Goal: Task Accomplishment & Management: Manage account settings

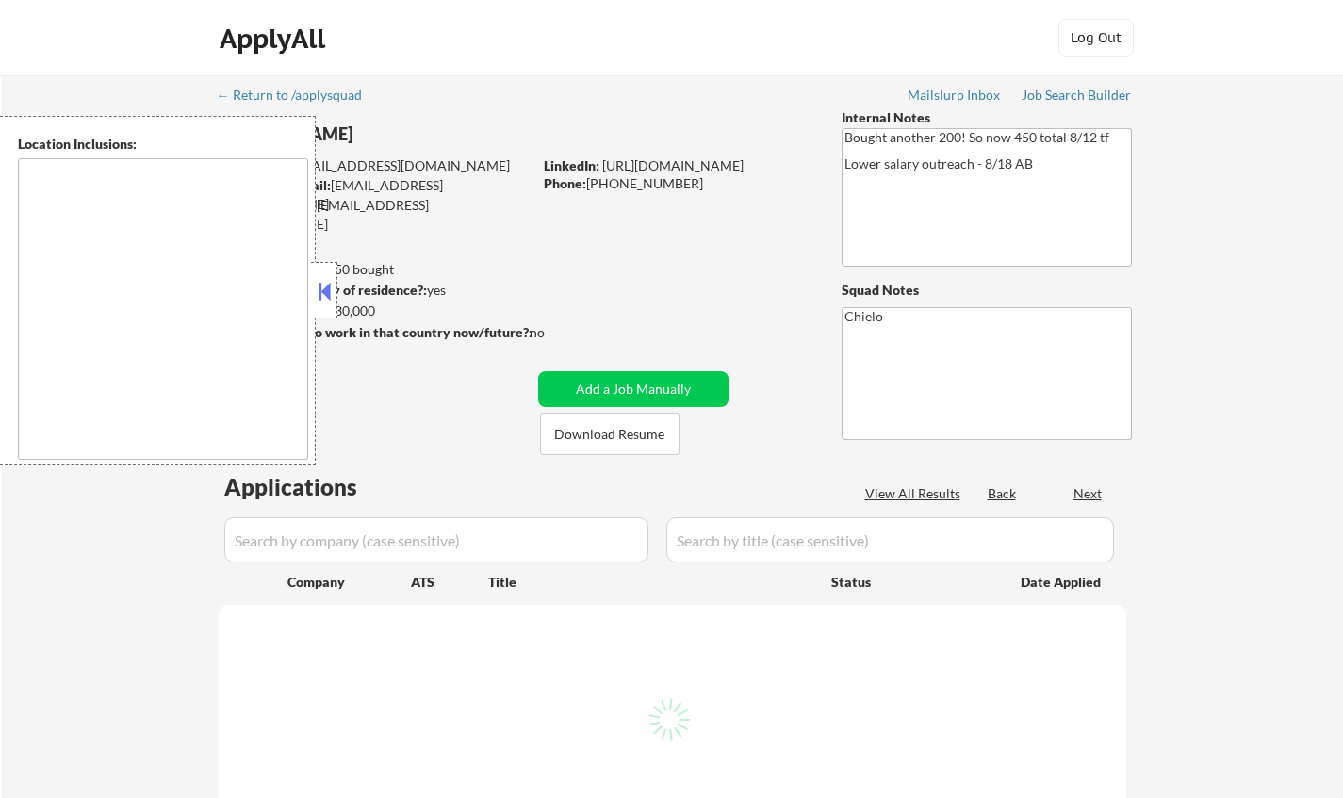
type textarea "[GEOGRAPHIC_DATA], [GEOGRAPHIC_DATA] [GEOGRAPHIC_DATA], [GEOGRAPHIC_DATA] [GEOG…"
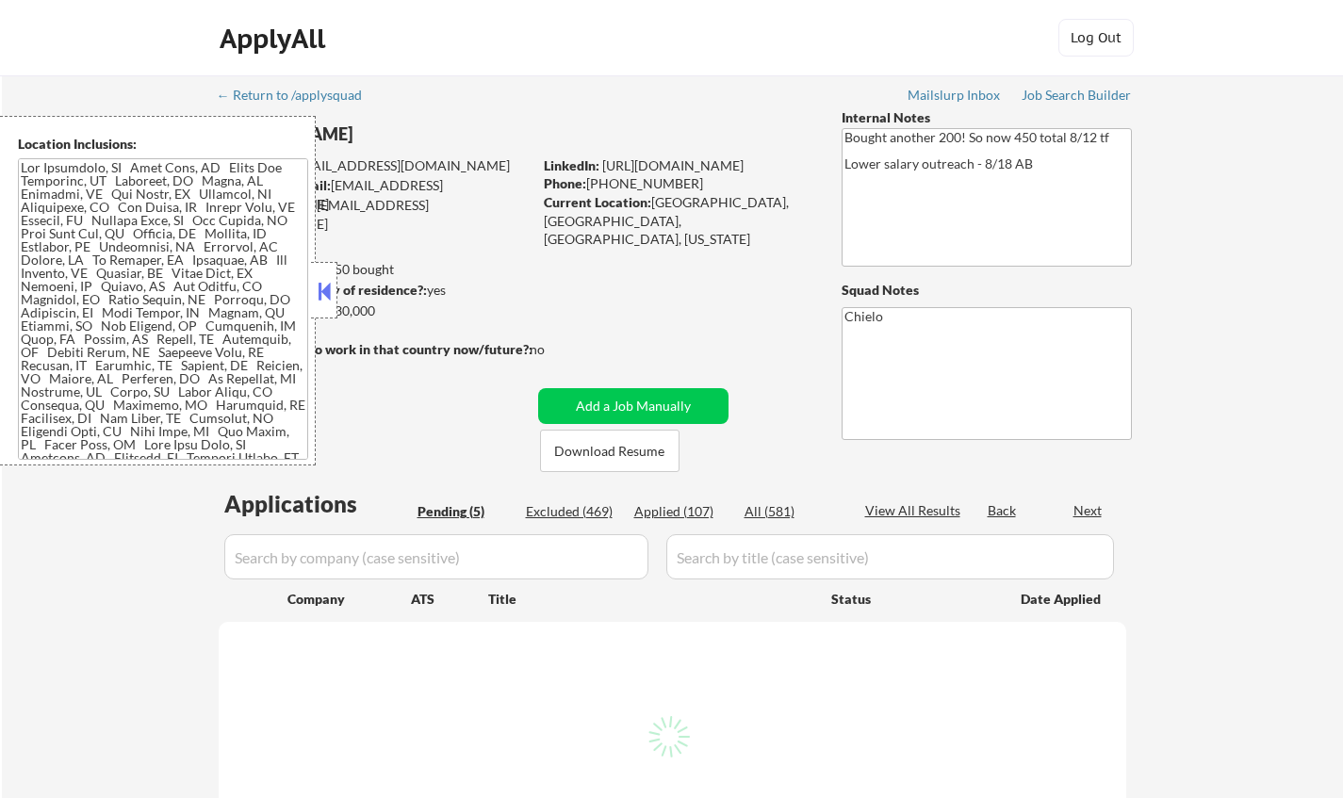
select select ""pending""
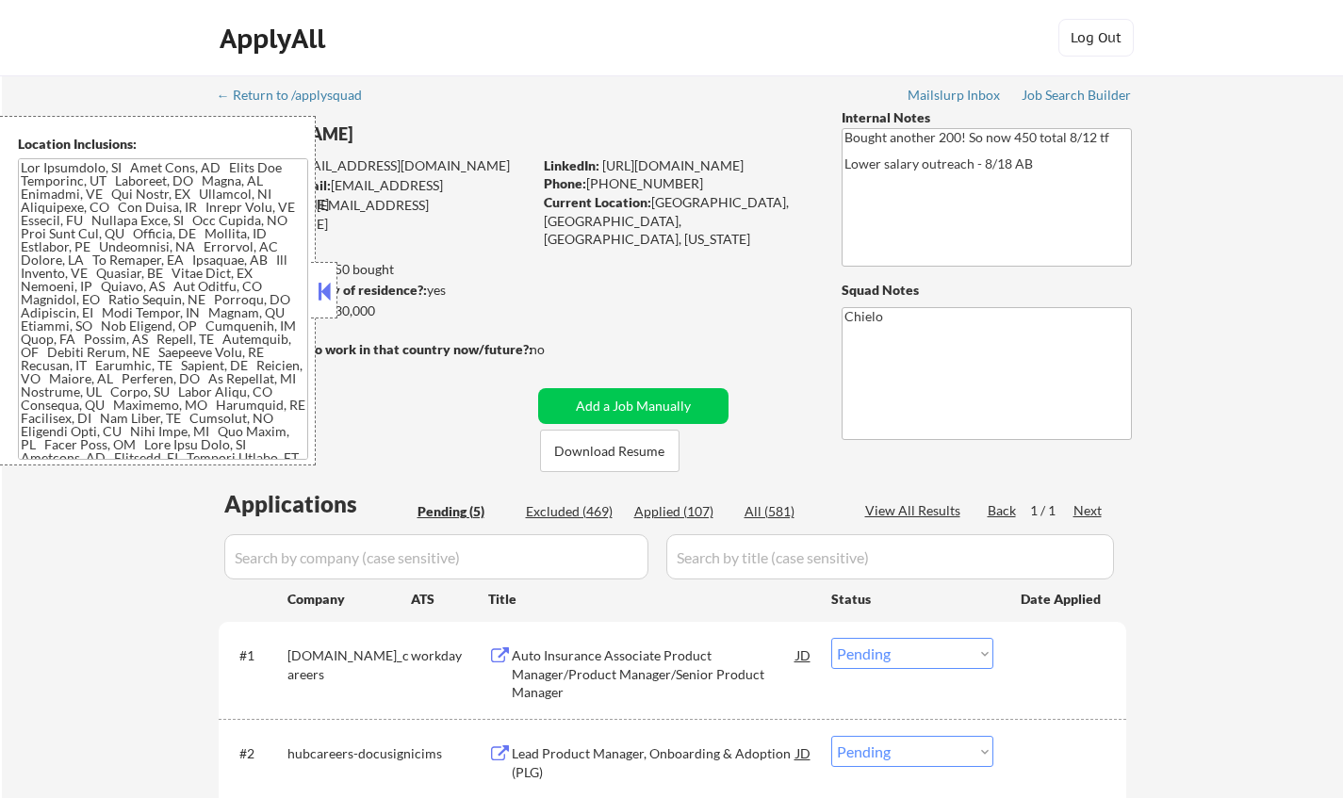
click at [321, 276] on div at bounding box center [324, 290] width 26 height 57
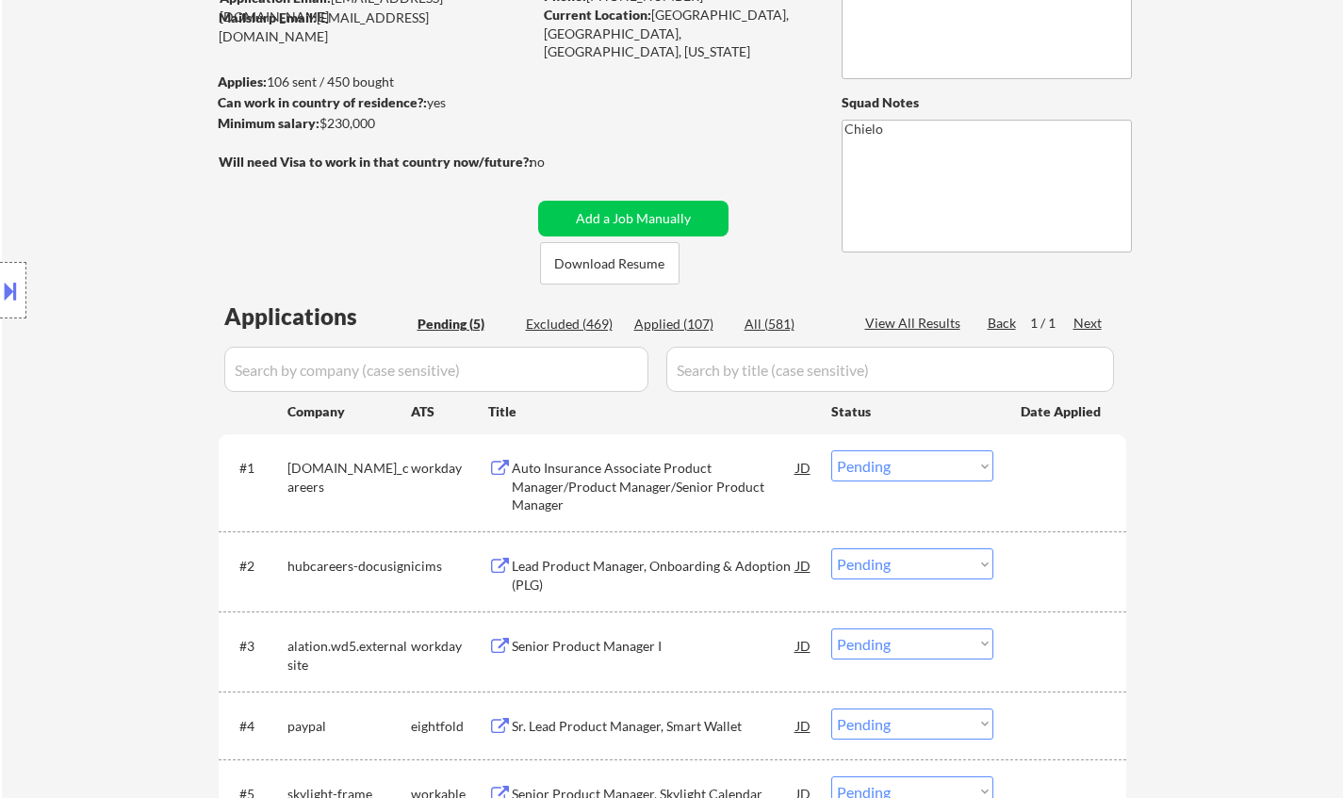
scroll to position [283, 0]
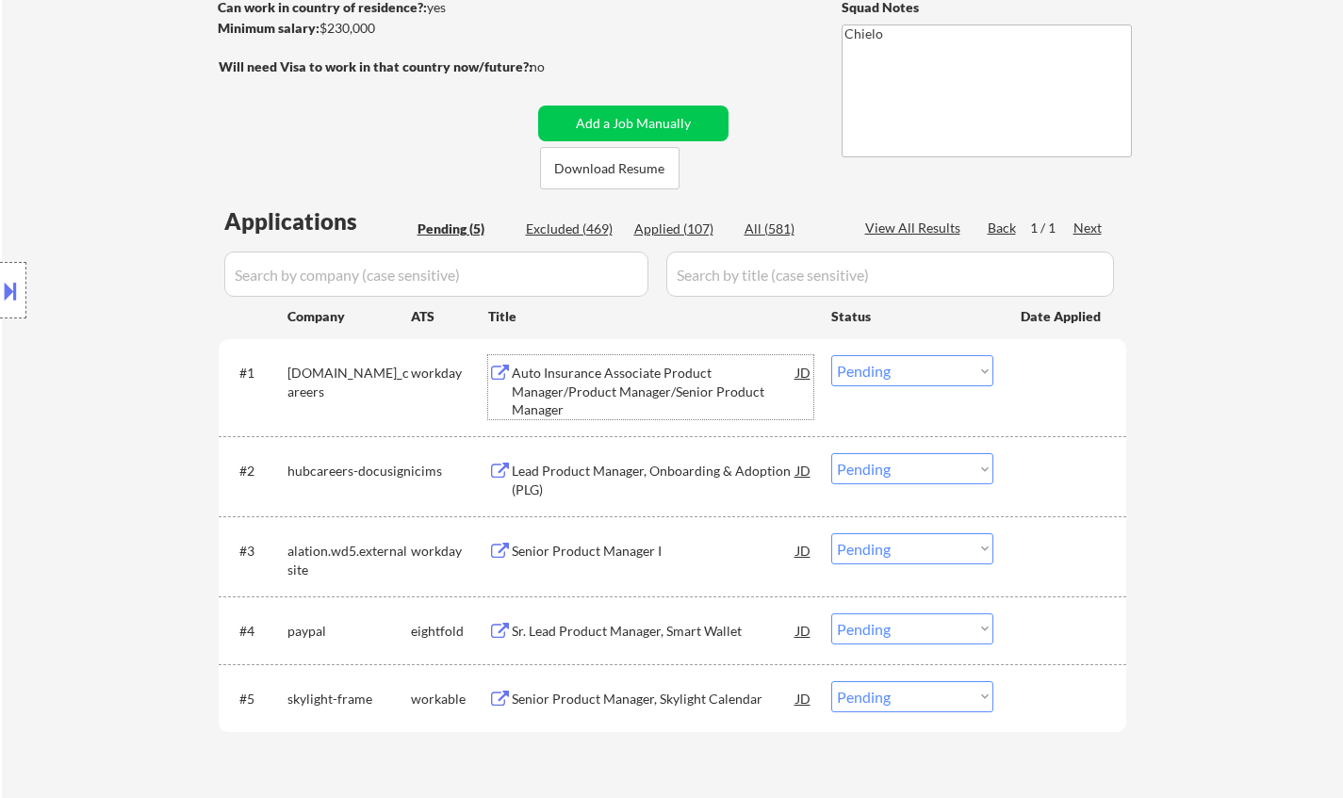
click at [612, 386] on div "Auto Insurance Associate Product Manager/Product Manager/Senior Product Manager" at bounding box center [654, 392] width 285 height 56
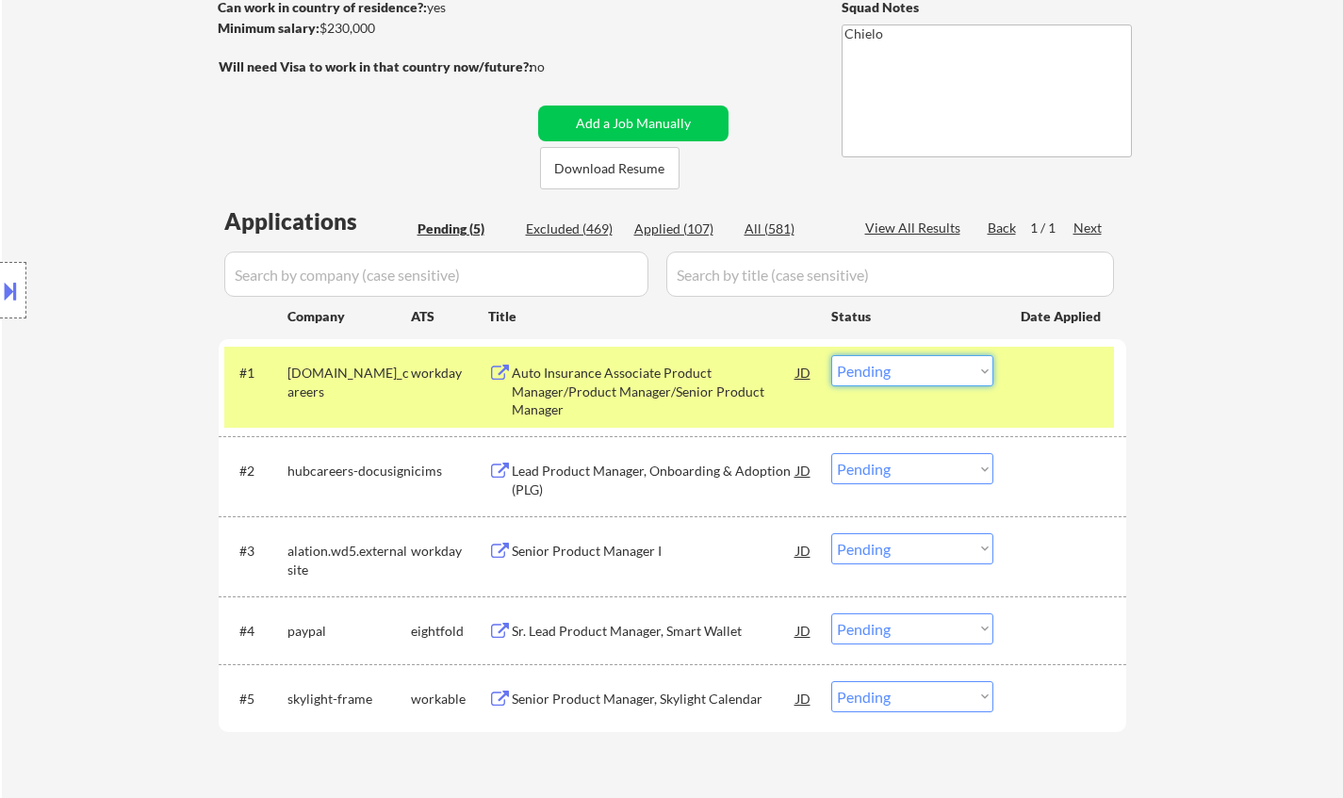
click at [968, 371] on select "Choose an option... Pending Applied Excluded (Questions) Excluded (Expired) Exc…" at bounding box center [912, 370] width 162 height 31
click at [831, 355] on select "Choose an option... Pending Applied Excluded (Questions) Excluded (Expired) Exc…" at bounding box center [912, 370] width 162 height 31
select select ""pending""
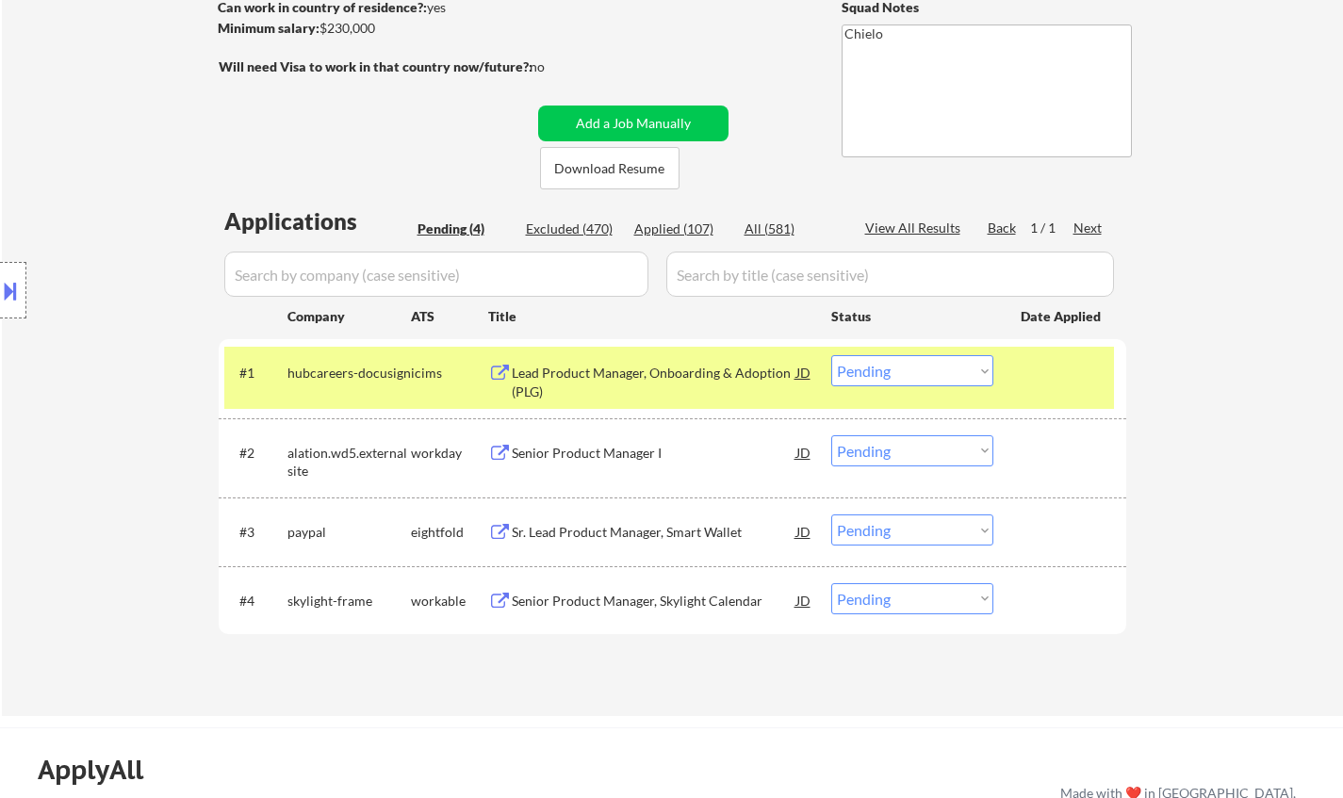
click at [612, 441] on div "Senior Product Manager I" at bounding box center [654, 452] width 285 height 34
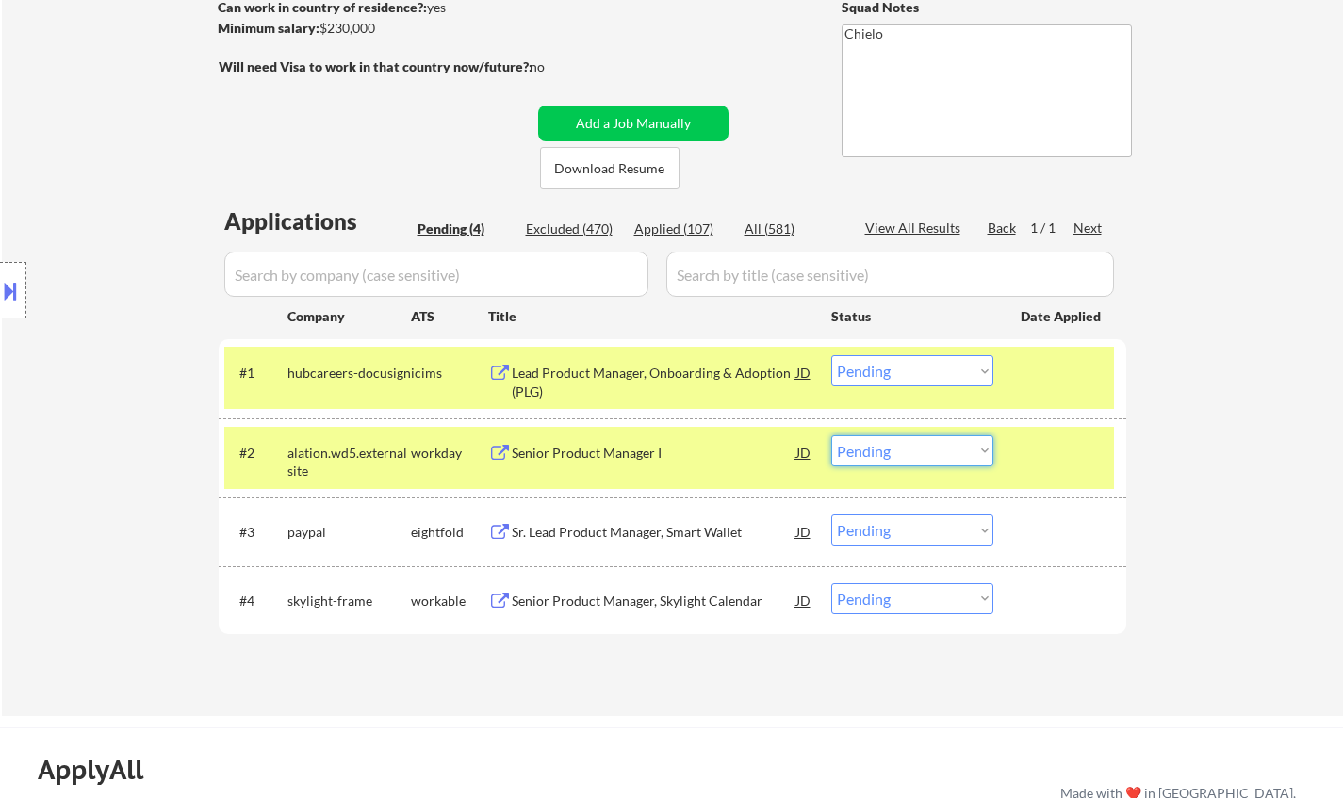
drag, startPoint x: 978, startPoint y: 453, endPoint x: 984, endPoint y: 463, distance: 11.0
click at [978, 453] on select "Choose an option... Pending Applied Excluded (Questions) Excluded (Expired) Exc…" at bounding box center [912, 450] width 162 height 31
click at [831, 435] on select "Choose an option... Pending Applied Excluded (Questions) Excluded (Expired) Exc…" at bounding box center [912, 450] width 162 height 31
select select ""pending""
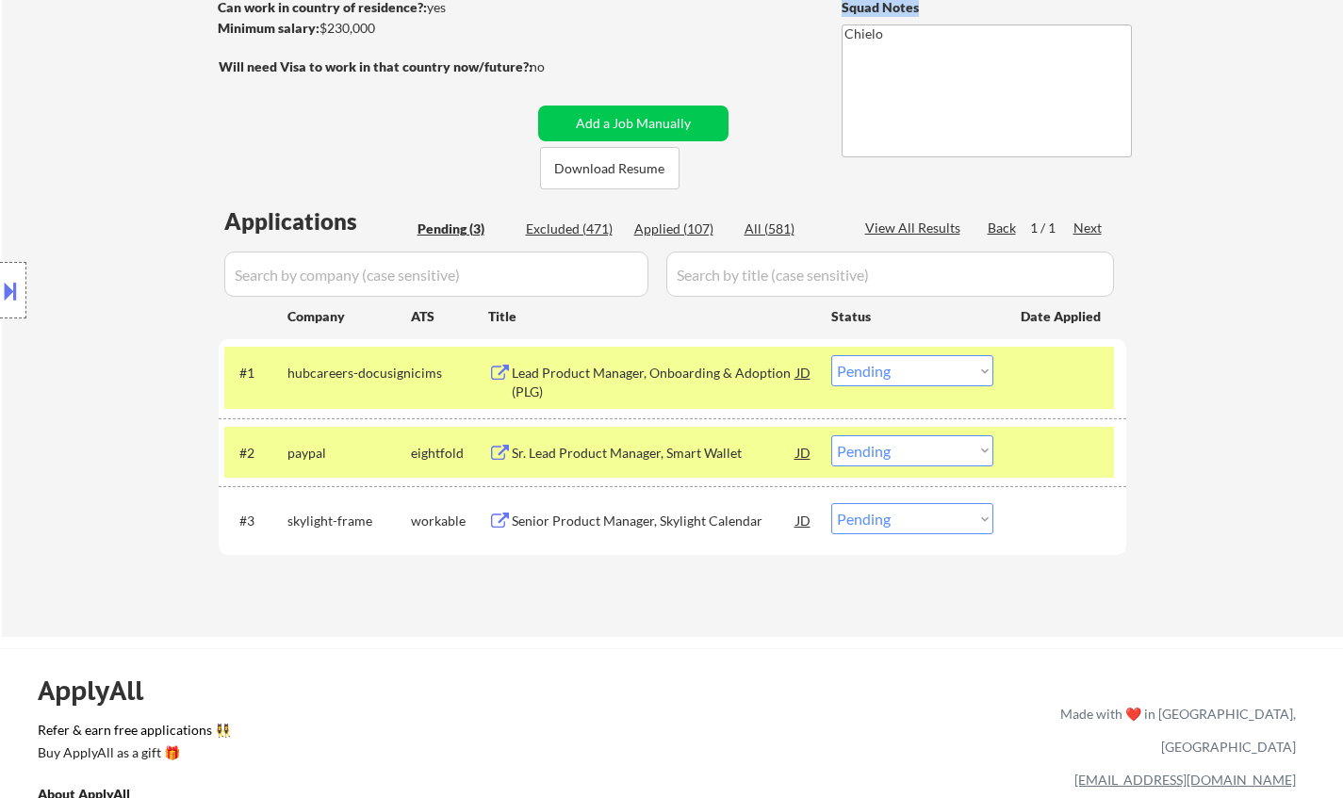
drag, startPoint x: 1117, startPoint y: 16, endPoint x: 1141, endPoint y: 22, distance: 25.1
click at [1141, 22] on div "← Return to /applysquad Mailslurp Inbox Job Search Builder Taegh Sokhey User Em…" at bounding box center [673, 207] width 940 height 829
click at [672, 518] on div "Senior Product Manager, Skylight Calendar" at bounding box center [654, 521] width 285 height 19
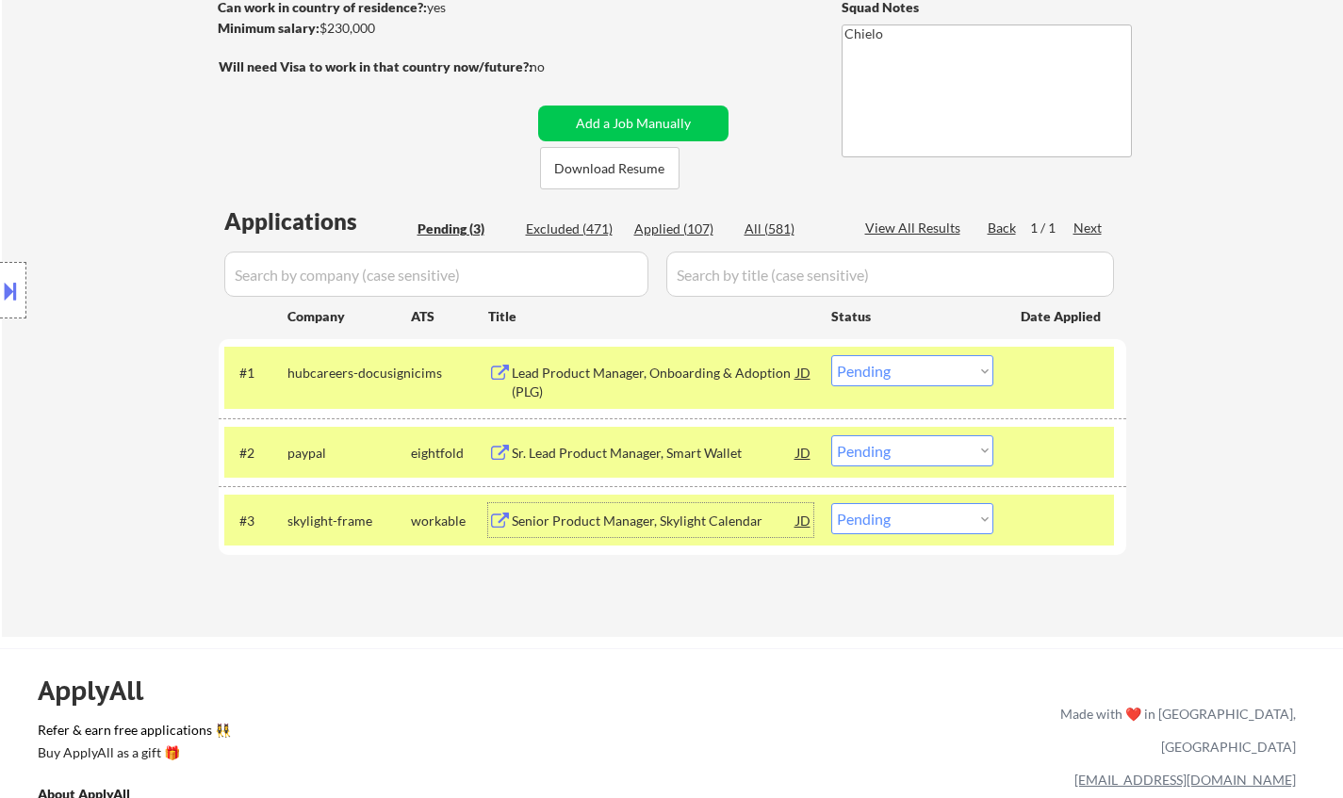
click at [898, 517] on select "Choose an option... Pending Applied Excluded (Questions) Excluded (Expired) Exc…" at bounding box center [912, 518] width 162 height 31
select select ""excluded__salary_""
click at [831, 503] on select "Choose an option... Pending Applied Excluded (Questions) Excluded (Expired) Exc…" at bounding box center [912, 518] width 162 height 31
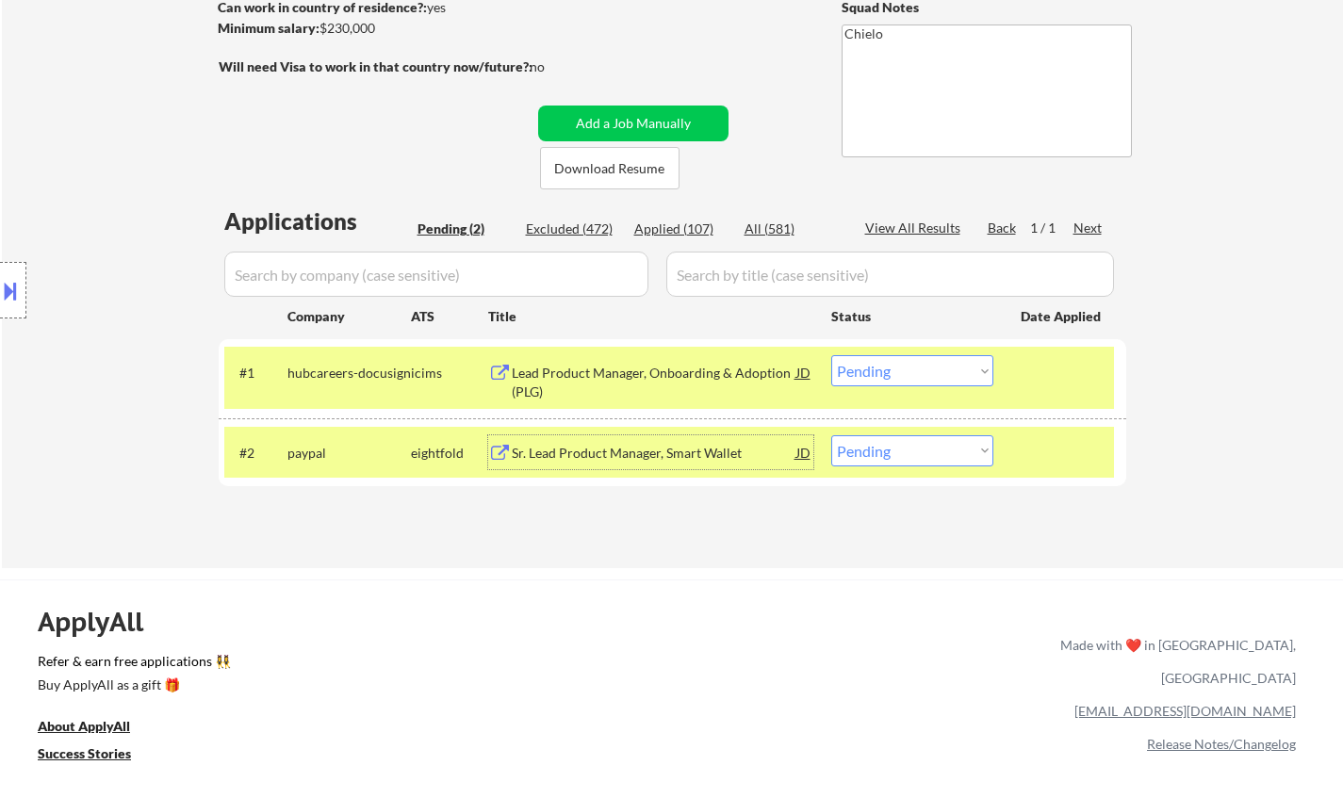
click at [655, 450] on div "Sr. Lead Product Manager, Smart Wallet" at bounding box center [654, 453] width 285 height 19
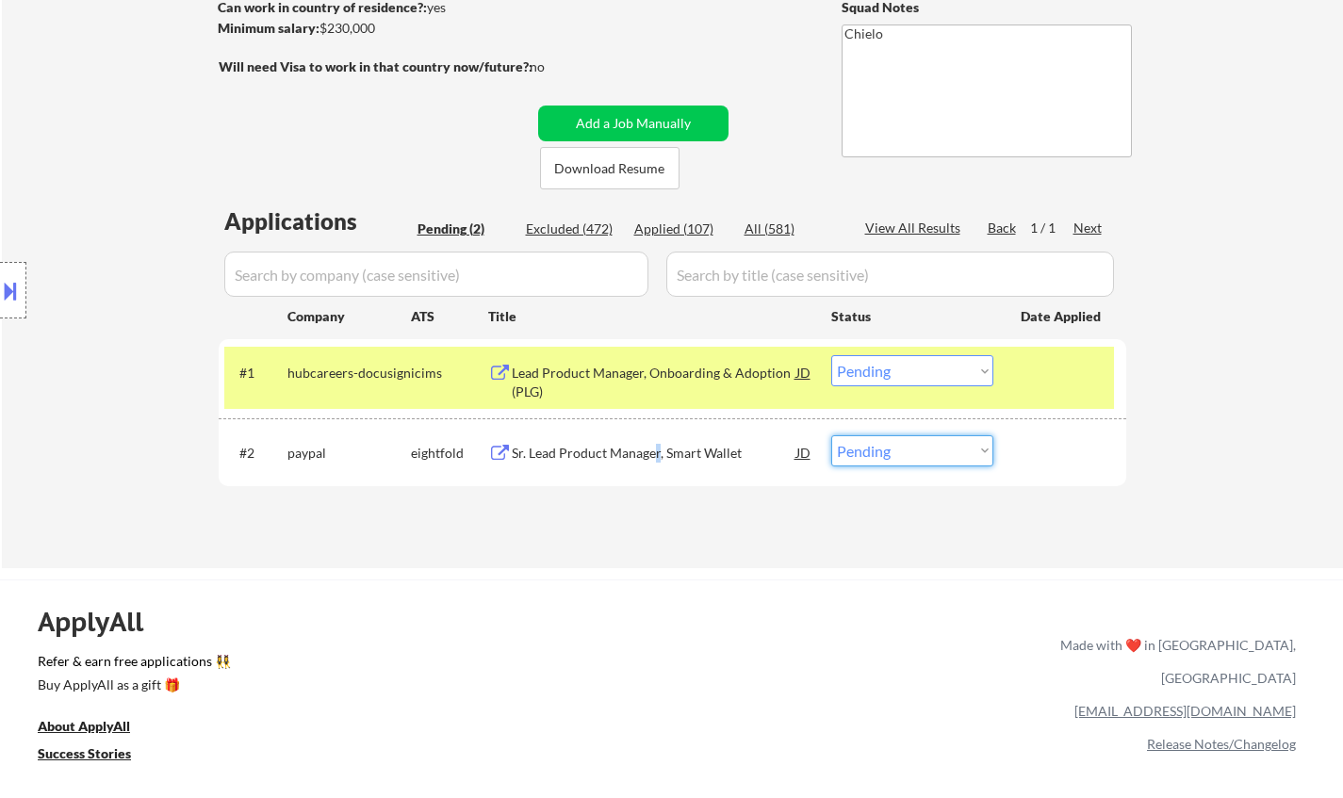
click at [937, 454] on select "Choose an option... Pending Applied Excluded (Questions) Excluded (Expired) Exc…" at bounding box center [912, 450] width 162 height 31
select select ""applied""
click at [831, 435] on select "Choose an option... Pending Applied Excluded (Questions) Excluded (Expired) Exc…" at bounding box center [912, 450] width 162 height 31
click at [716, 373] on div "Lead Product Manager, Onboarding & Adoption (PLG)" at bounding box center [654, 382] width 285 height 37
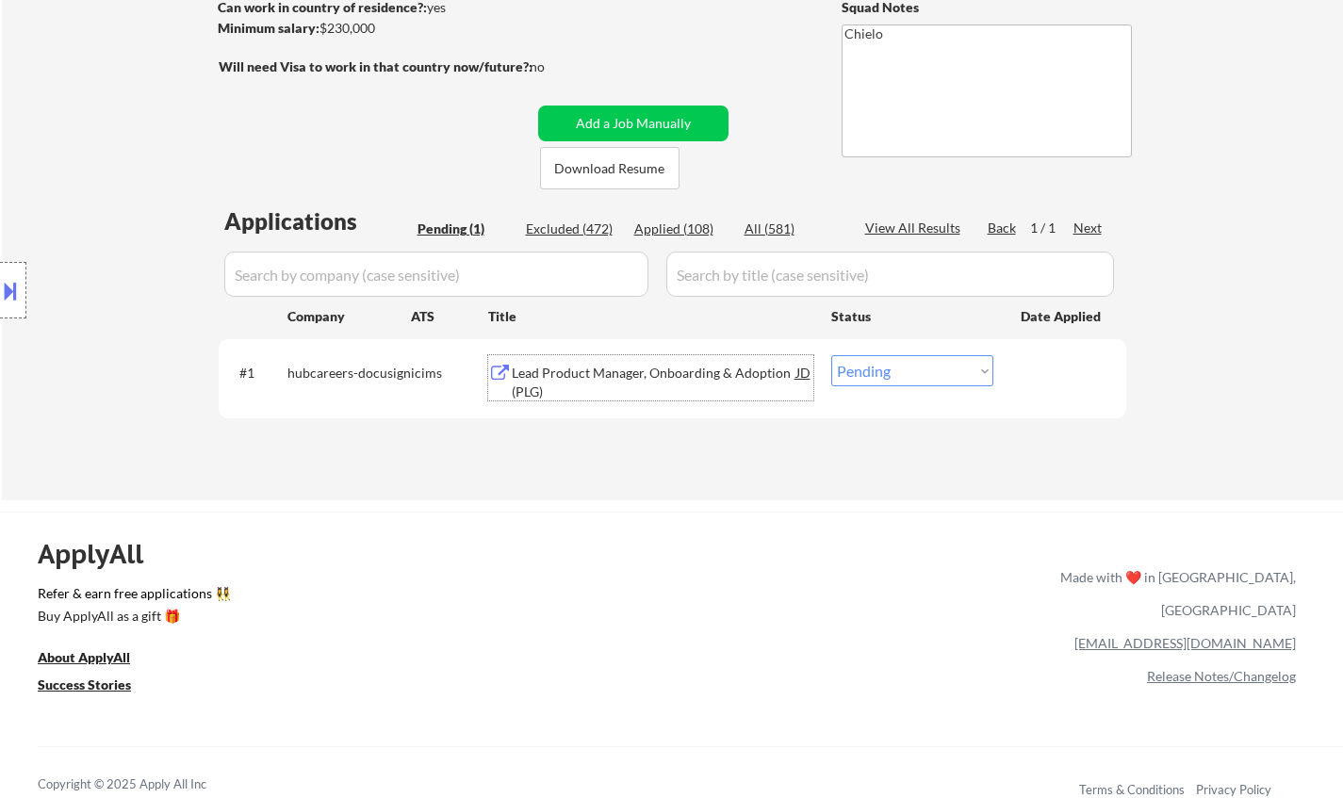
click at [947, 366] on select "Choose an option... Pending Applied Excluded (Questions) Excluded (Expired) Exc…" at bounding box center [912, 370] width 162 height 31
select select ""excluded__expired_""
click at [831, 355] on select "Choose an option... Pending Applied Excluded (Questions) Excluded (Expired) Exc…" at bounding box center [912, 370] width 162 height 31
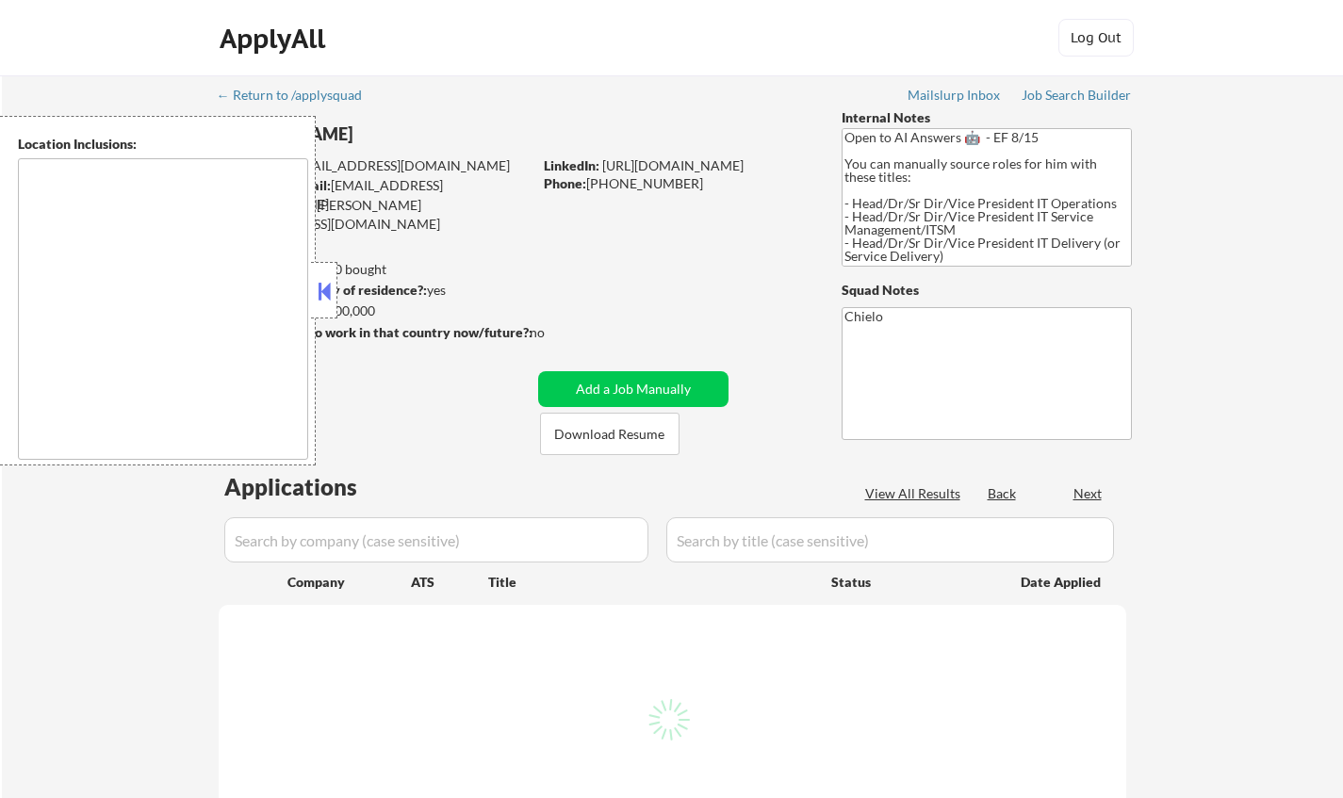
type textarea "Dallas, TX University Park, TX Highland Park, TX Irving, TX Mesquite, TX Garlan…"
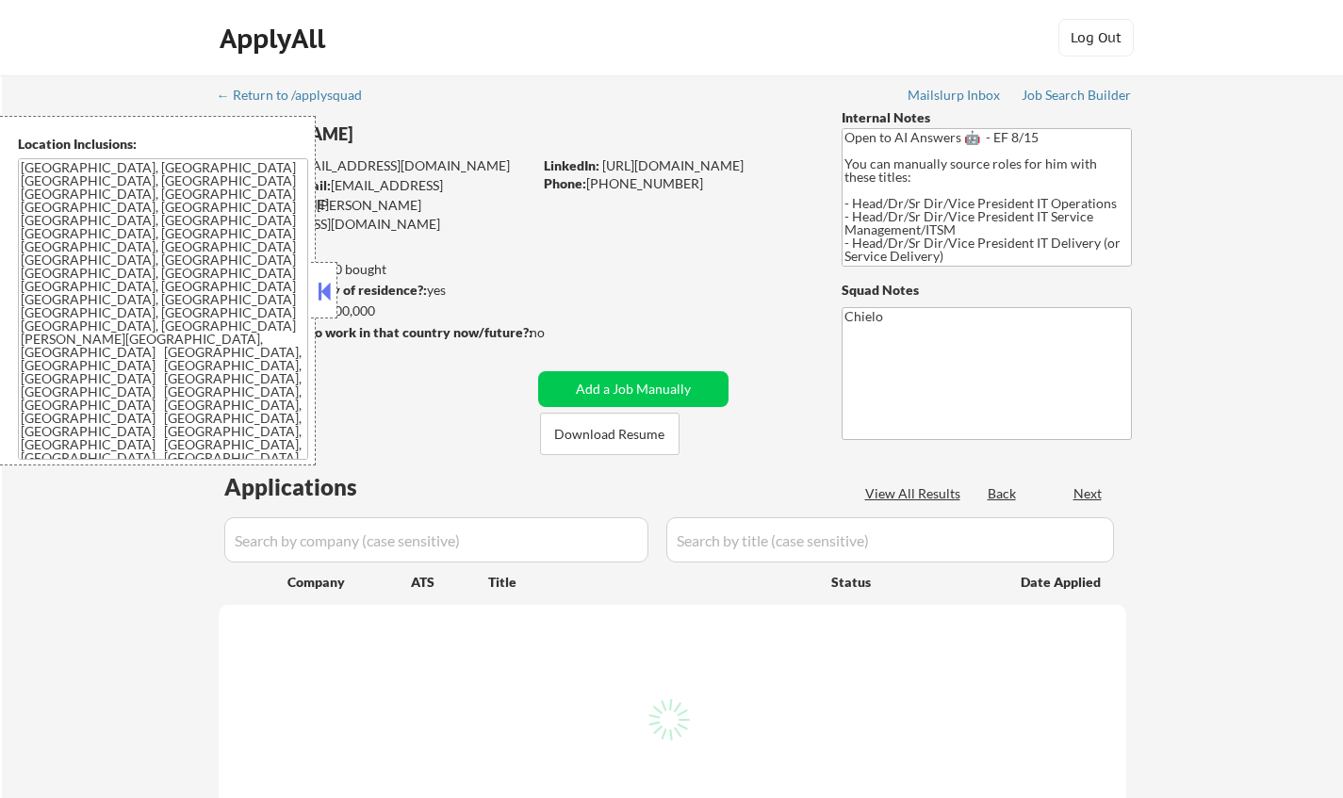
select select ""pending""
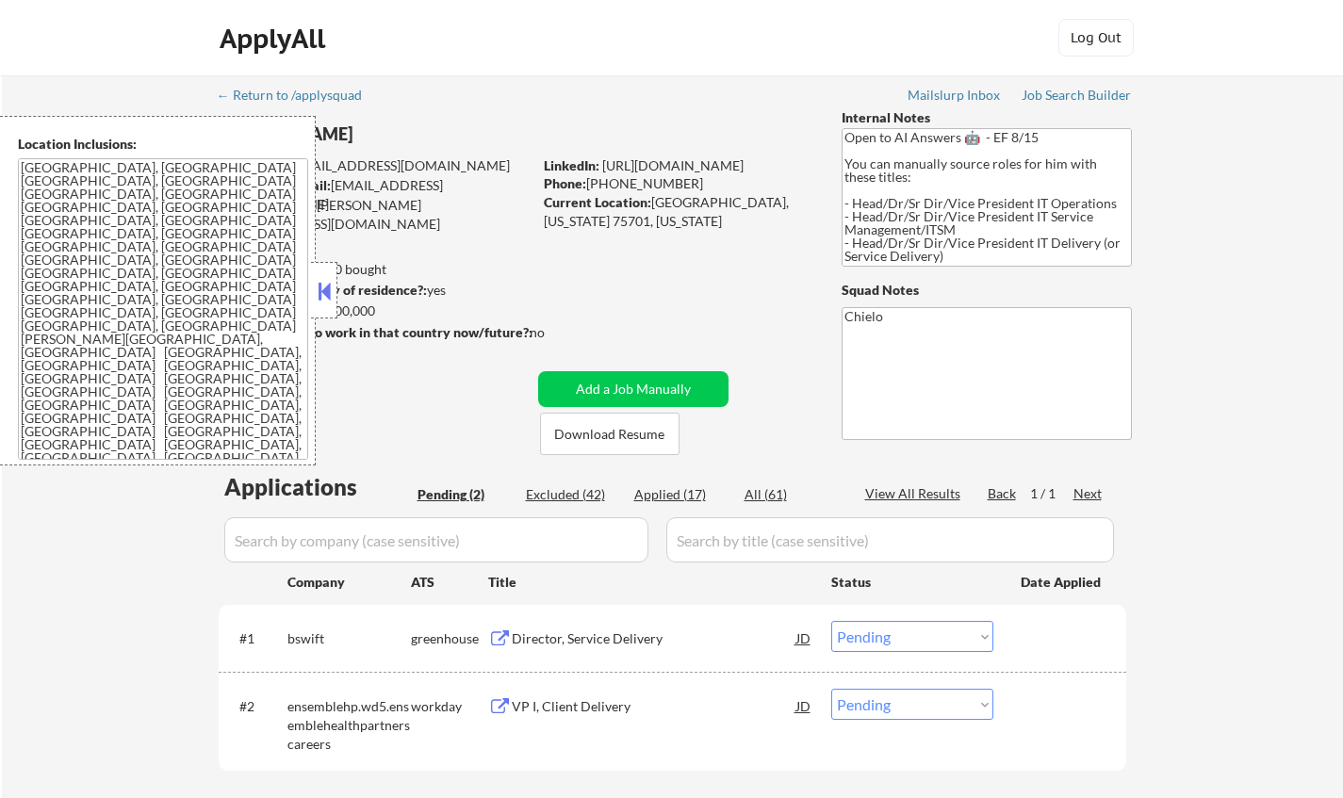
click at [331, 286] on button at bounding box center [324, 291] width 21 height 28
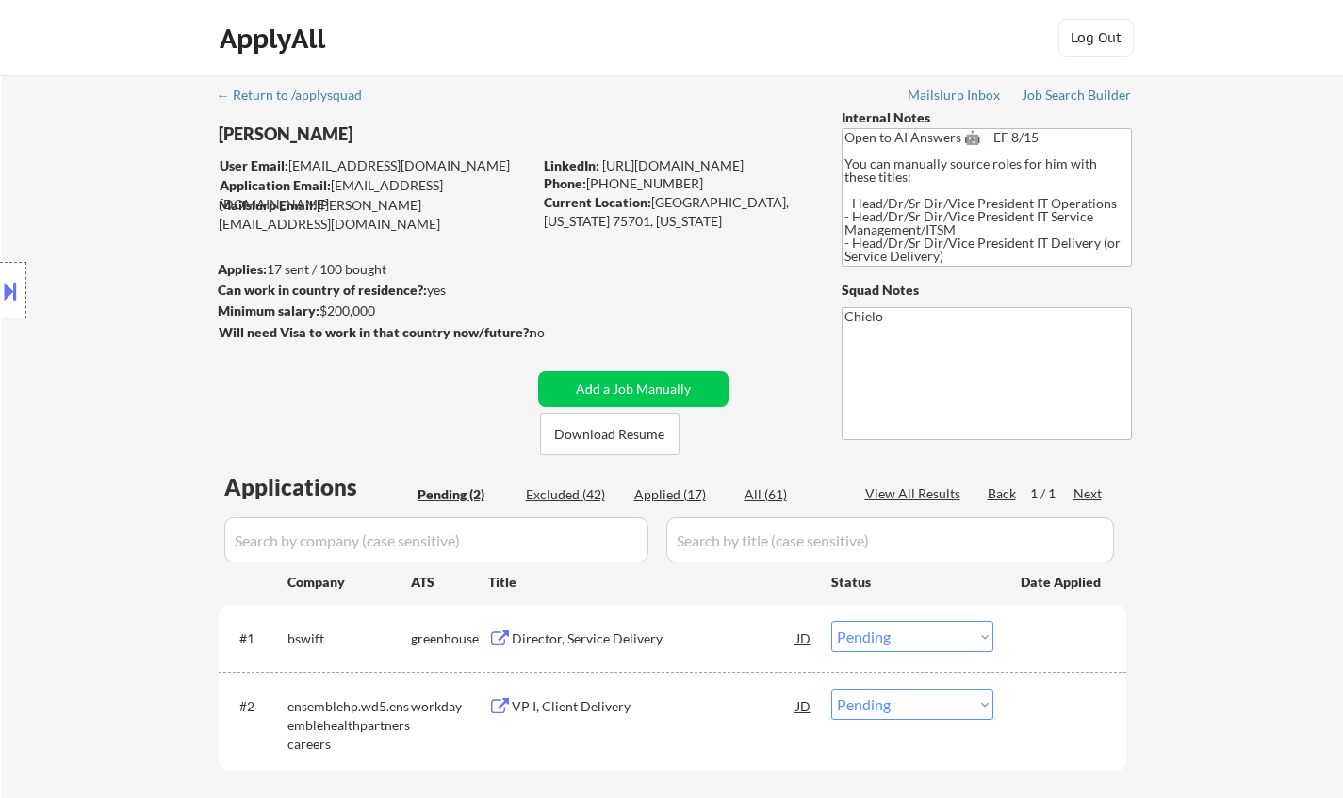
click at [602, 638] on div "Director, Service Delivery" at bounding box center [654, 638] width 285 height 19
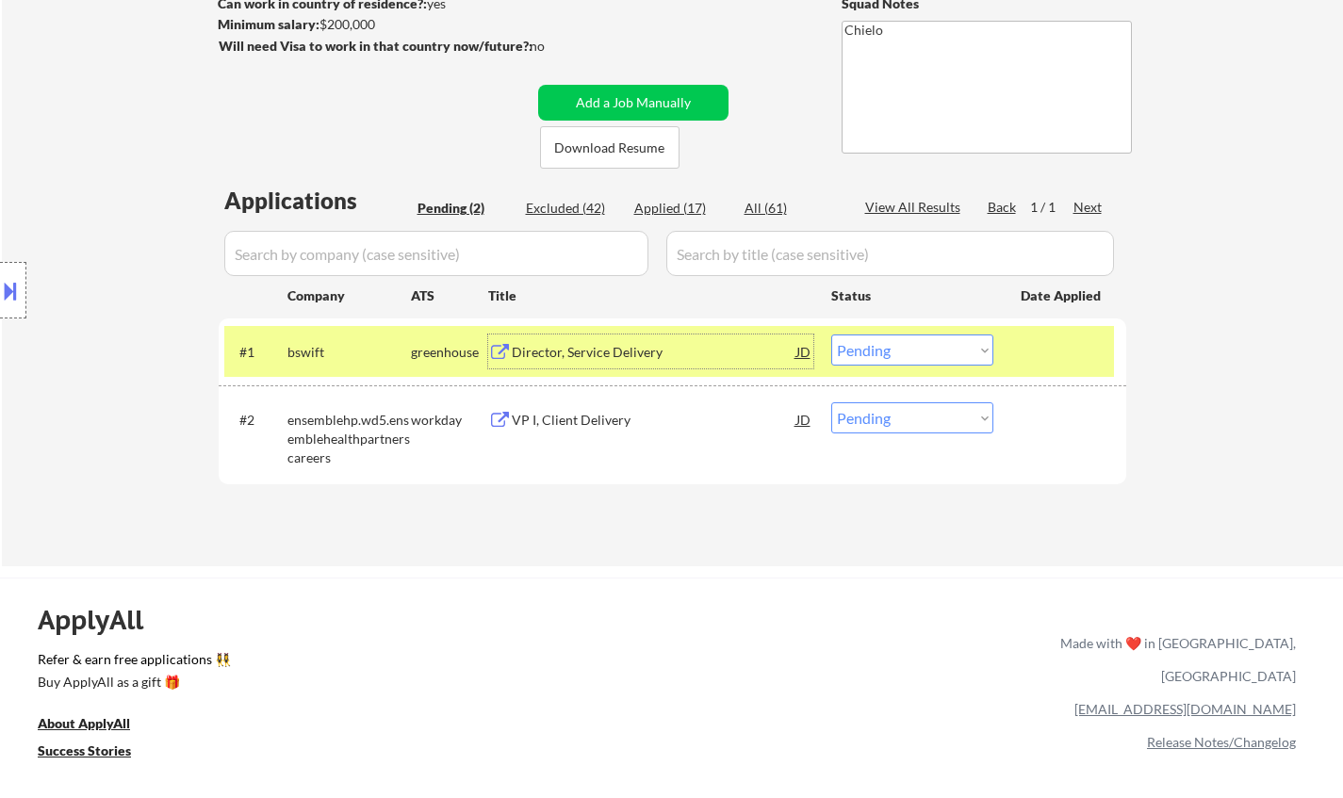
scroll to position [471, 0]
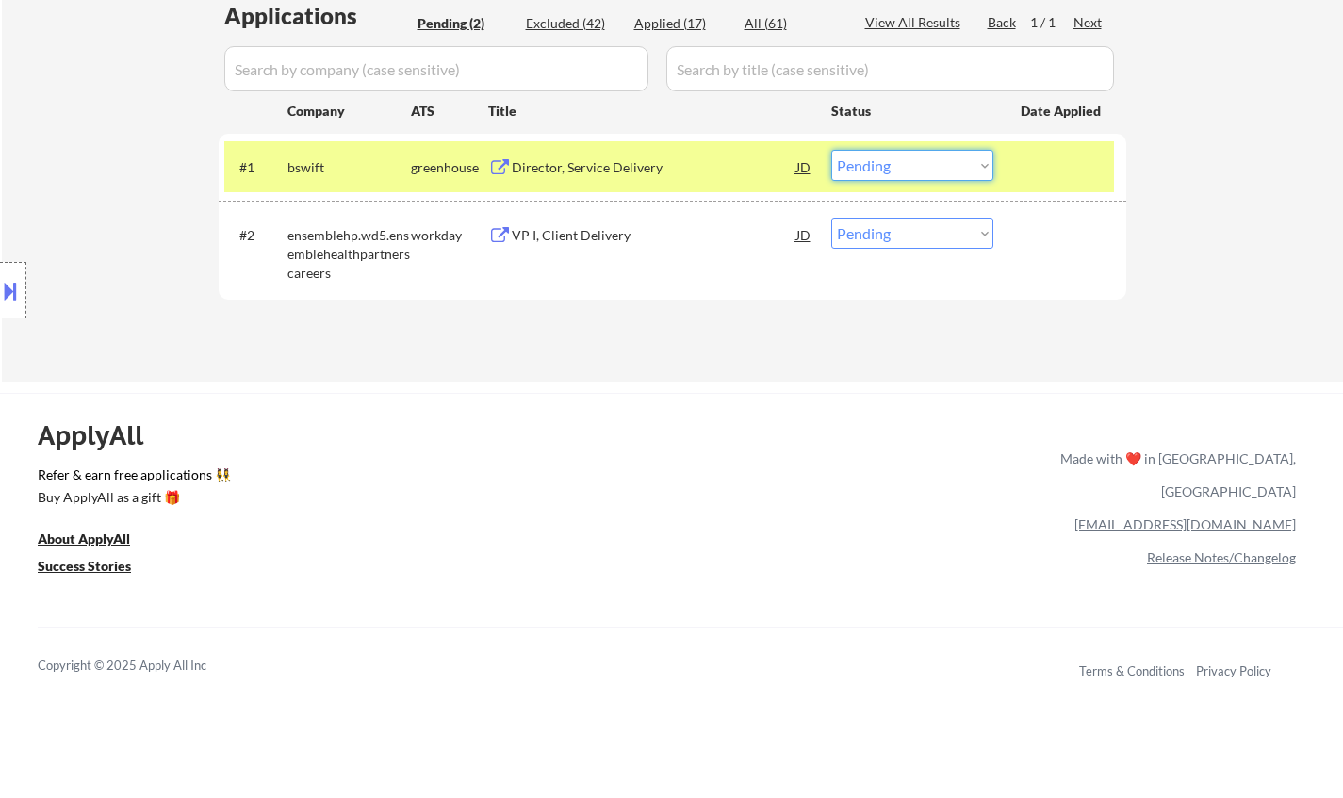
drag, startPoint x: 900, startPoint y: 169, endPoint x: 906, endPoint y: 180, distance: 12.6
click at [900, 169] on select "Choose an option... Pending Applied Excluded (Questions) Excluded (Expired) Exc…" at bounding box center [912, 165] width 162 height 31
click at [831, 150] on select "Choose an option... Pending Applied Excluded (Questions) Excluded (Expired) Exc…" at bounding box center [912, 165] width 162 height 31
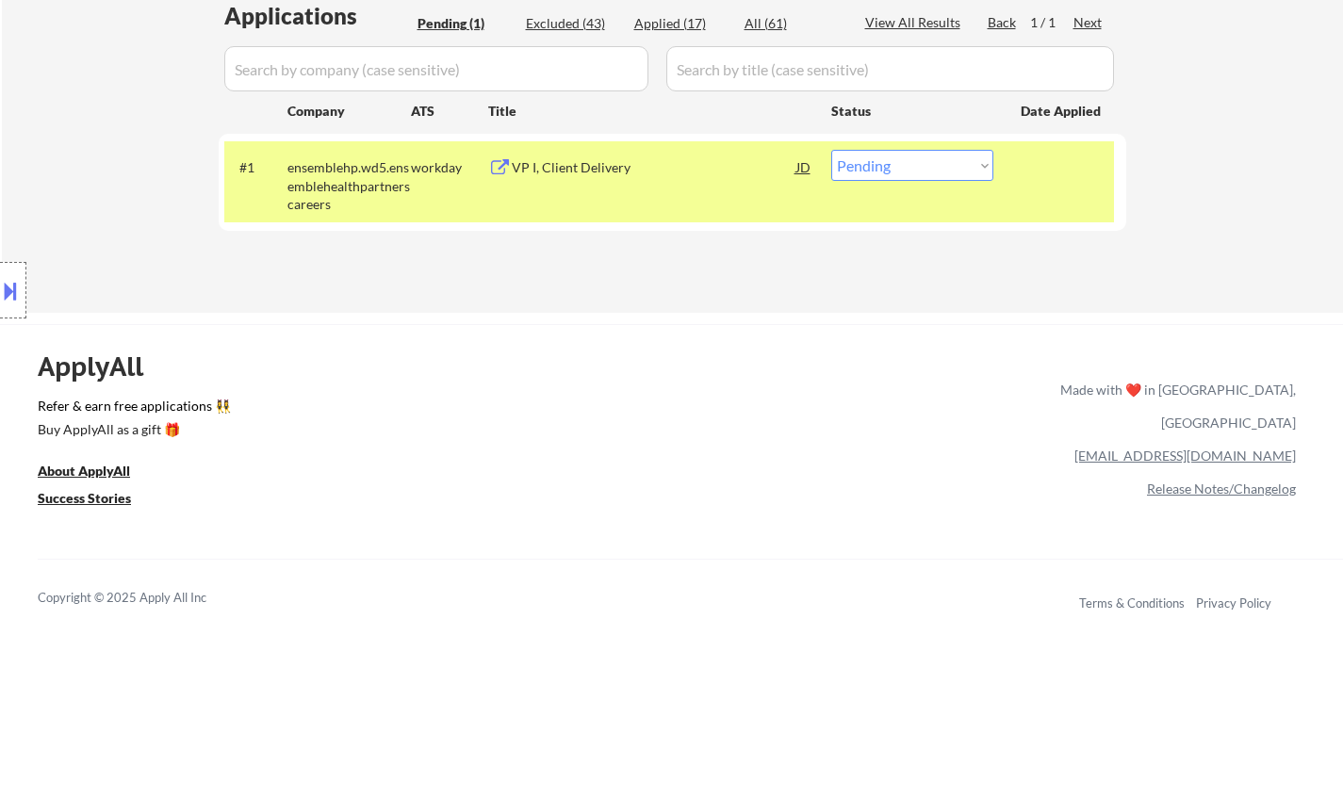
click at [567, 158] on div "VP I, Client Delivery" at bounding box center [654, 167] width 285 height 19
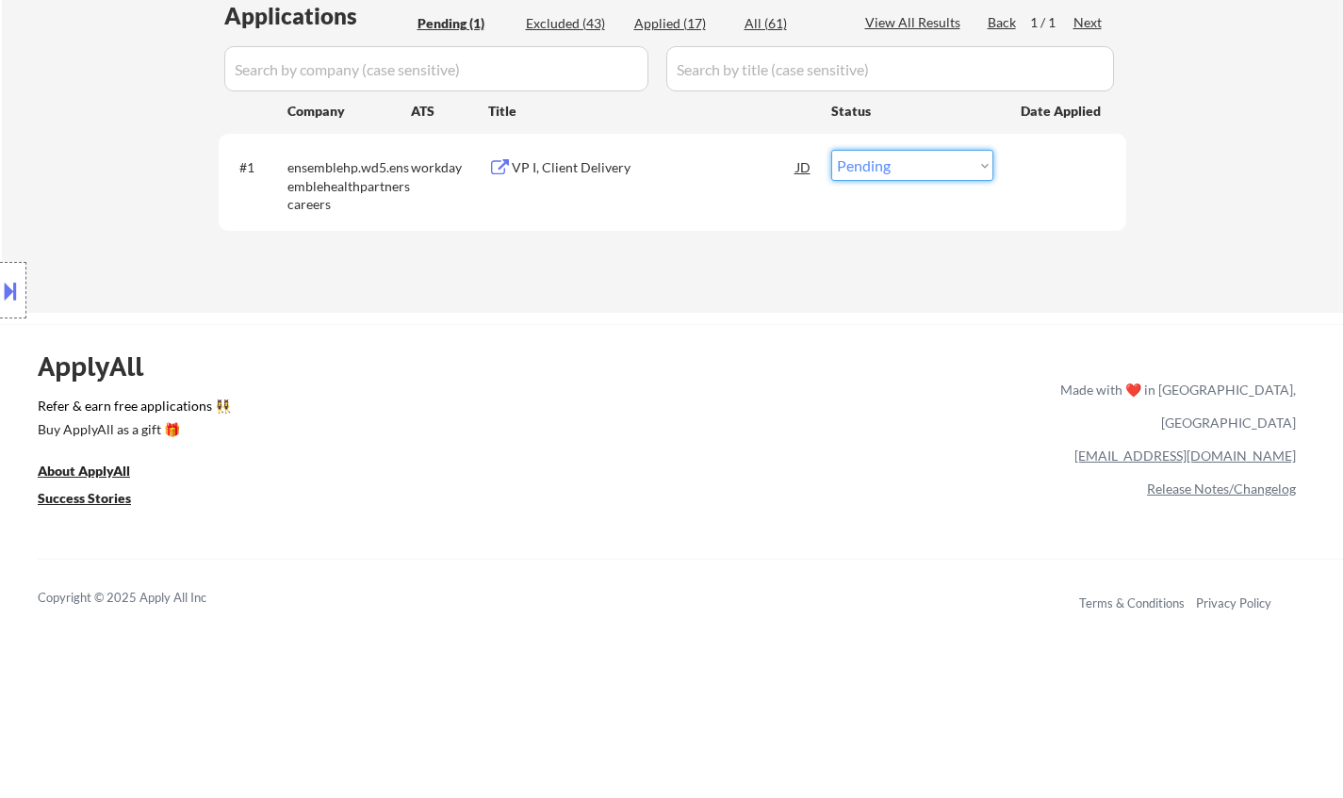
click at [890, 158] on select "Choose an option... Pending Applied Excluded (Questions) Excluded (Expired) Exc…" at bounding box center [912, 165] width 162 height 31
select select ""applied""
click at [831, 150] on select "Choose an option... Pending Applied Excluded (Questions) Excluded (Expired) Exc…" at bounding box center [912, 165] width 162 height 31
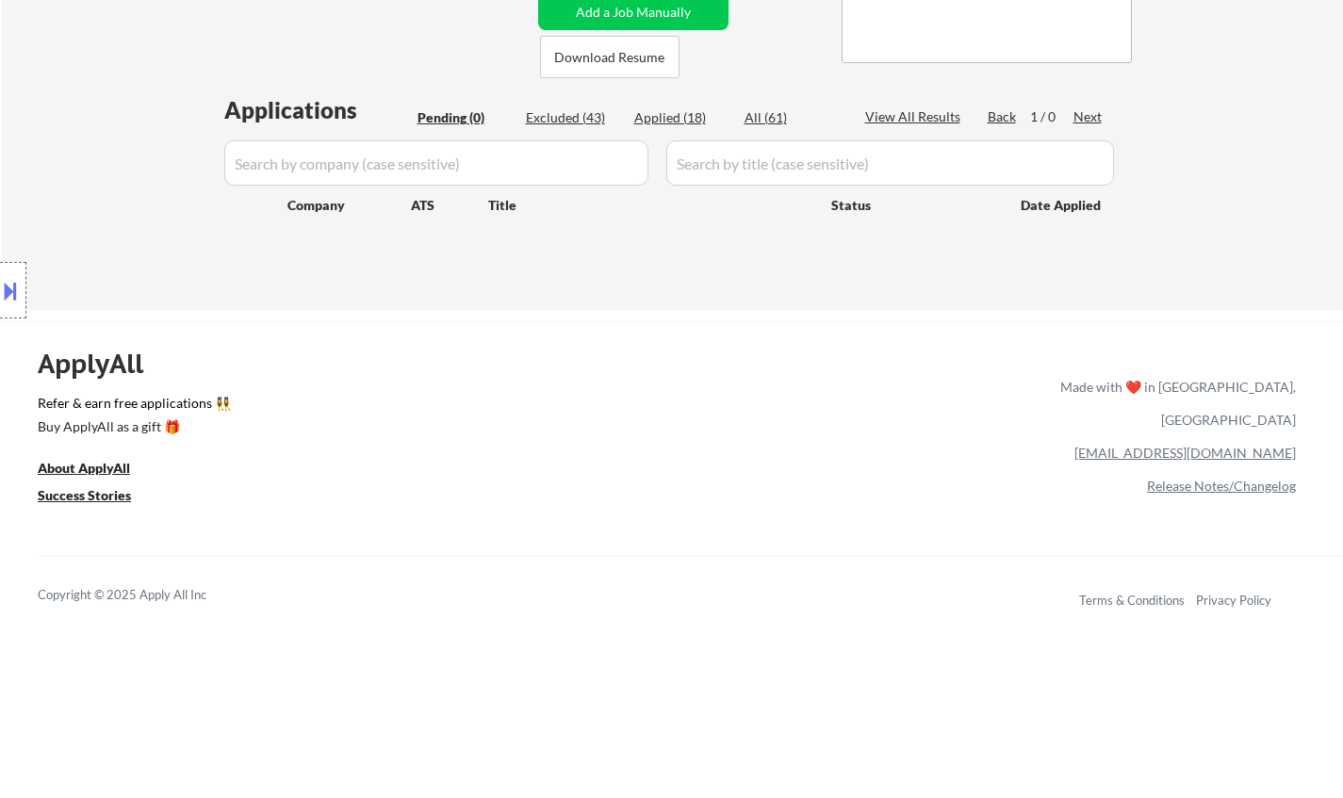
scroll to position [283, 0]
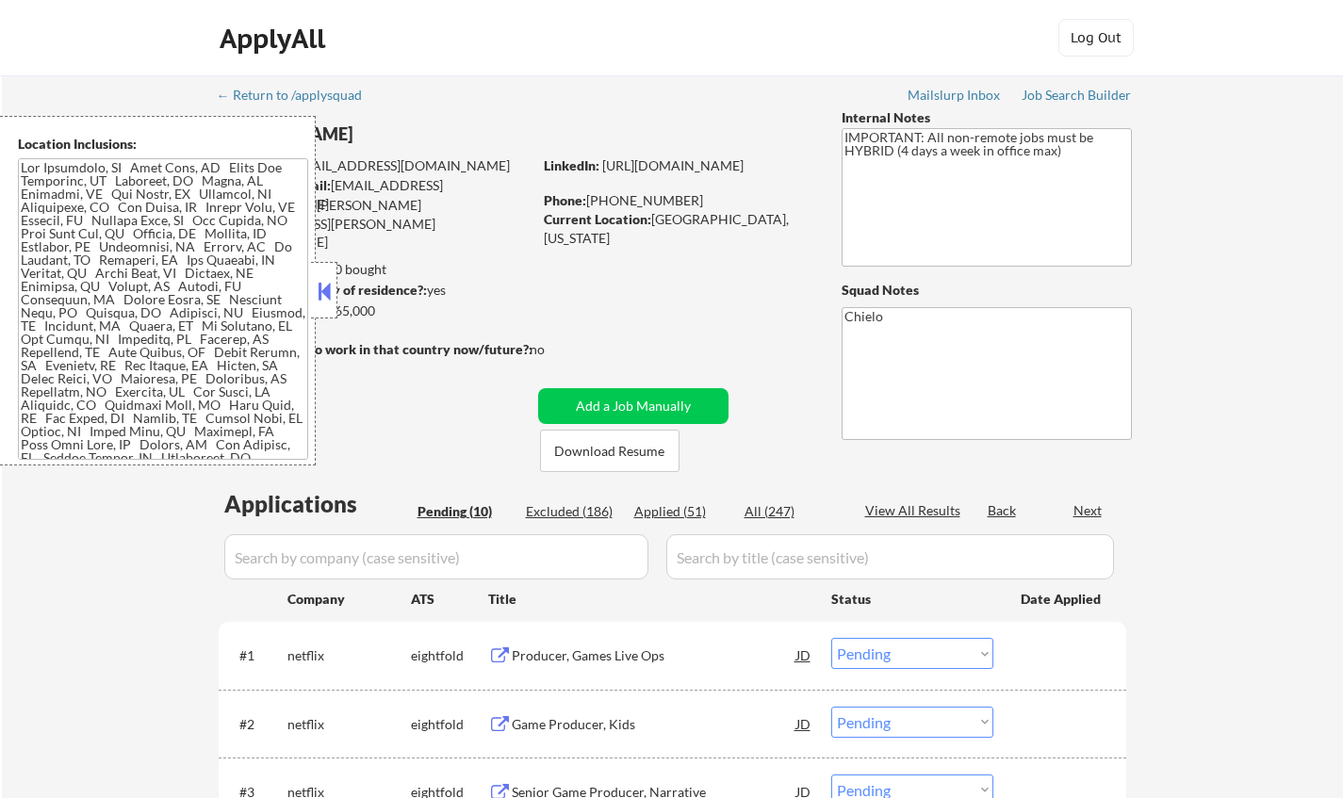
select select ""pending""
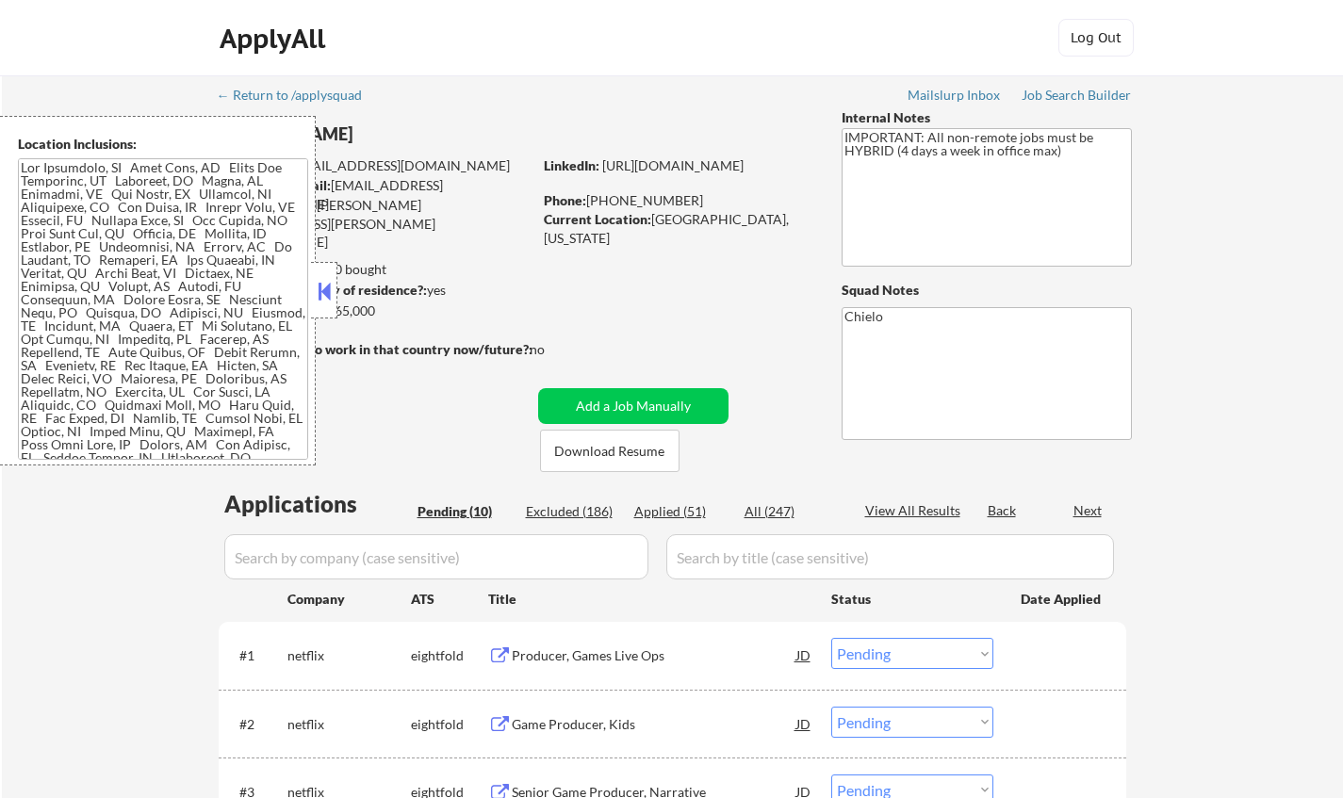
select select ""pending""
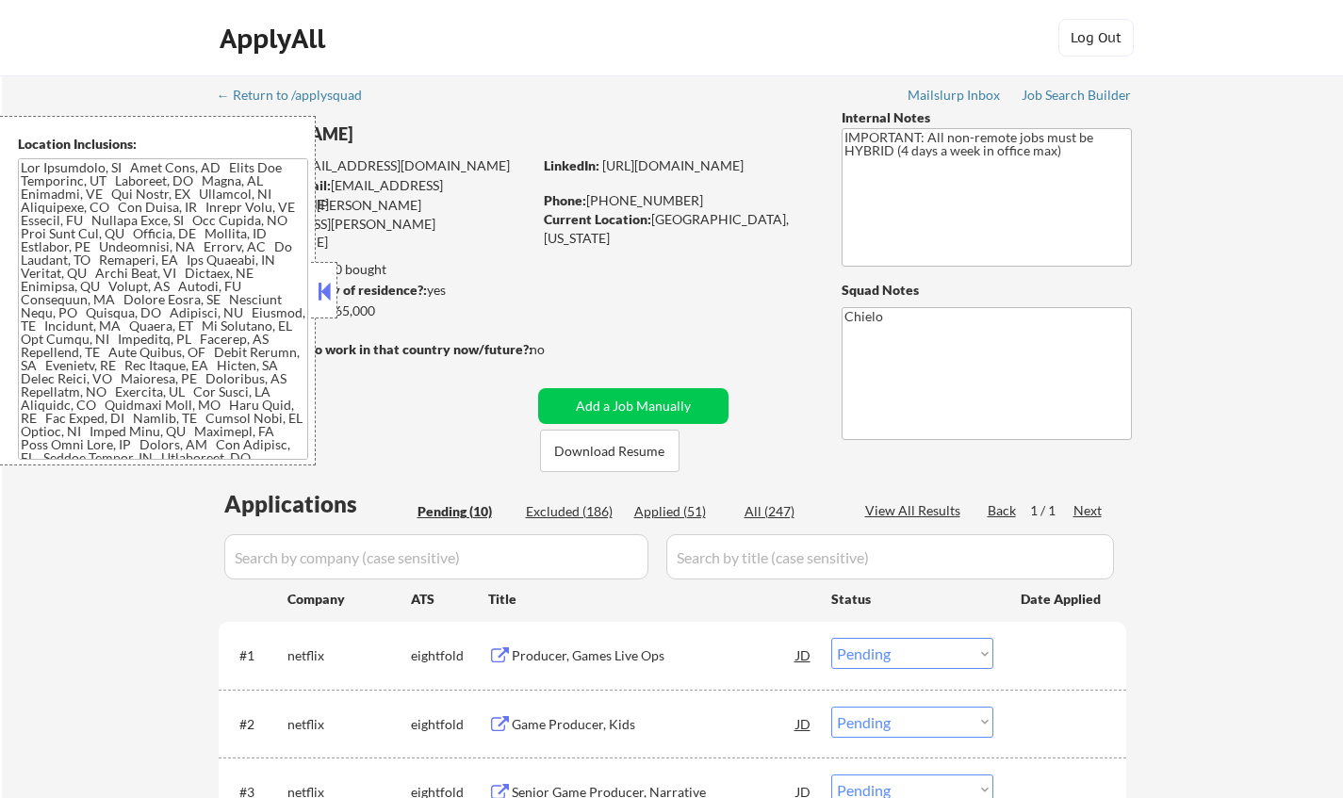
click at [323, 292] on button at bounding box center [324, 291] width 21 height 28
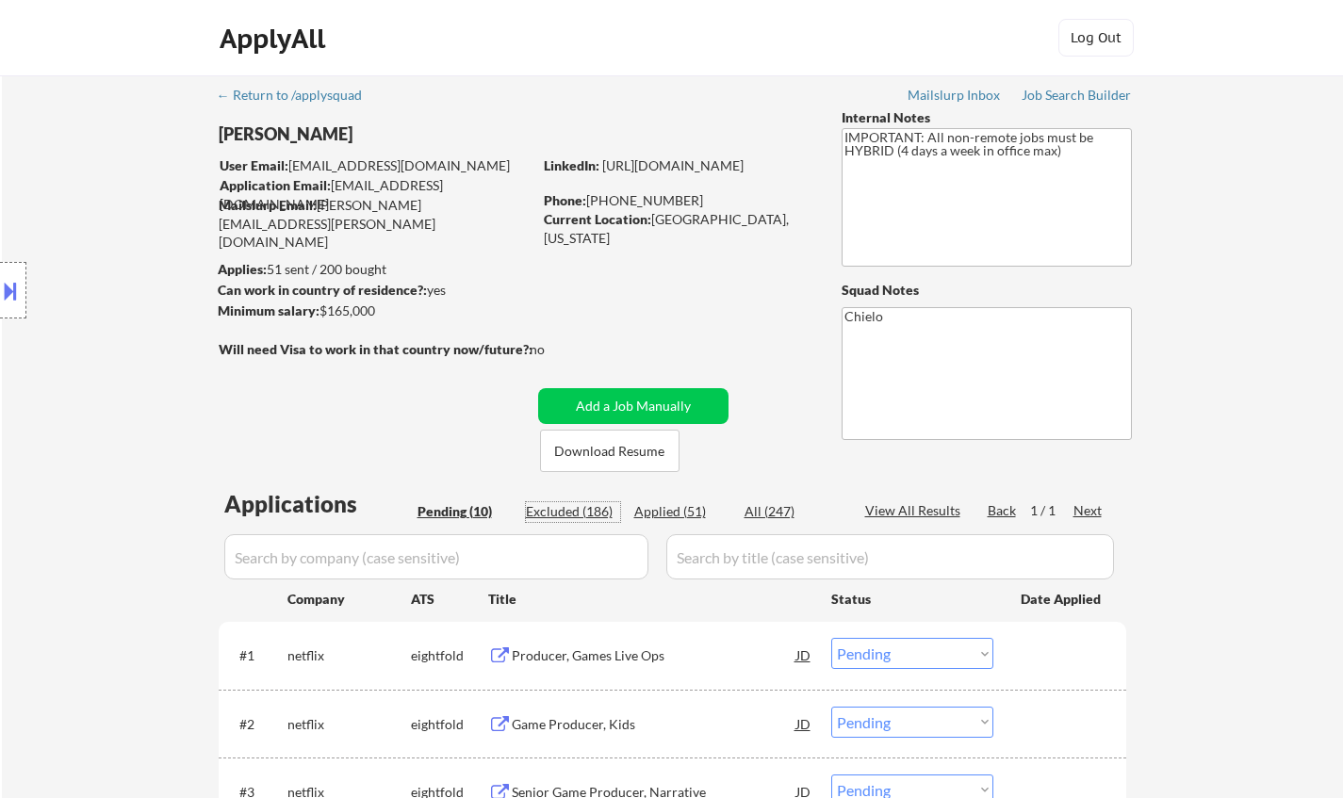
click at [585, 510] on div "Excluded (186)" at bounding box center [573, 511] width 94 height 19
select select ""excluded""
select select ""excluded__expired_""
select select ""excluded__location_""
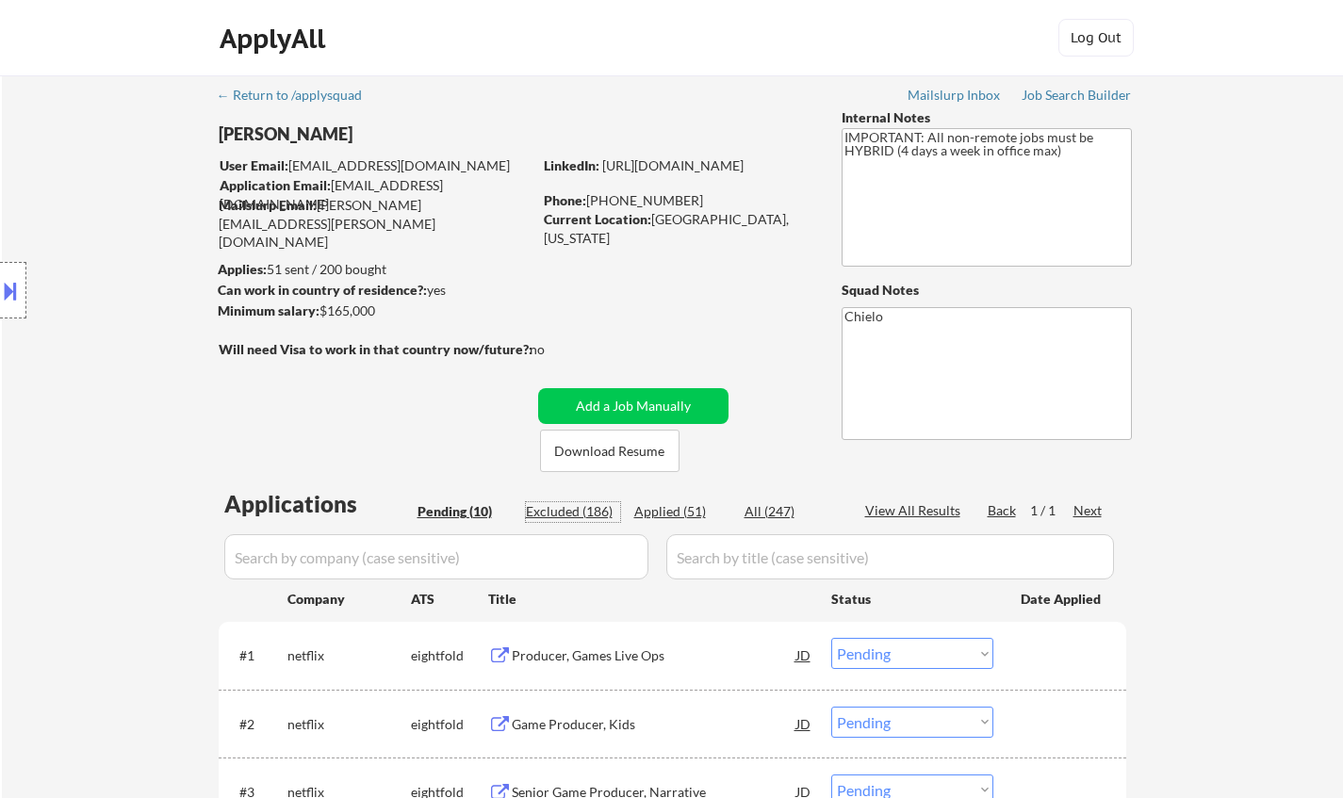
select select ""excluded""
select select ""excluded__location_""
select select ""excluded__salary_""
select select ""excluded__expired_""
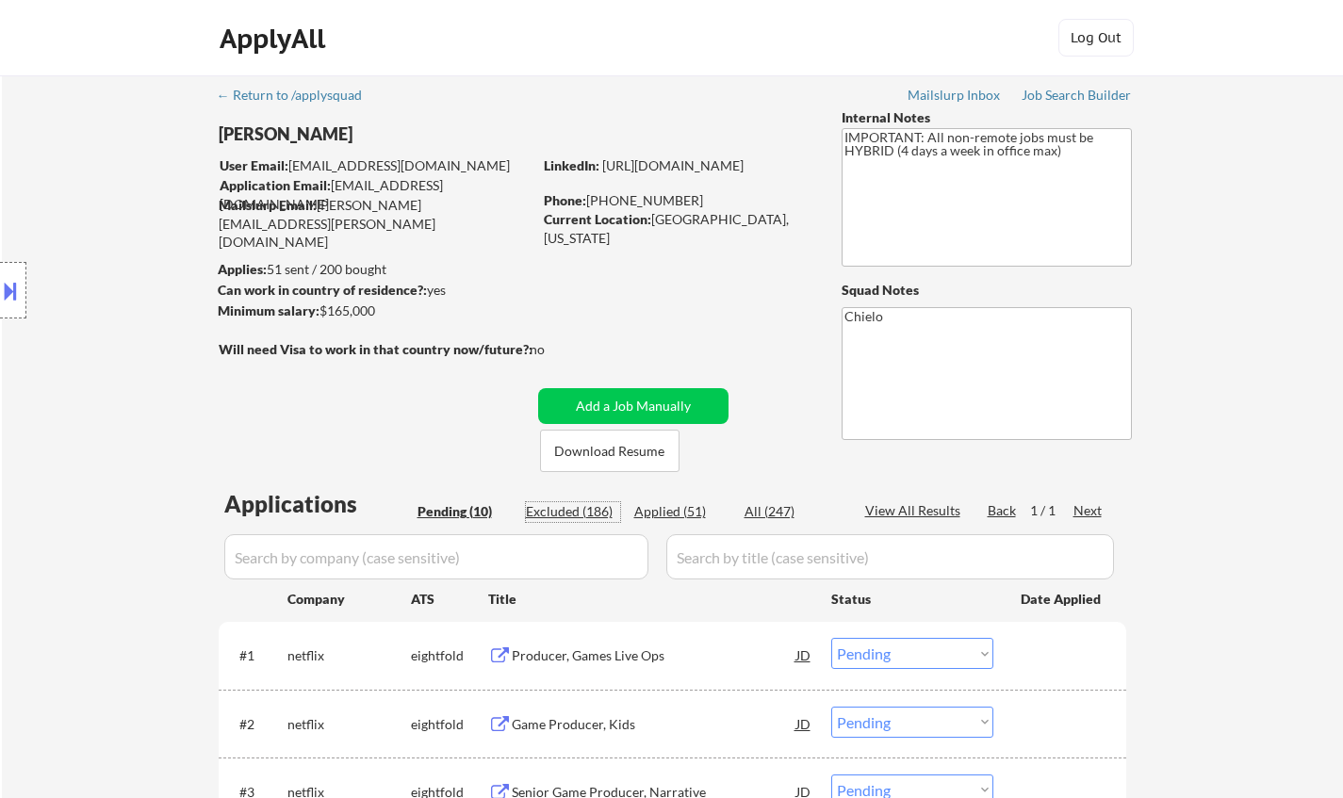
select select ""excluded__expired_""
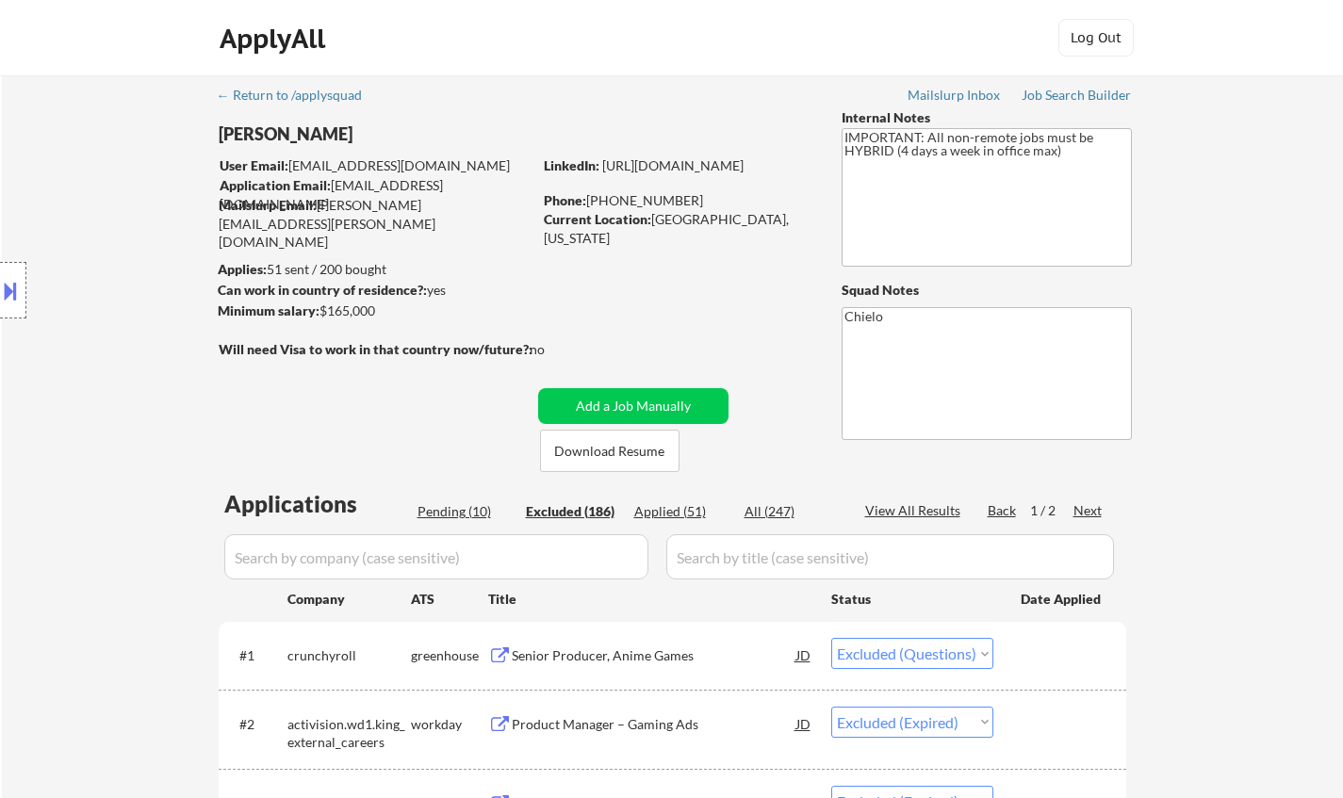
select select ""excluded""
select select ""excluded__salary_""
select select ""excluded""
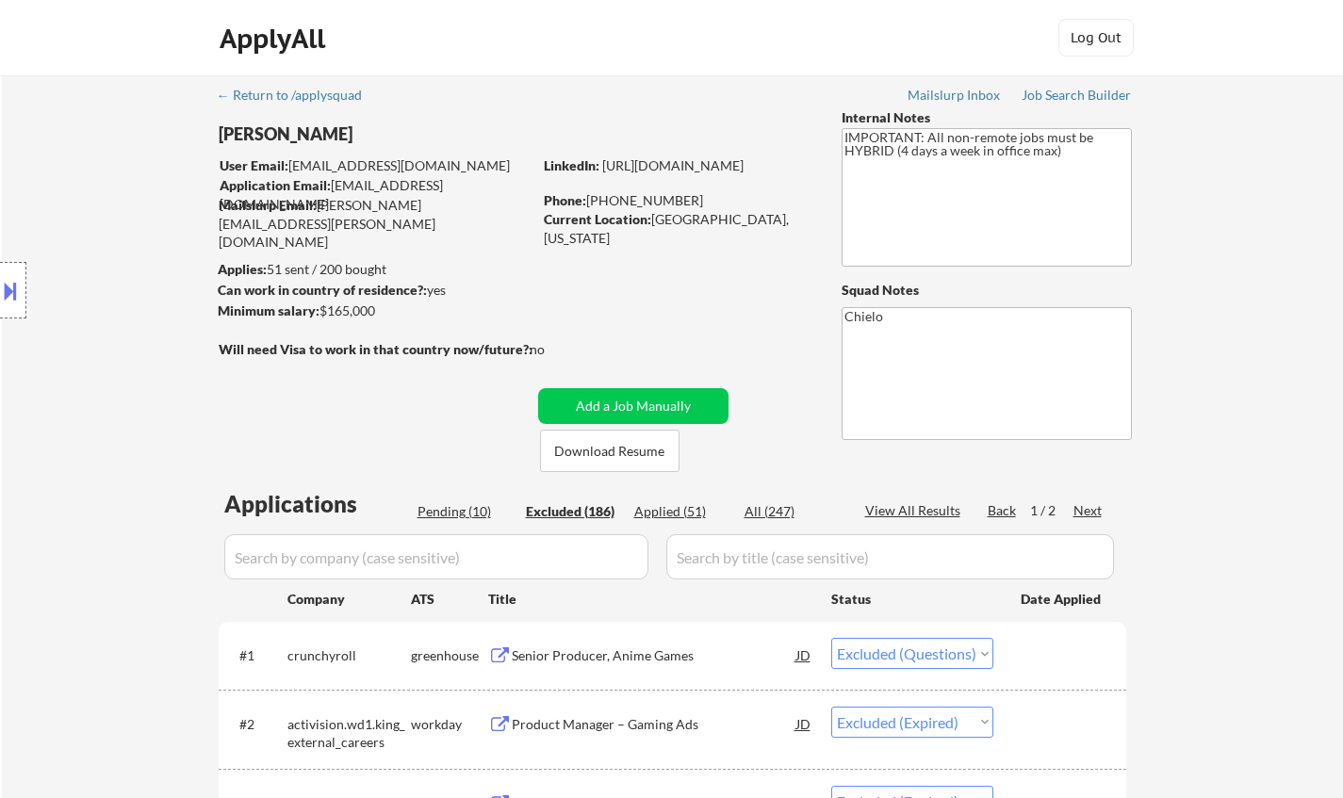
select select ""excluded__bad_match_""
select select ""excluded__expired_""
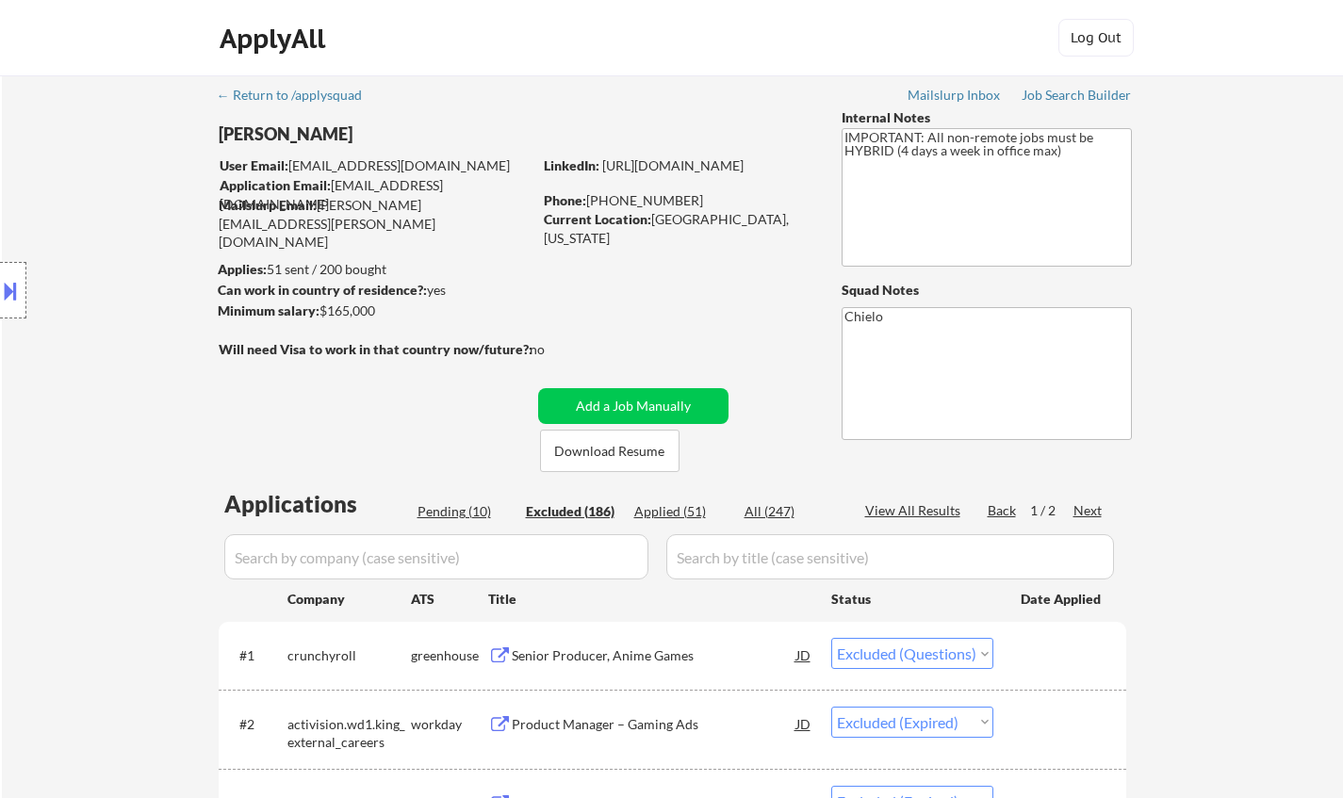
select select ""excluded__salary_""
select select ""excluded__bad_match_""
select select ""excluded__expired_""
select select ""excluded__salary_""
select select ""excluded__expired_""
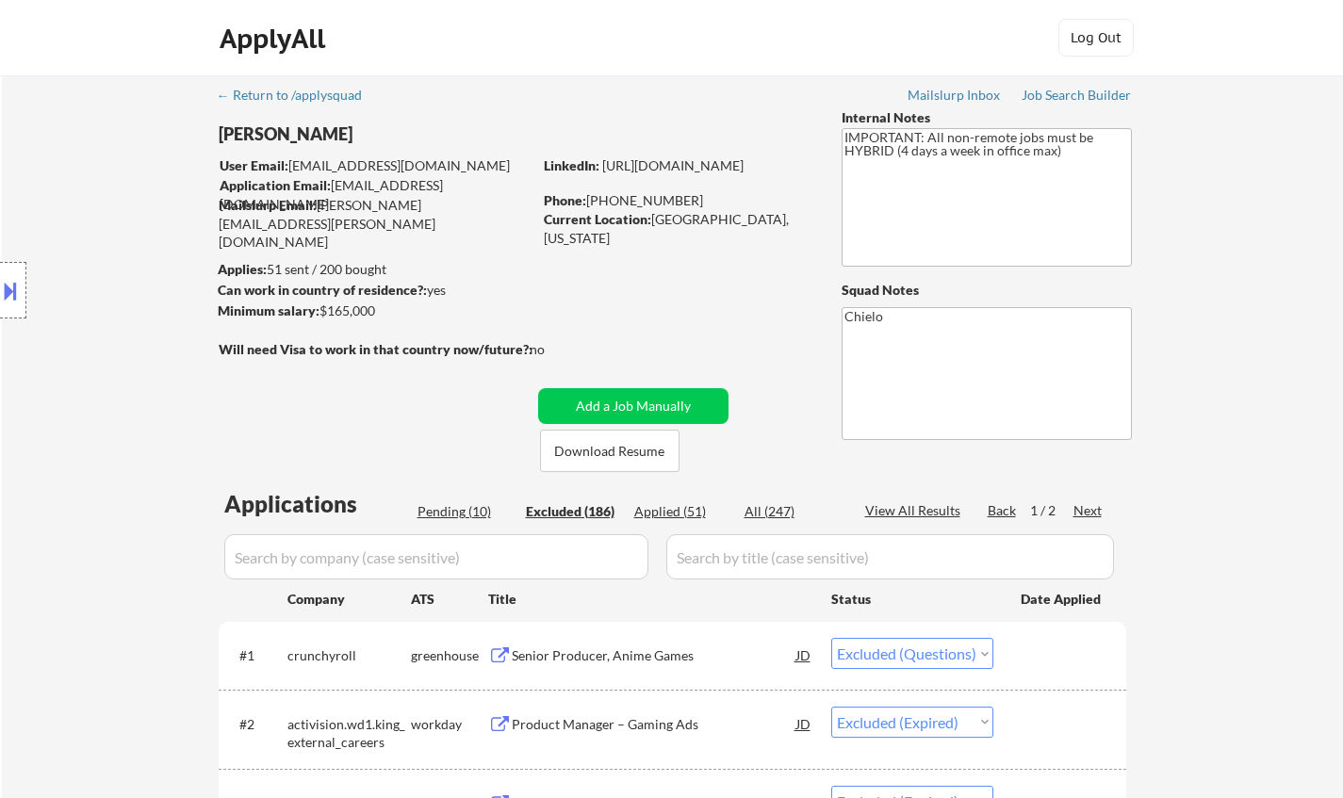
select select ""excluded__bad_match_""
select select ""excluded__expired_""
select select ""excluded__bad_match_""
select select ""excluded""
select select ""excluded__expired_""
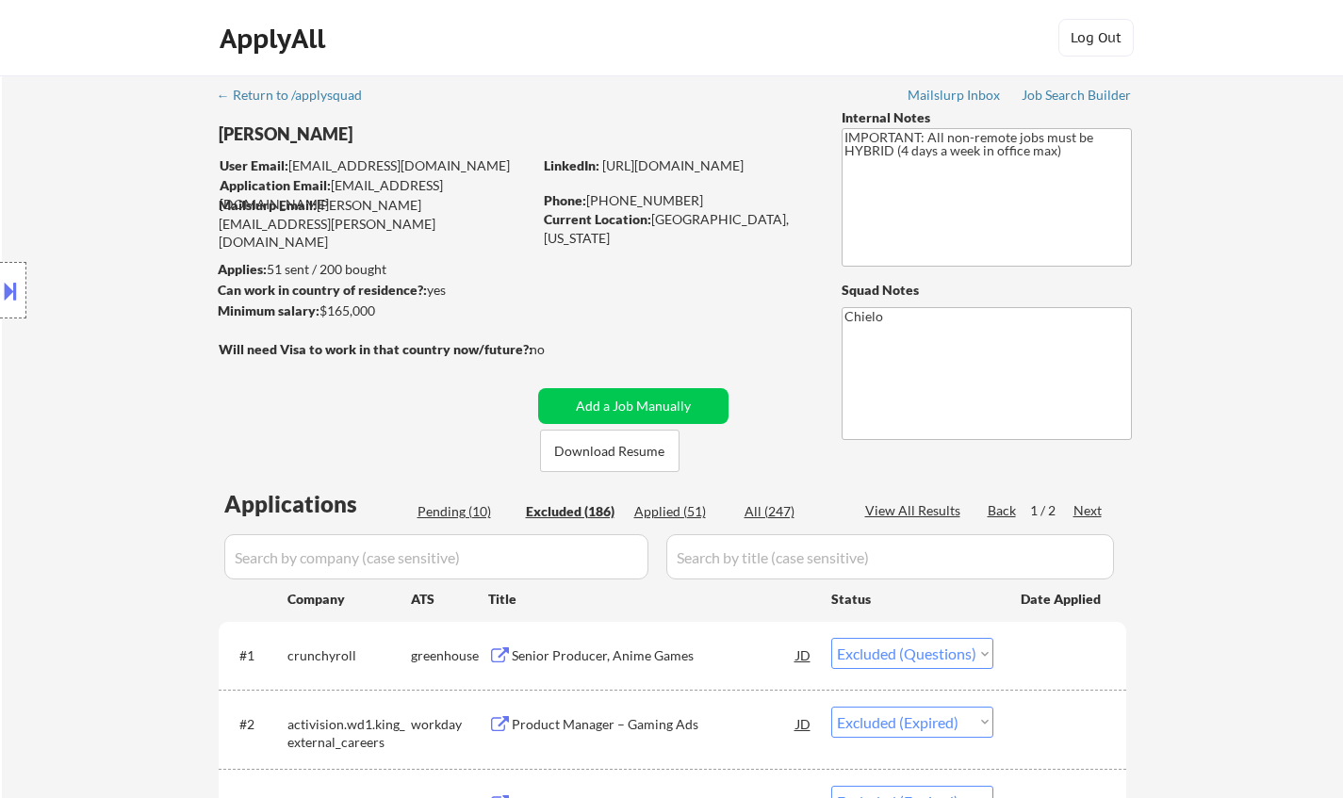
select select ""excluded__bad_match_""
select select ""excluded""
select select ""excluded__salary_""
select select ""excluded__other_""
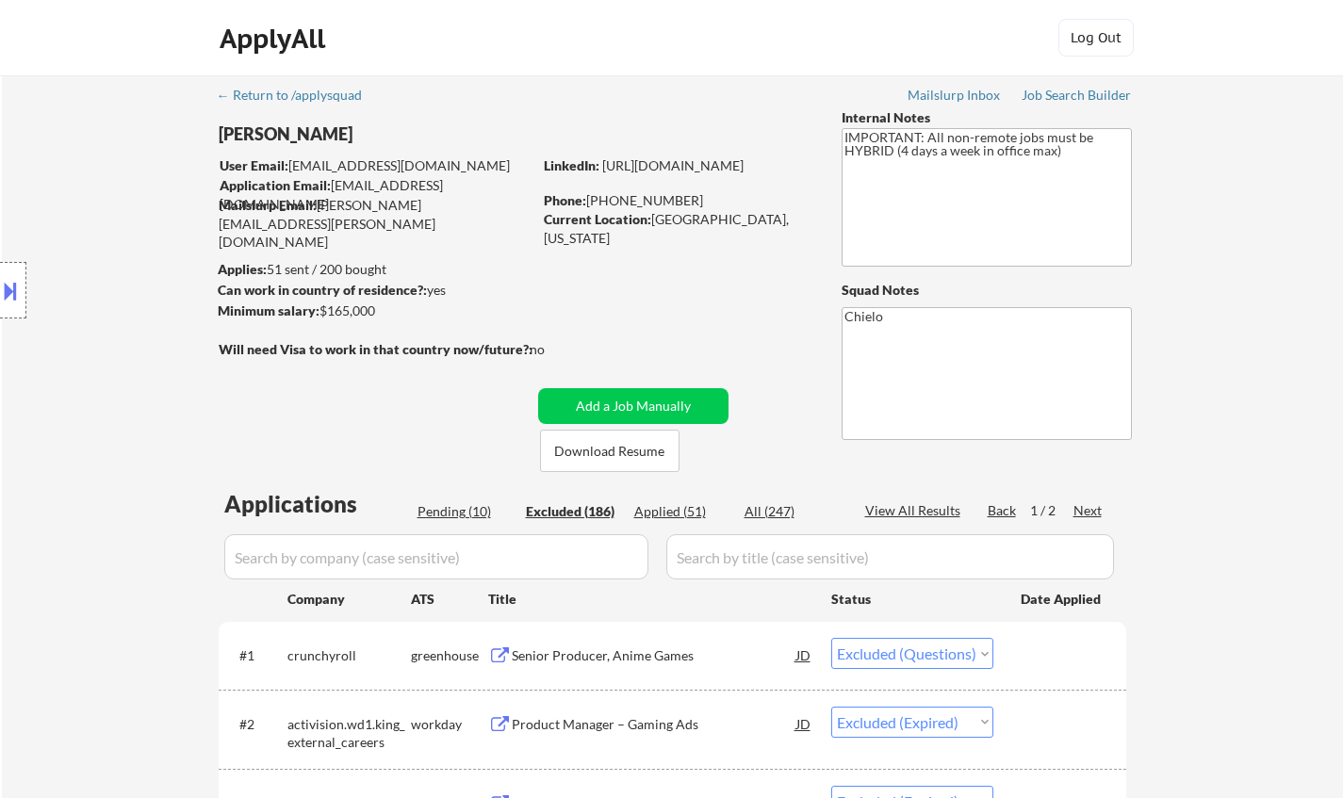
select select ""excluded""
select select ""excluded__expired_""
select select ""excluded__bad_match_""
select select ""excluded__expired_""
select select ""excluded__salary_""
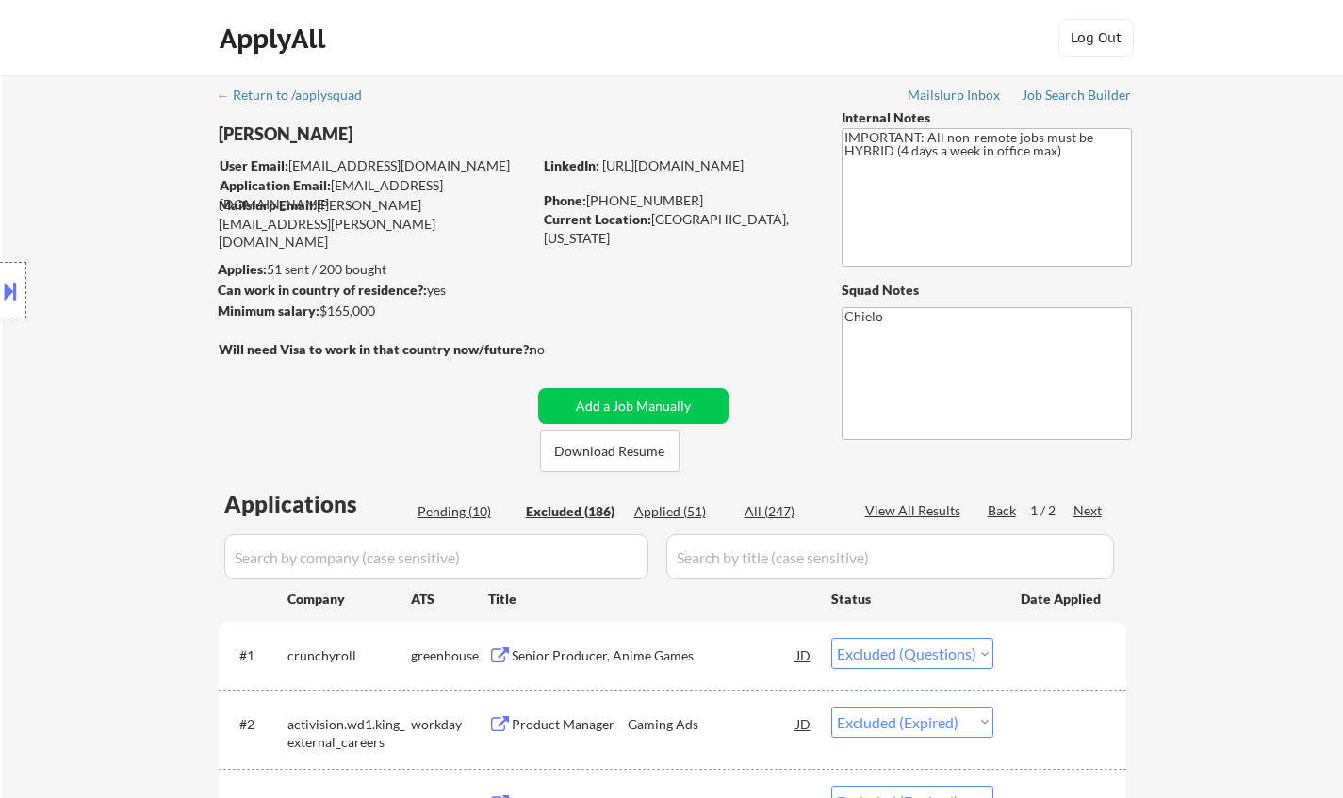
select select ""excluded__expired_""
select select ""excluded__location_""
select select ""excluded""
select select ""excluded__location_""
select select ""excluded__expired_""
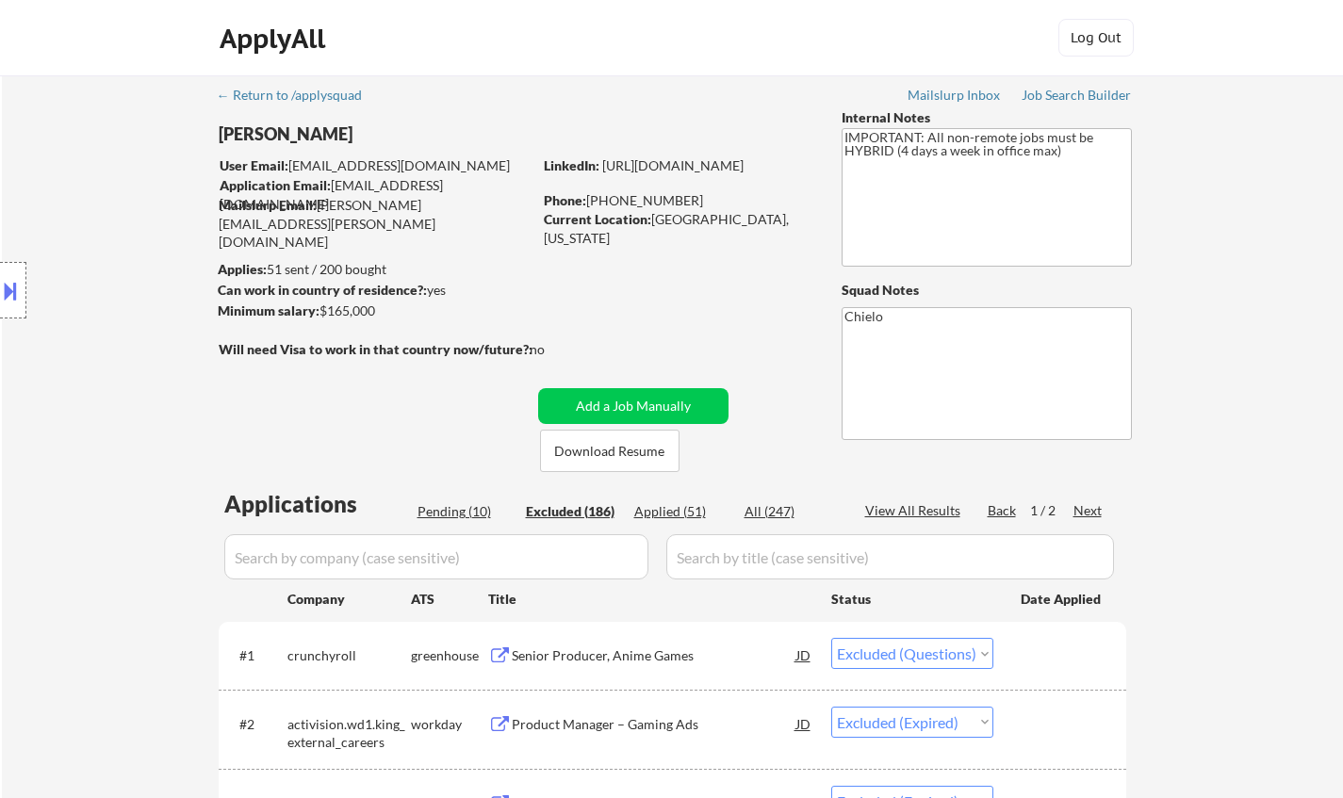
select select ""excluded""
select select ""excluded__bad_match_""
select select ""excluded__expired_""
select select ""excluded__bad_match_""
select select ""excluded__expired_""
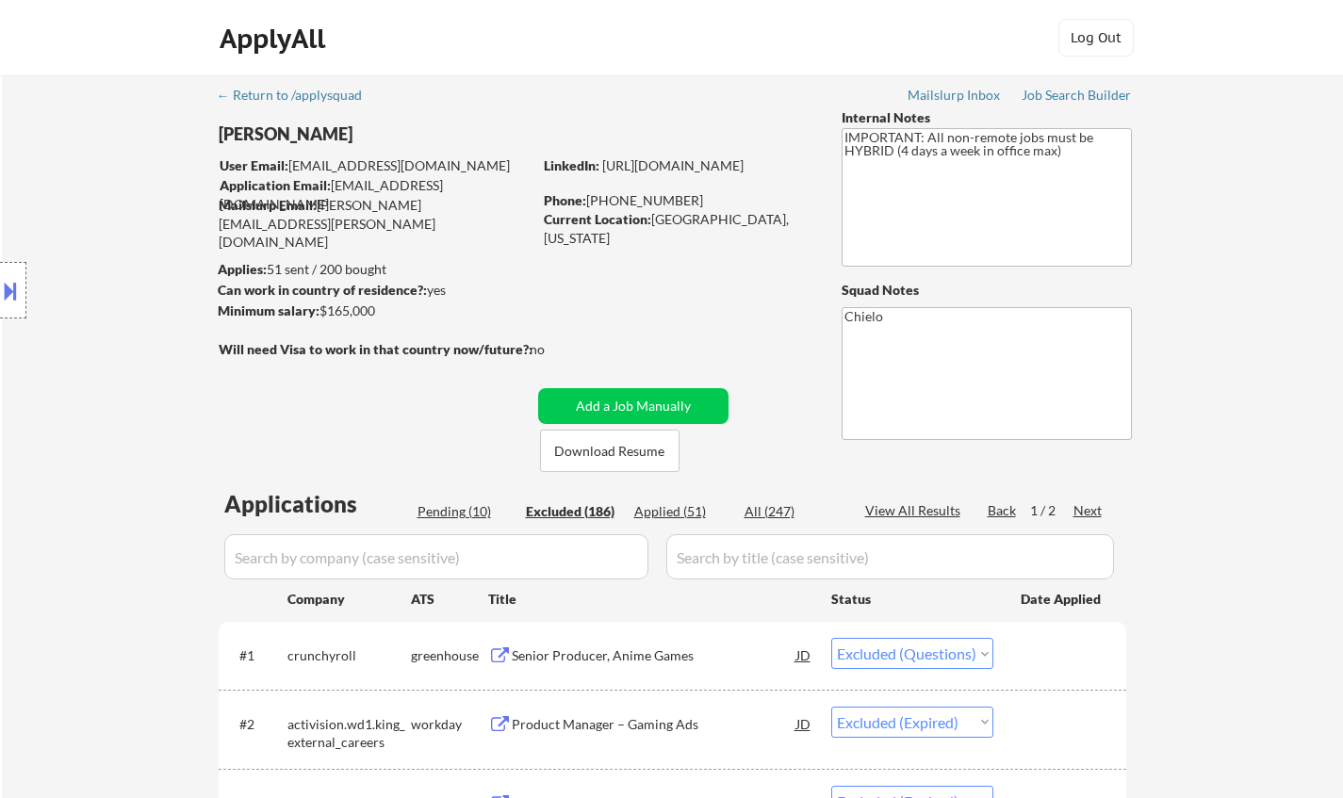
select select ""excluded__salary_""
select select ""excluded__expired_""
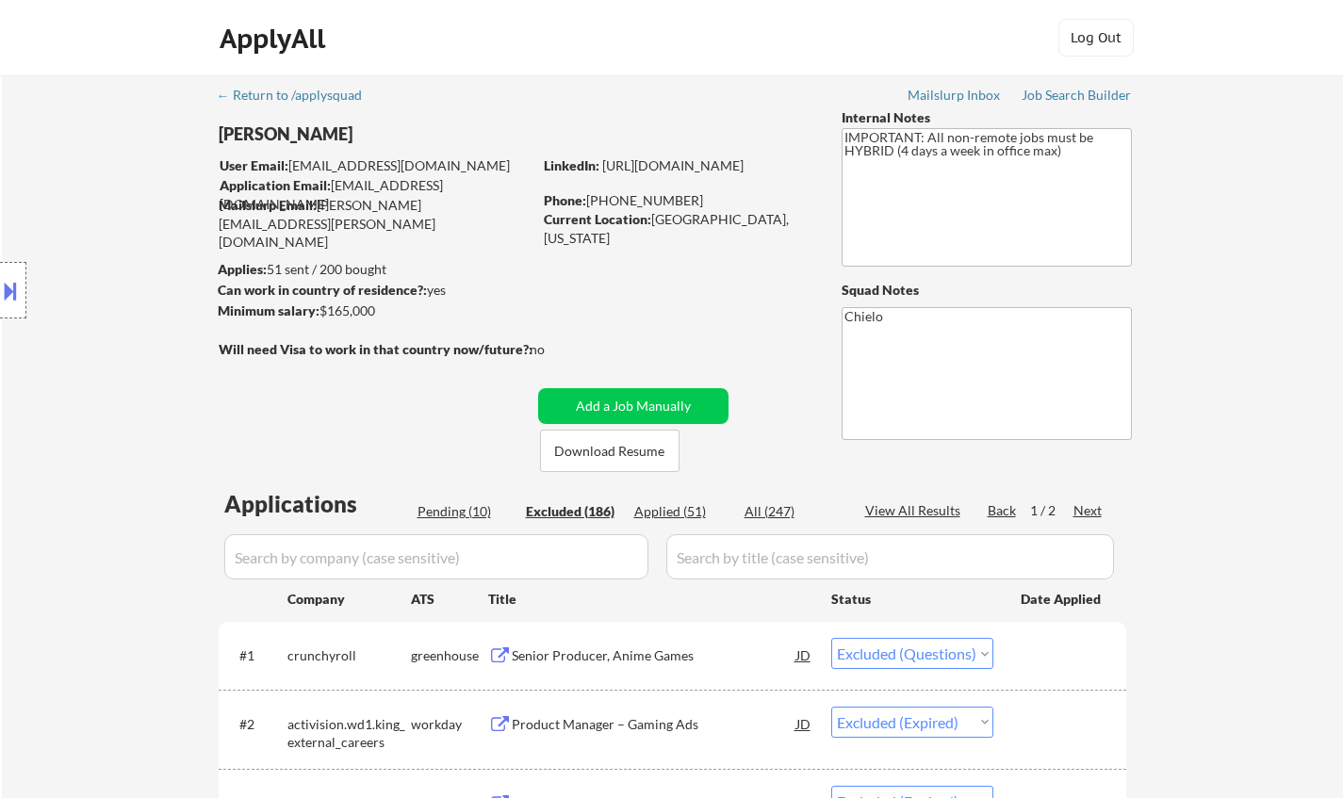
select select ""excluded__expired_""
select select ""excluded__location_""
select select ""excluded__blocklist_""
select select ""excluded__expired_""
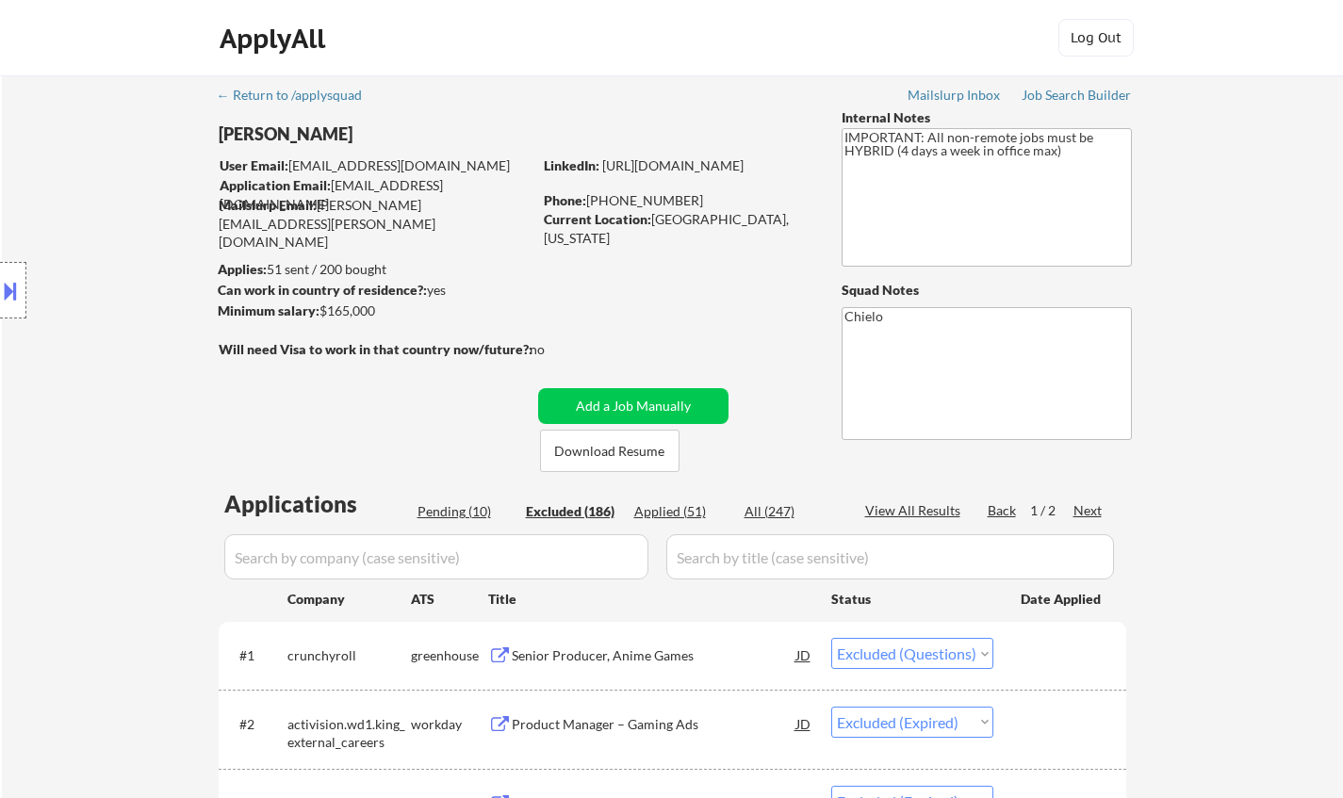
select select ""excluded__salary_""
select select ""excluded__location_""
select select ""excluded__bad_match_""
select select ""excluded__salary_""
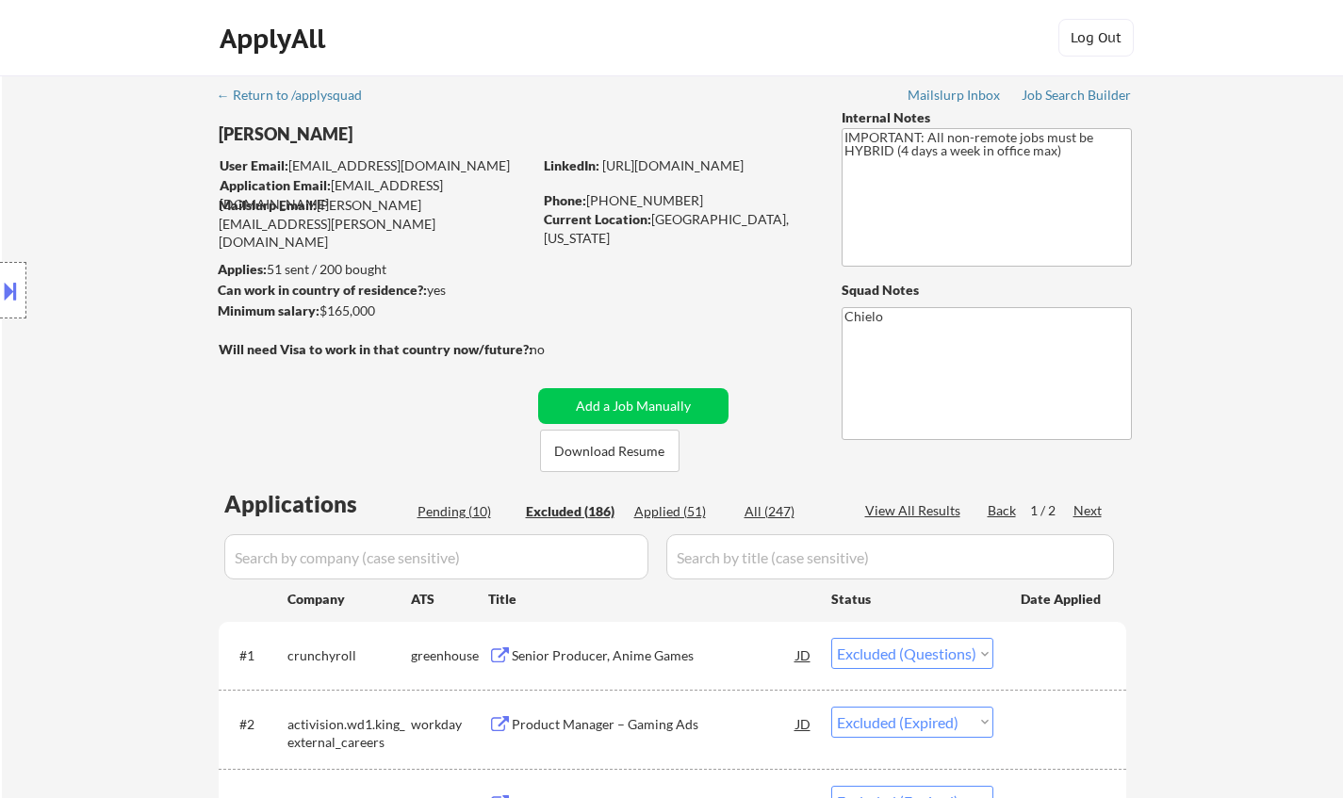
select select ""excluded__bad_match_""
select select ""excluded__expired_""
select select ""excluded__bad_match_""
select select ""excluded__salary_""
select select ""excluded__location_""
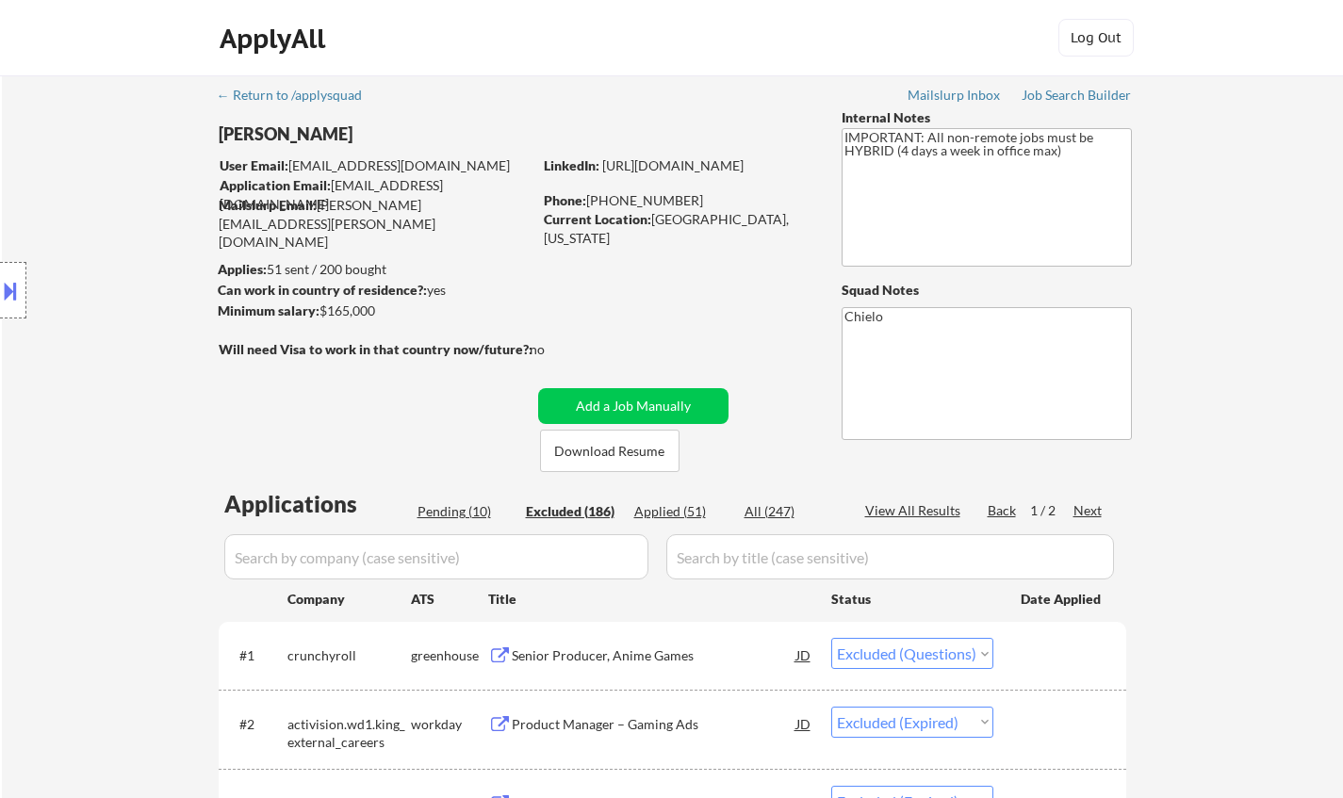
select select ""excluded__other_""
select select ""excluded__expired_""
select select ""excluded__bad_match_""
select select ""excluded__expired_""
select select ""excluded__bad_match_""
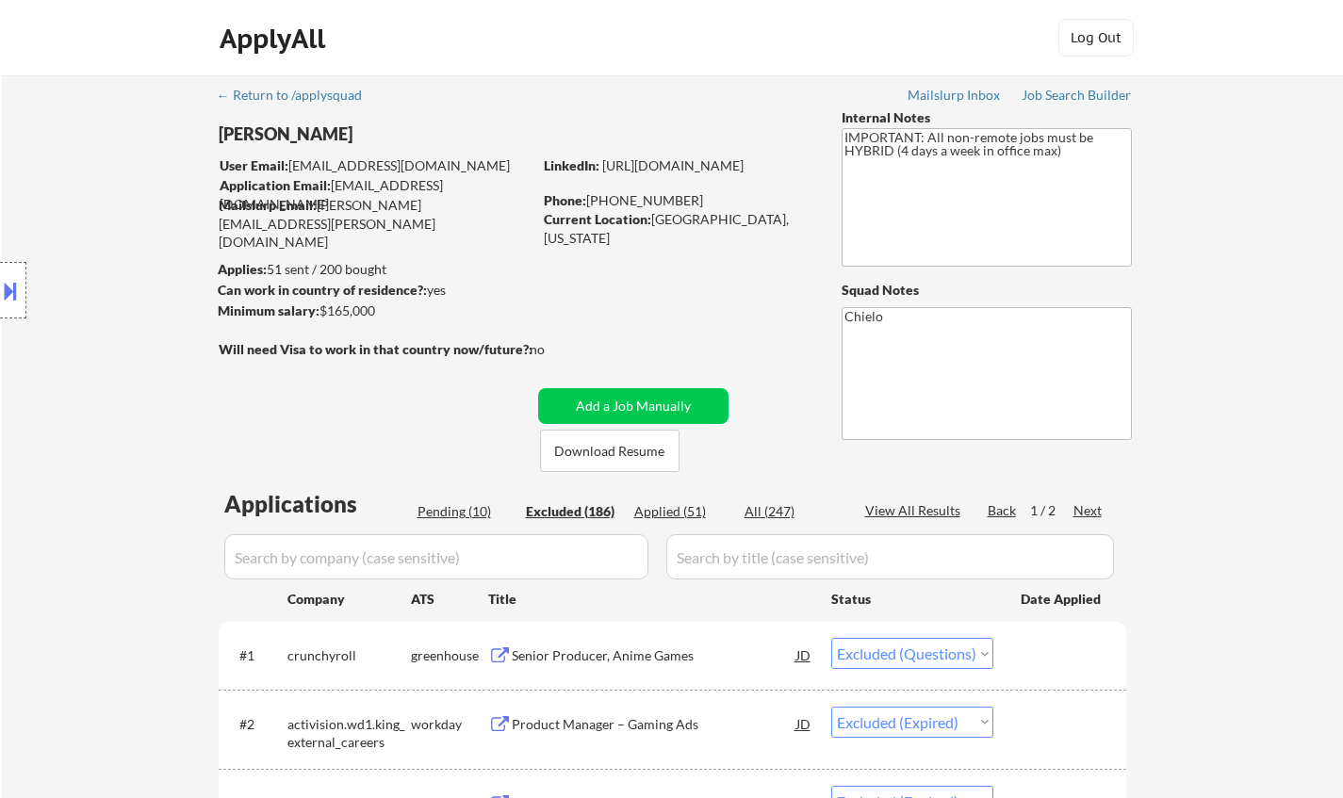
select select ""excluded__bad_match_""
select select ""excluded__location_""
select select ""excluded__bad_match_""
select select ""excluded__expired_""
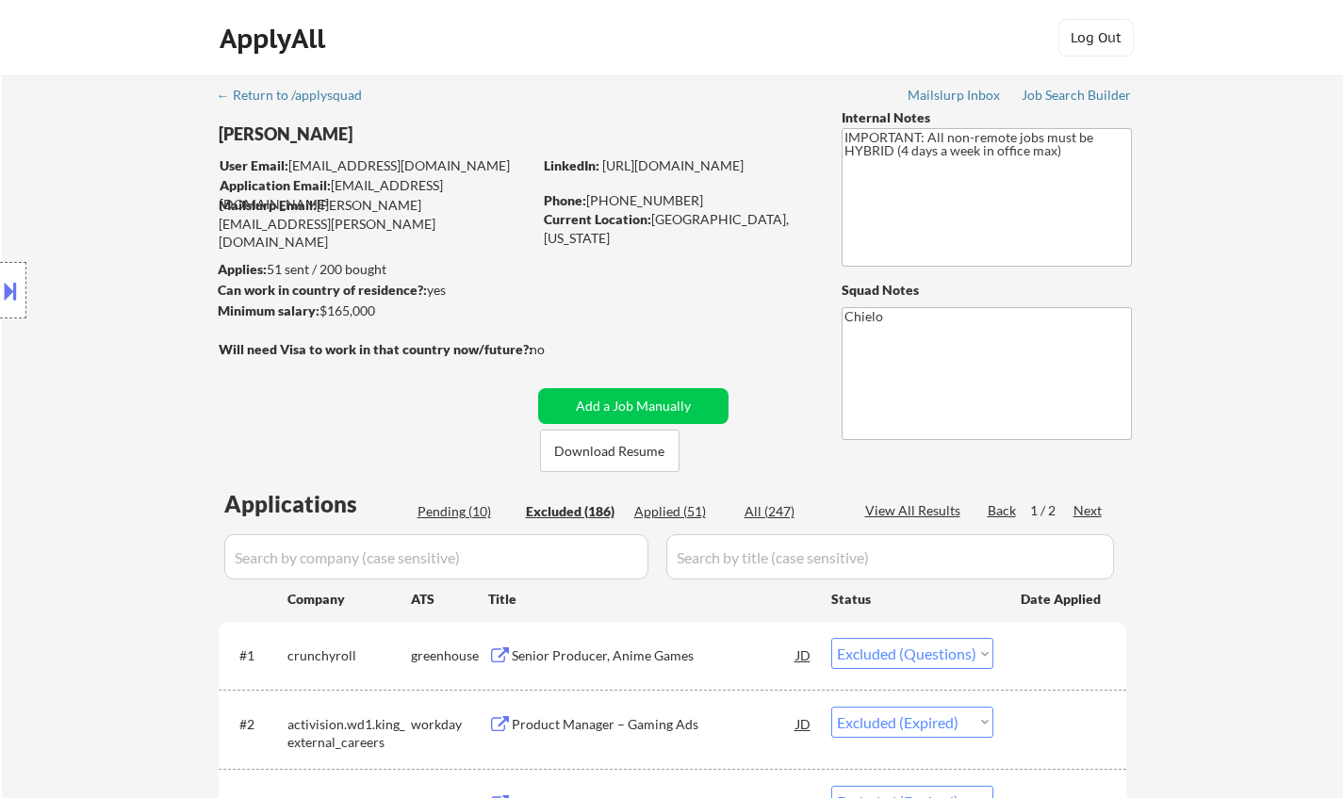
select select ""excluded__bad_match_""
select select ""excluded__salary_""
select select ""excluded__bad_match_""
select select ""excluded__other_""
select select ""excluded__expired_""
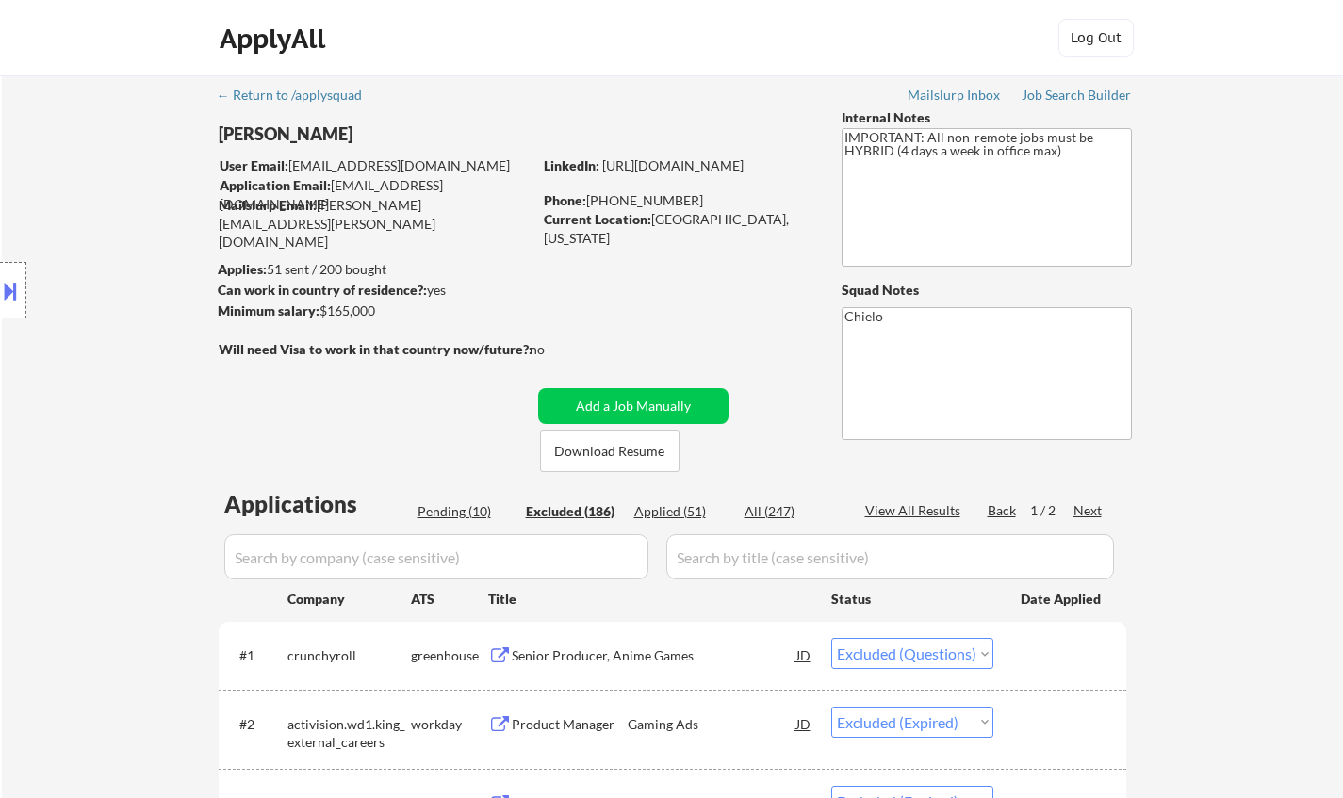
select select ""excluded__bad_match_""
select select ""excluded__expired_""
select select ""excluded__bad_match_""
select select ""excluded__location_""
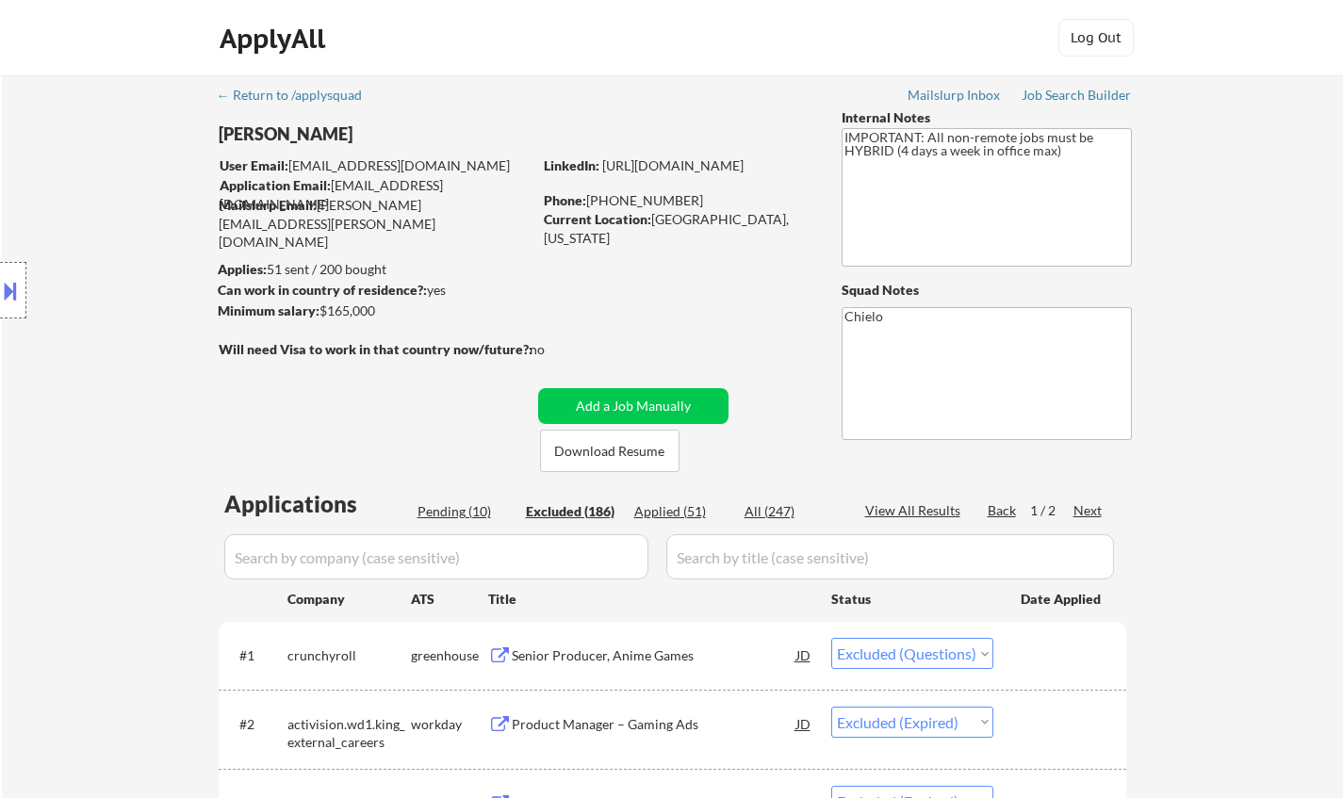
select select ""excluded__other_""
select select ""excluded__expired_""
select select ""excluded__salary_""
select select ""excluded__bad_match_""
select select ""excluded__expired_""
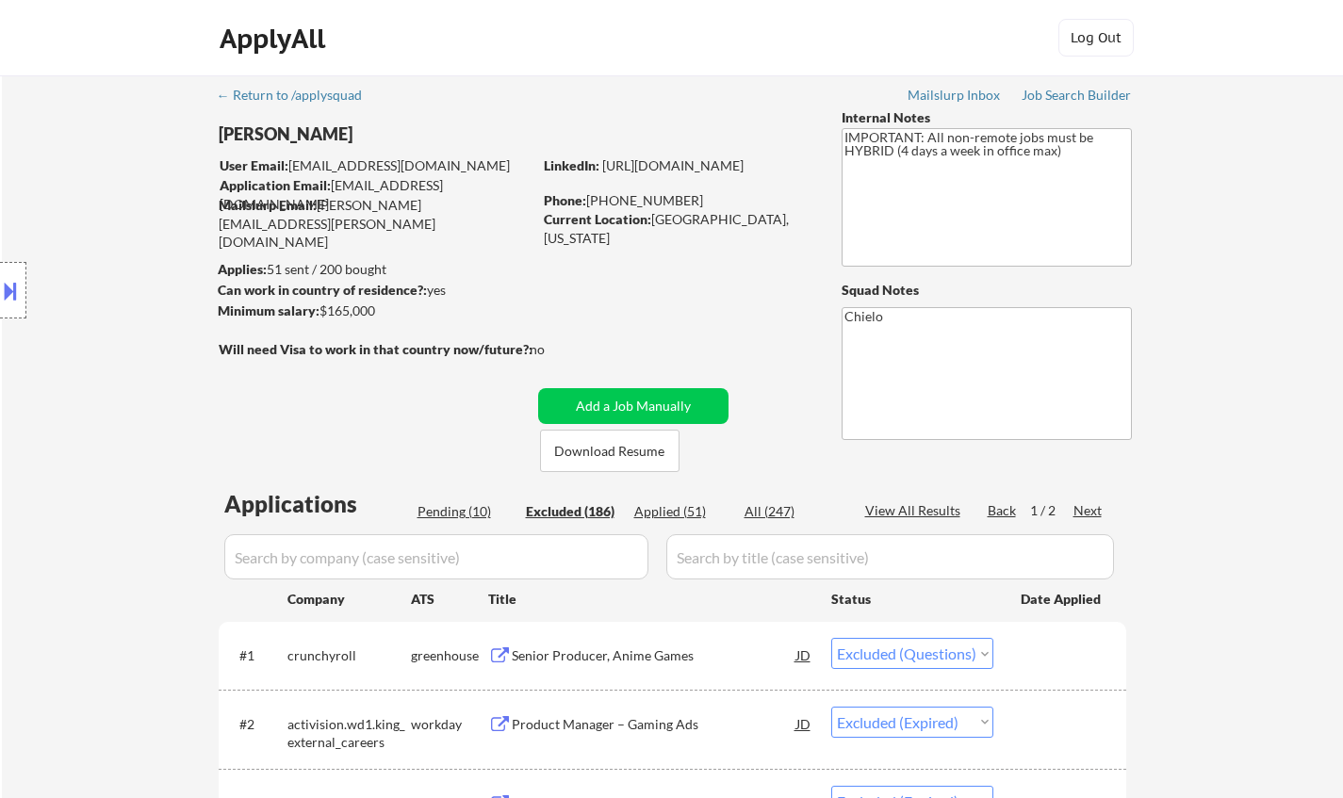
select select ""excluded__location_""
select select ""excluded__expired_""
select select ""excluded__salary_""
select select ""excluded__bad_match_""
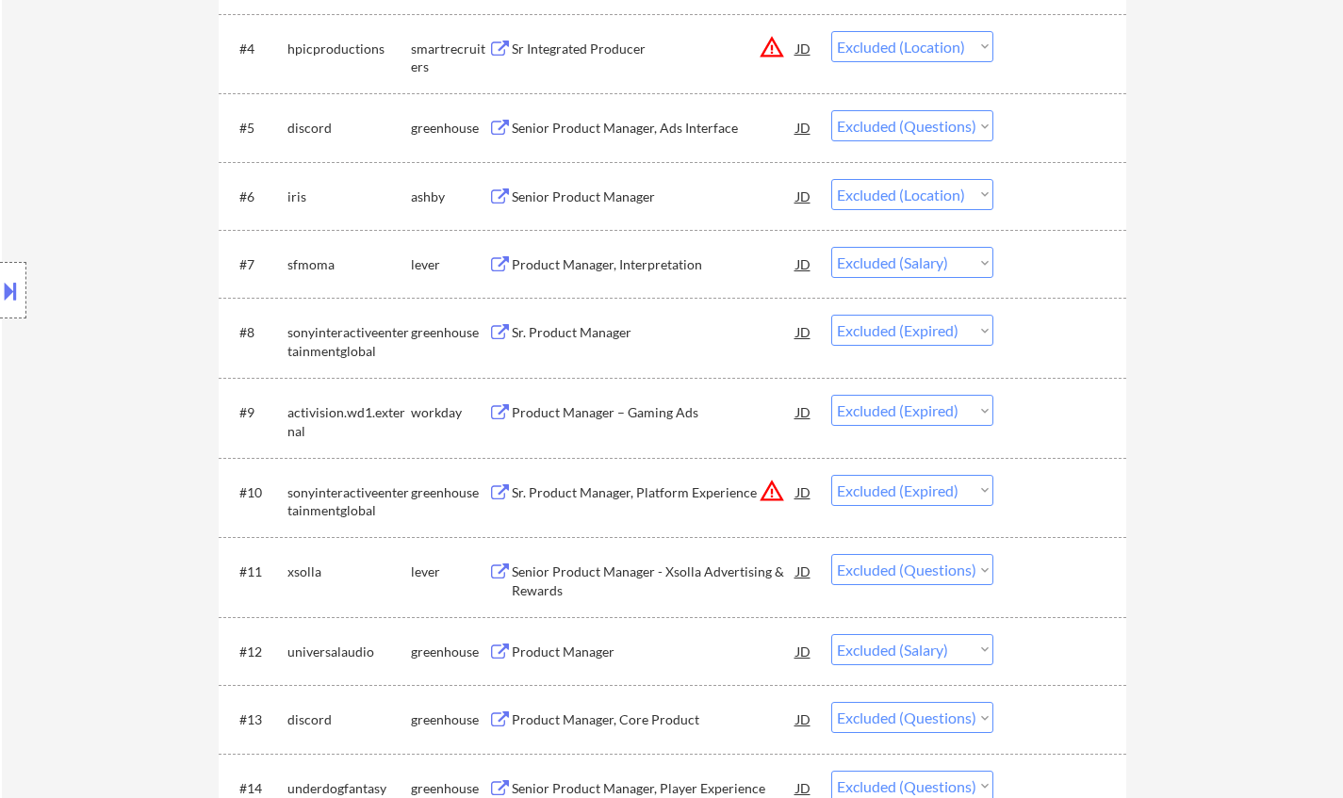
scroll to position [848, 0]
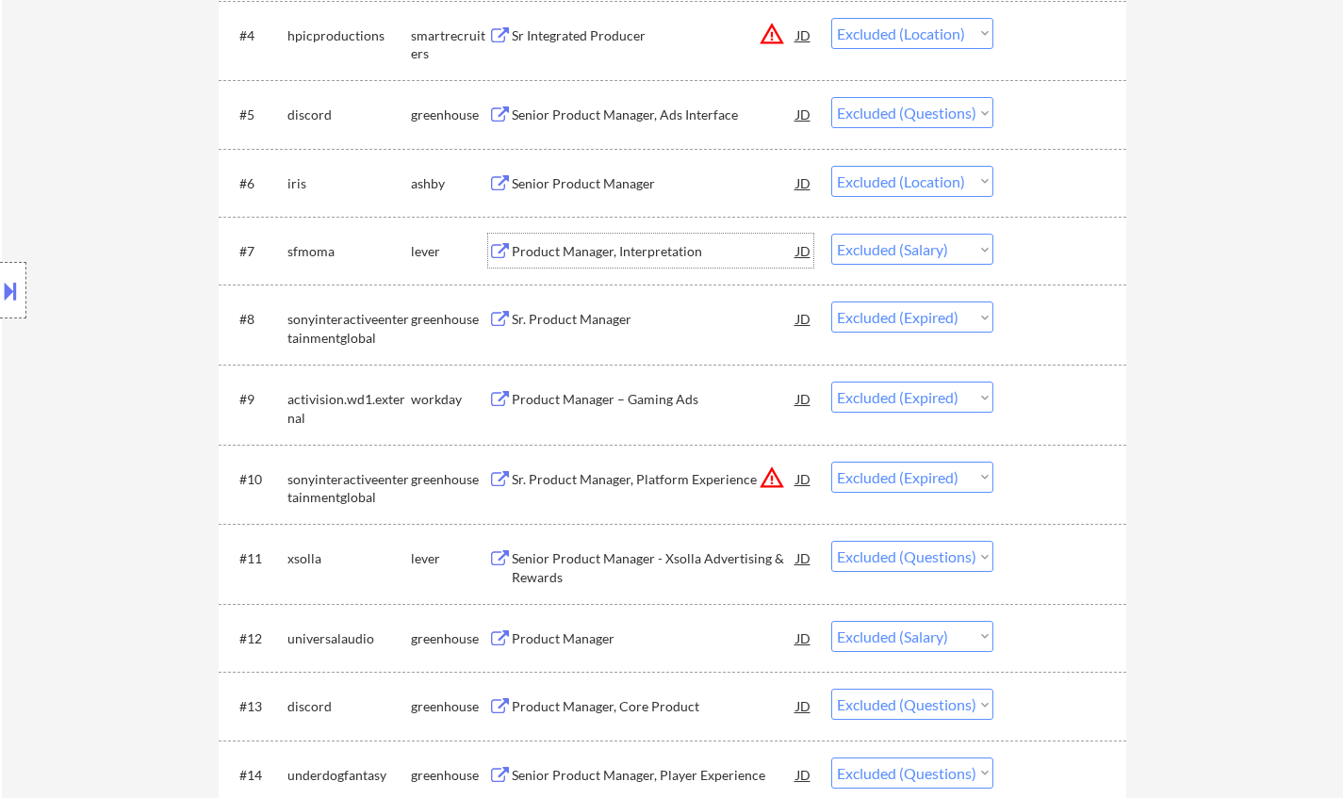
click at [596, 243] on div "Product Manager, Interpretation" at bounding box center [654, 251] width 285 height 19
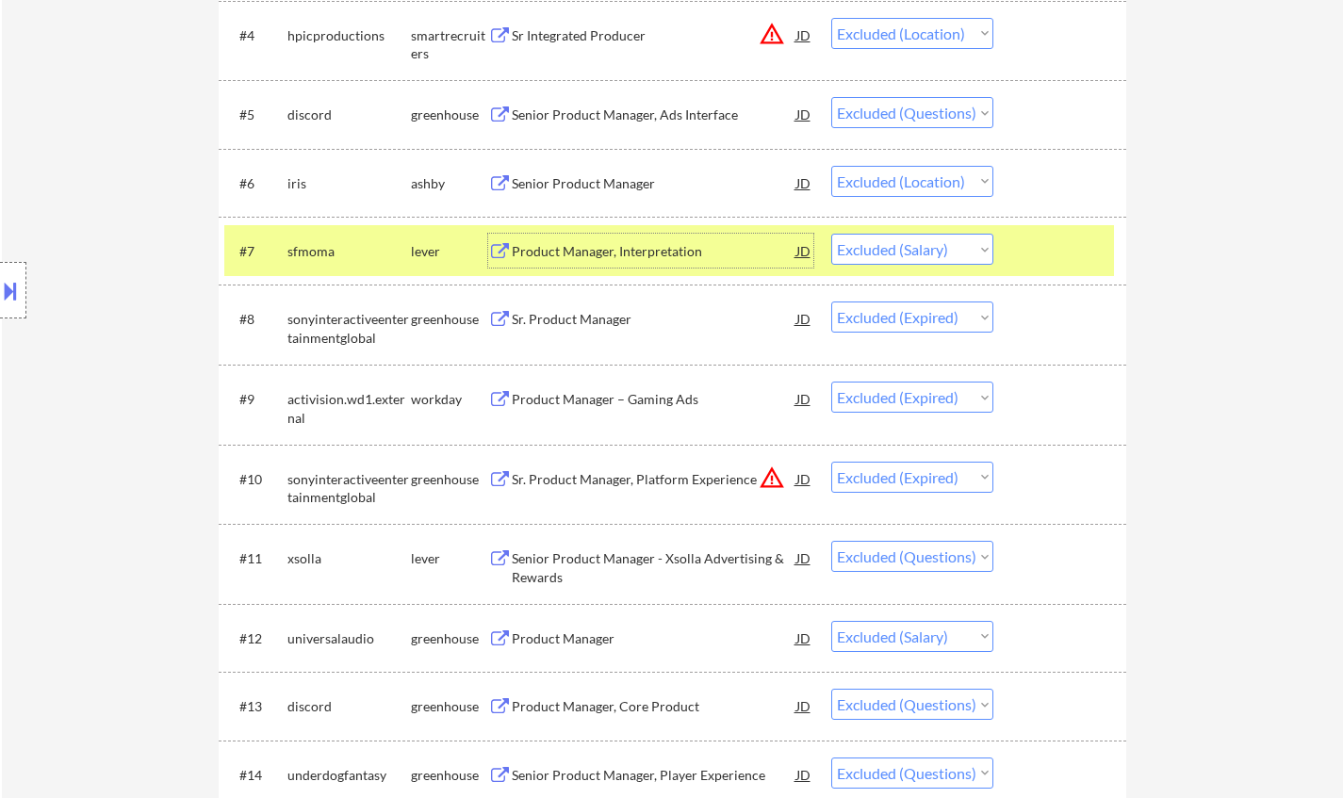
click at [583, 644] on div "Product Manager" at bounding box center [654, 638] width 285 height 19
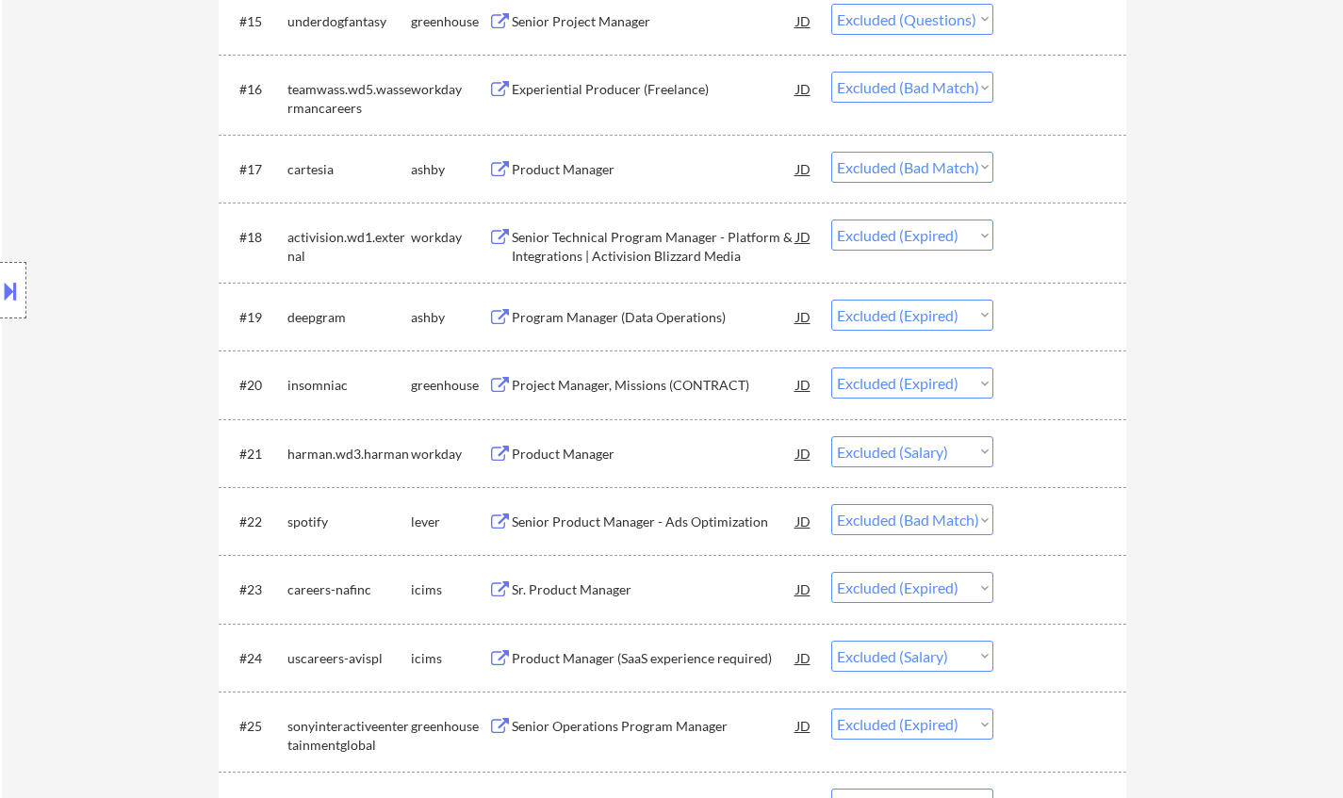
scroll to position [1696, 0]
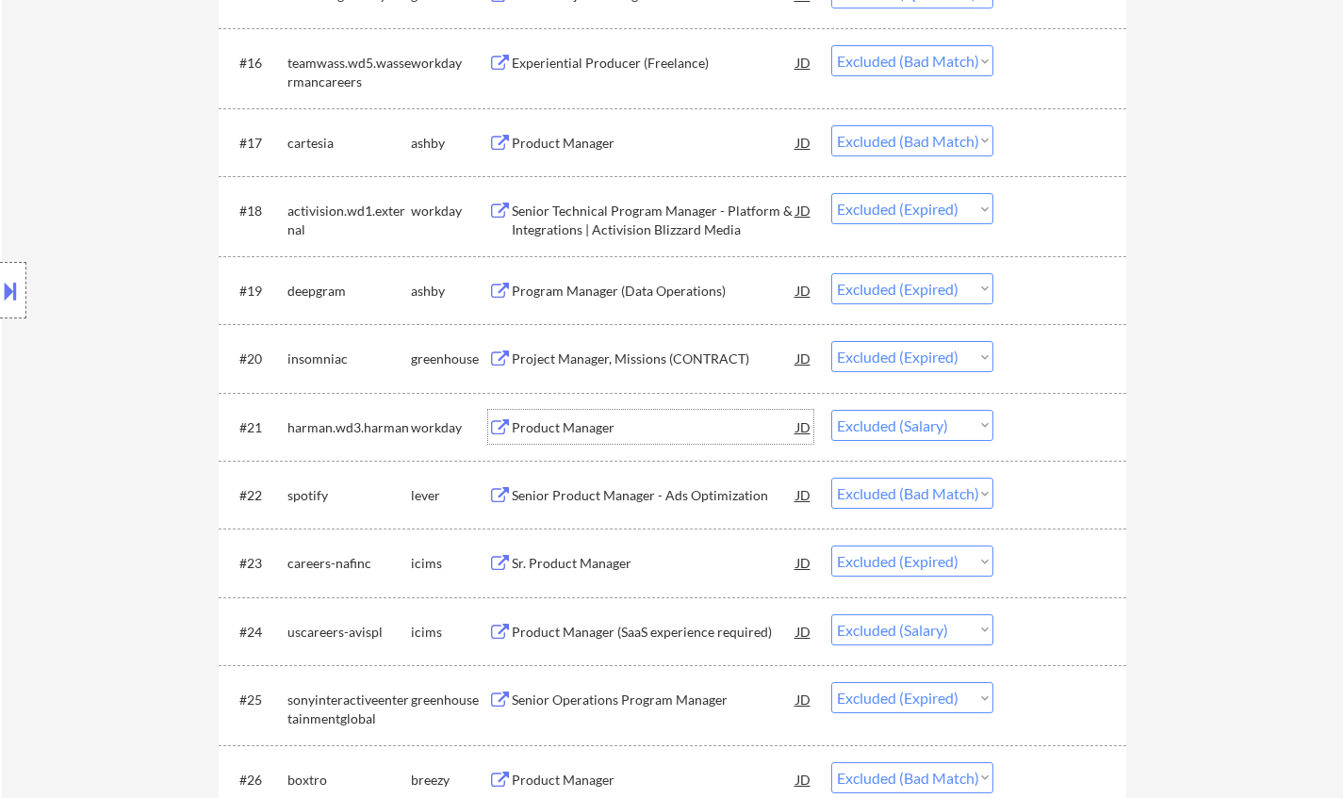
click at [563, 421] on div "Product Manager" at bounding box center [654, 427] width 285 height 19
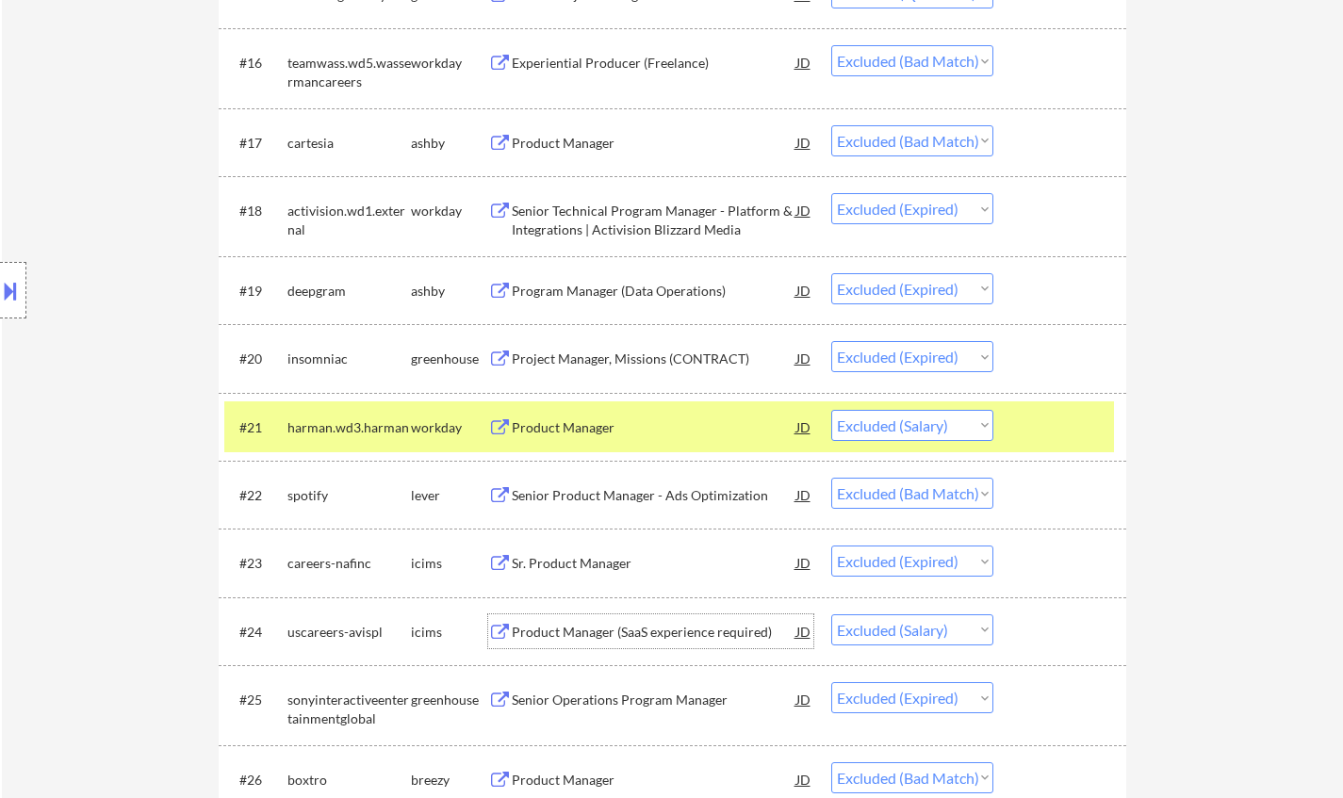
click at [643, 629] on div "Product Manager (SaaS experience required)" at bounding box center [654, 632] width 285 height 19
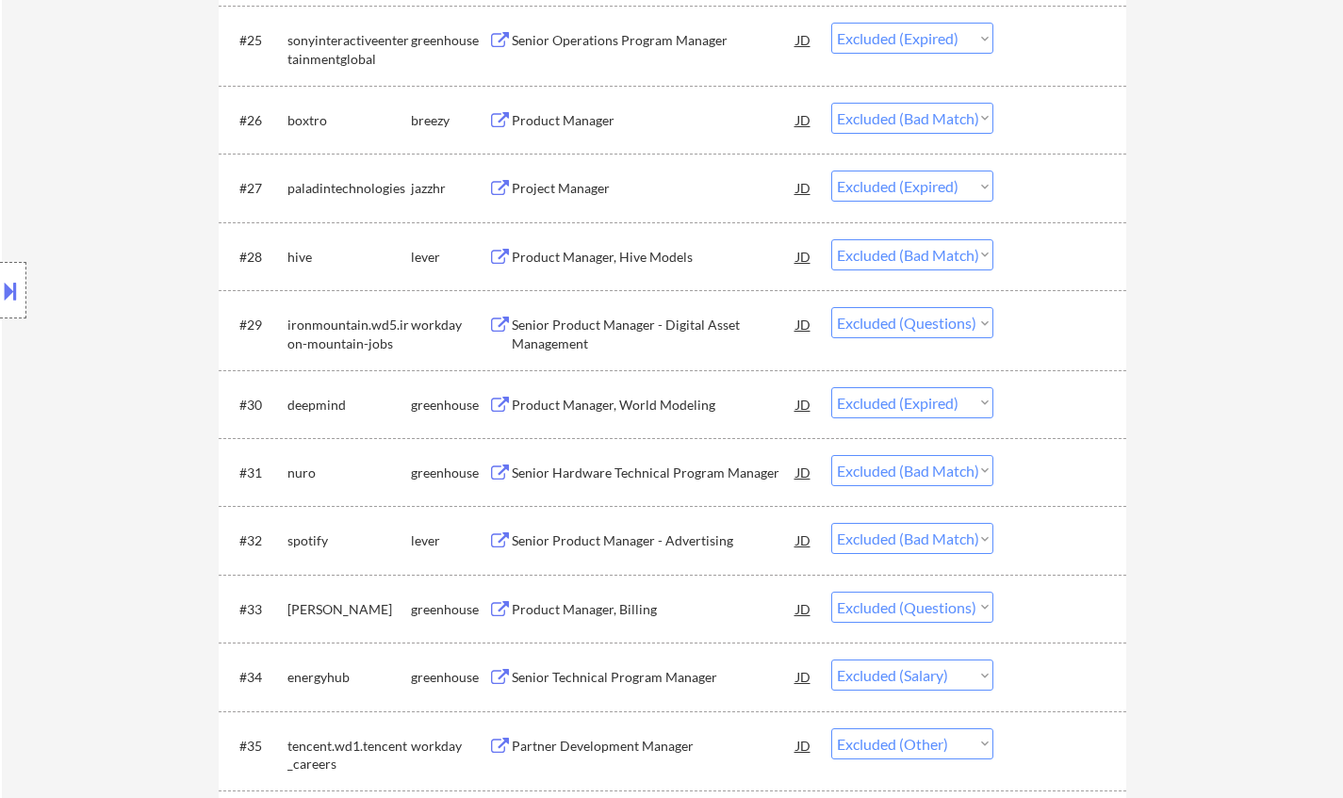
scroll to position [2544, 0]
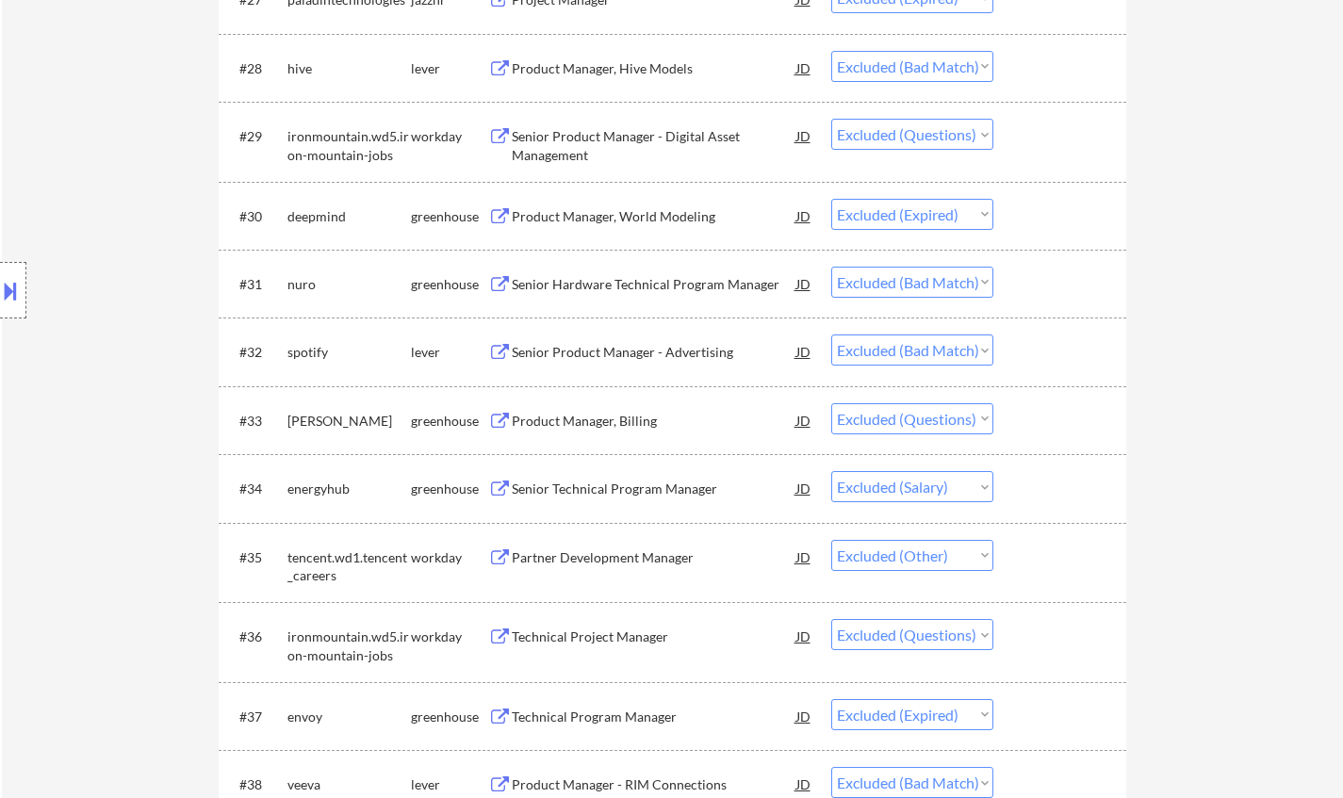
click at [587, 494] on div "Senior Technical Program Manager" at bounding box center [654, 489] width 285 height 19
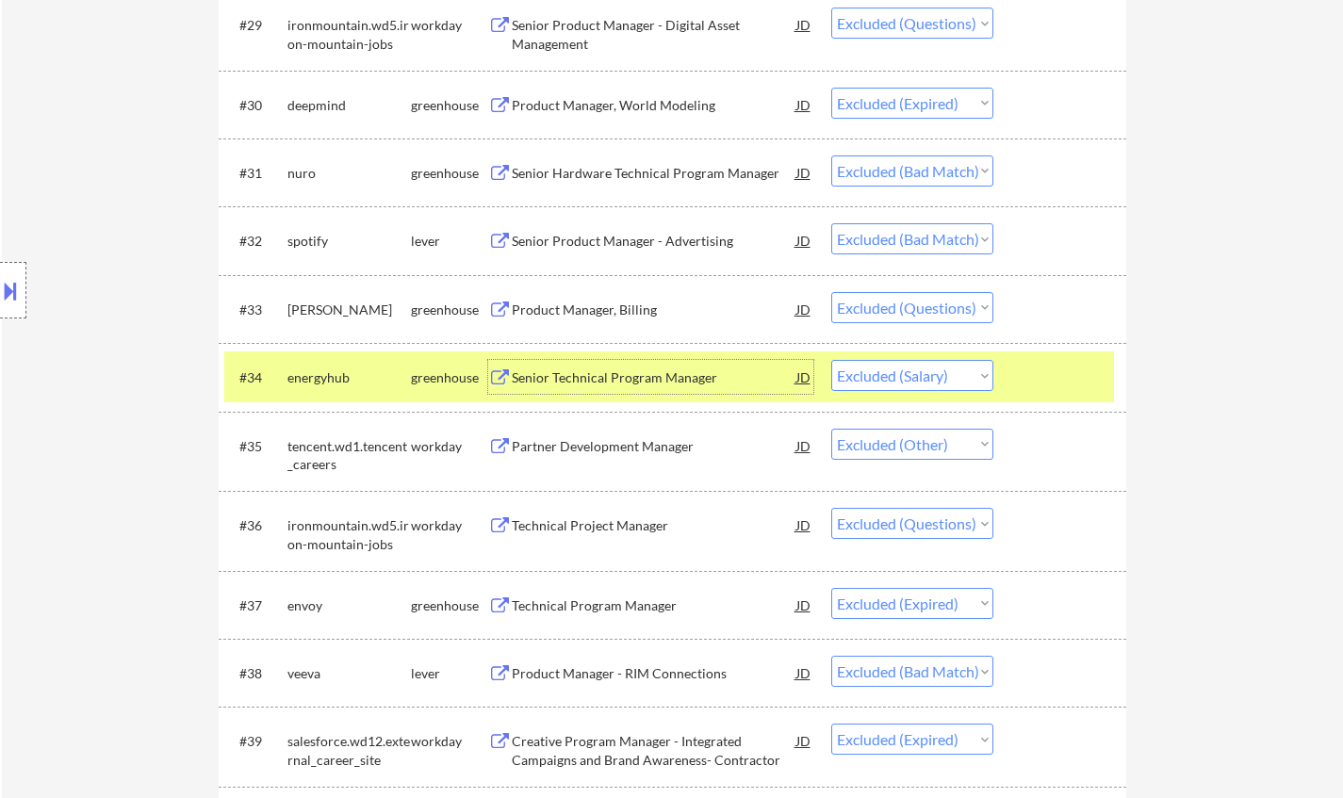
scroll to position [2921, 0]
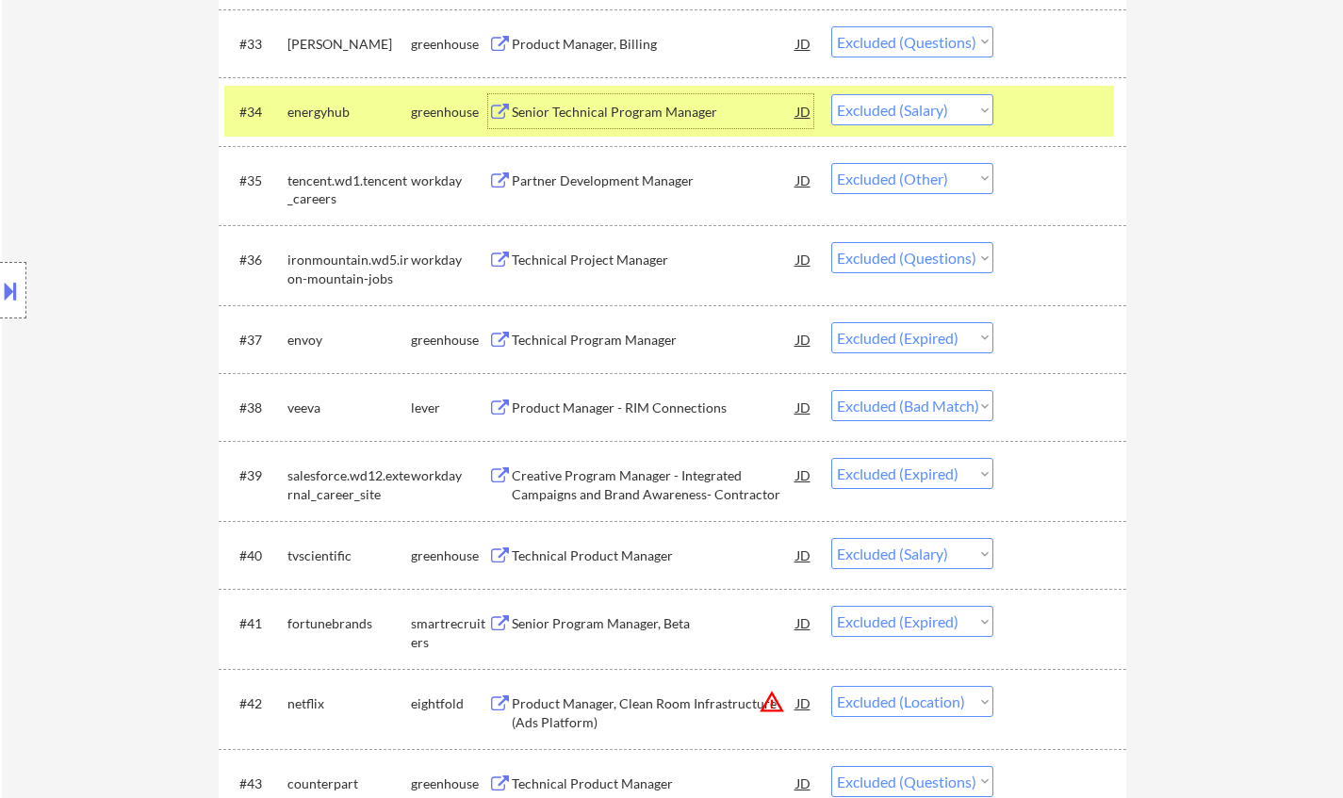
click at [572, 549] on div "Technical Product Manager" at bounding box center [654, 556] width 285 height 19
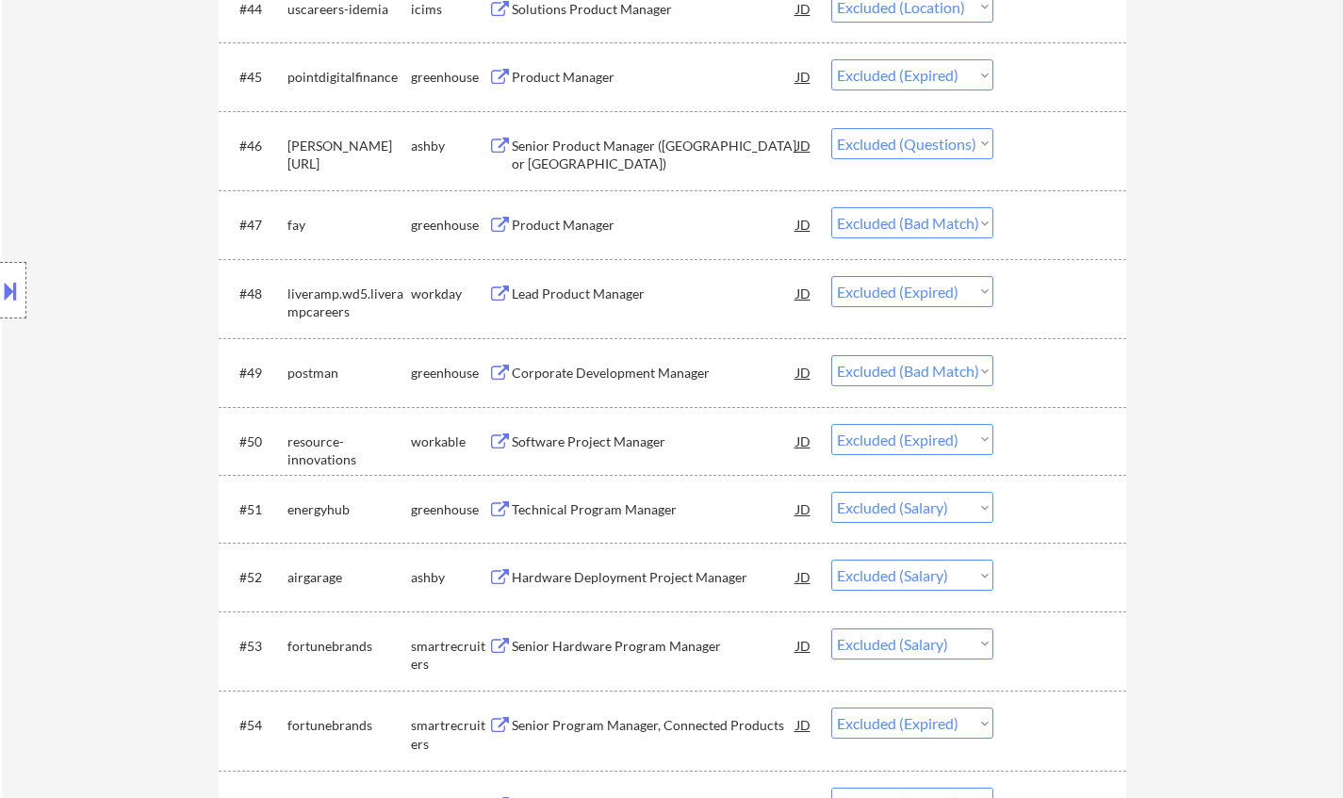
scroll to position [3769, 0]
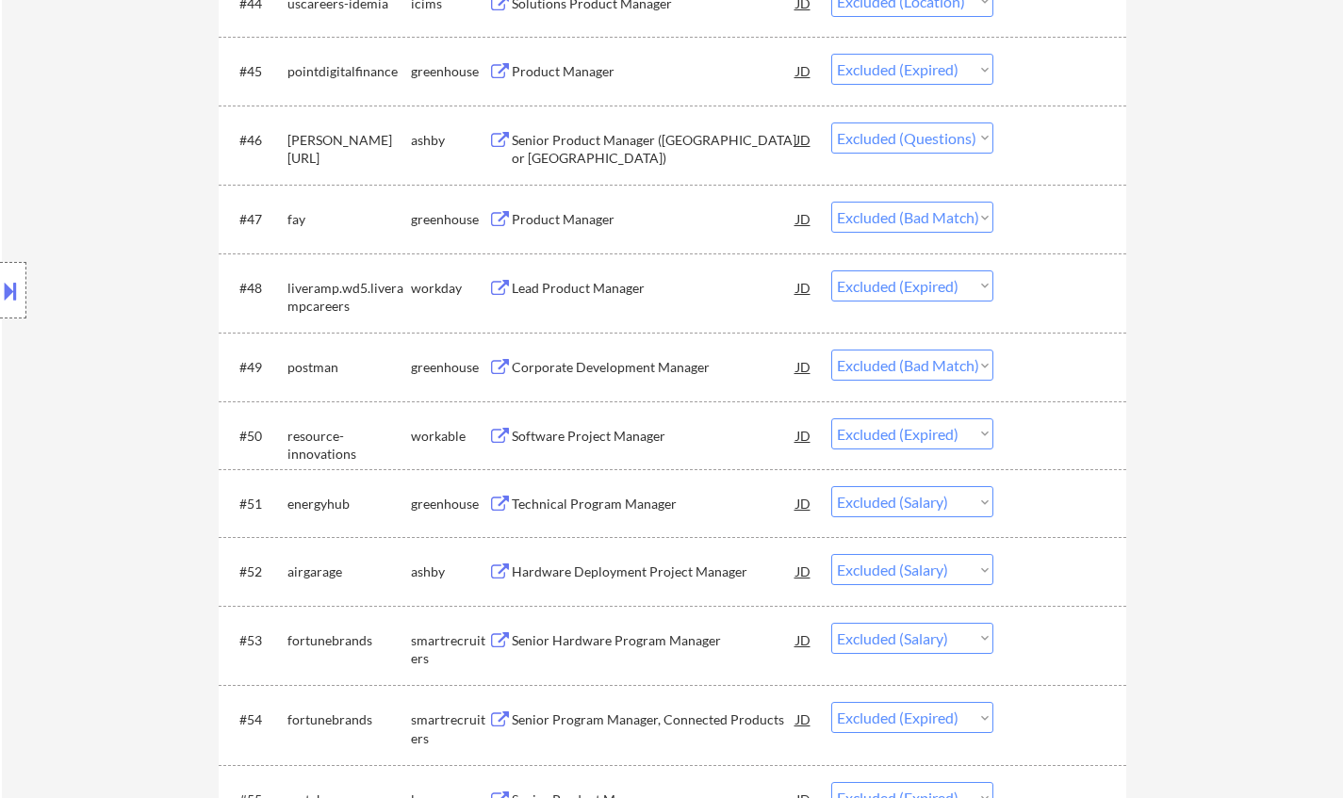
click at [621, 503] on div "Technical Program Manager" at bounding box center [654, 504] width 285 height 19
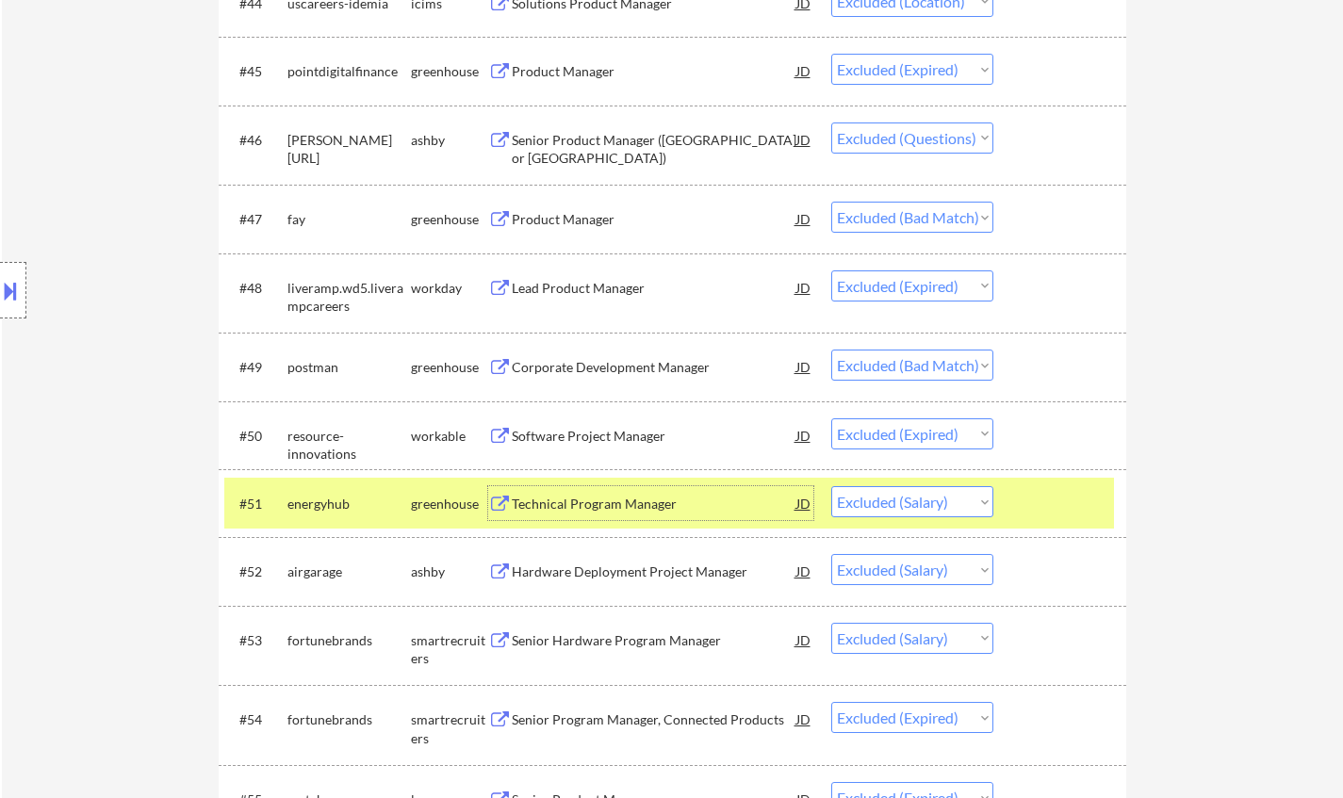
scroll to position [3863, 0]
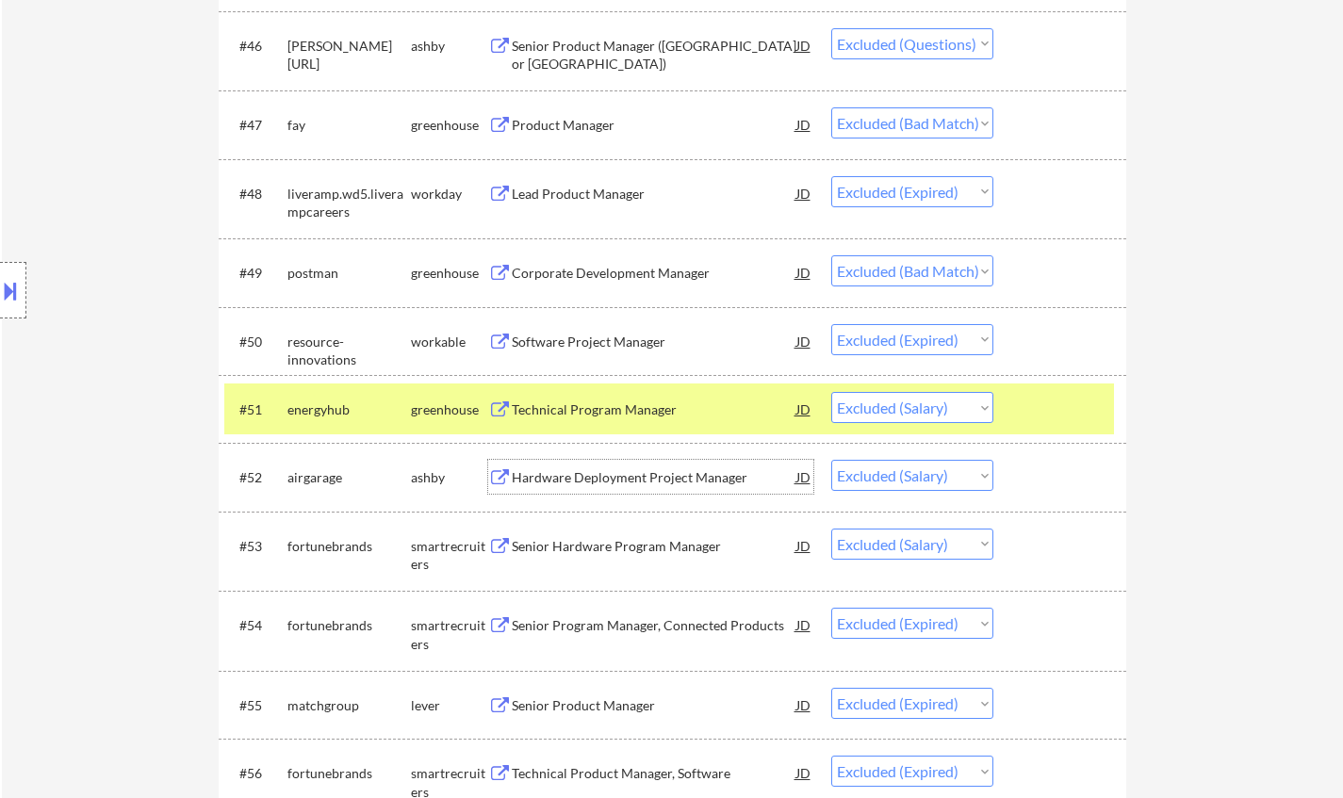
click at [602, 472] on div "Hardware Deployment Project Manager" at bounding box center [654, 477] width 285 height 19
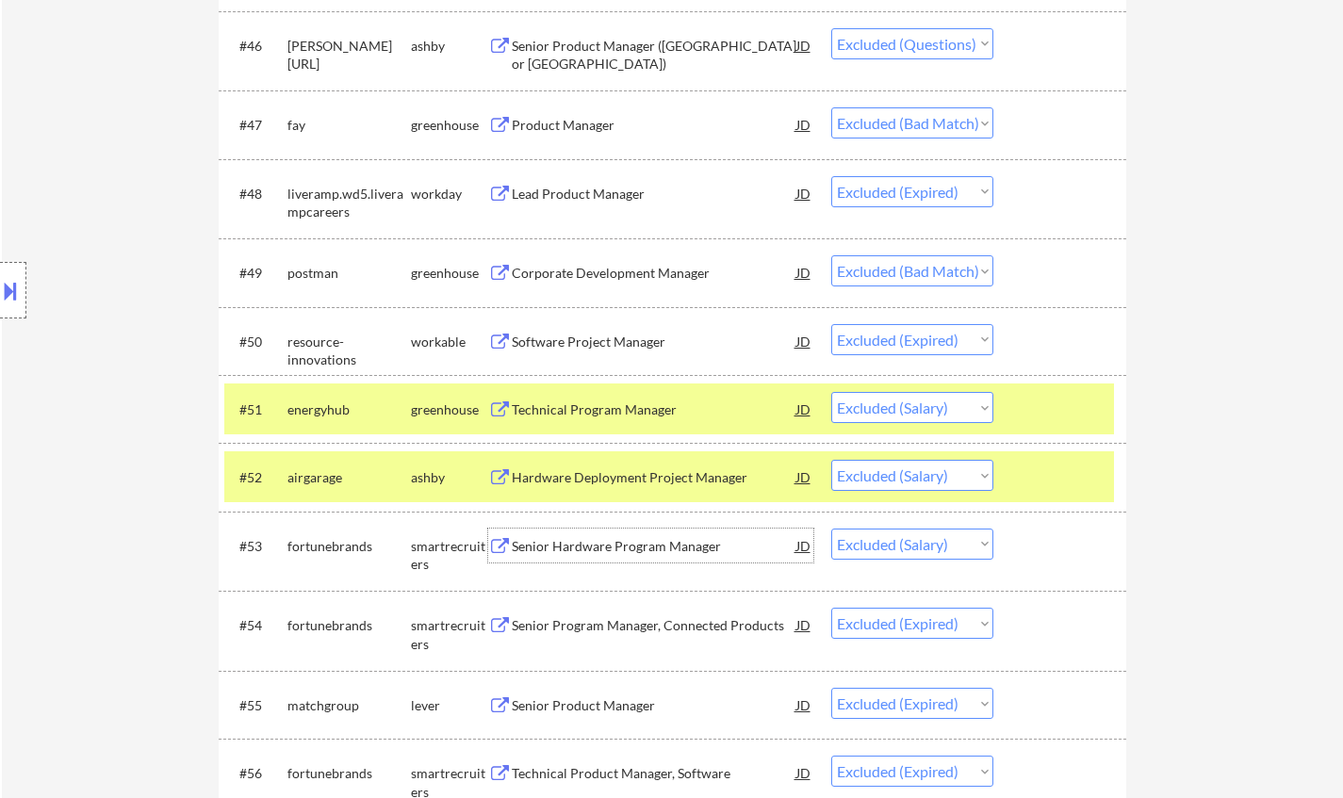
click at [660, 547] on div "Senior Hardware Program Manager" at bounding box center [654, 546] width 285 height 19
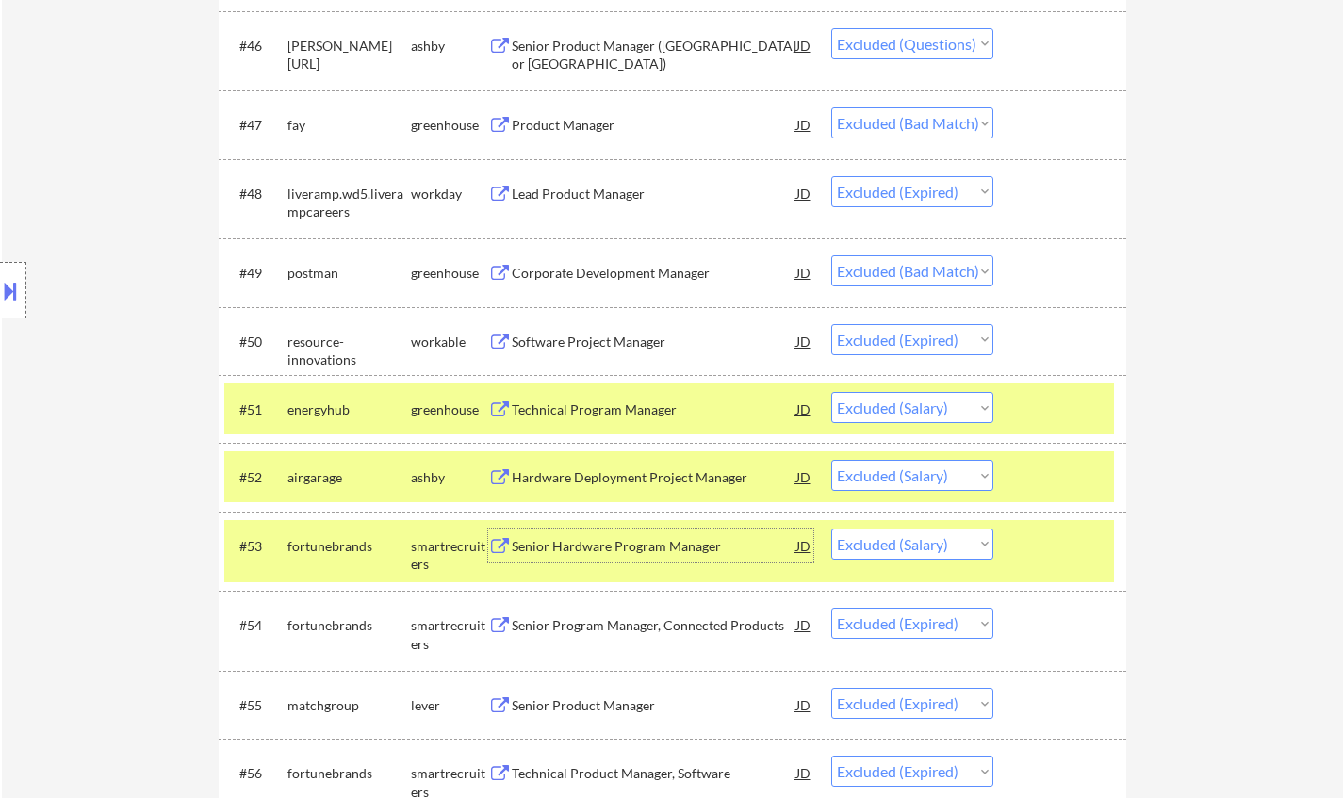
click at [950, 537] on select "Choose an option... Pending Applied Excluded (Questions) Excluded (Expired) Exc…" at bounding box center [912, 544] width 162 height 31
select select ""excluded__bad_match_""
click at [831, 529] on select "Choose an option... Pending Applied Excluded (Questions) Excluded (Expired) Exc…" at bounding box center [912, 544] width 162 height 31
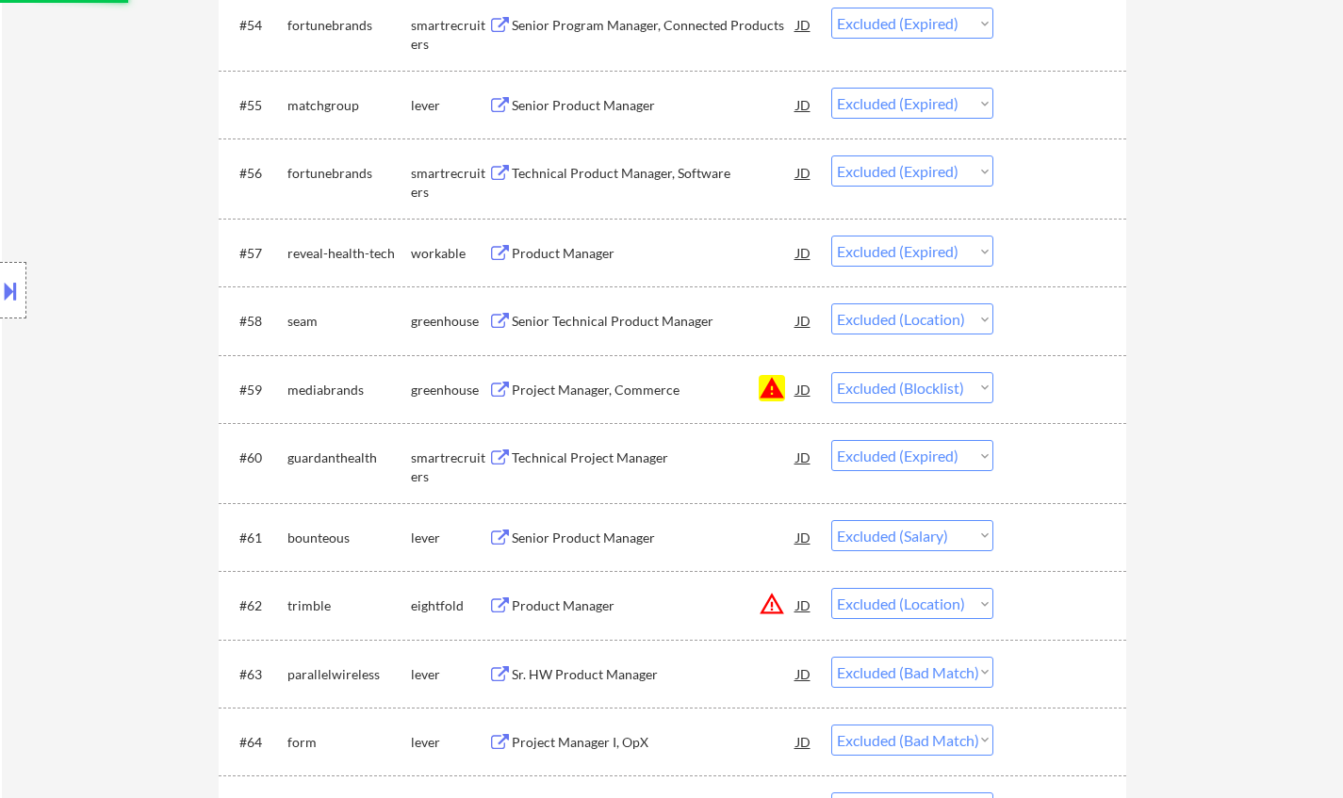
scroll to position [4711, 0]
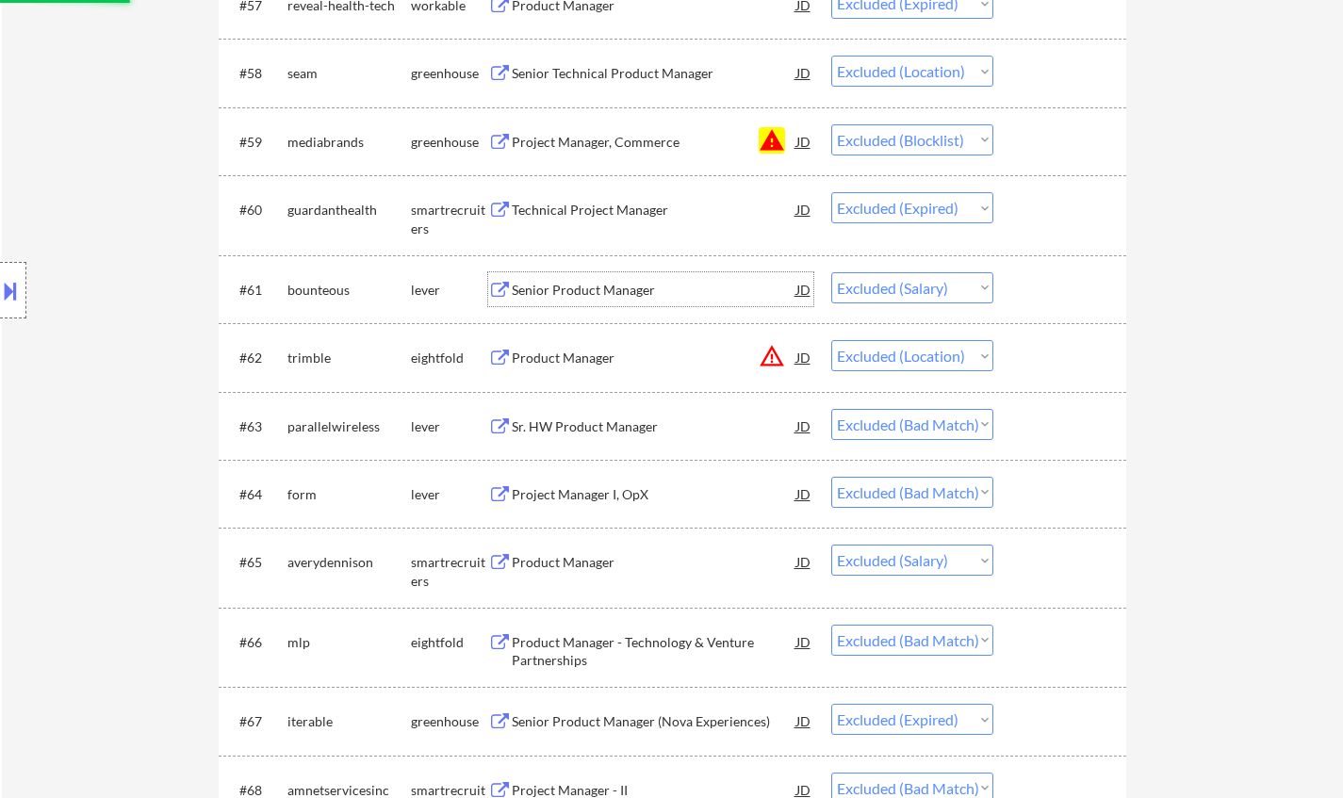
click at [580, 290] on div "Senior Product Manager" at bounding box center [654, 290] width 285 height 19
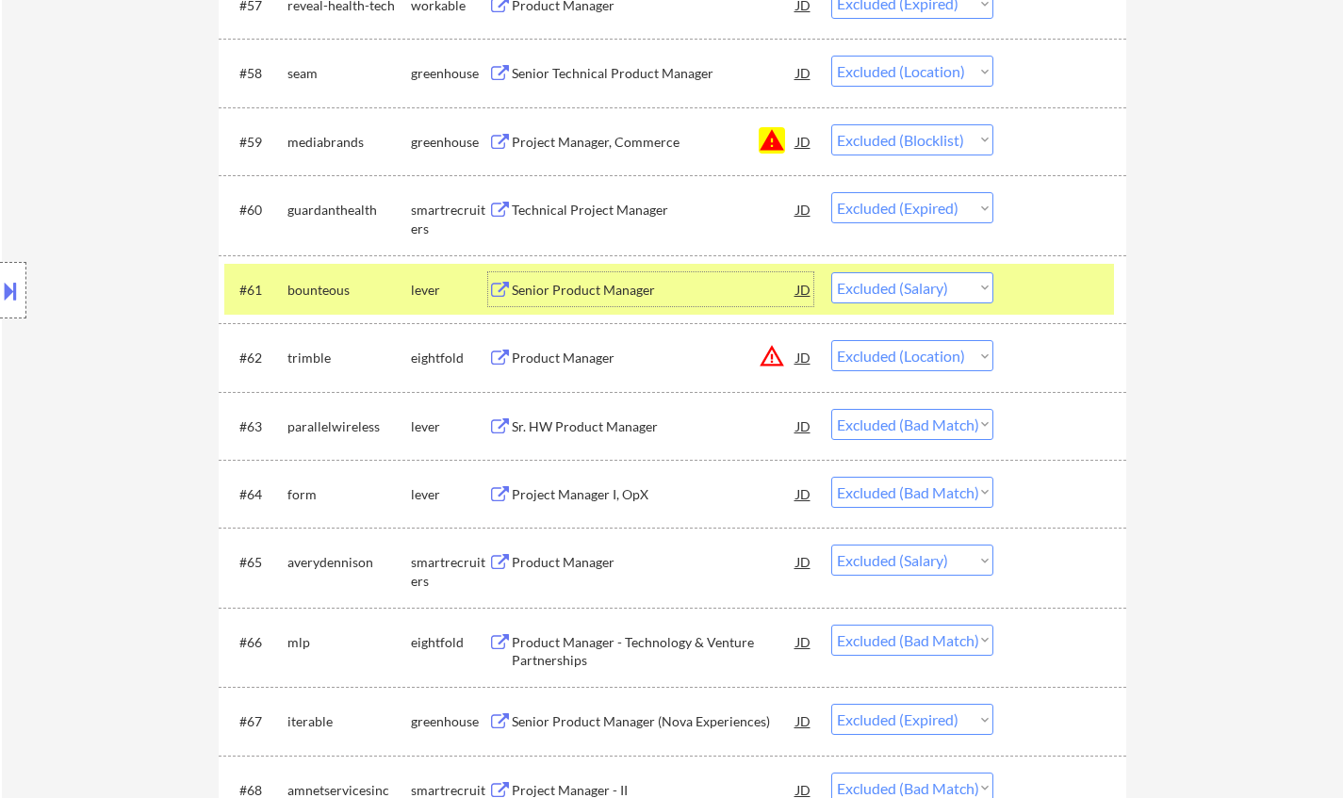
click at [565, 562] on div "Product Manager" at bounding box center [654, 562] width 285 height 19
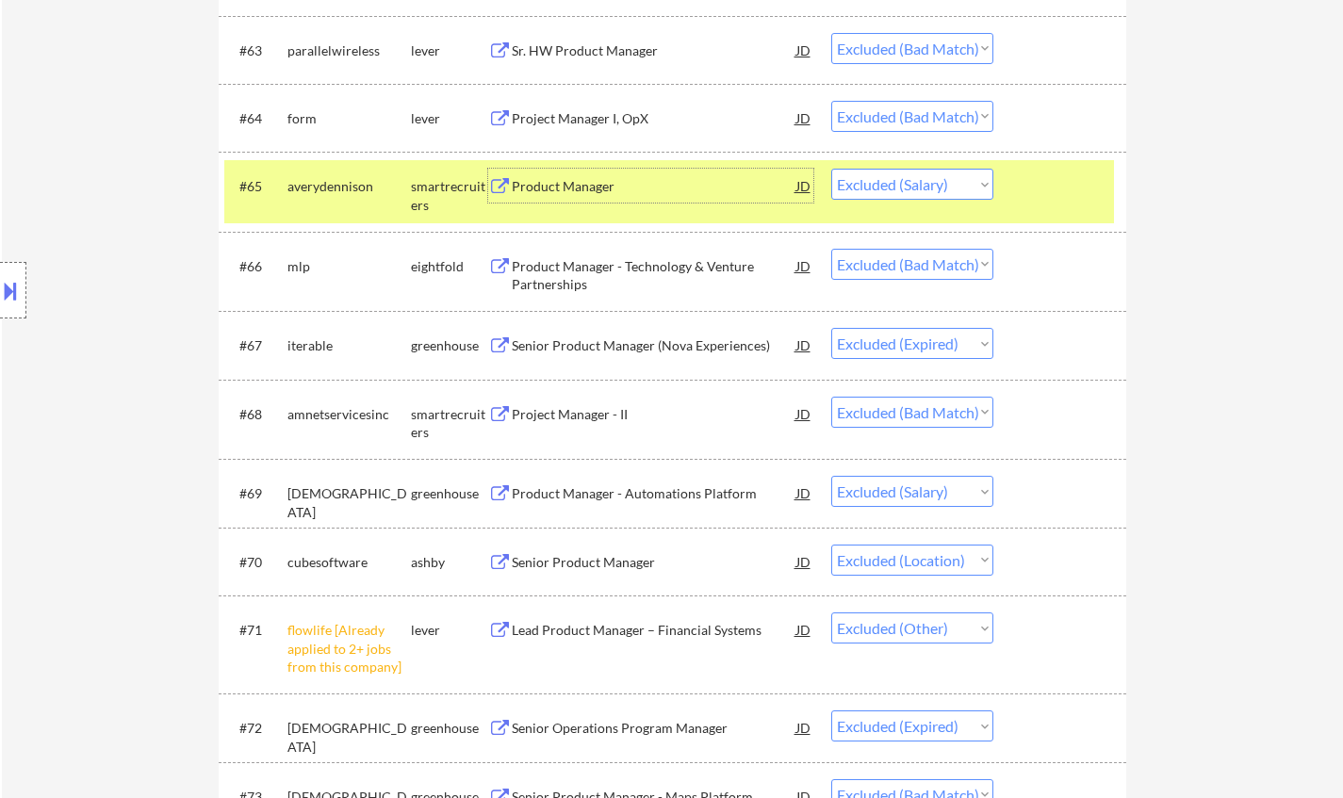
scroll to position [5088, 0]
click at [590, 489] on div "Product Manager - Automations Platform" at bounding box center [654, 492] width 285 height 19
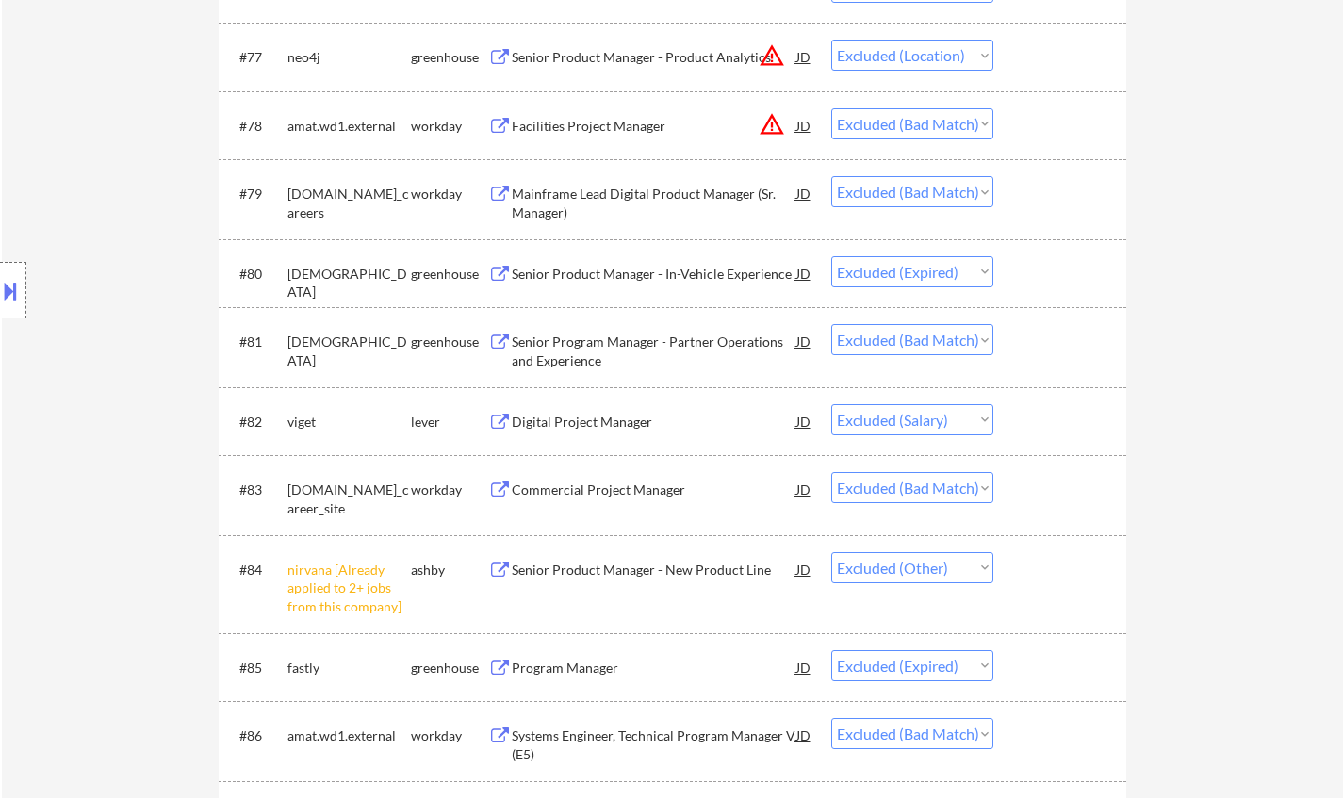
scroll to position [6219, 0]
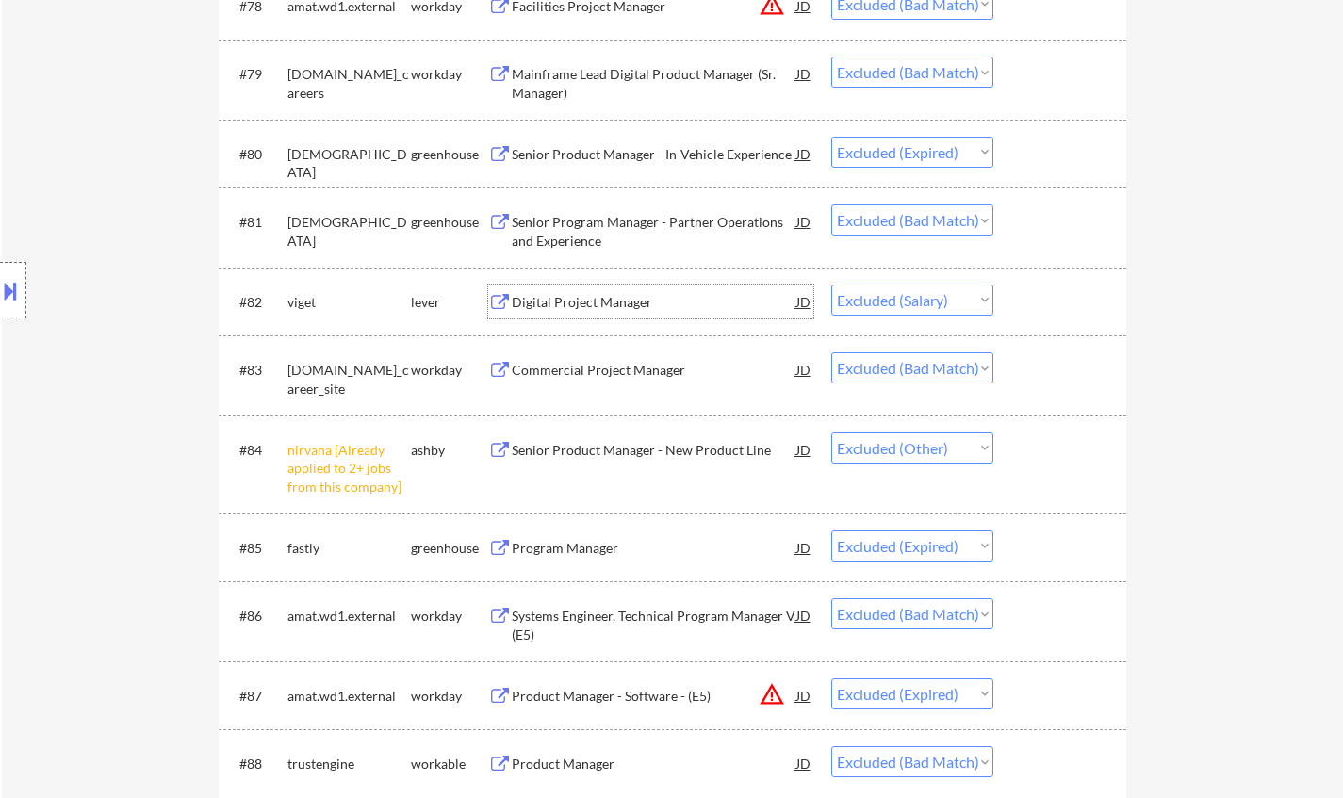
click at [558, 296] on div "Digital Project Manager" at bounding box center [654, 302] width 285 height 19
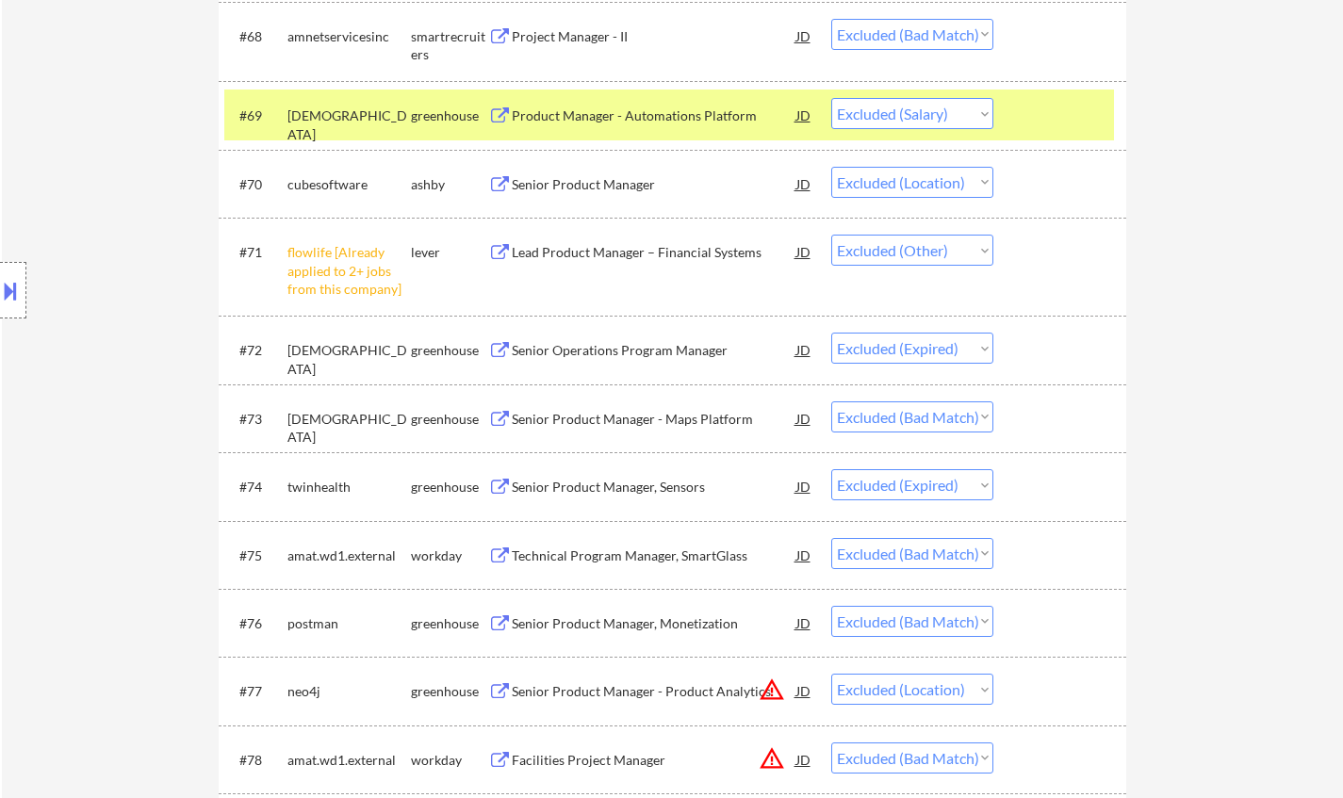
scroll to position [5277, 0]
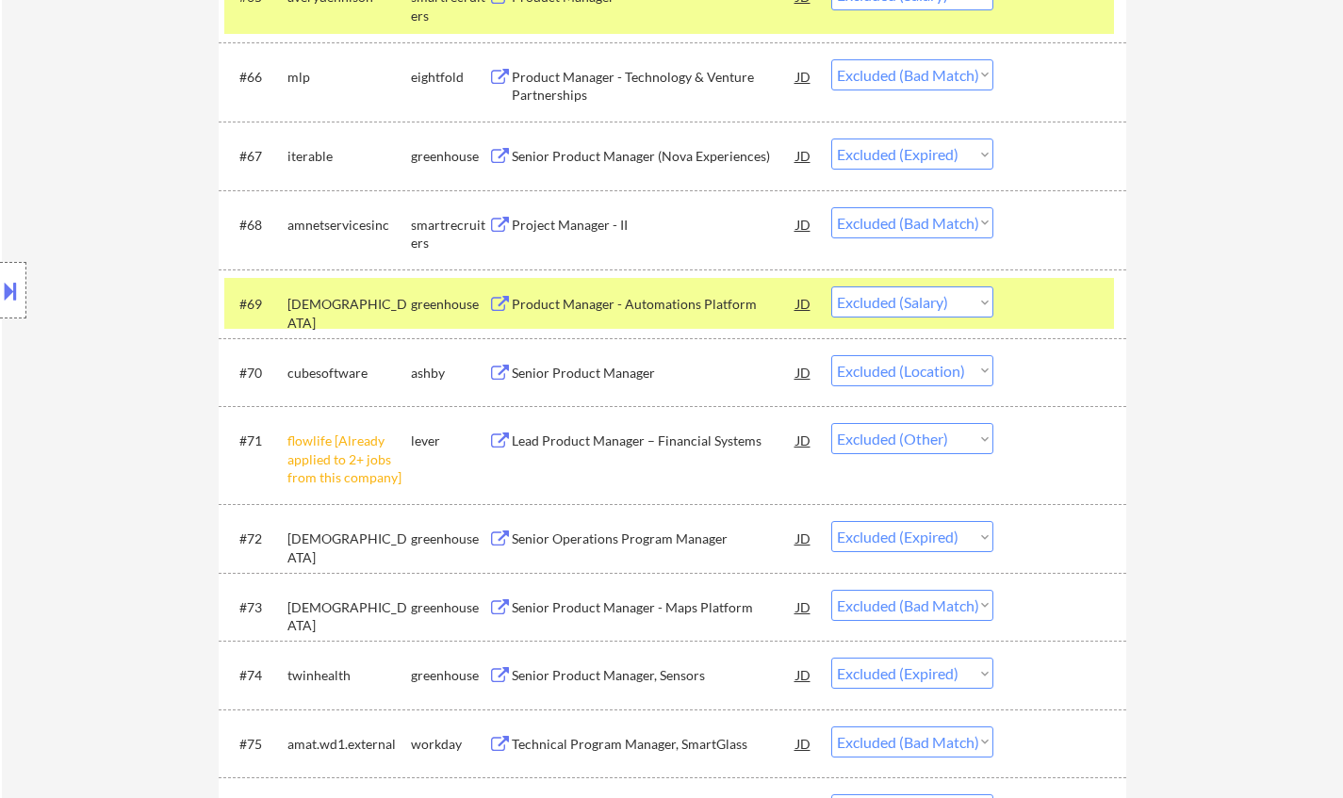
click at [641, 302] on div "Product Manager - Automations Platform" at bounding box center [654, 304] width 285 height 19
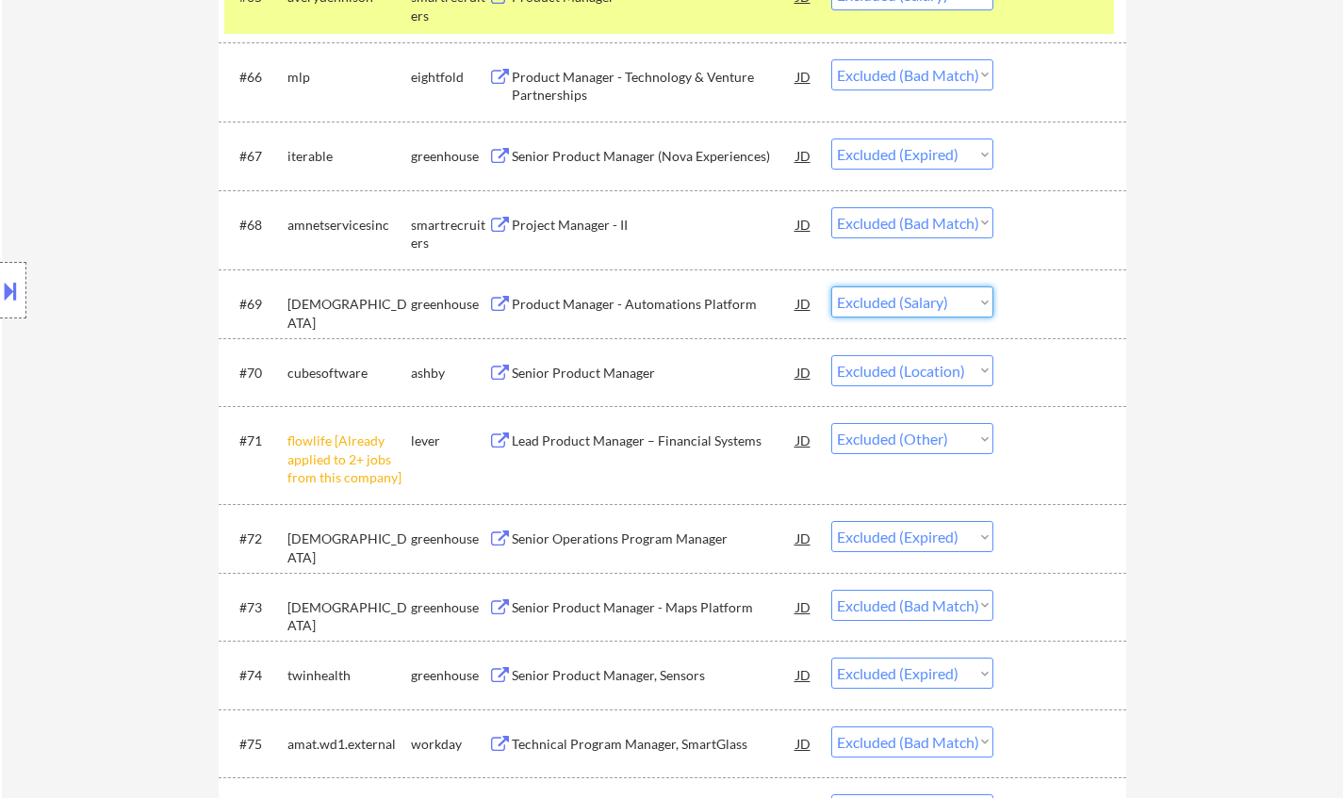
click at [935, 295] on select "Choose an option... Pending Applied Excluded (Questions) Excluded (Expired) Exc…" at bounding box center [912, 301] width 162 height 31
click at [831, 286] on select "Choose an option... Pending Applied Excluded (Questions) Excluded (Expired) Exc…" at bounding box center [912, 301] width 162 height 31
select select ""excluded__location_""
select select ""excluded__other_""
select select ""excluded__expired_""
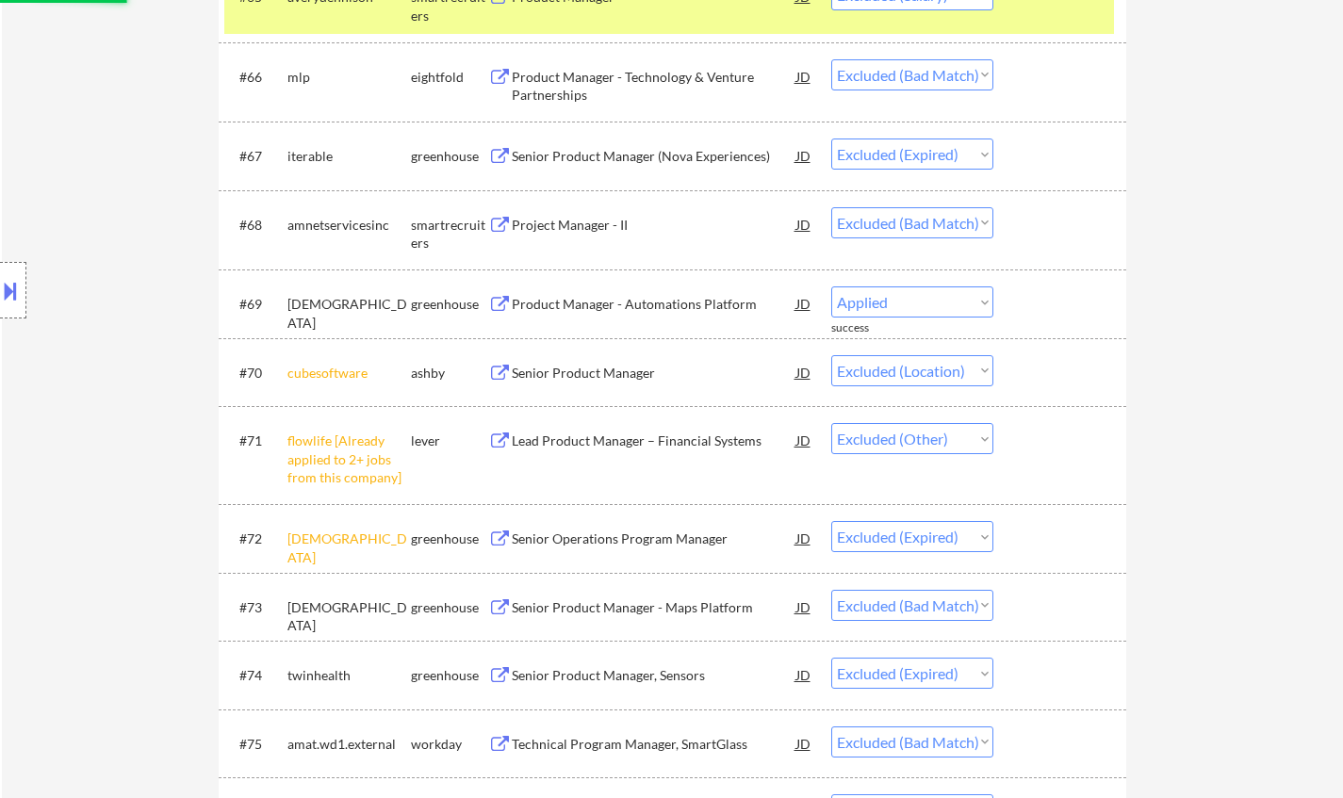
select select ""excluded__bad_match_""
select select ""excluded__expired_""
select select ""excluded__bad_match_""
select select ""excluded__location_""
select select ""excluded__bad_match_""
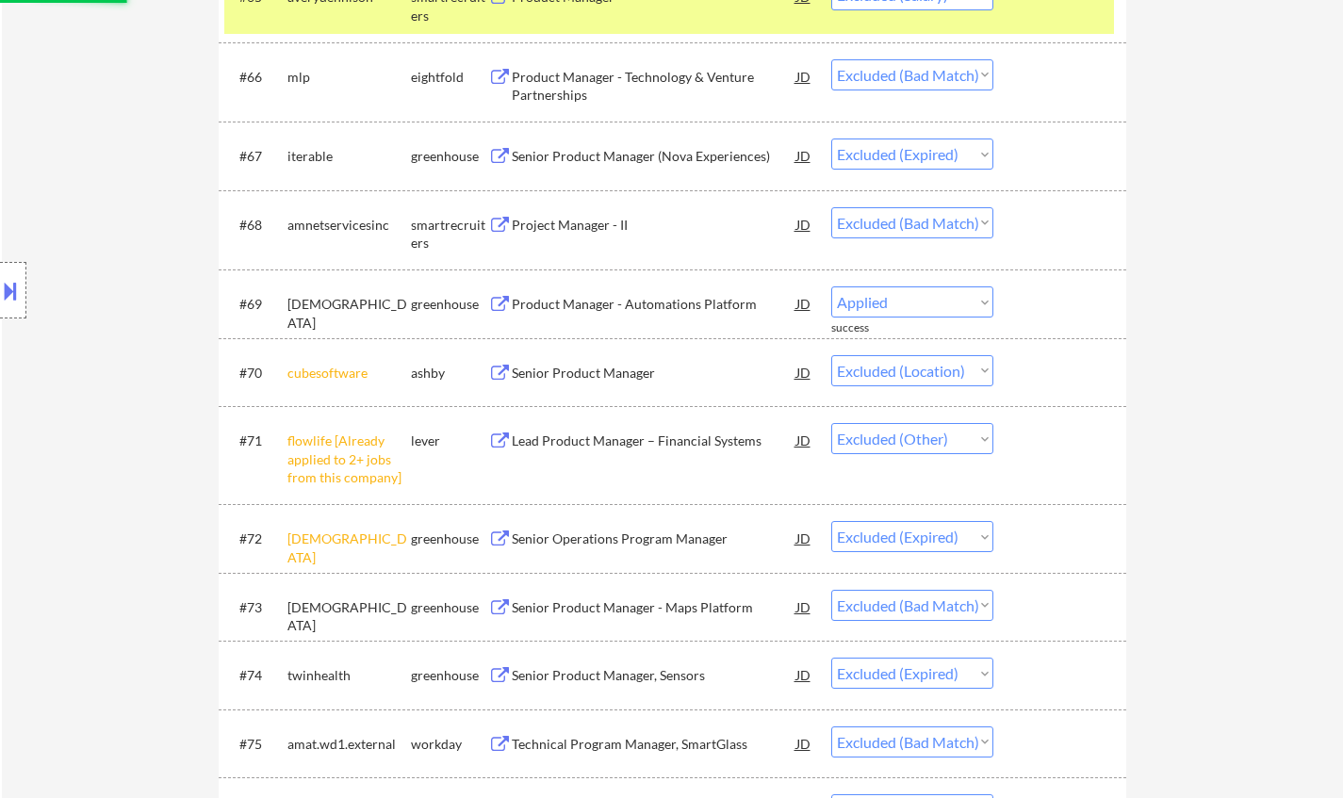
select select ""excluded__expired_""
select select ""excluded__bad_match_""
select select ""excluded__salary_""
select select ""excluded__bad_match_""
select select ""excluded__other_""
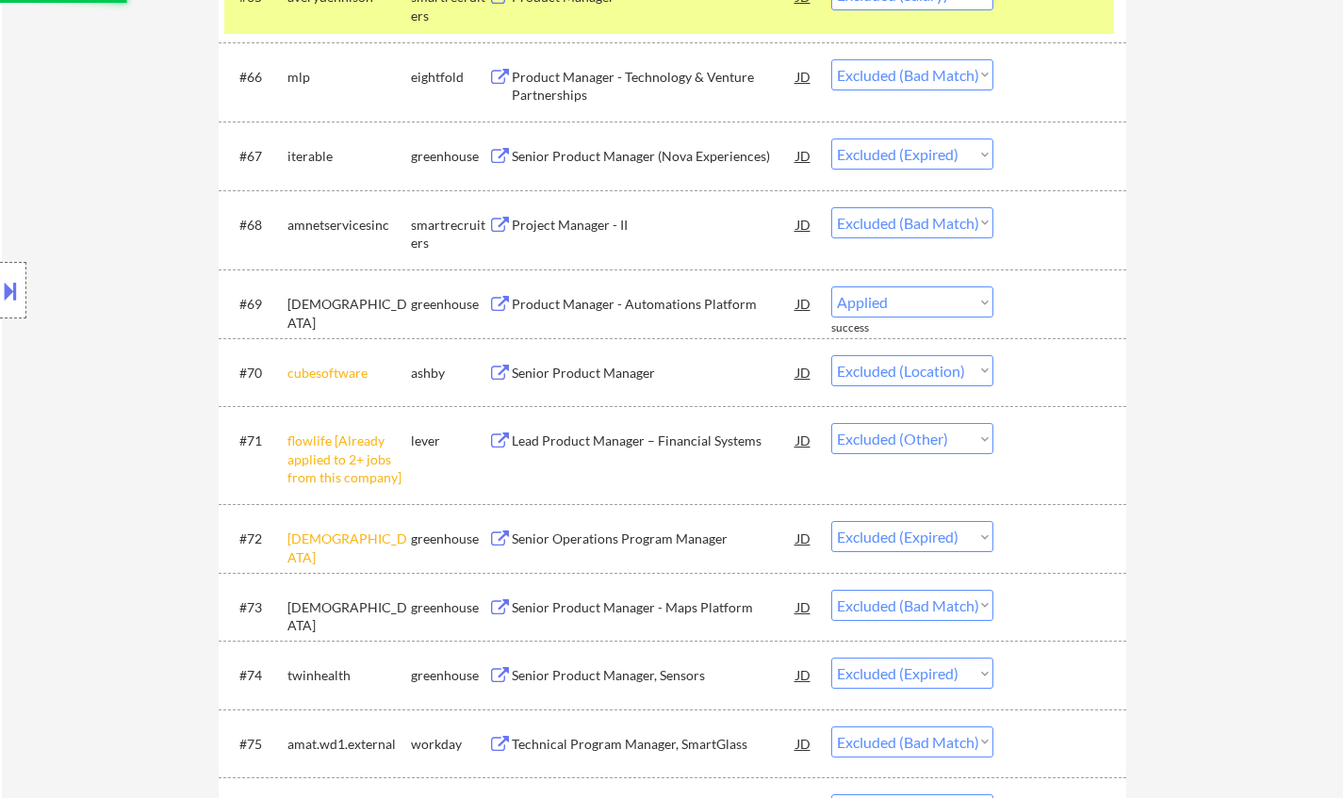
select select ""excluded__expired_""
select select ""excluded__bad_match_""
select select ""excluded__expired_""
select select ""excluded__bad_match_""
select select ""excluded__location_""
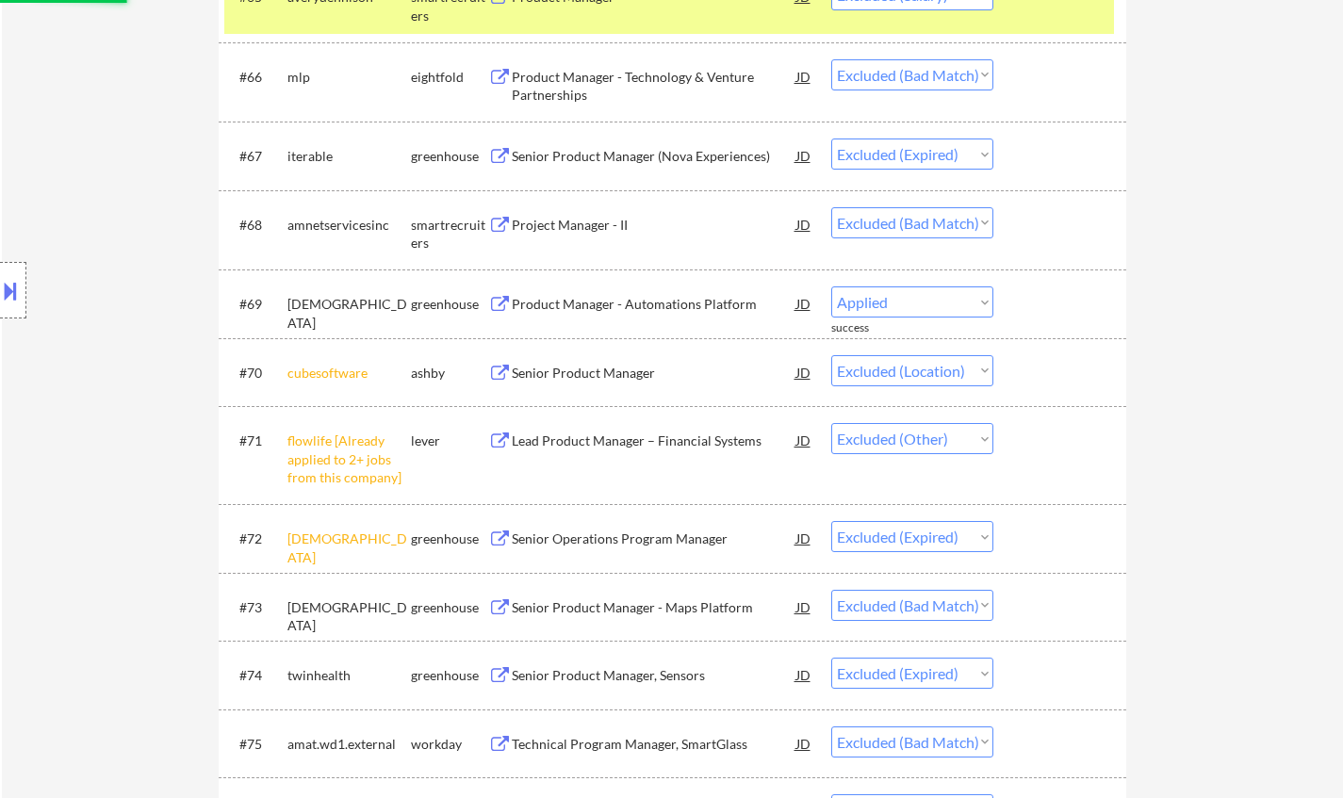
select select ""excluded__other_""
select select ""excluded__expired_""
select select ""excluded__salary_""
select select ""excluded__bad_match_""
select select ""excluded__expired_""
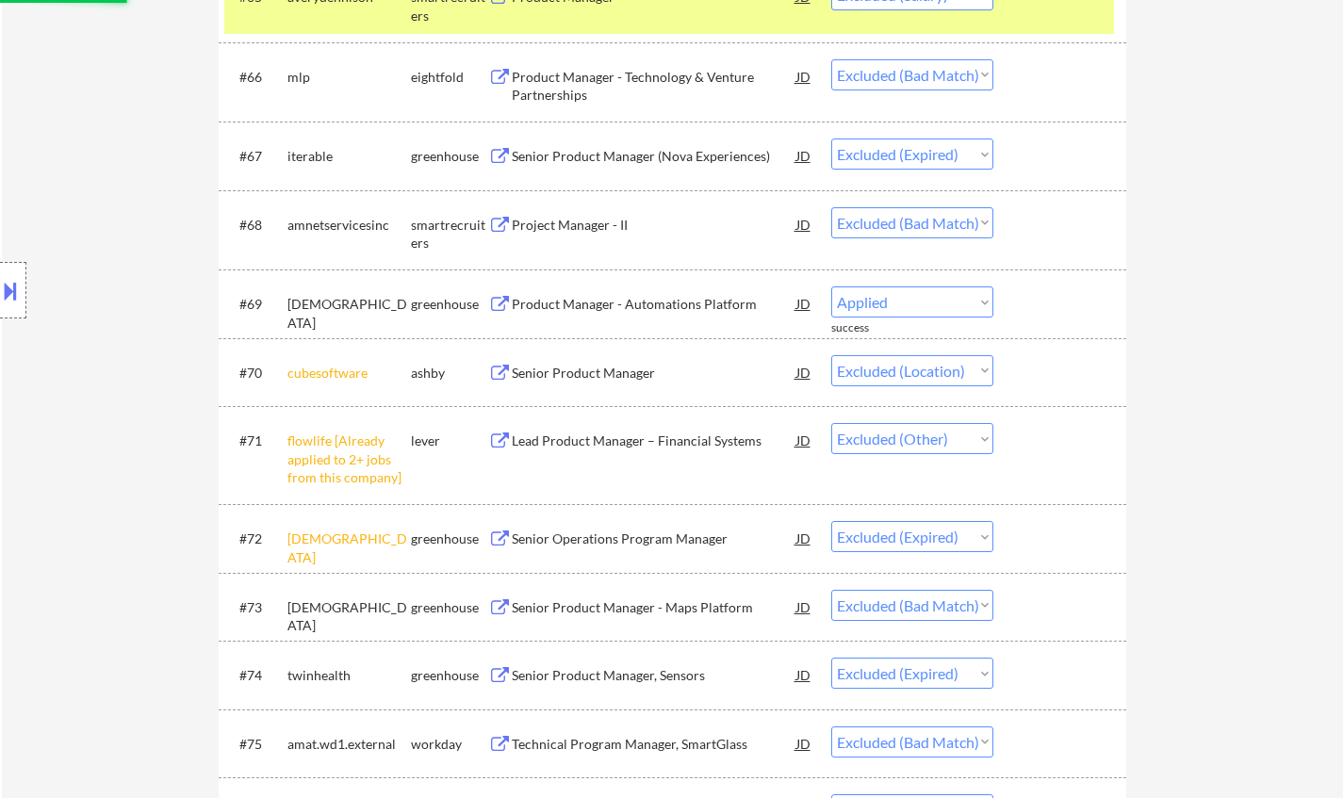
select select ""excluded__location_""
select select ""excluded__expired_""
select select ""excluded__salary_""
select select ""excluded__bad_match_""
select select ""excluded__location_""
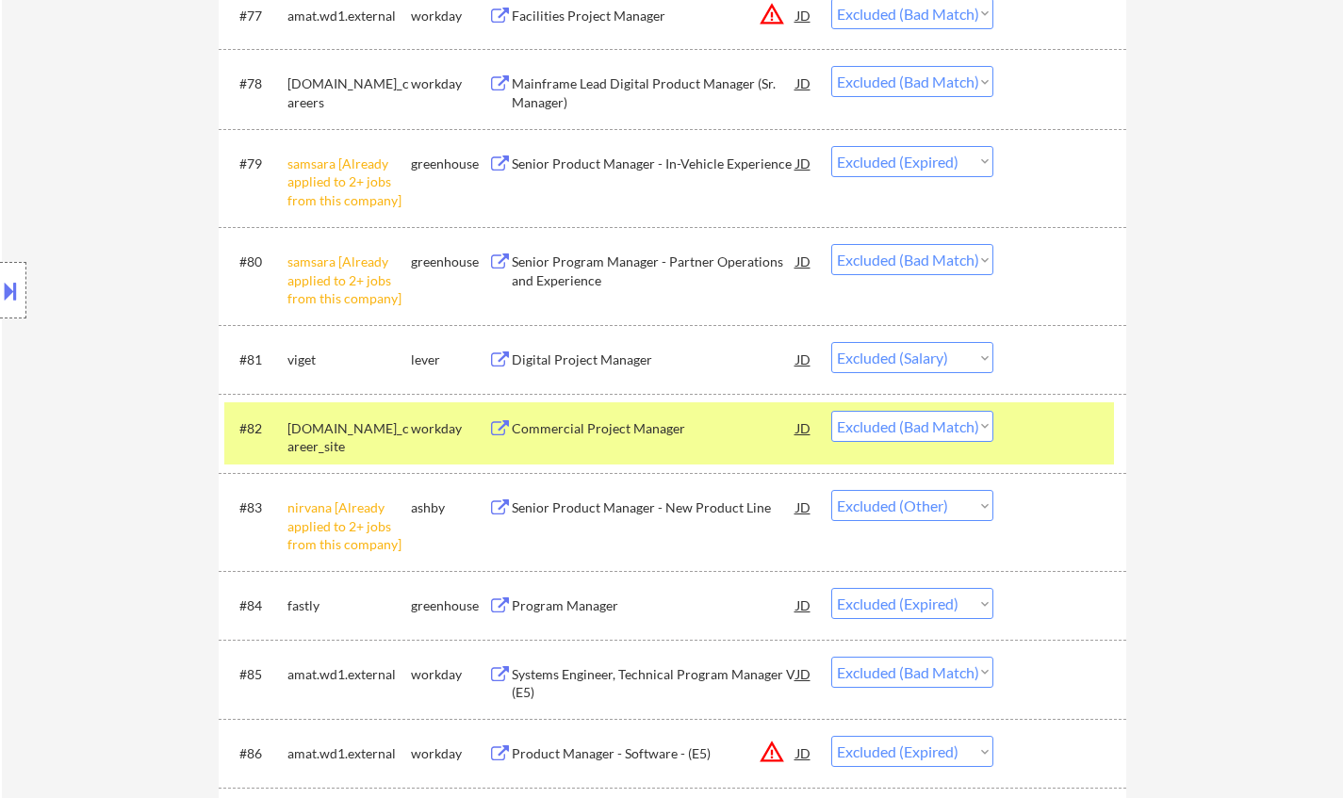
scroll to position [6408, 0]
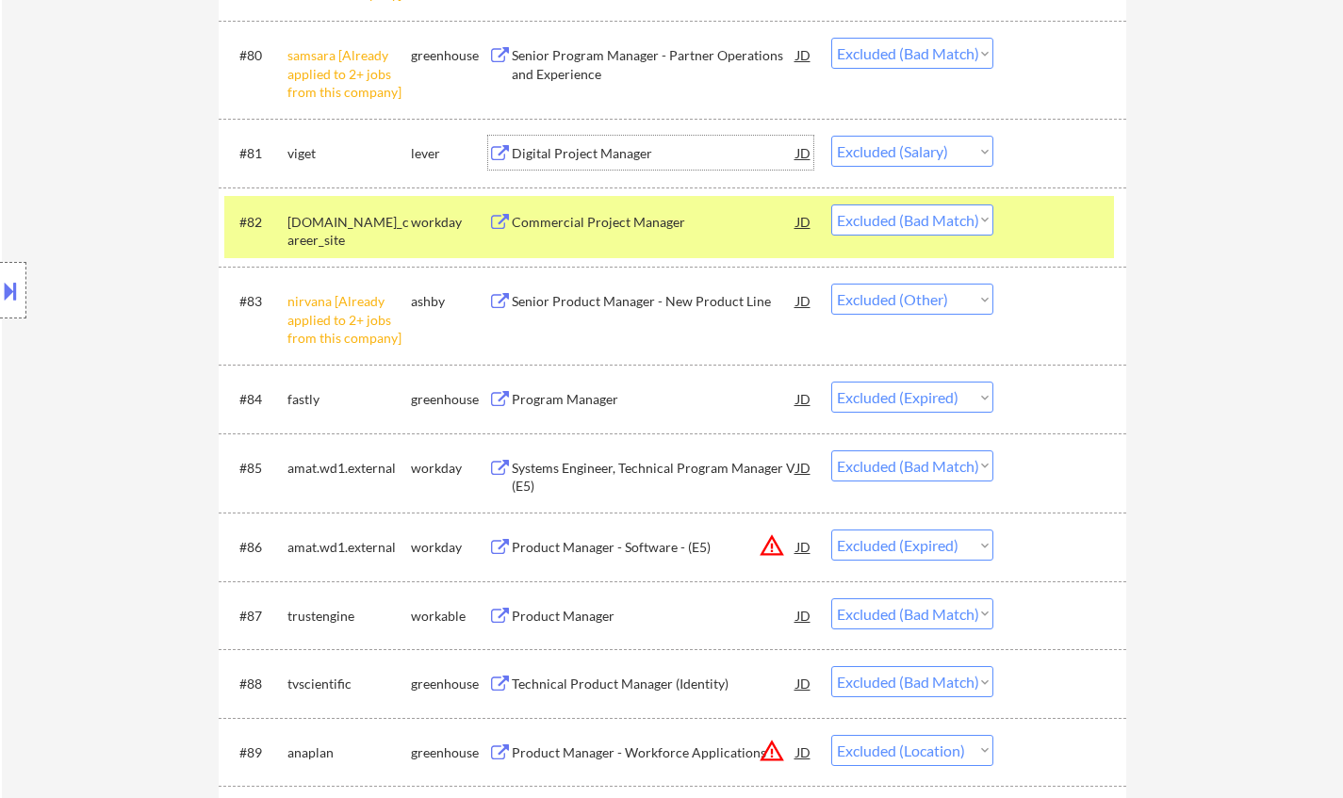
click at [561, 153] on div "Digital Project Manager" at bounding box center [654, 153] width 285 height 19
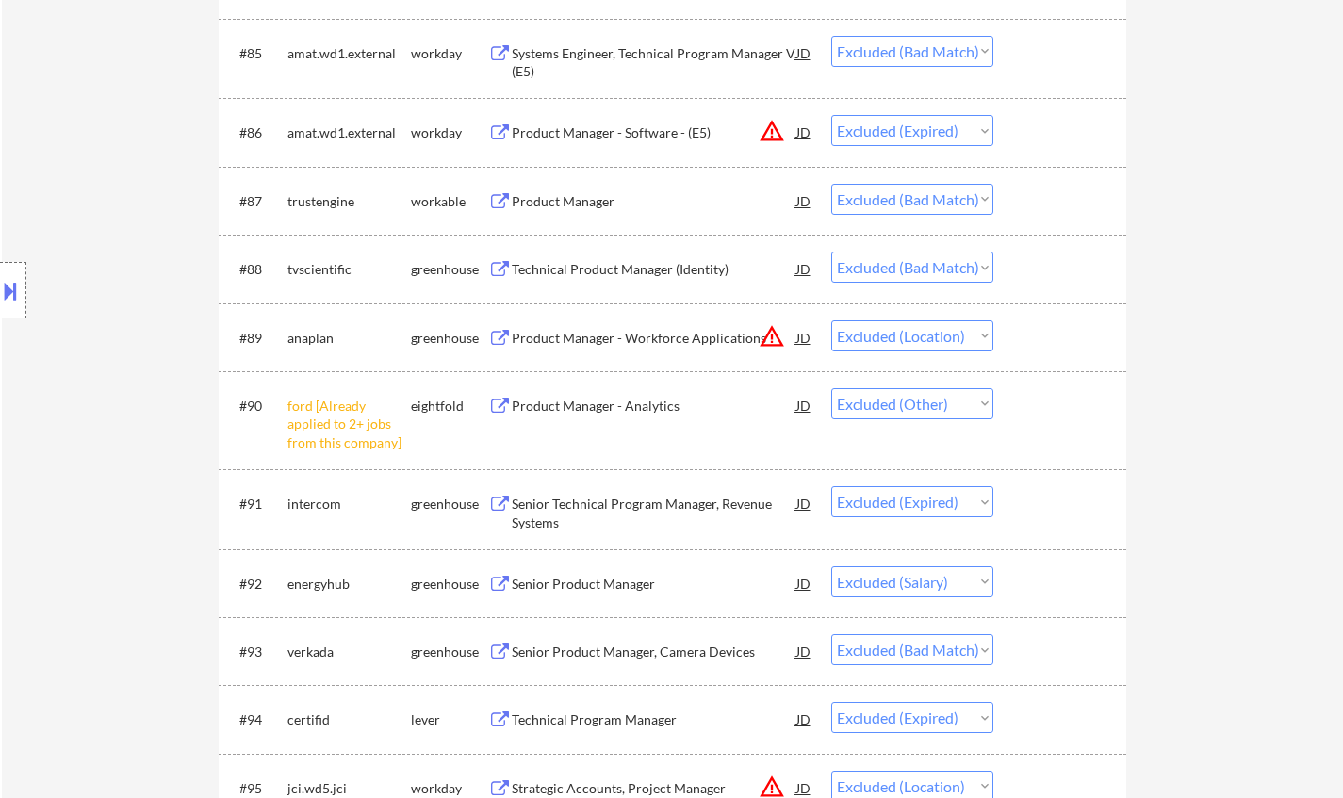
scroll to position [6973, 0]
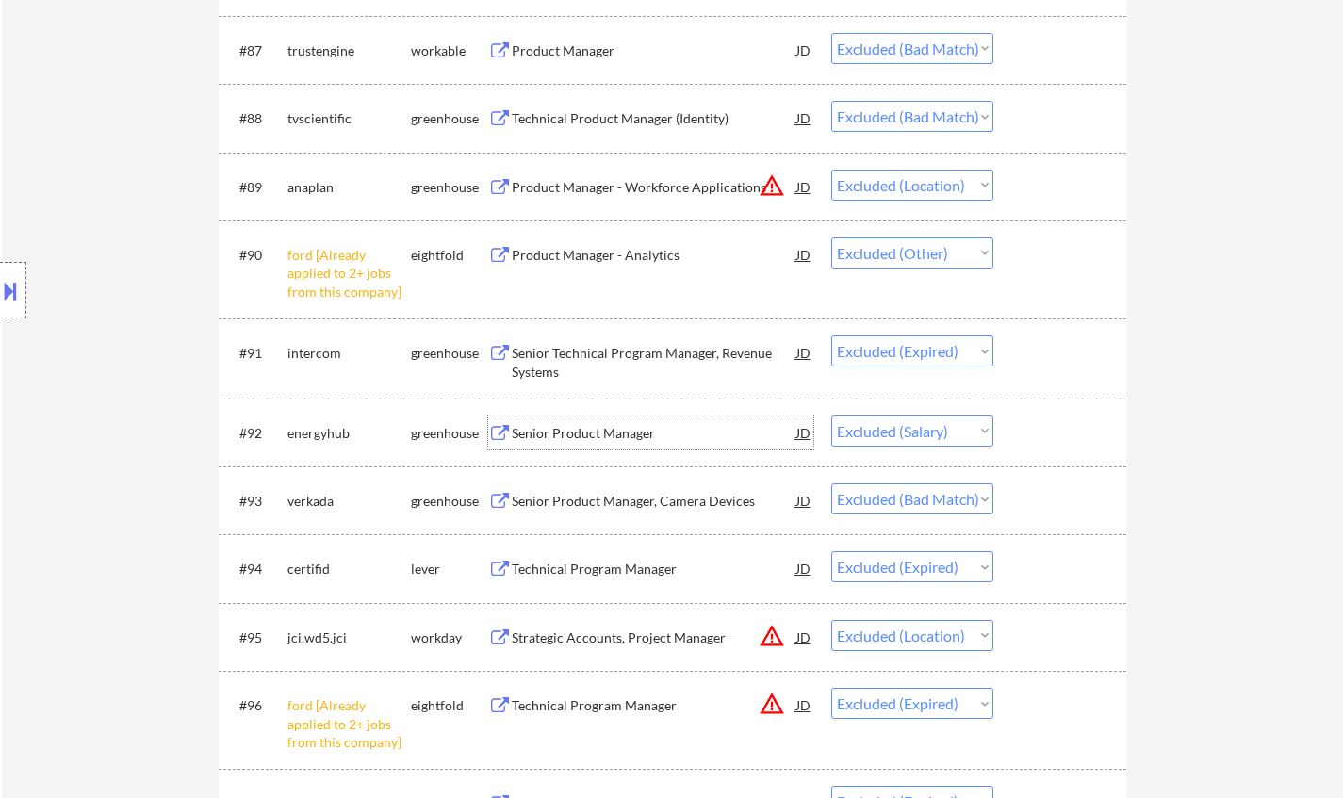
click at [550, 430] on div "Senior Product Manager" at bounding box center [654, 433] width 285 height 19
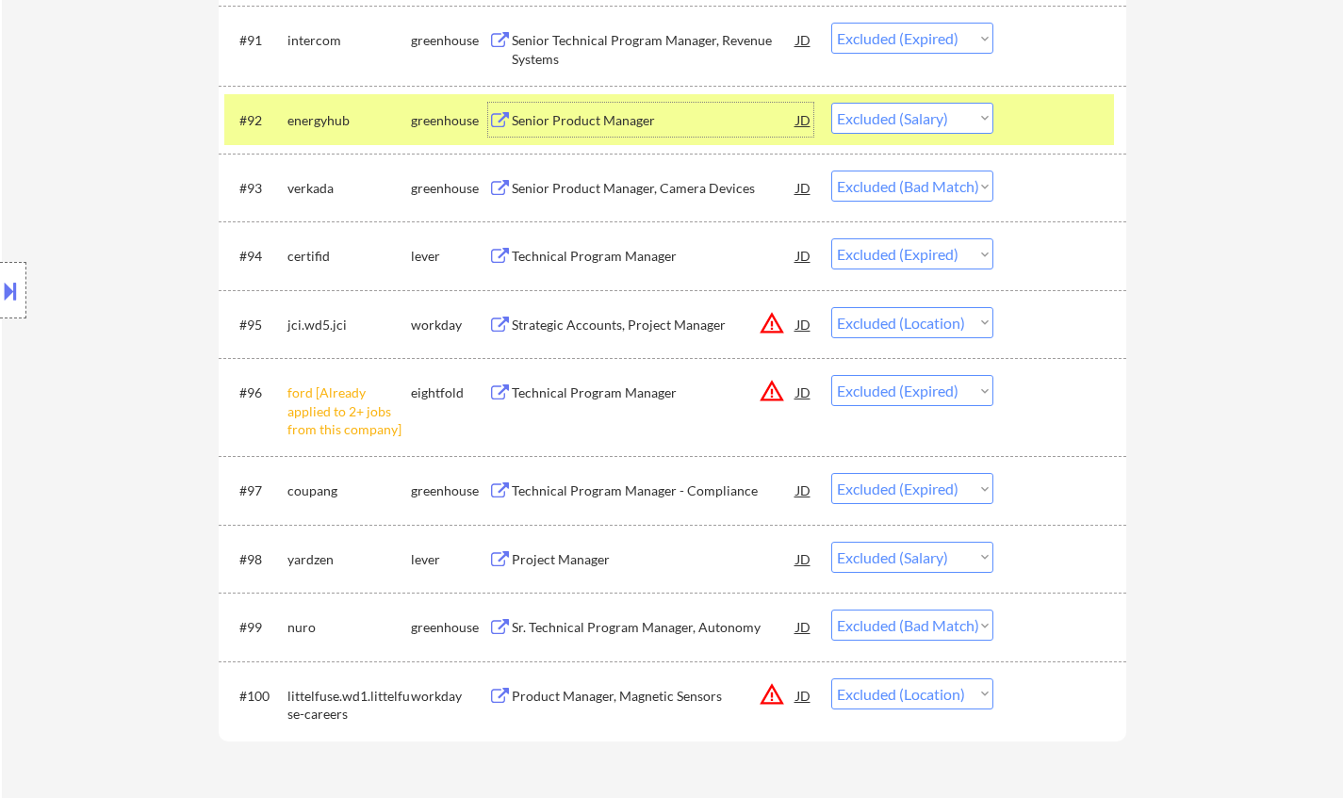
scroll to position [7350, 0]
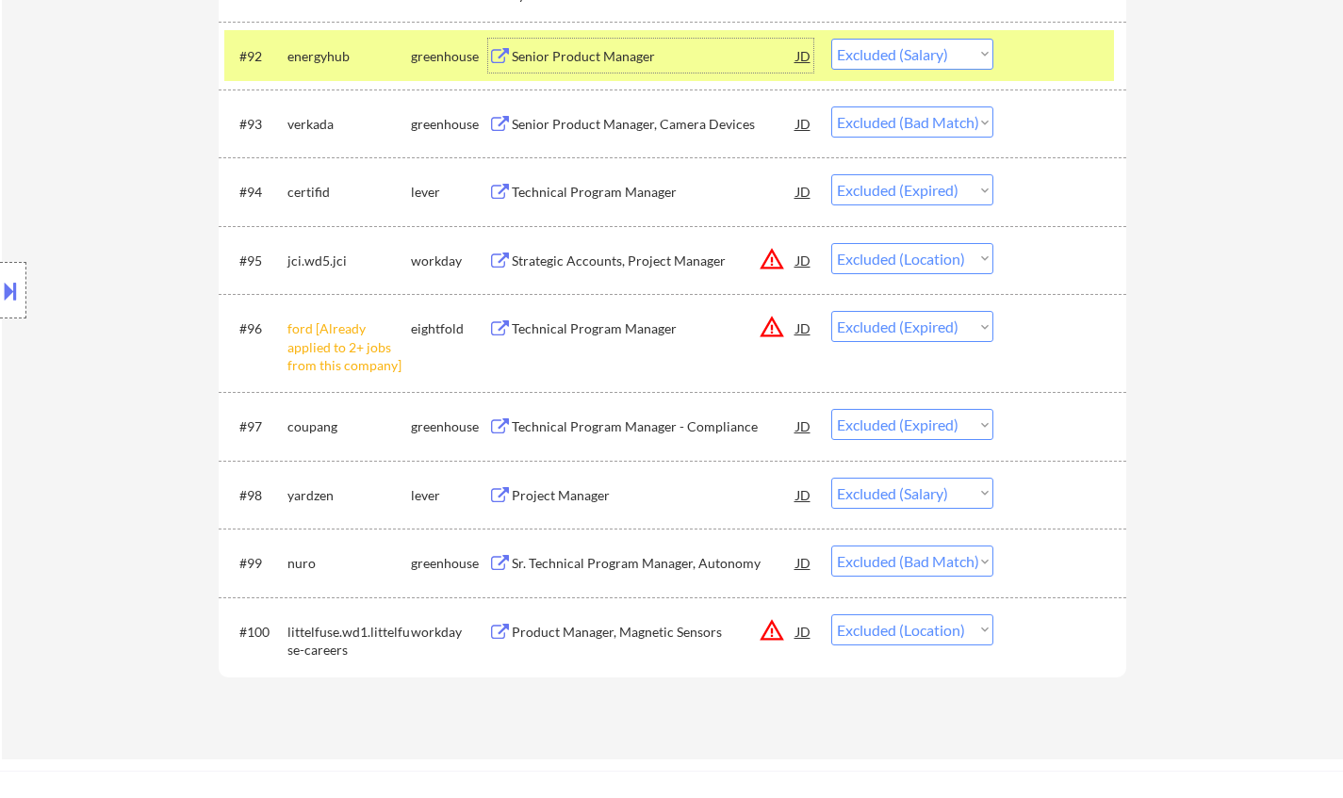
click at [551, 508] on div "Project Manager" at bounding box center [654, 495] width 285 height 34
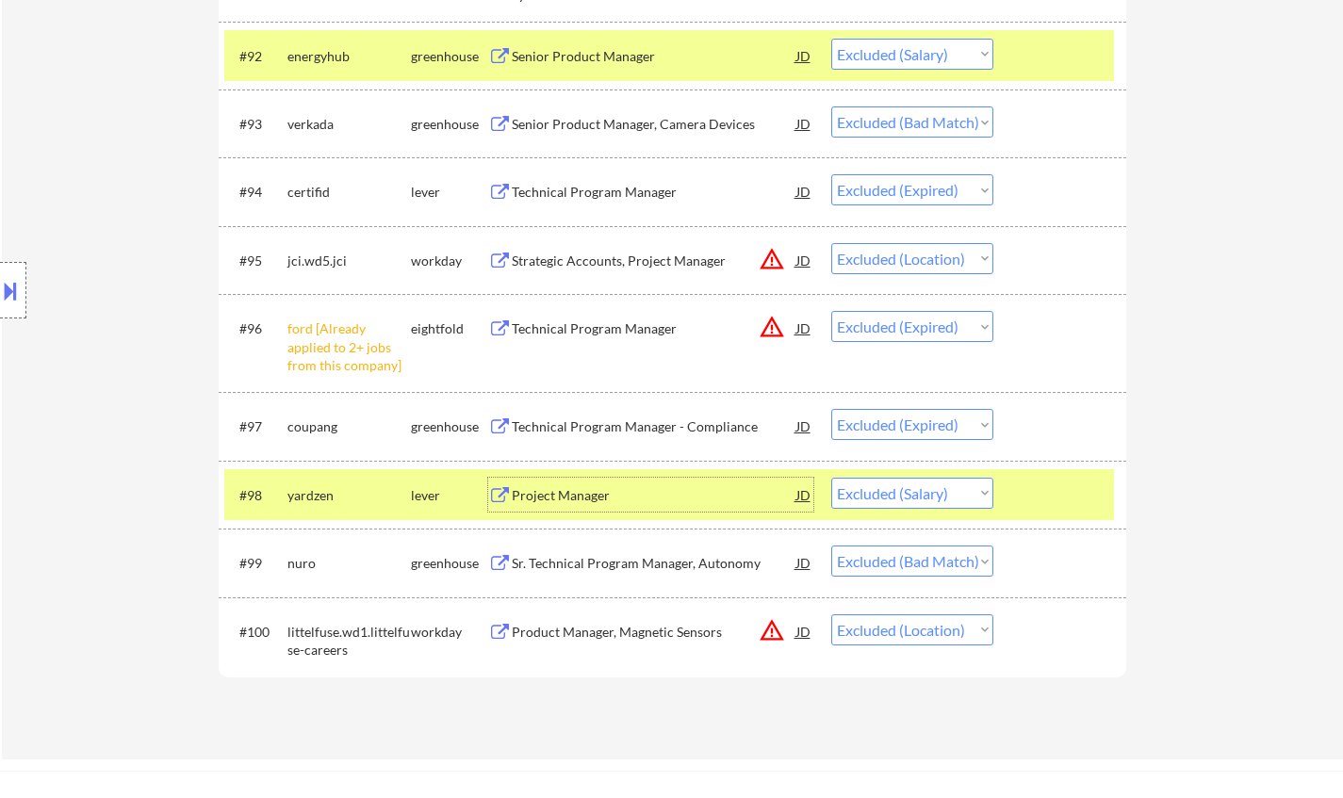
scroll to position [0, 0]
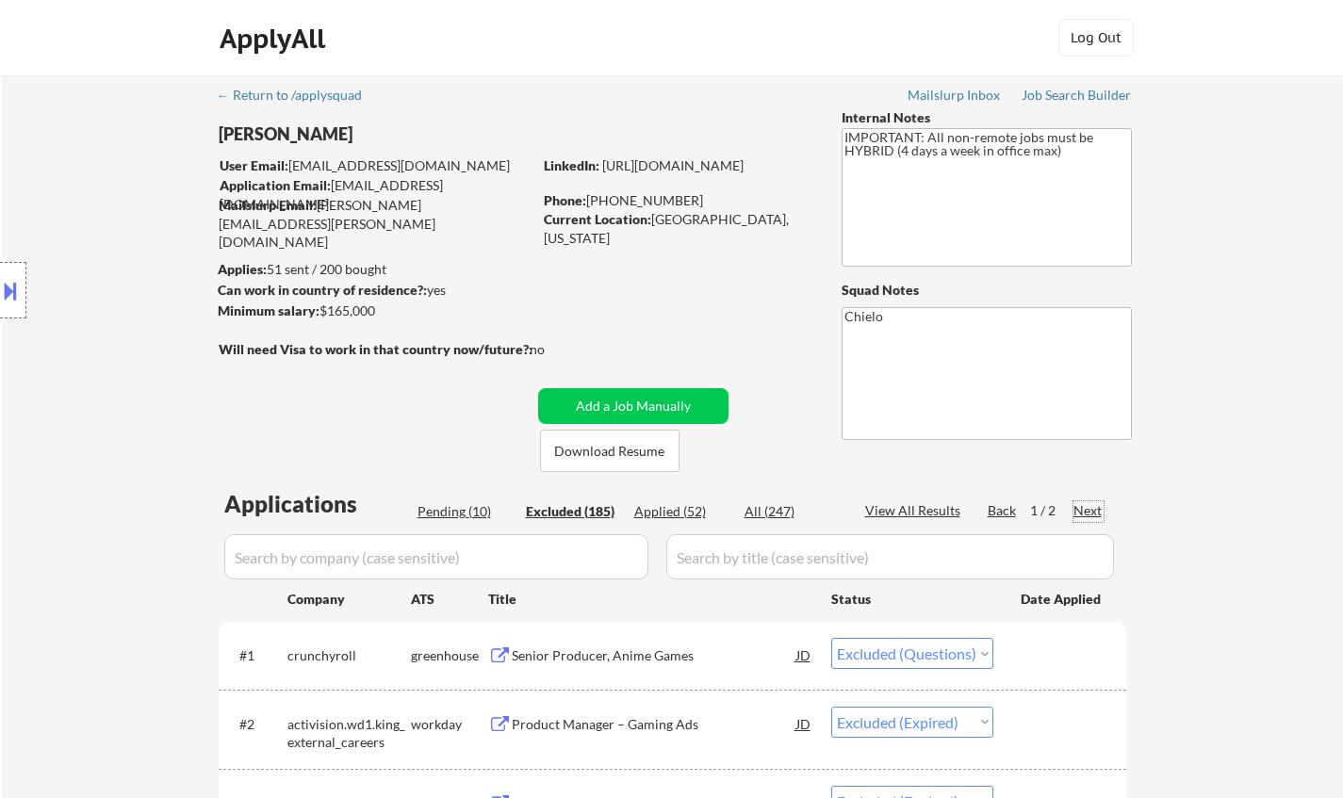
click at [1077, 514] on div "Next" at bounding box center [1088, 510] width 30 height 19
select select ""excluded__expired_""
select select ""excluded__bad_match_""
select select ""excluded__location_""
select select ""excluded__other_""
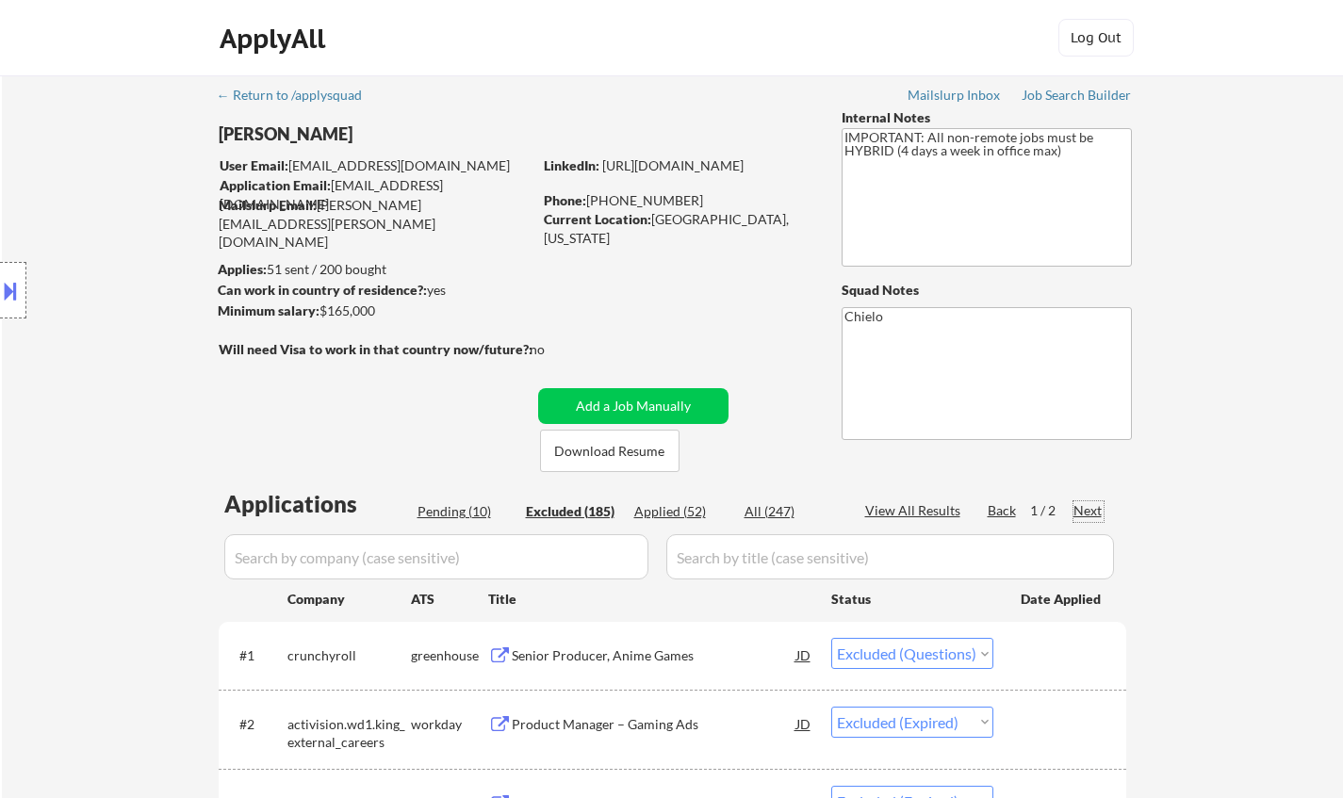
select select ""excluded__bad_match_""
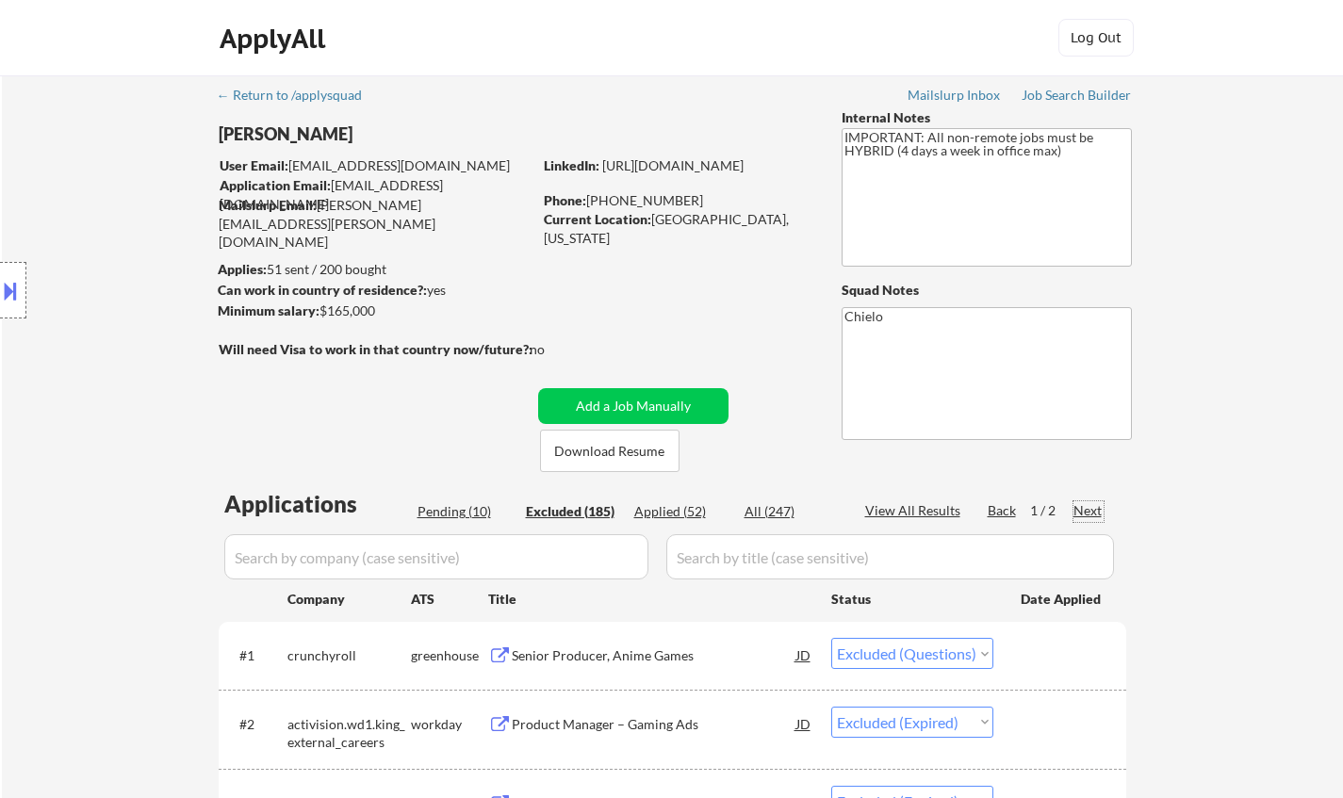
select select ""excluded__bad_match_""
select select ""excluded__salary_""
select select ""excluded__location_""
select select ""excluded__expired_""
select select ""excluded""
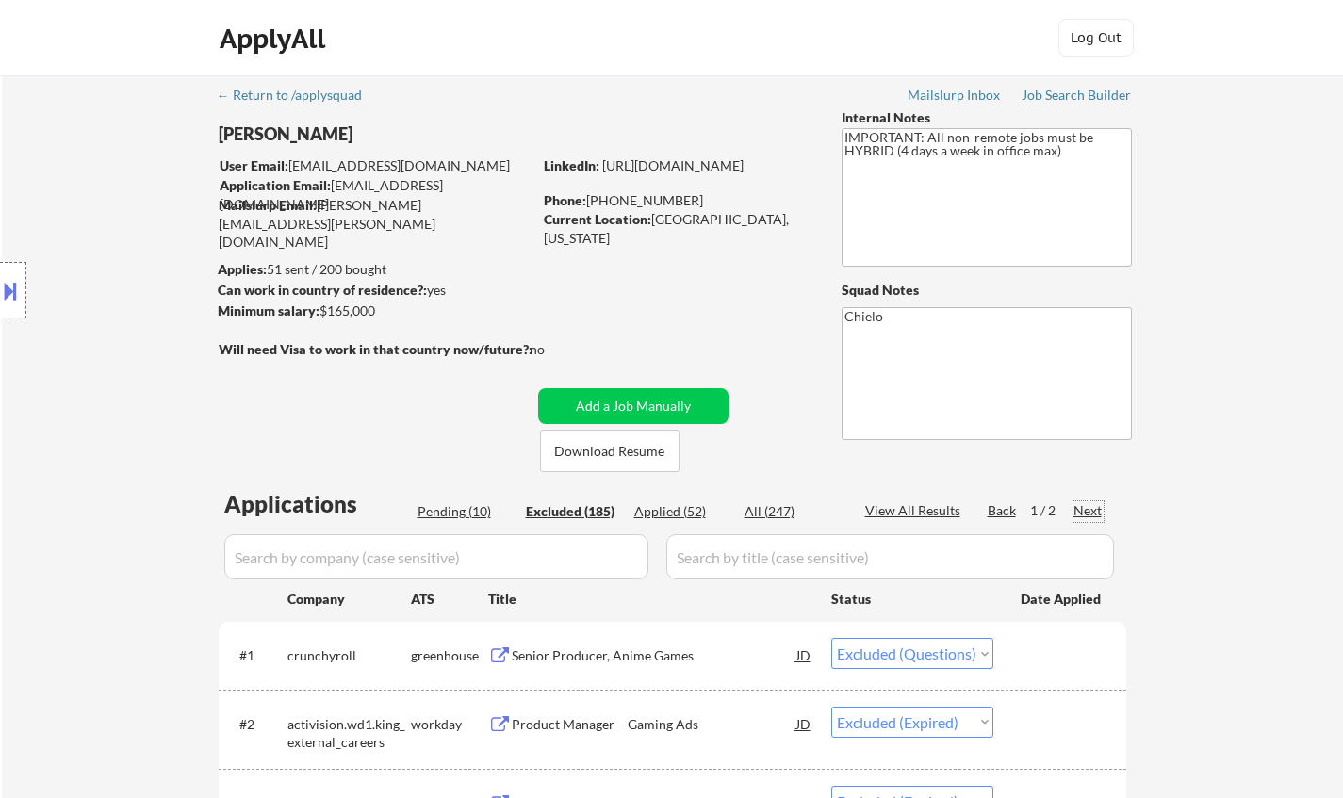
select select ""excluded__location_""
select select ""excluded__bad_match_""
select select ""excluded""
select select ""excluded__bad_match_""
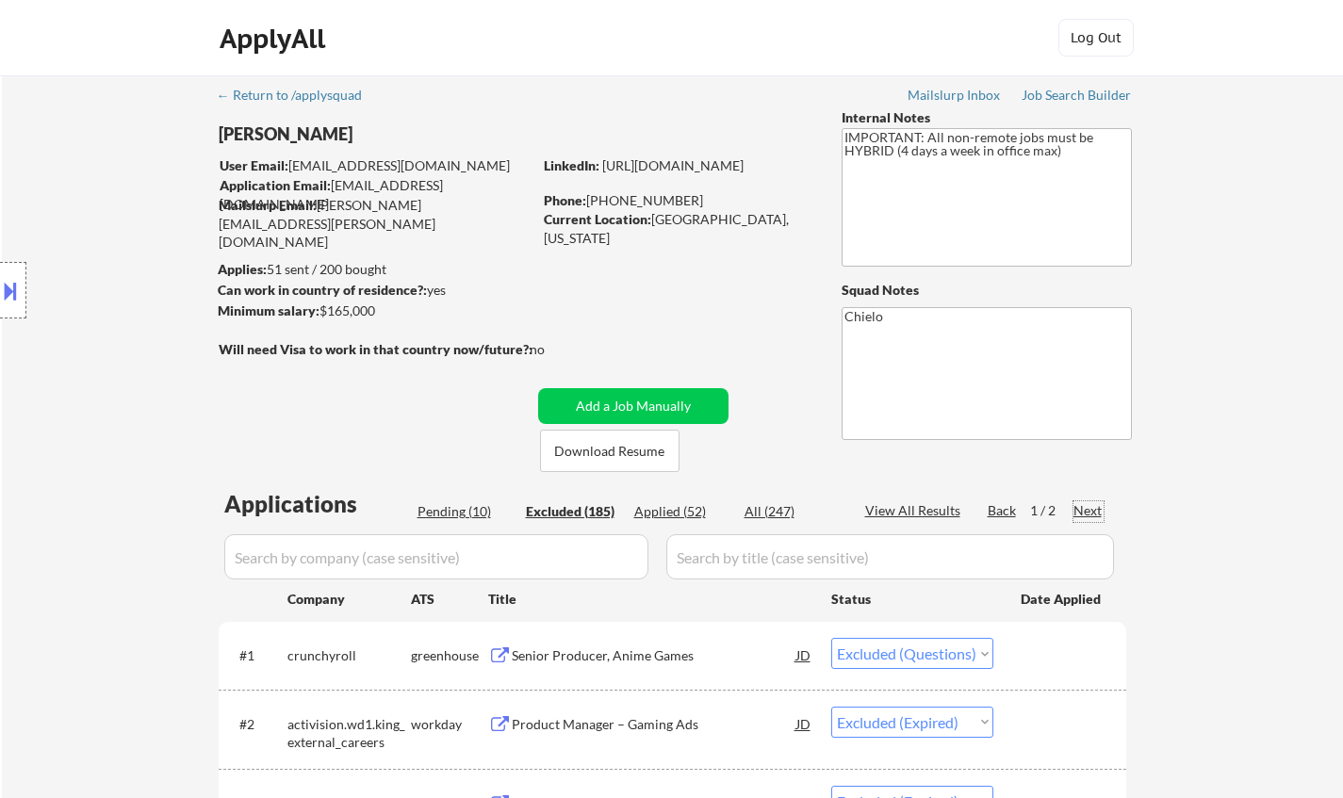
select select ""excluded__bad_match_""
select select ""excluded__salary_""
select select ""excluded""
select select ""excluded__salary_""
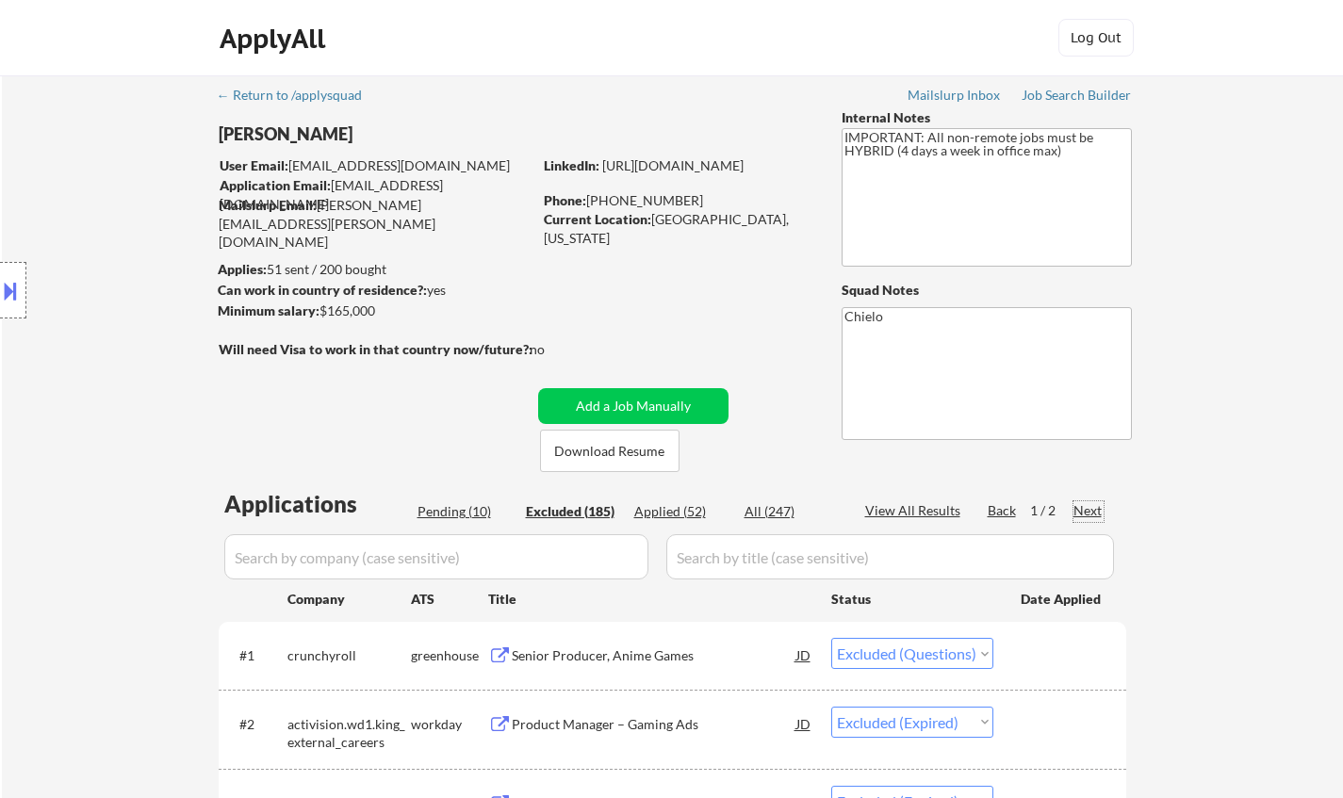
select select ""excluded__expired_""
select select ""excluded__bad_match_""
select select ""excluded__salary_""
select select ""excluded__expired_""
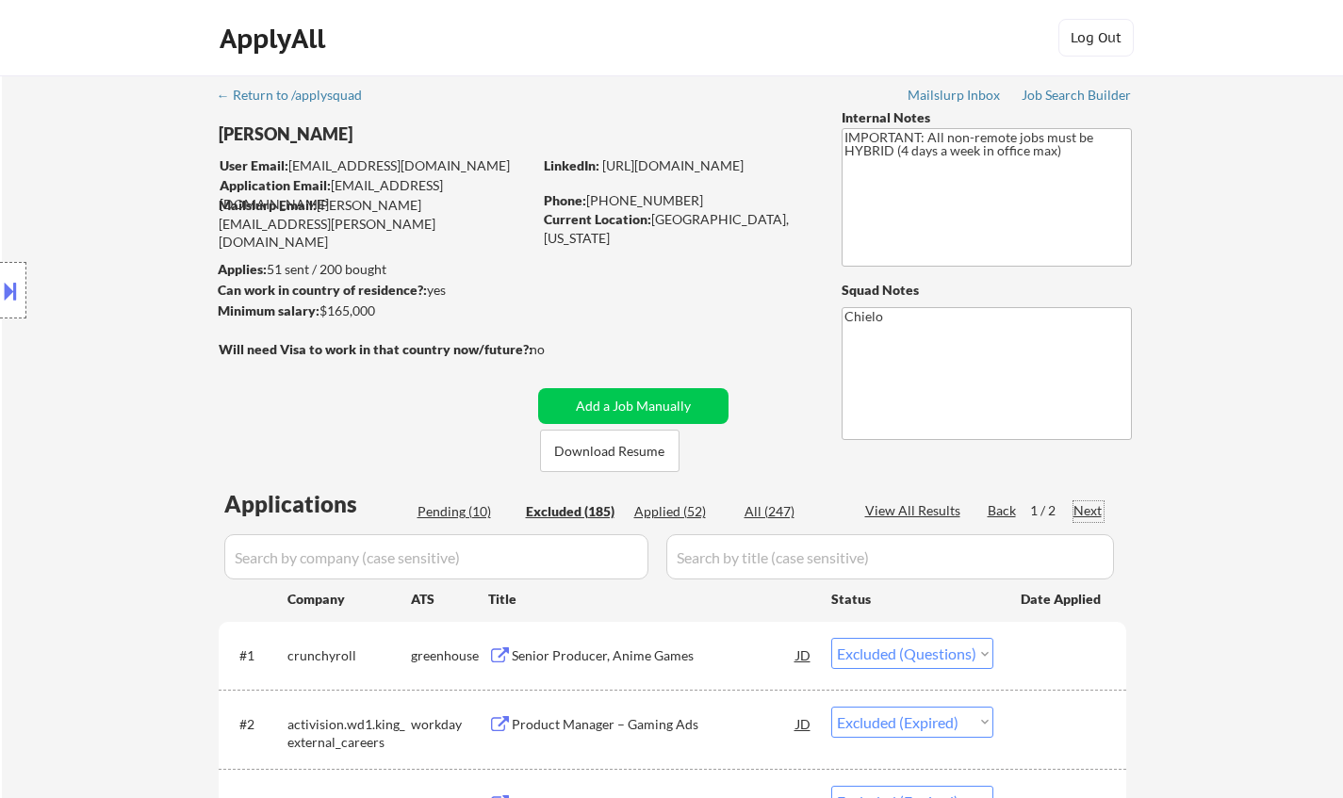
select select ""excluded__expired_""
select select ""excluded__bad_match_""
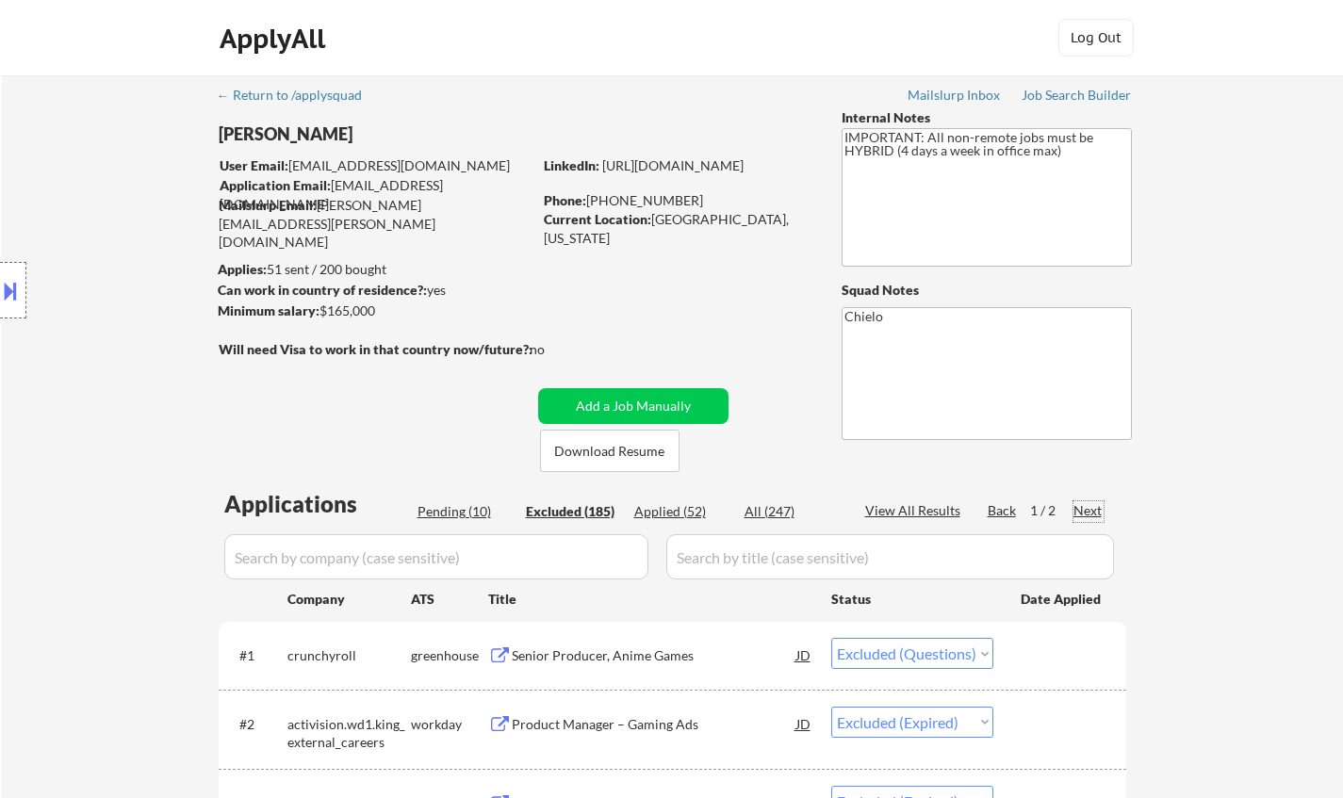
select select ""excluded__bad_match_""
select select ""excluded__expired_""
select select ""excluded__salary_""
select select ""excluded__expired_""
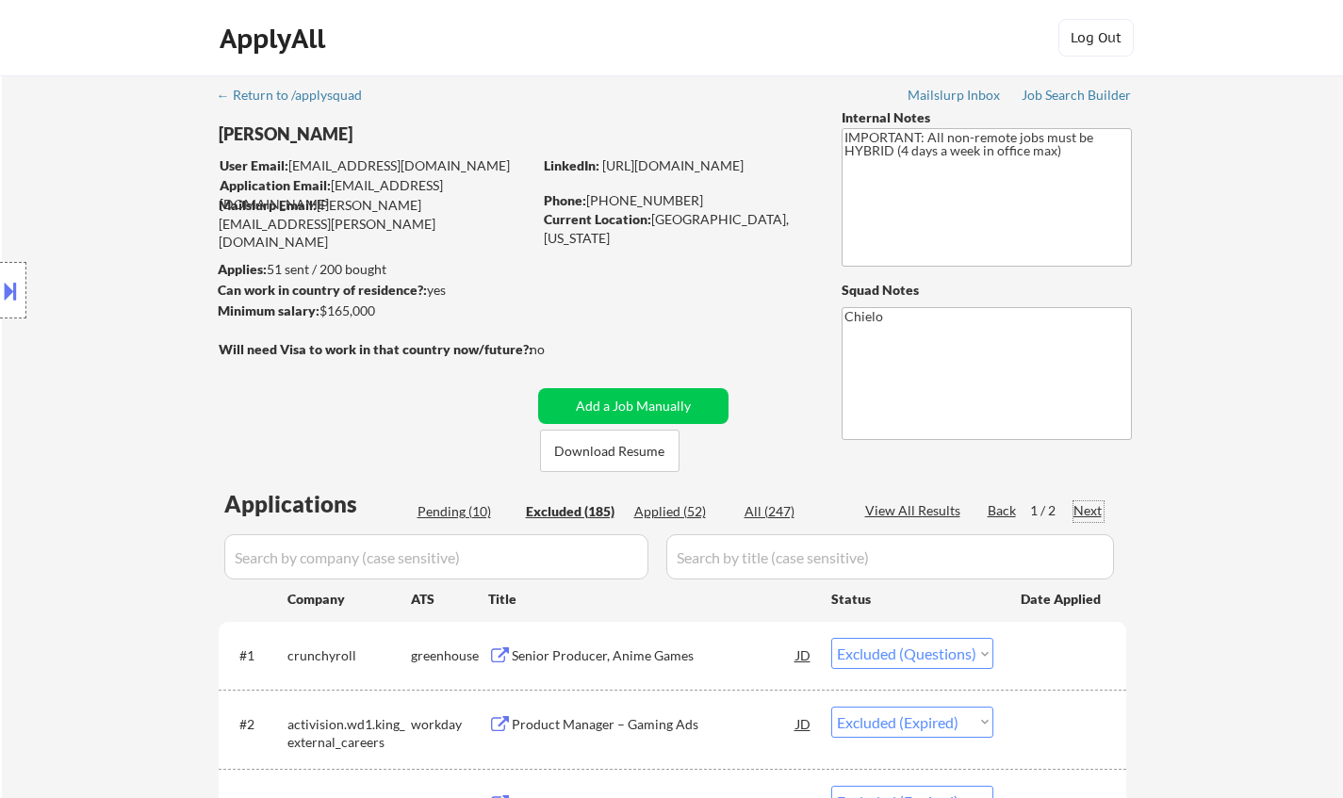
select select ""excluded__bad_match_""
select select ""excluded__expired_""
select select ""excluded__location_""
select select ""excluded__expired_""
select select ""excluded__salary_""
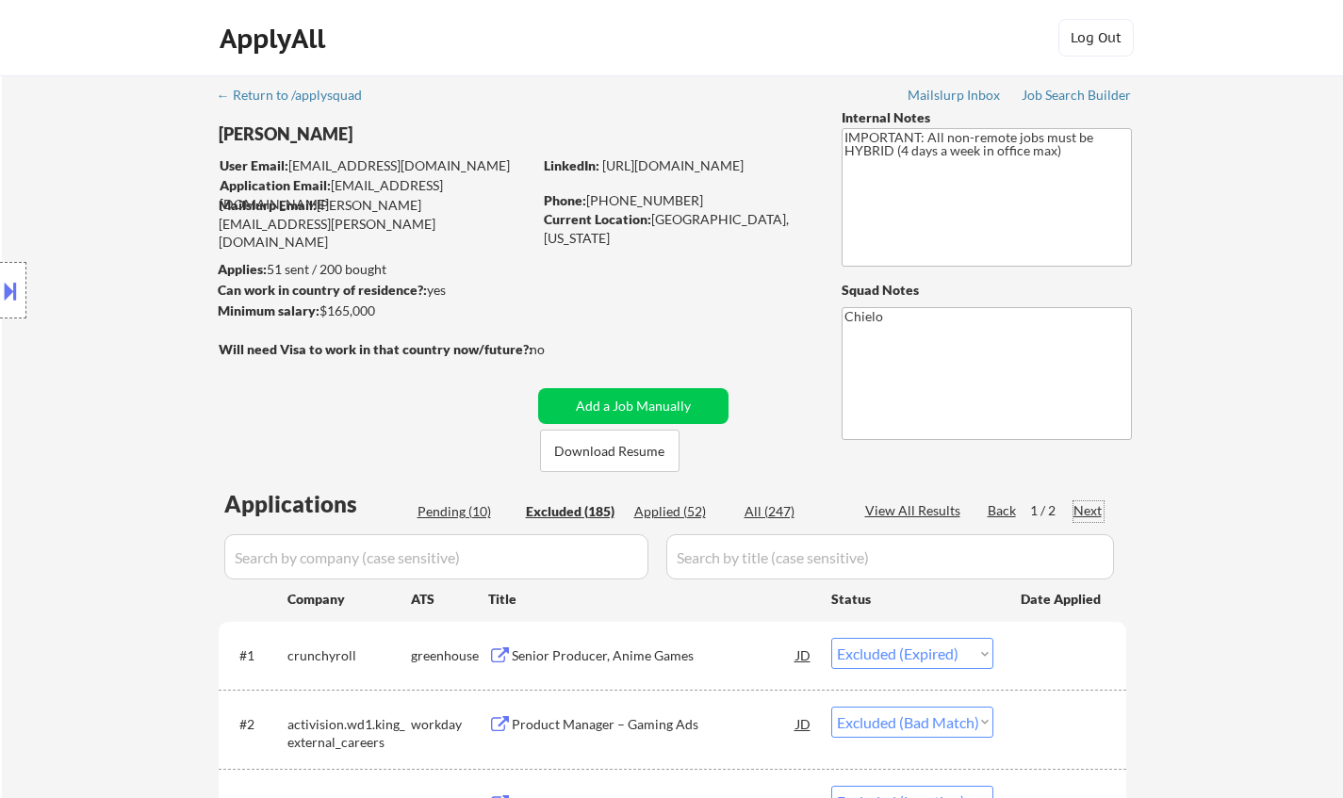
select select ""excluded__bad_match_""
select select ""excluded__other_""
select select ""excluded__expired_""
select select ""excluded__bad_match_""
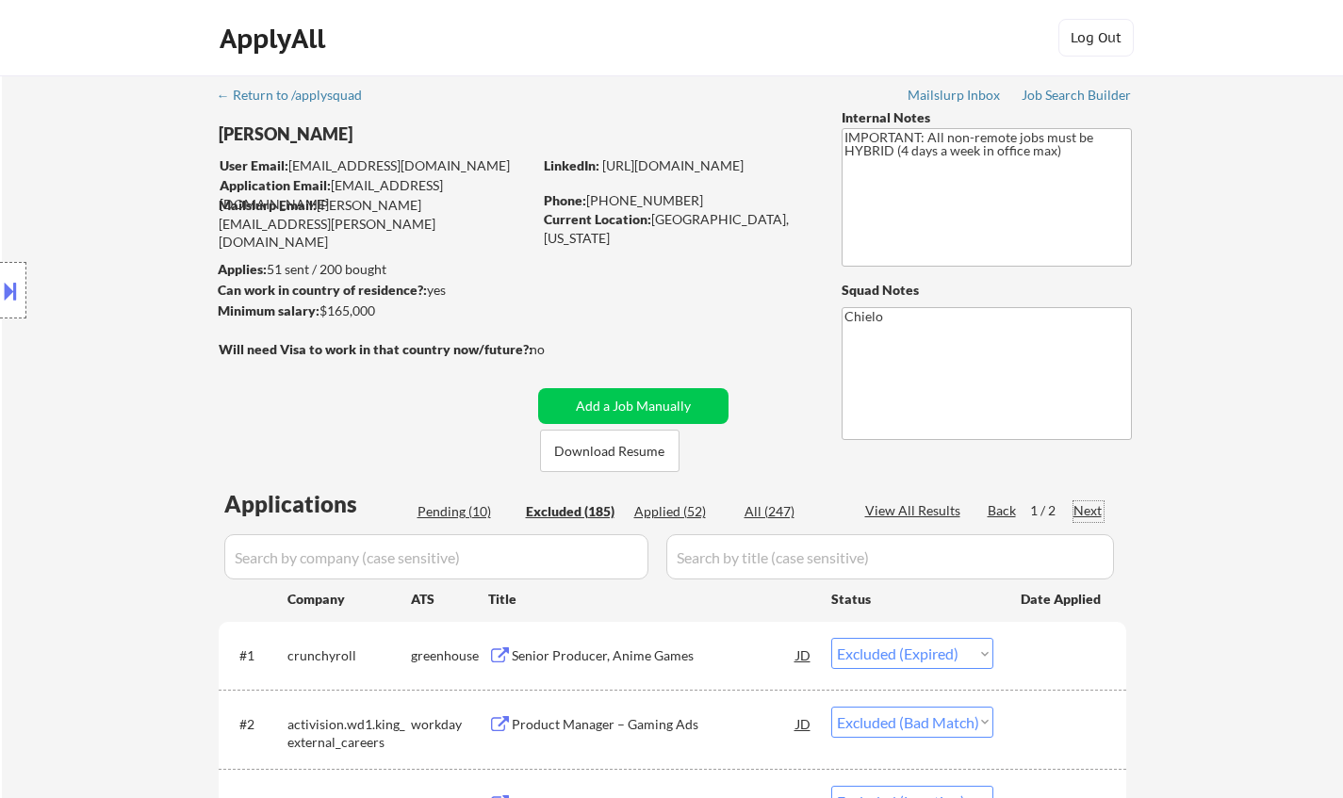
select select ""excluded__expired_""
select select ""excluded__salary_""
select select ""excluded__expired_""
select select ""excluded__bad_match_""
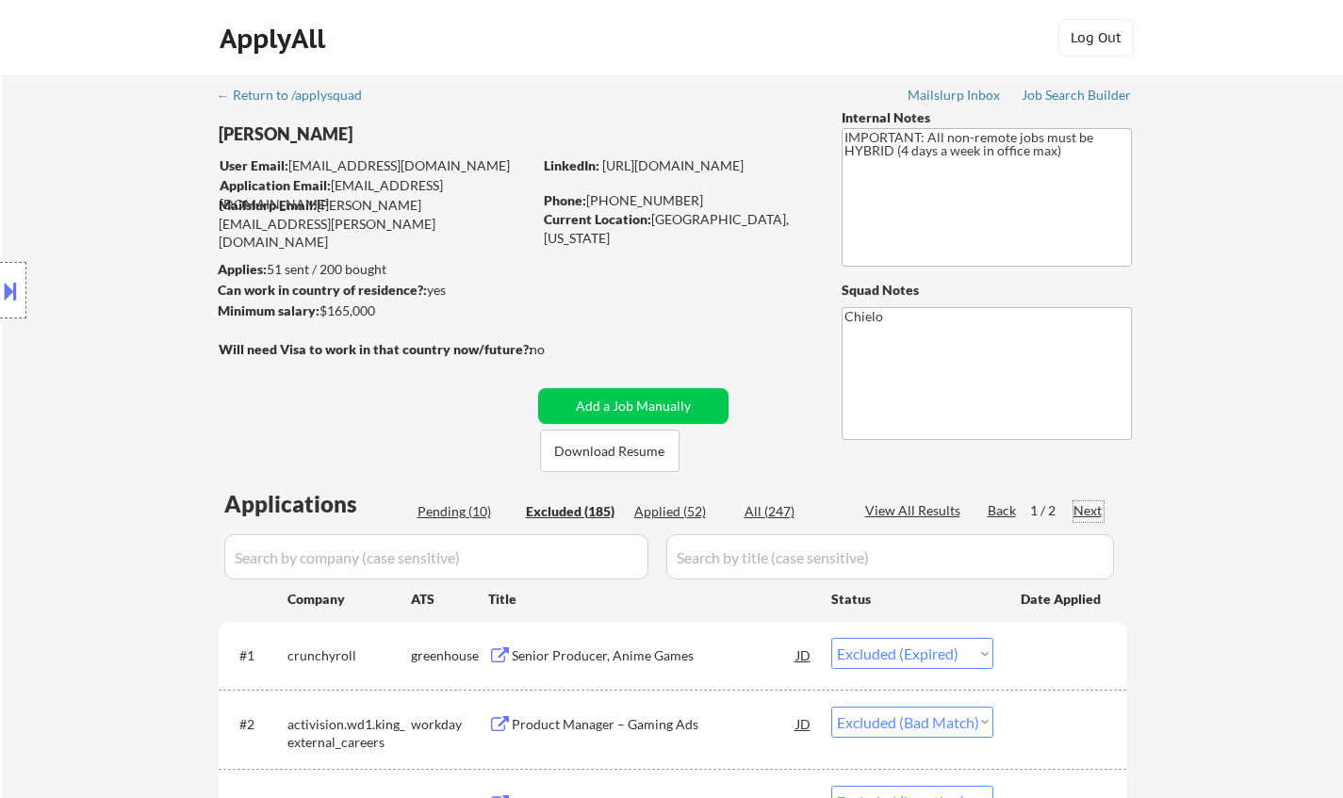
select select ""excluded__expired_""
select select ""excluded__bad_match_""
select select ""excluded__expired_""
select select ""excluded""
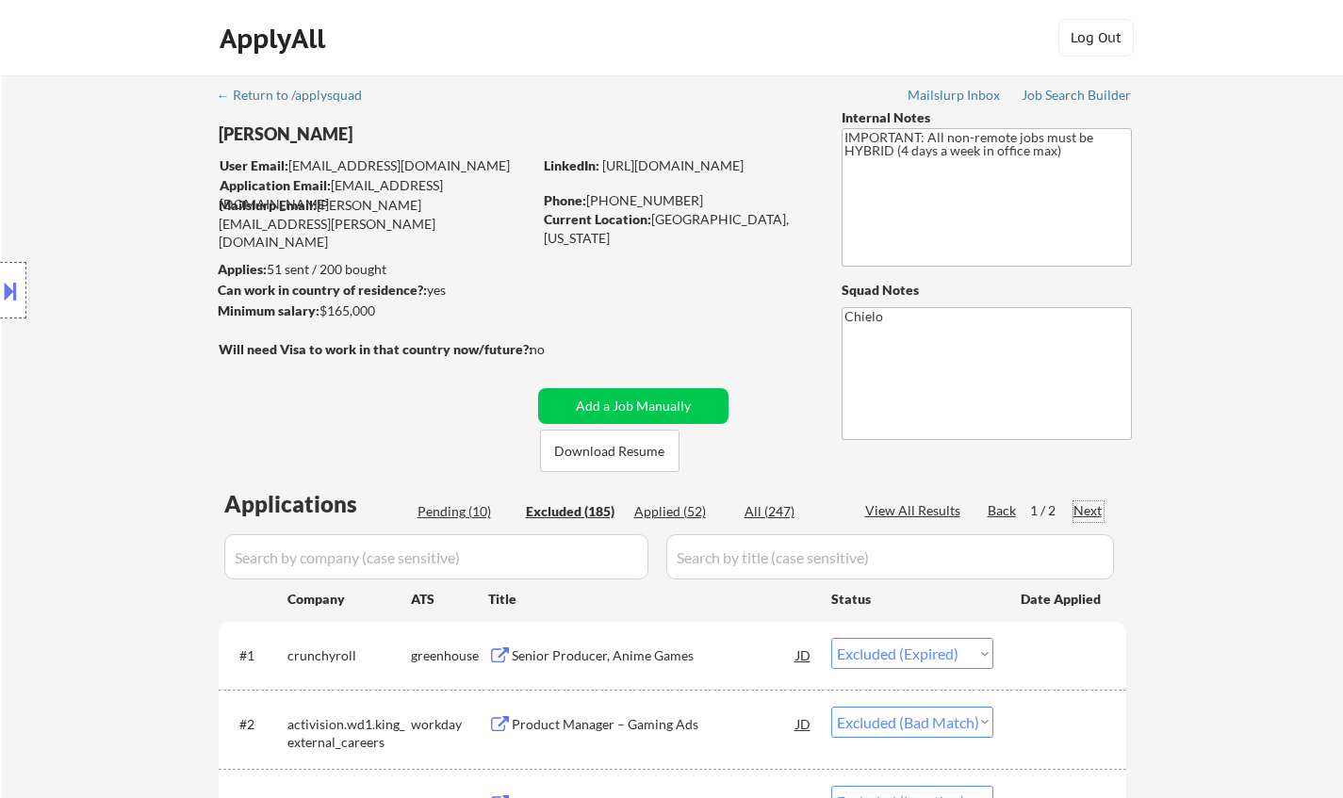
select select ""excluded__other_""
select select ""excluded__expired_""
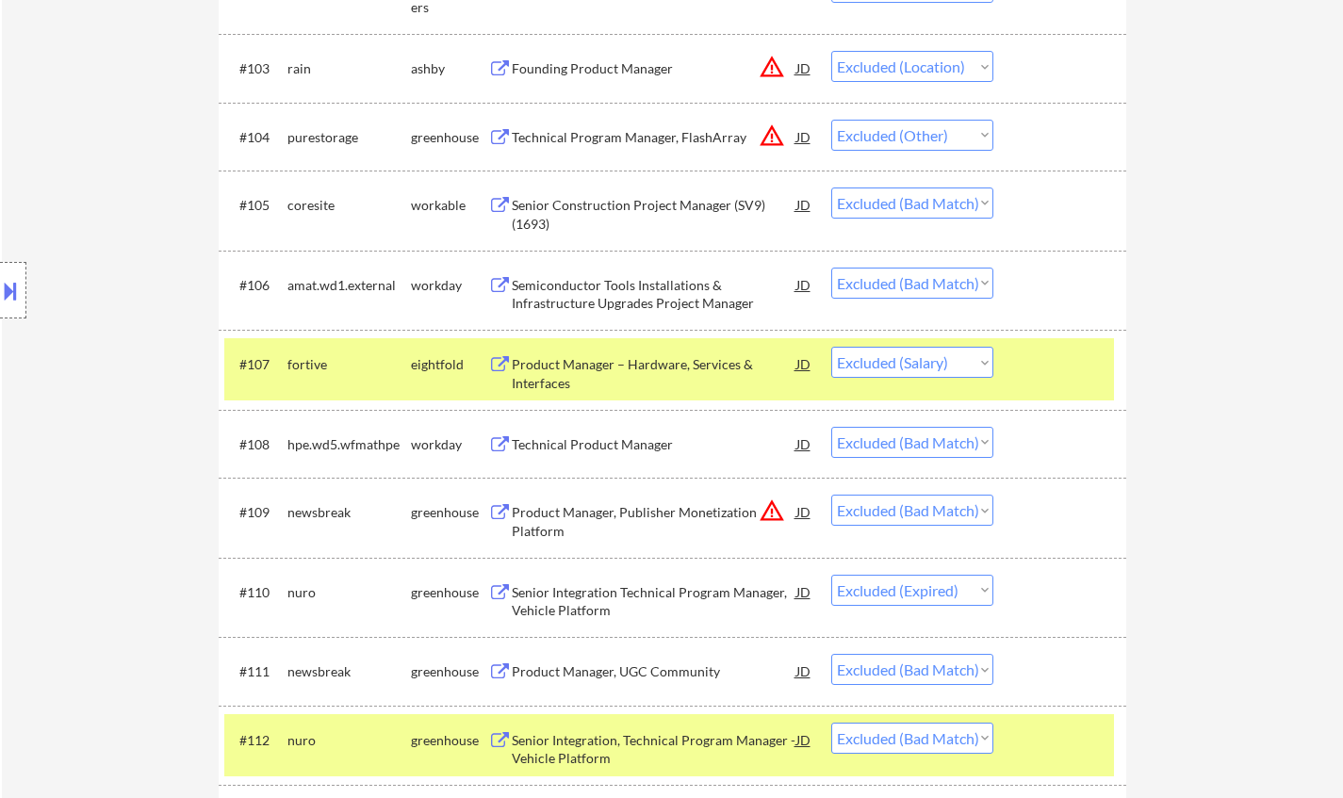
scroll to position [754, 0]
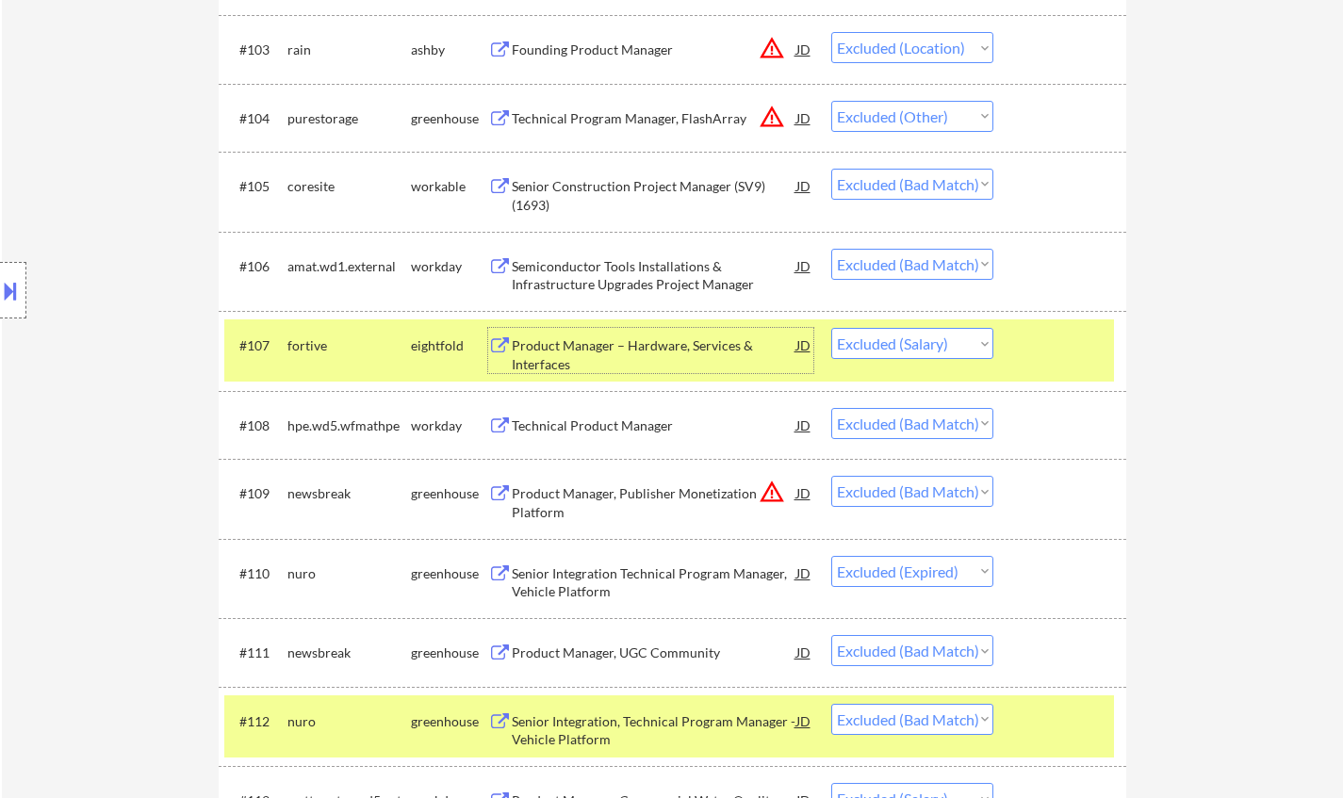
click at [641, 342] on div "Product Manager – Hardware, Services & Interfaces" at bounding box center [654, 354] width 285 height 37
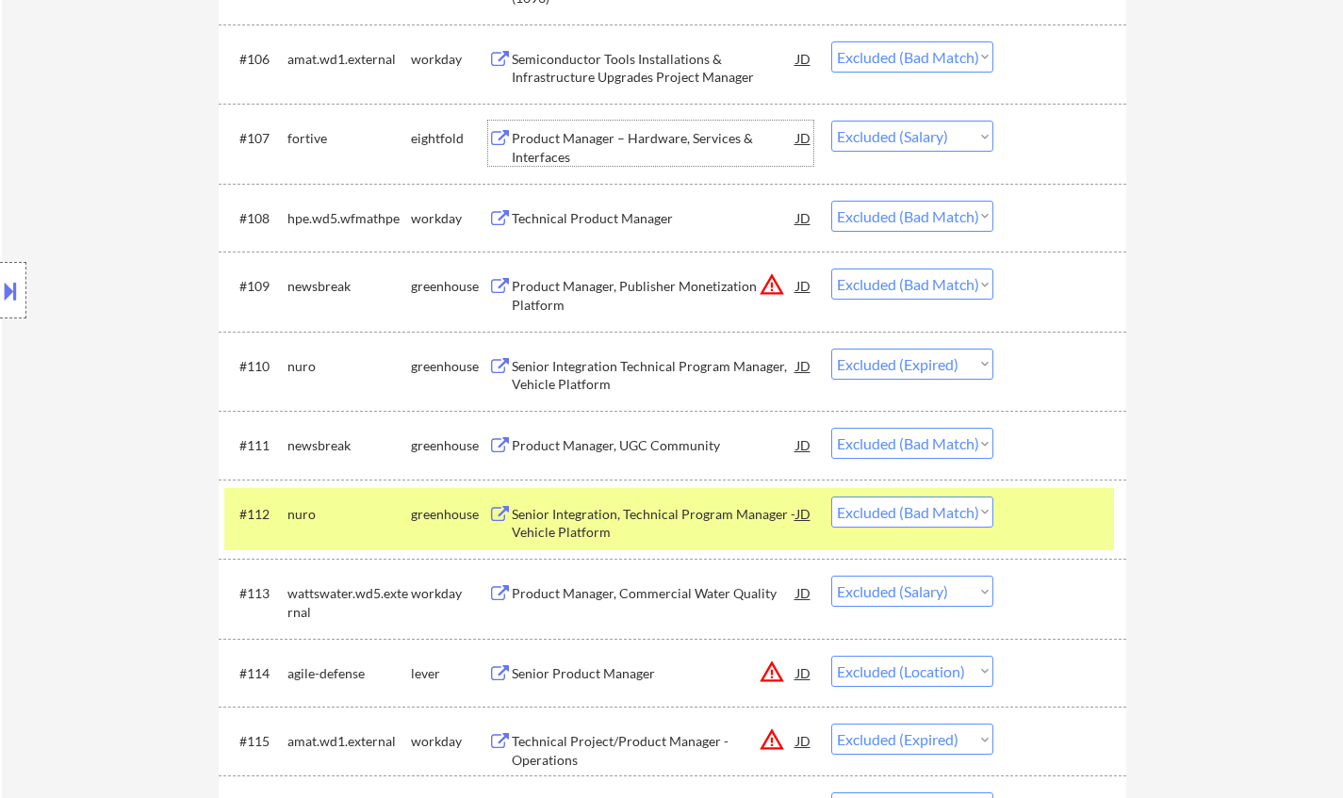
scroll to position [1225, 0]
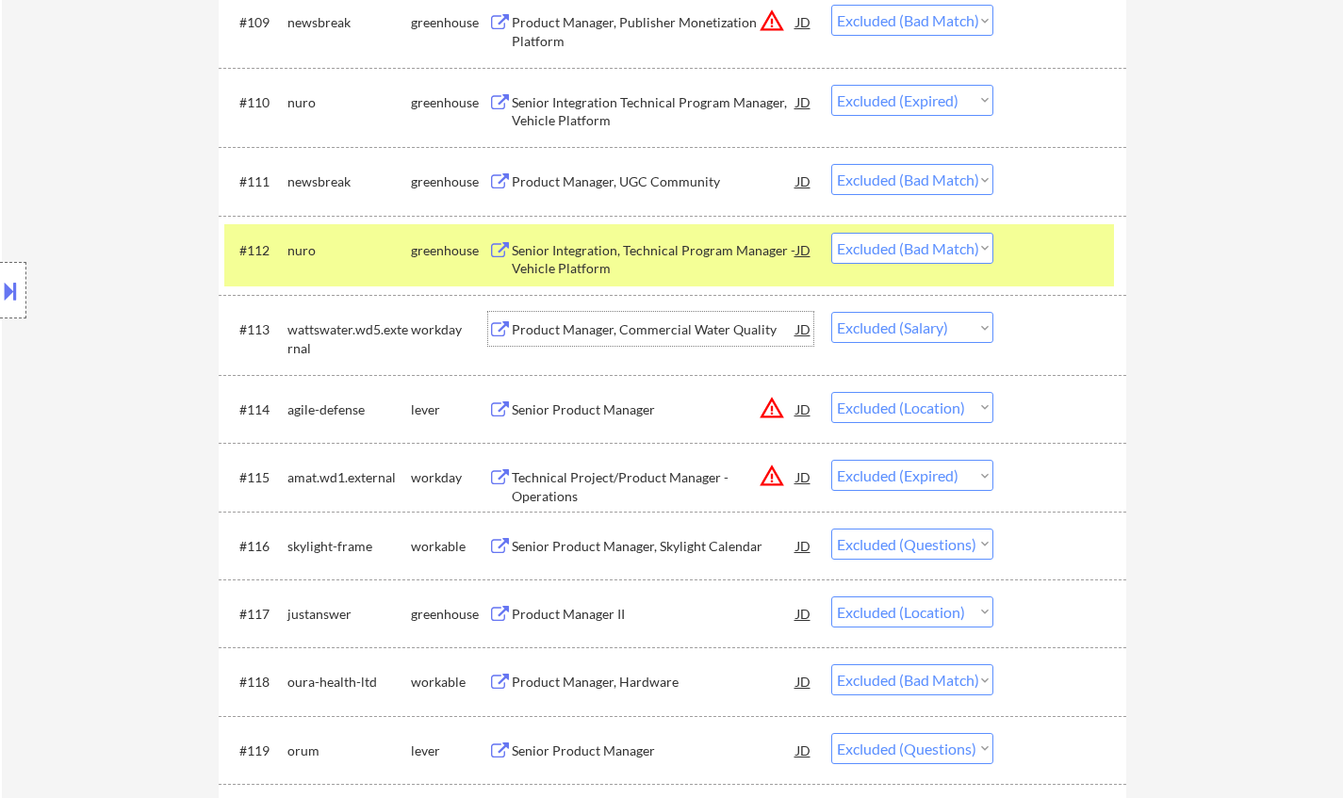
click at [547, 321] on div "Product Manager, Commercial Water Quality" at bounding box center [654, 329] width 285 height 19
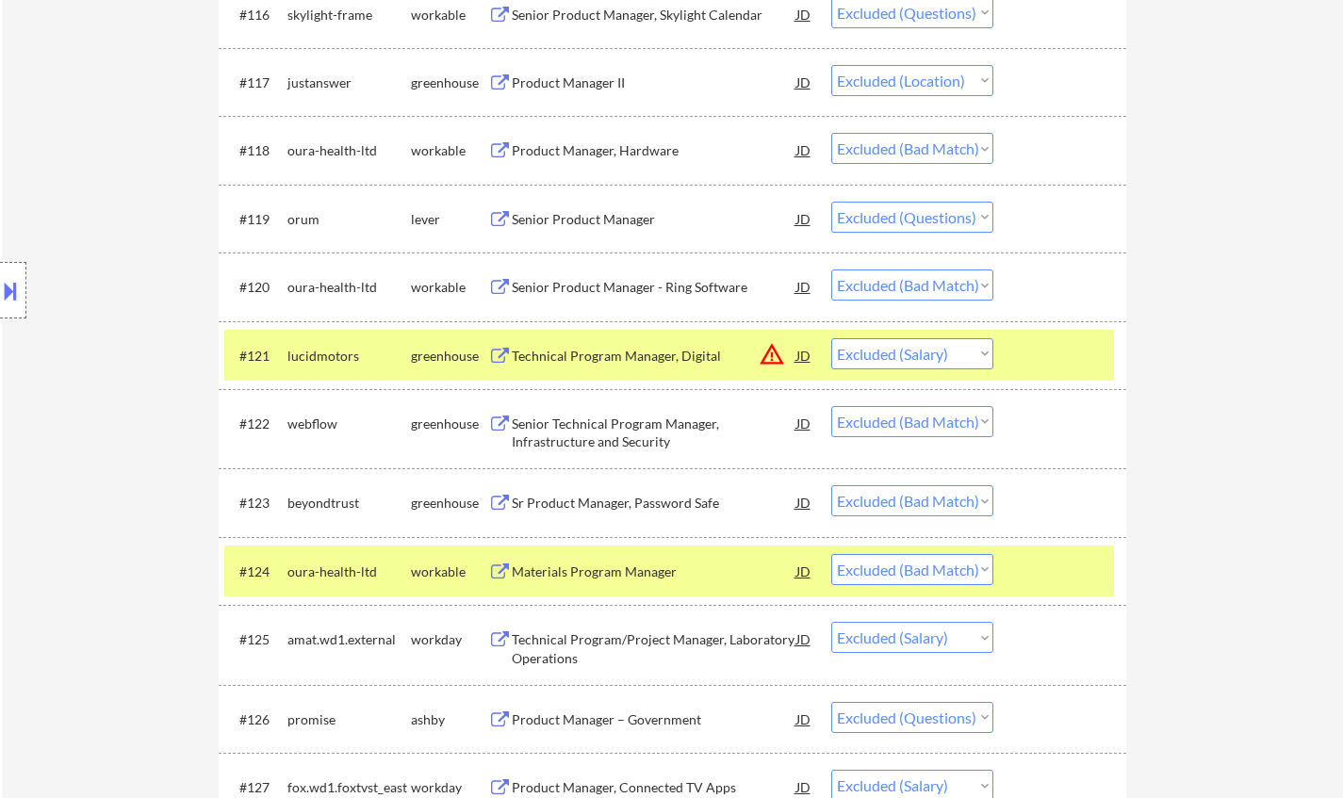
scroll to position [1790, 0]
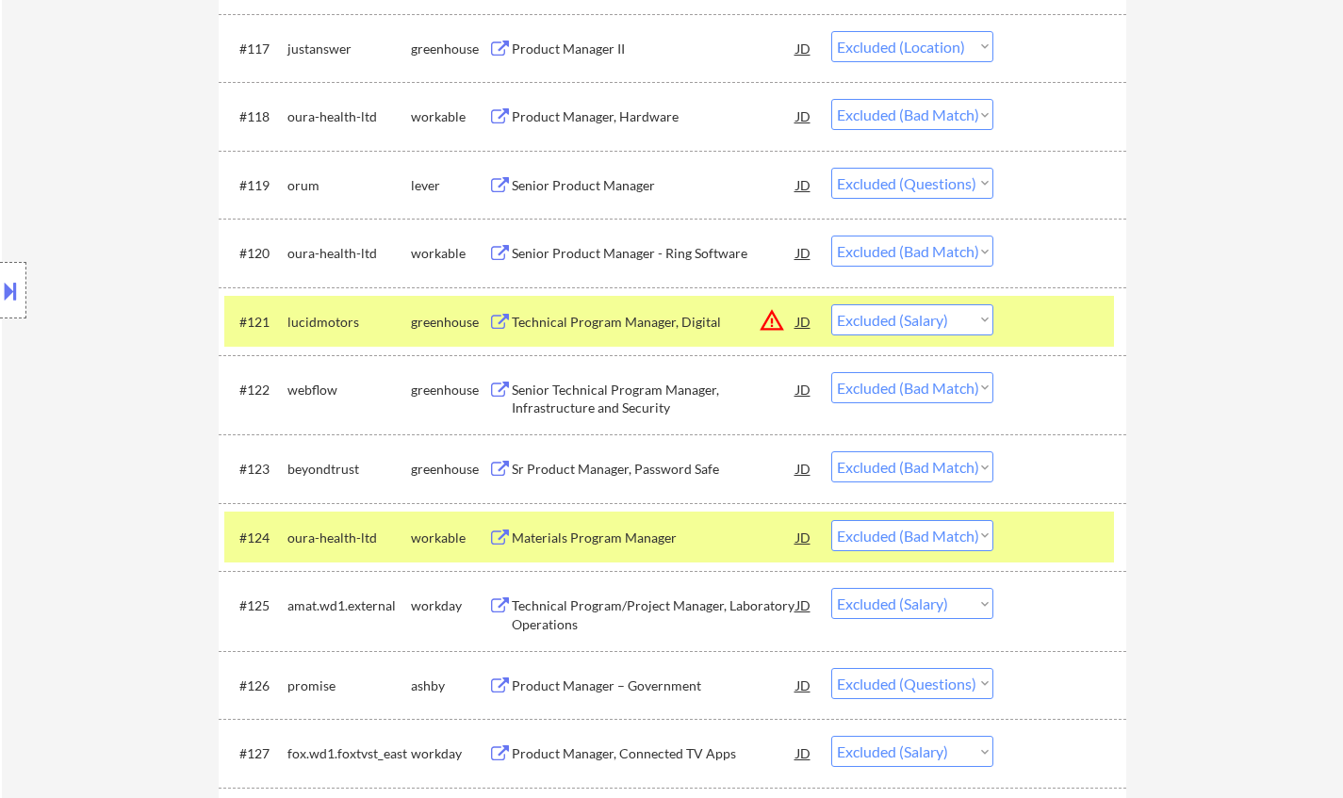
click at [547, 602] on div "Technical Program/Project Manager, Laboratory Operations" at bounding box center [654, 614] width 285 height 37
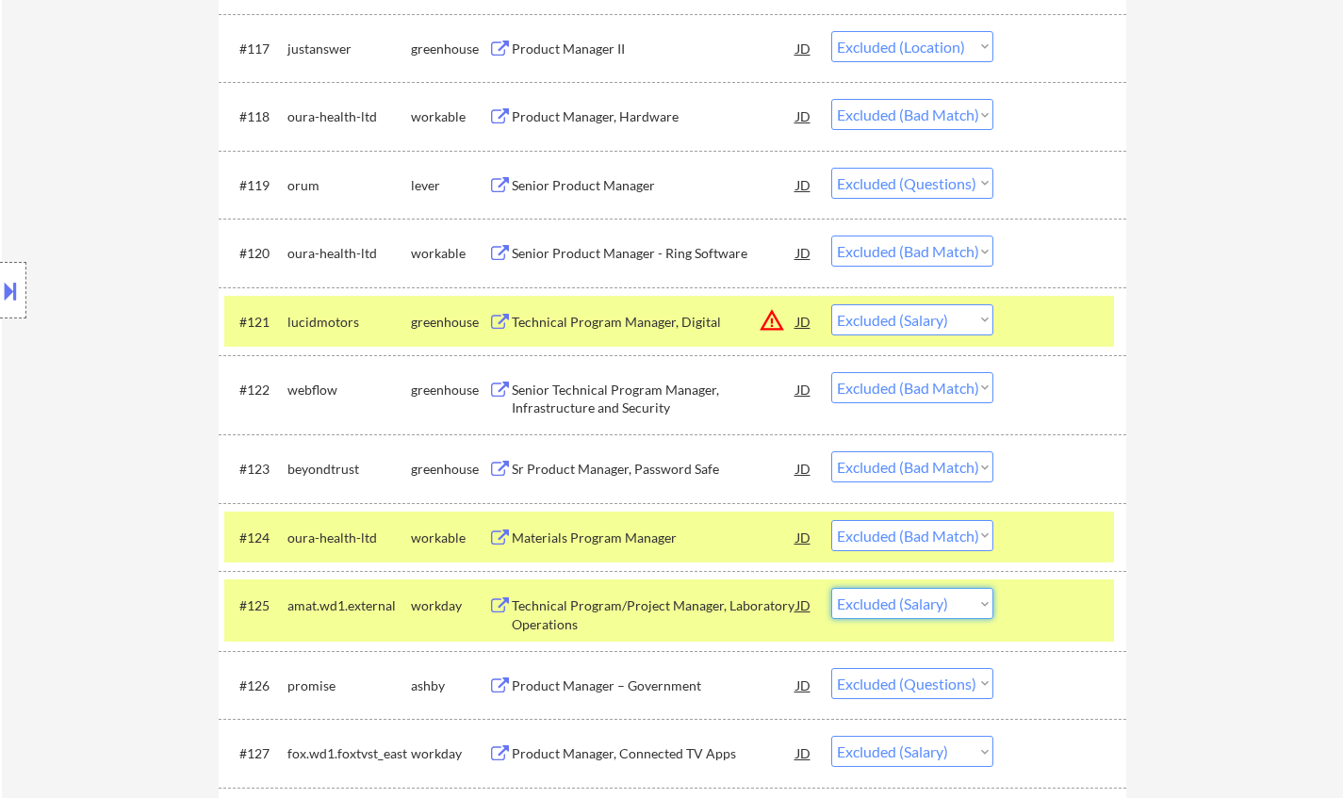
click at [964, 604] on select "Choose an option... Pending Applied Excluded (Questions) Excluded (Expired) Exc…" at bounding box center [912, 603] width 162 height 31
click at [831, 588] on select "Choose an option... Pending Applied Excluded (Questions) Excluded (Expired) Exc…" at bounding box center [912, 603] width 162 height 31
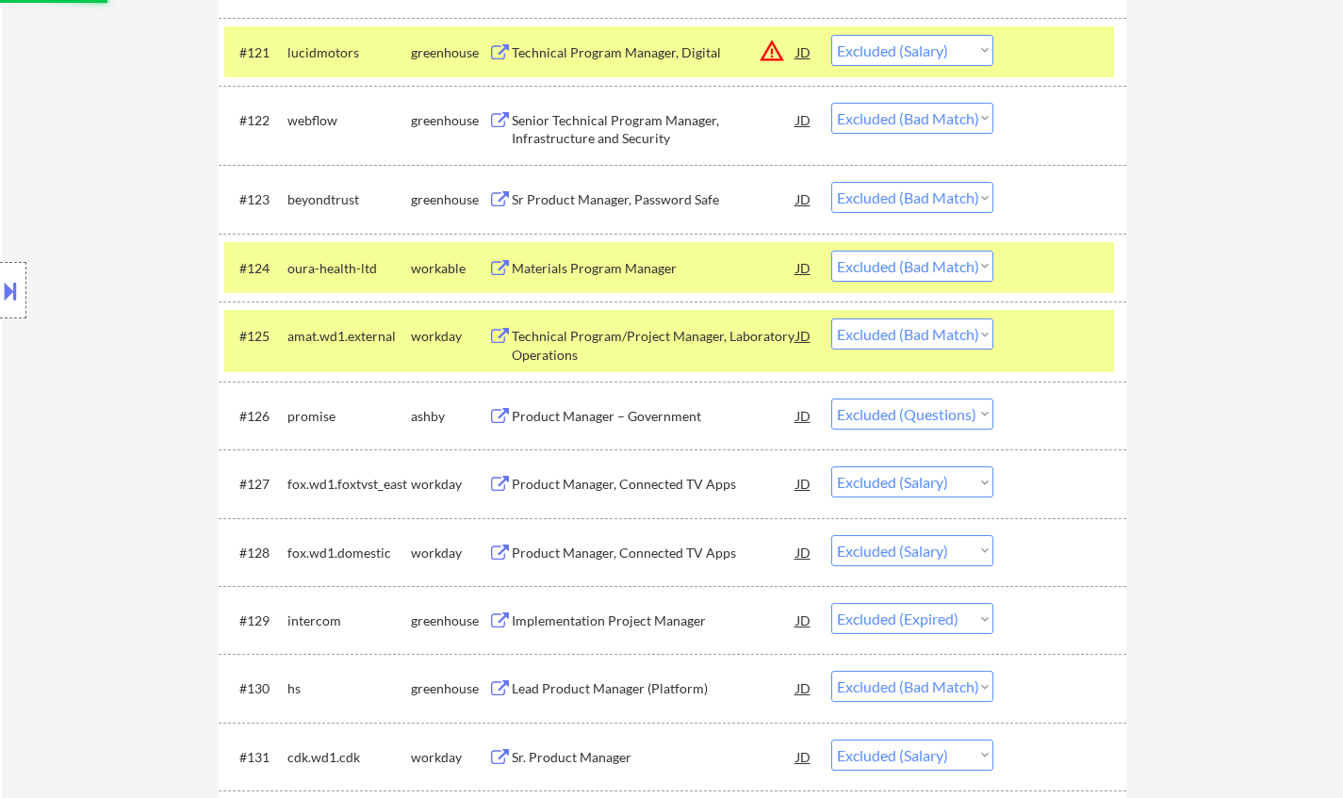
scroll to position [2073, 0]
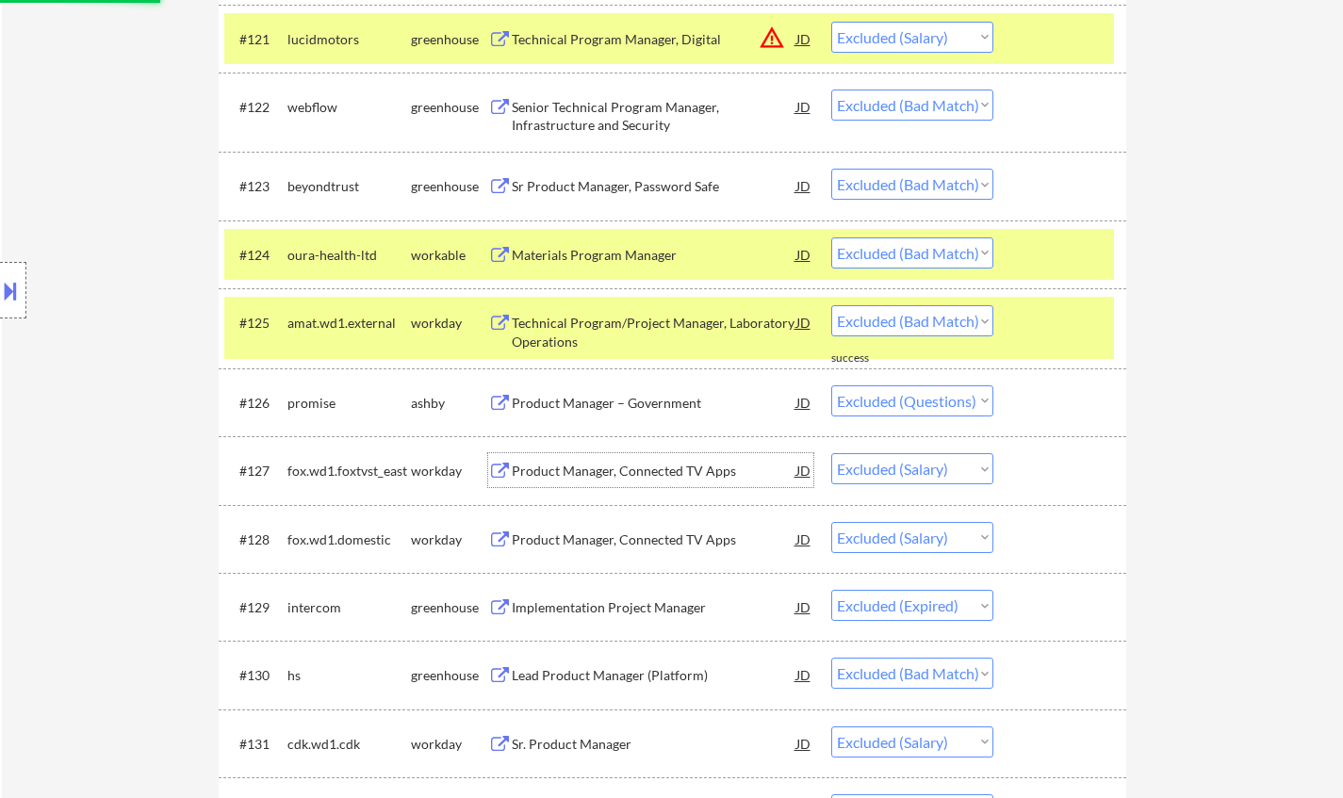
click at [610, 482] on div "Product Manager, Connected TV Apps" at bounding box center [654, 470] width 285 height 34
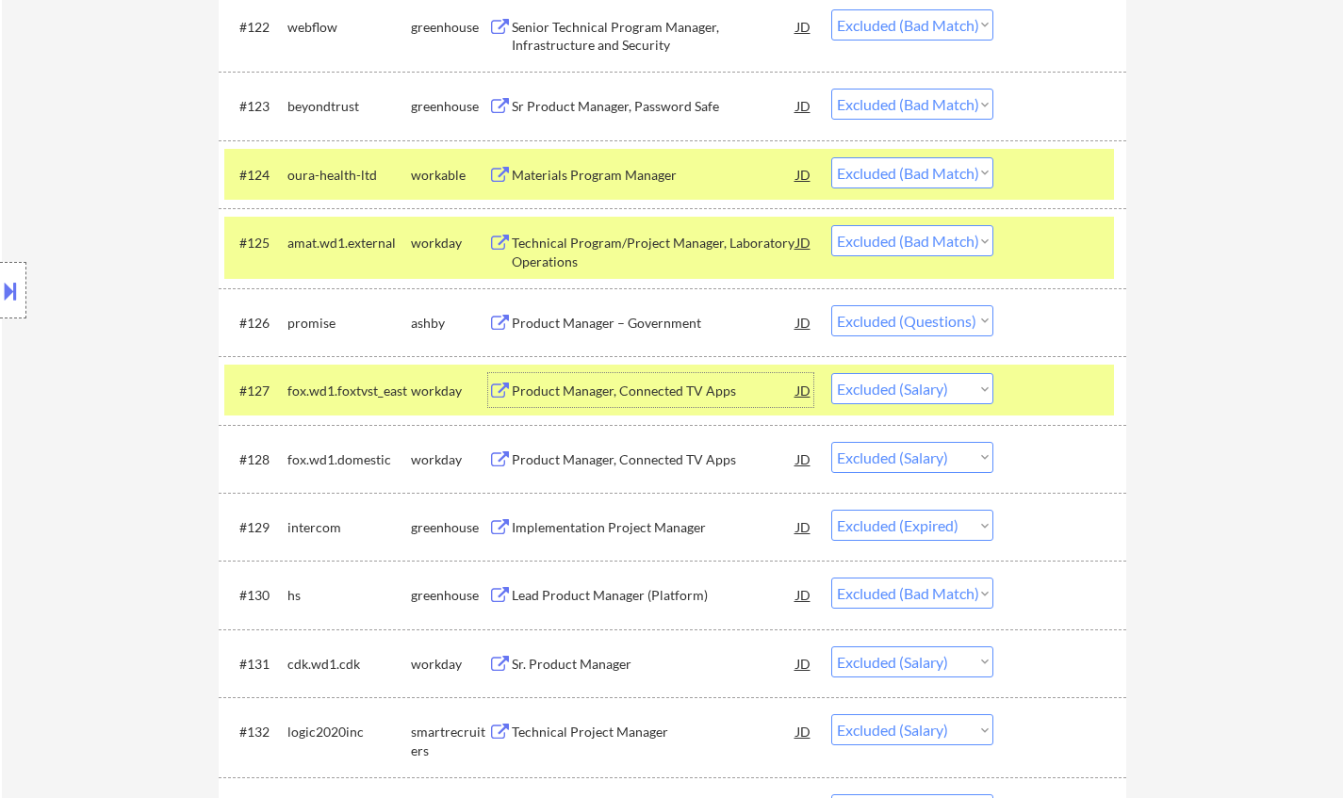
scroll to position [2261, 0]
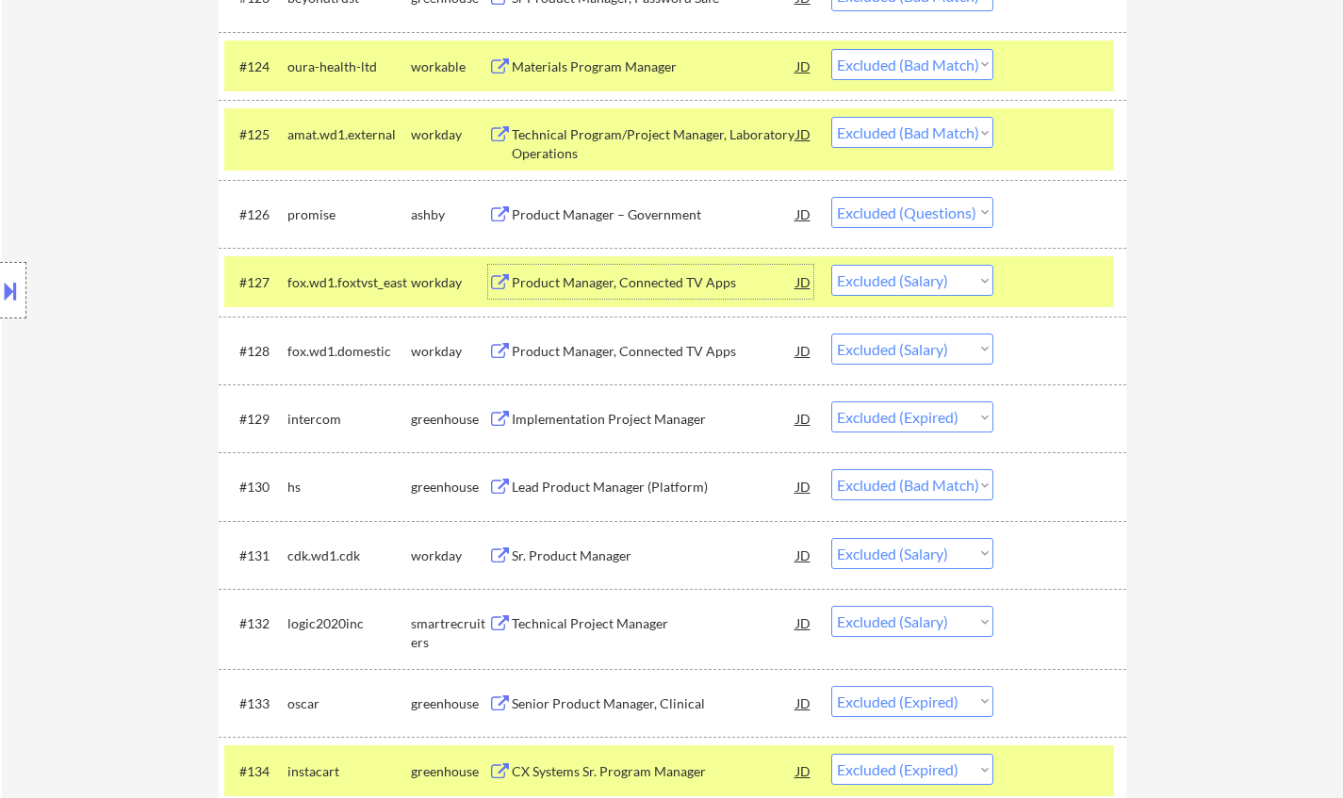
click at [598, 560] on div "Sr. Product Manager" at bounding box center [654, 556] width 285 height 19
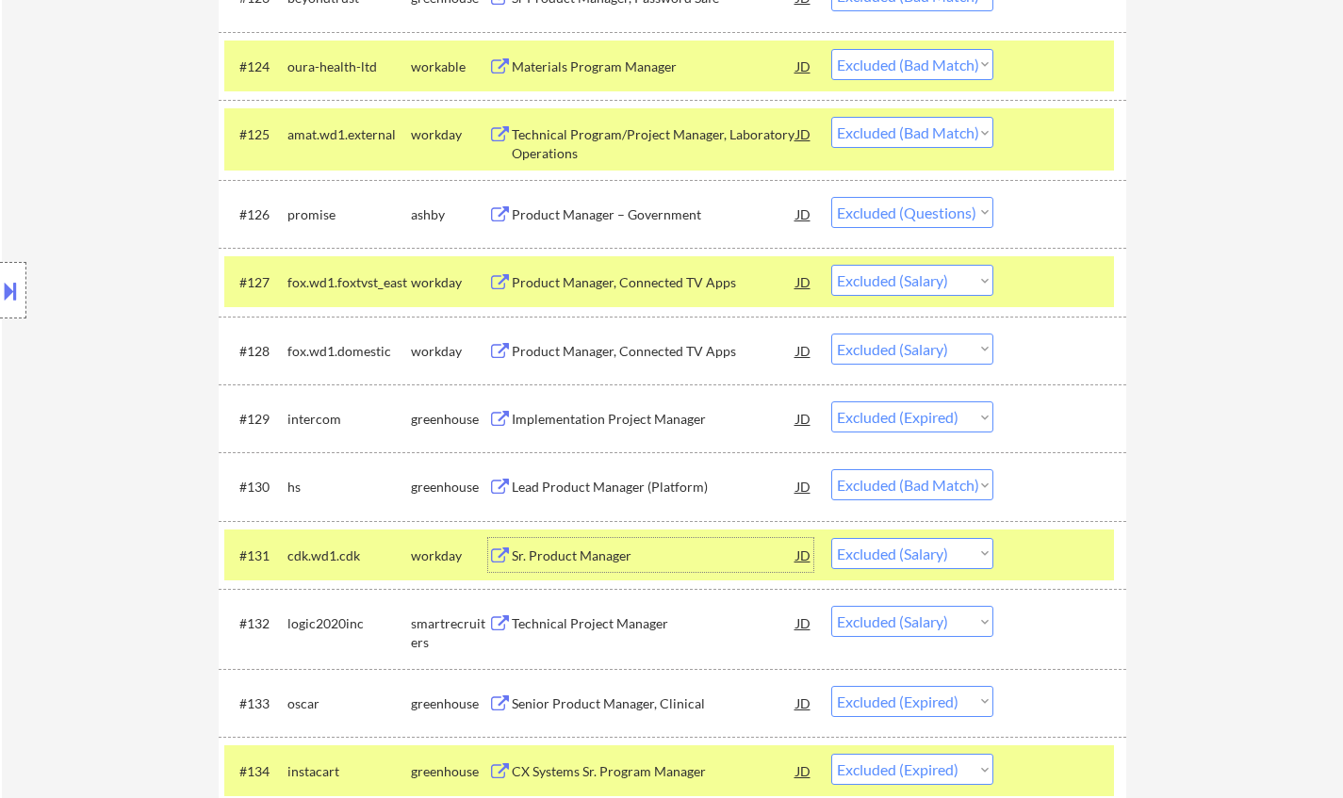
click at [565, 621] on div "Technical Project Manager" at bounding box center [654, 623] width 285 height 19
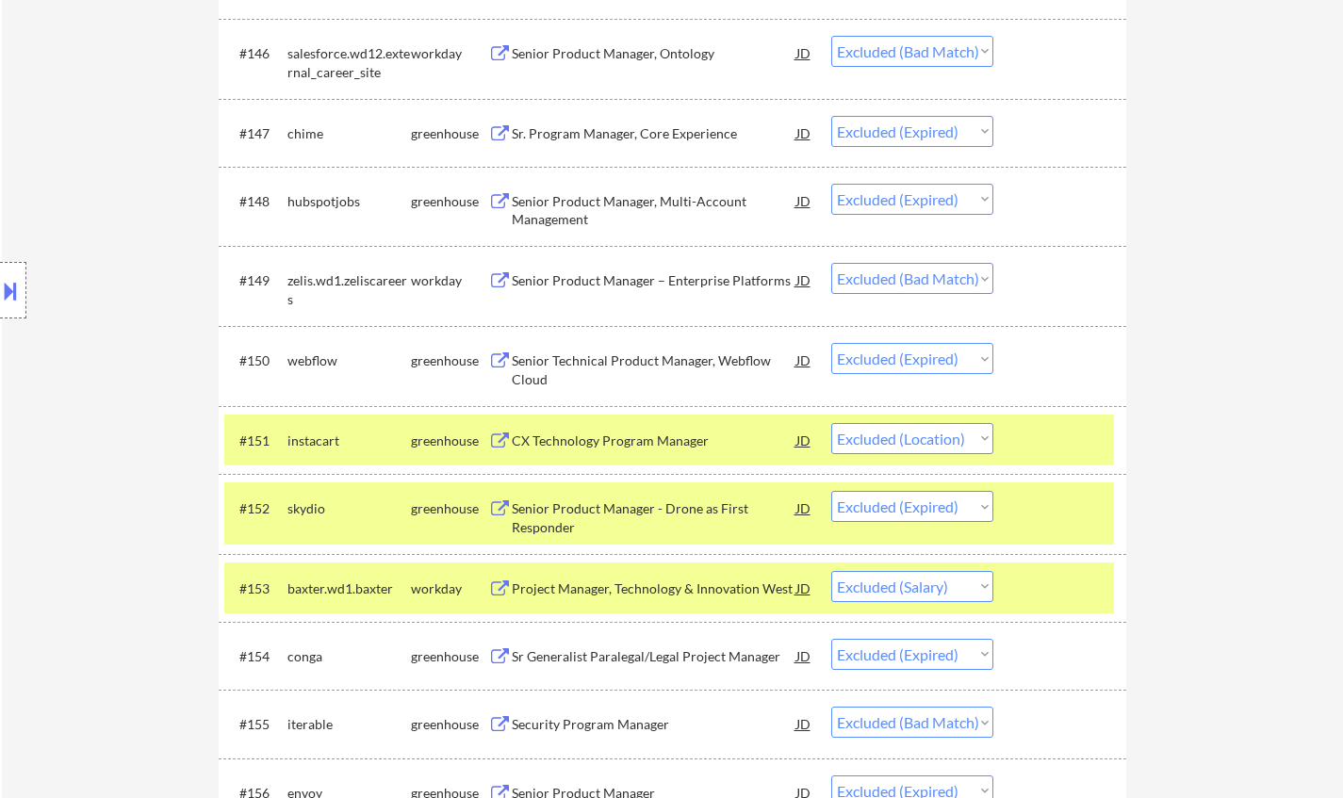
scroll to position [3958, 0]
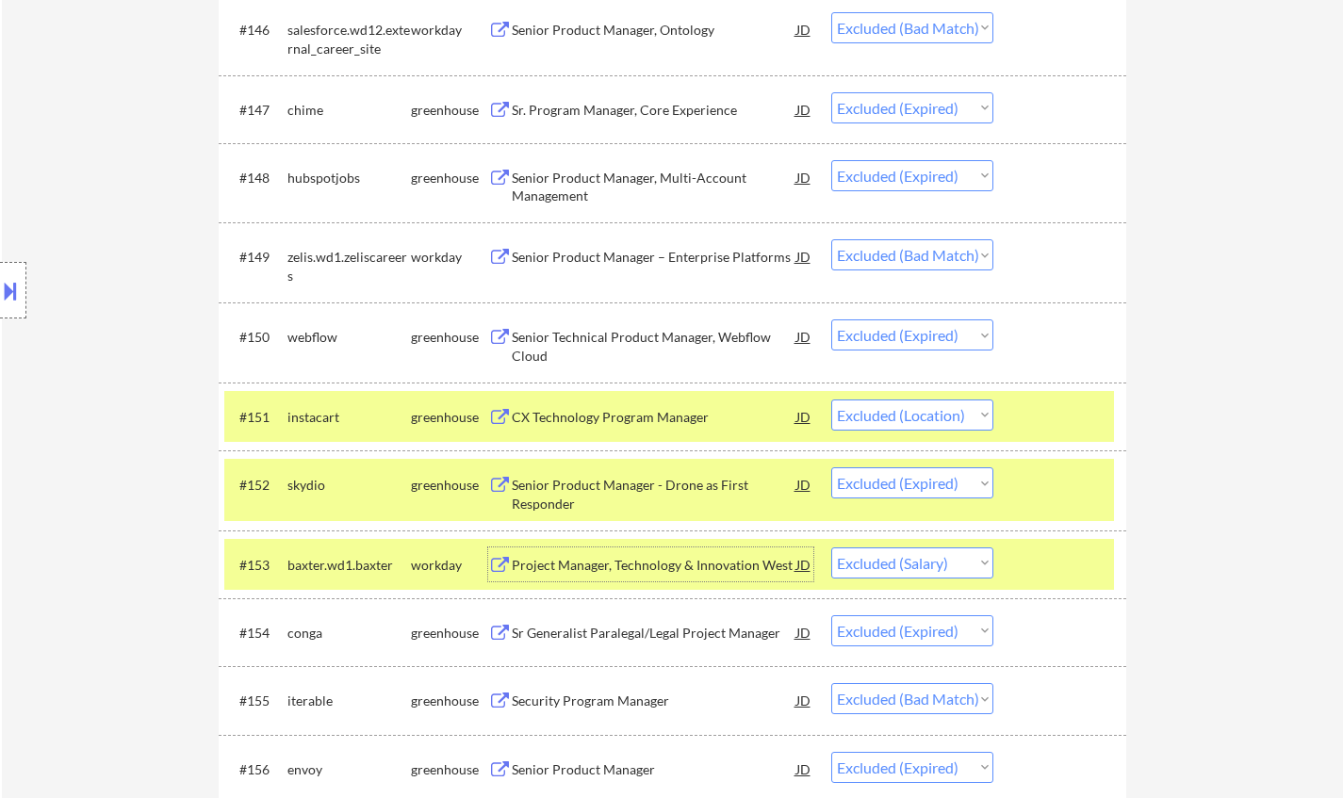
click at [701, 569] on div "Project Manager, Technology & Innovation West" at bounding box center [654, 565] width 285 height 19
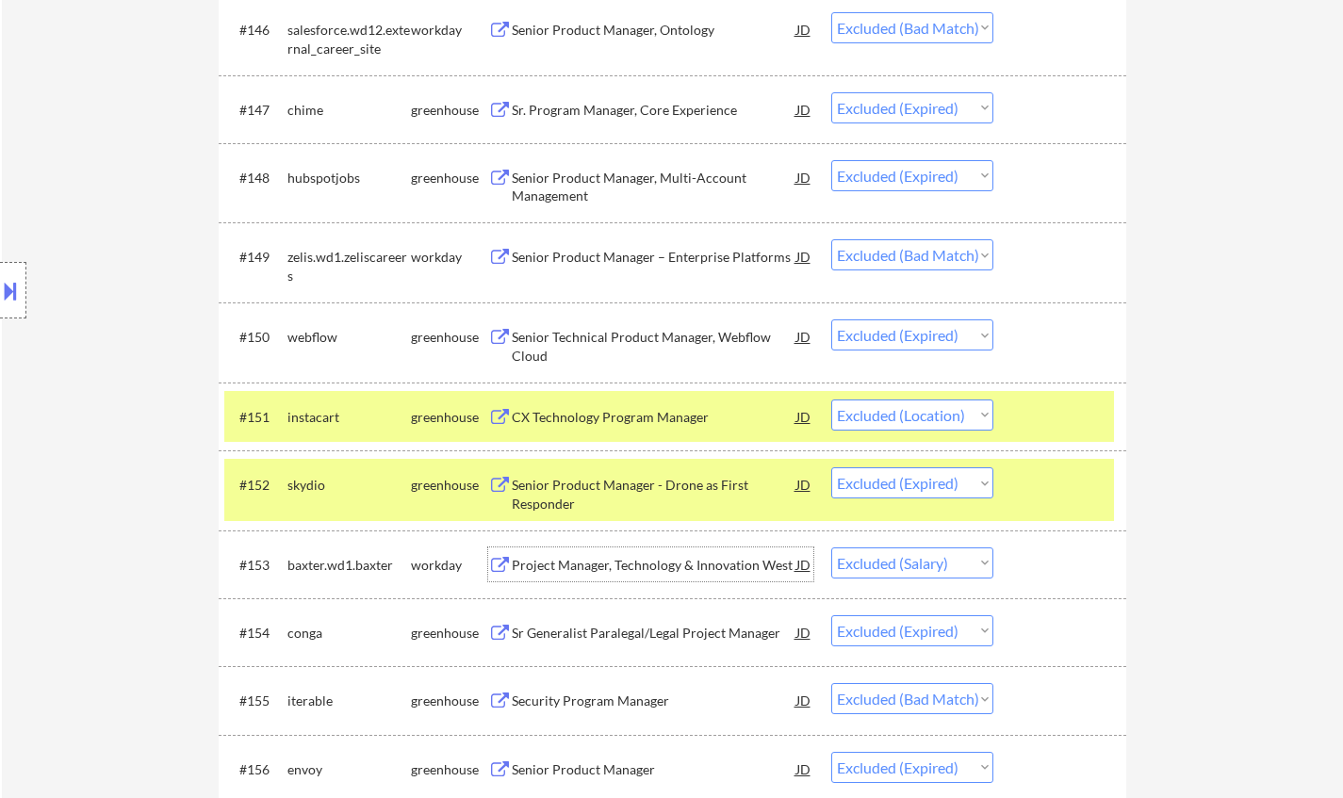
drag, startPoint x: 905, startPoint y: 561, endPoint x: 917, endPoint y: 586, distance: 28.2
click at [905, 561] on select "Choose an option... Pending Applied Excluded (Questions) Excluded (Expired) Exc…" at bounding box center [912, 562] width 162 height 31
click at [831, 547] on select "Choose an option... Pending Applied Excluded (Questions) Excluded (Expired) Exc…" at bounding box center [912, 562] width 162 height 31
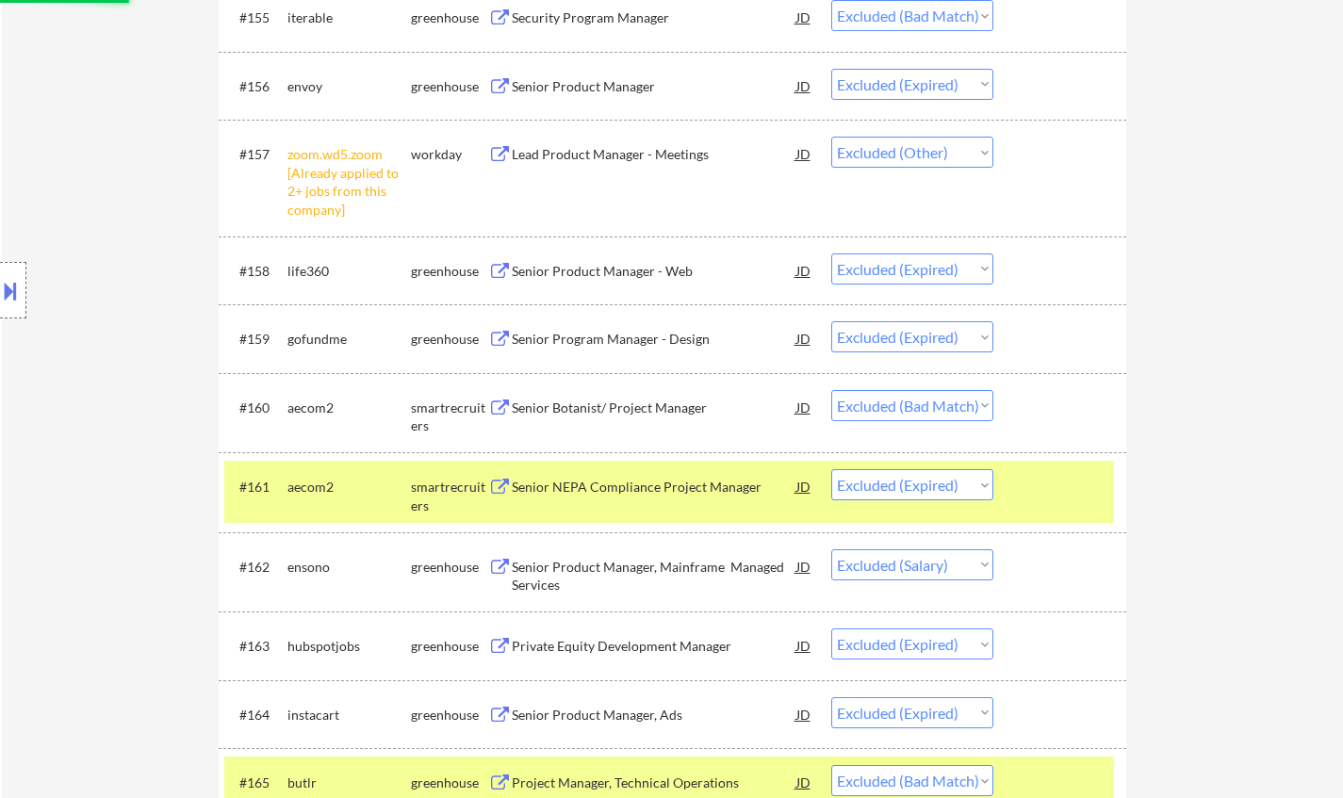
scroll to position [4711, 0]
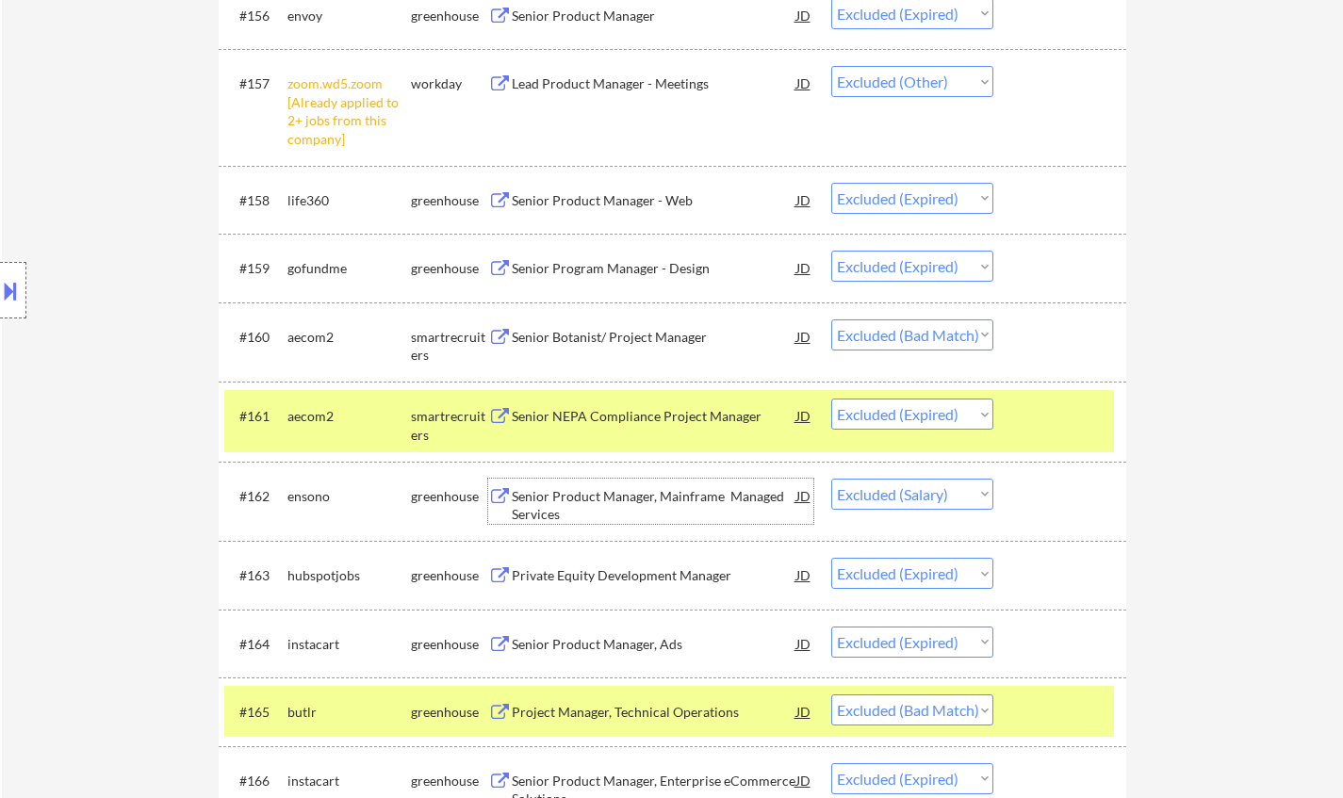
click at [653, 496] on div "Senior Product Manager, Mainframe Managed Services" at bounding box center [654, 505] width 285 height 37
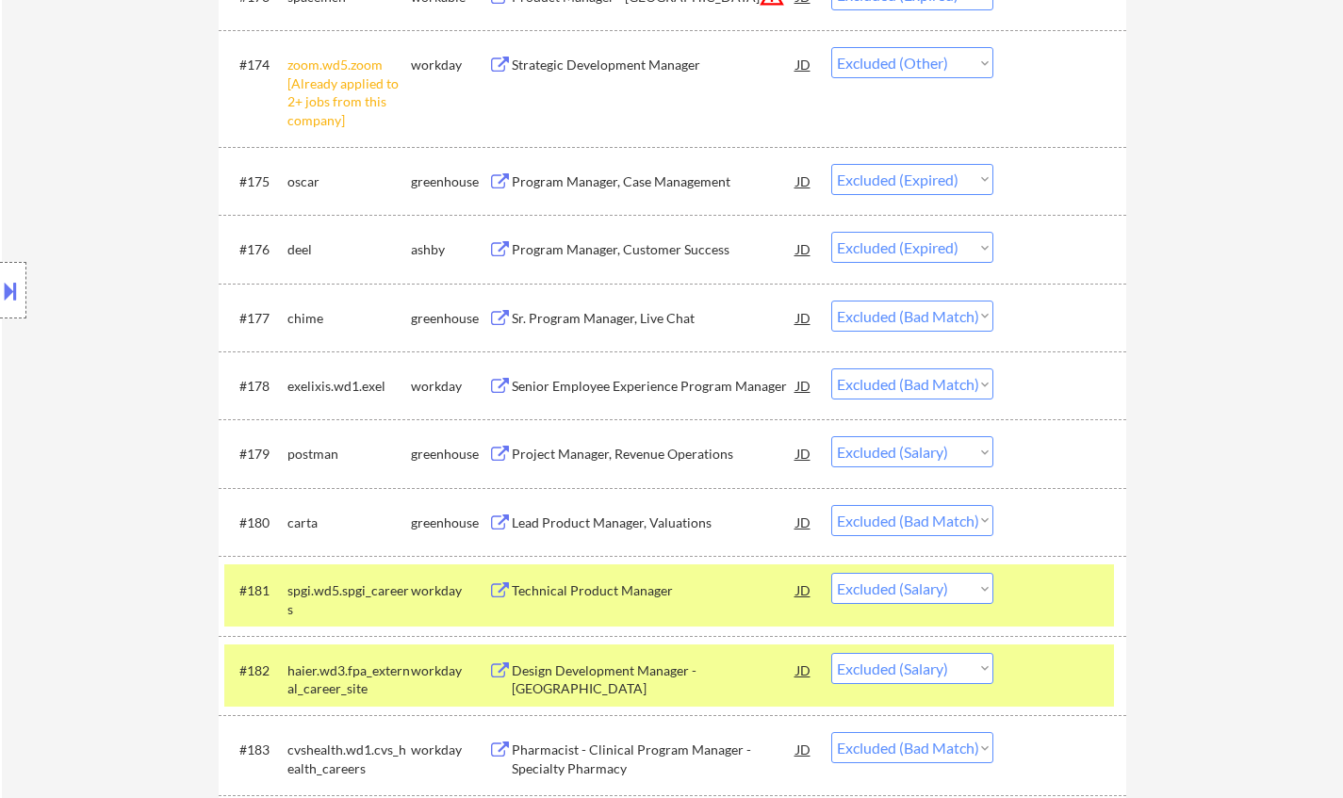
scroll to position [6031, 0]
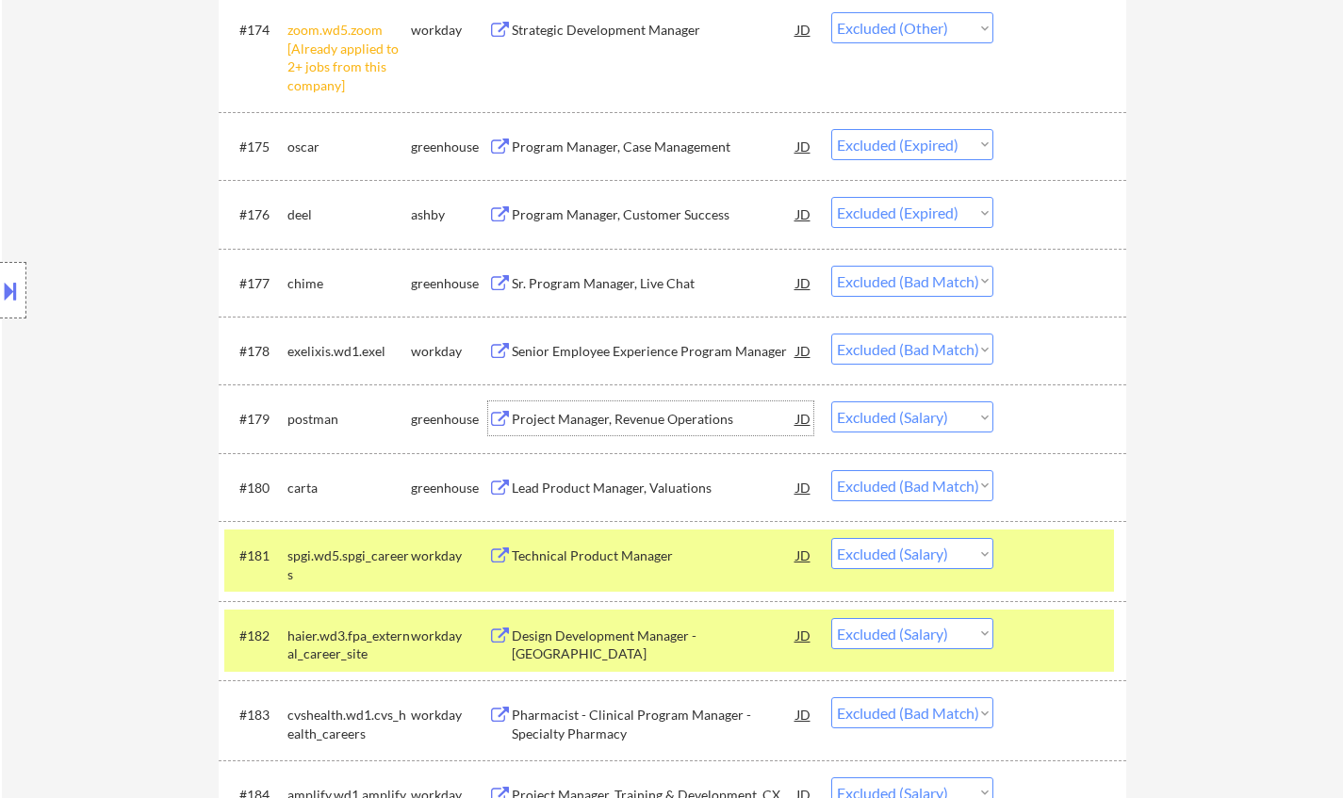
click at [621, 426] on div "Project Manager, Revenue Operations" at bounding box center [654, 419] width 285 height 19
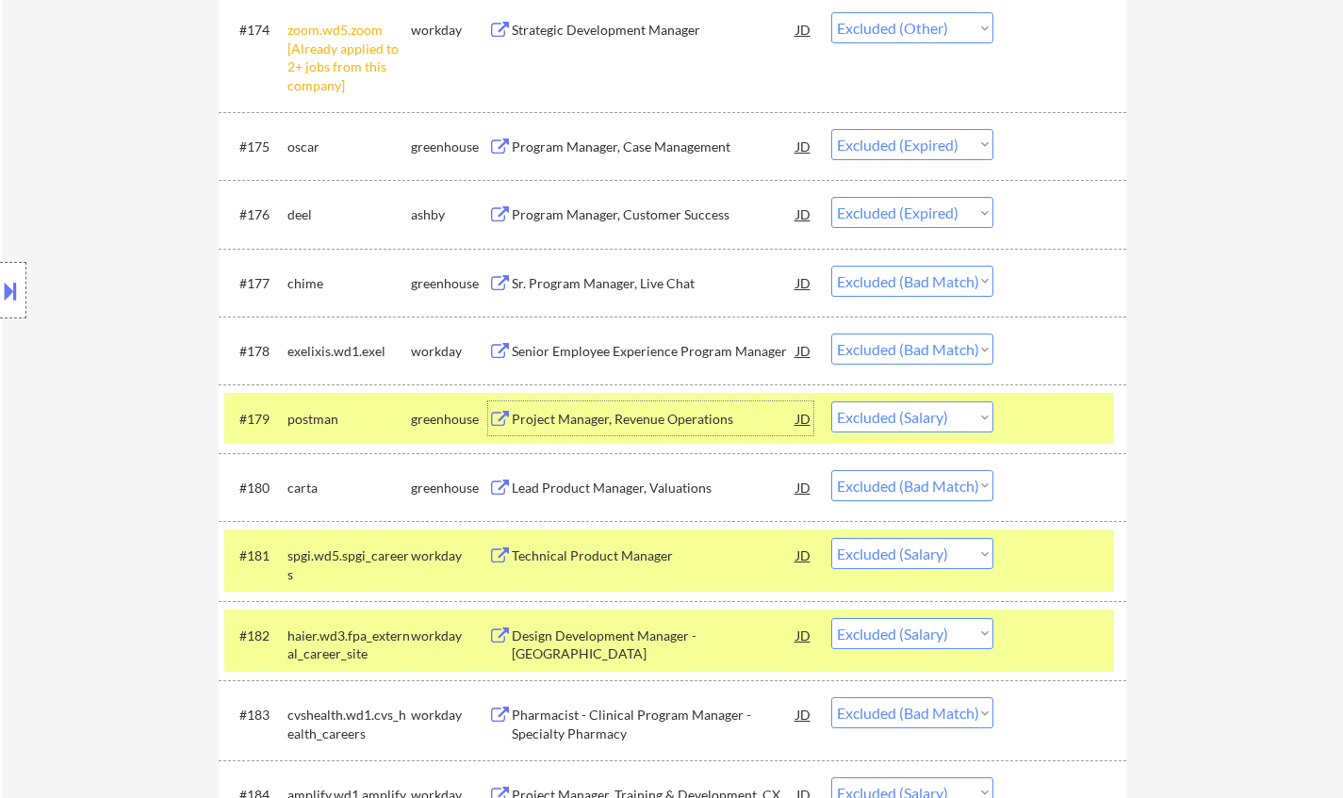
scroll to position [6313, 0]
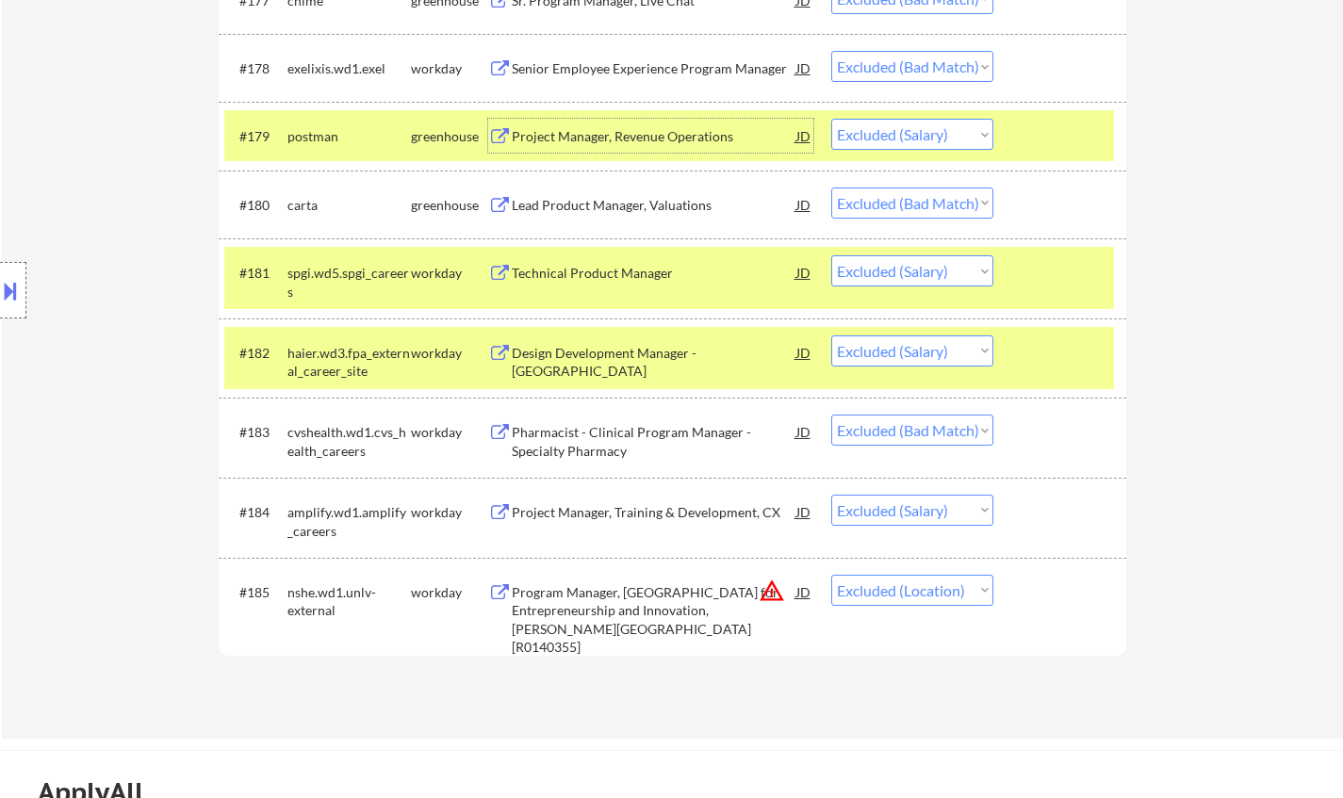
click at [565, 269] on div "Technical Product Manager" at bounding box center [654, 273] width 285 height 19
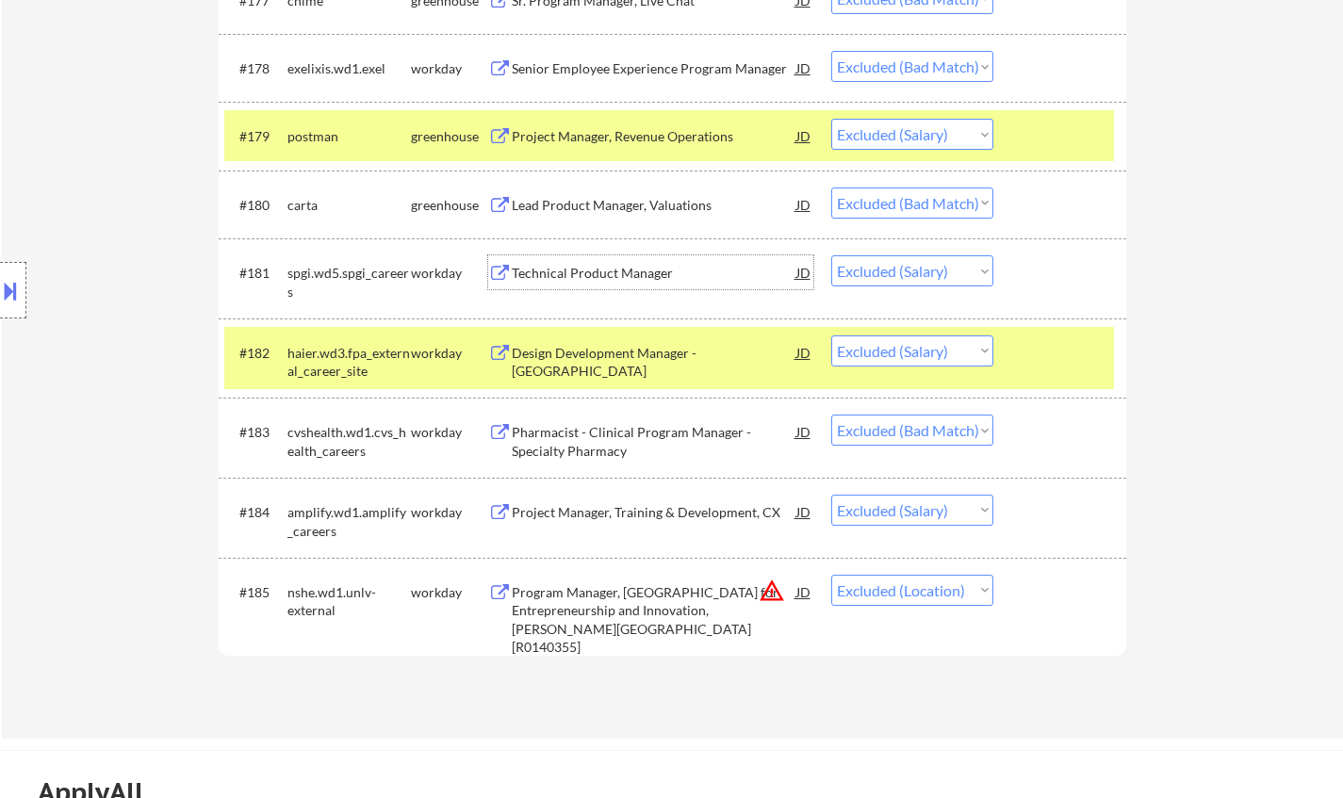
click at [630, 521] on div "Project Manager, Training & Development, CX" at bounding box center [654, 512] width 285 height 19
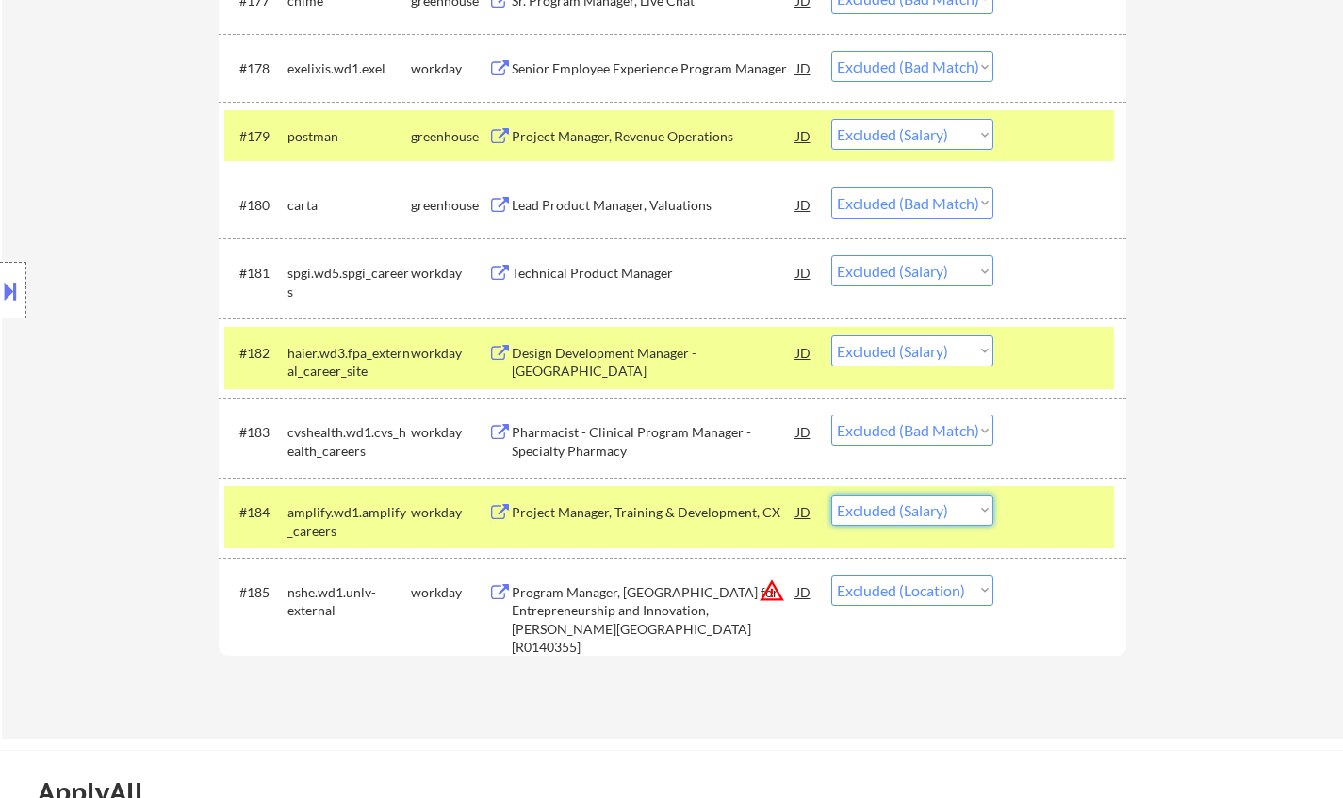
drag, startPoint x: 937, startPoint y: 502, endPoint x: 934, endPoint y: 516, distance: 14.4
click at [937, 502] on select "Choose an option... Pending Applied Excluded (Questions) Excluded (Expired) Exc…" at bounding box center [912, 510] width 162 height 31
click at [831, 495] on select "Choose an option... Pending Applied Excluded (Questions) Excluded (Expired) Exc…" at bounding box center [912, 510] width 162 height 31
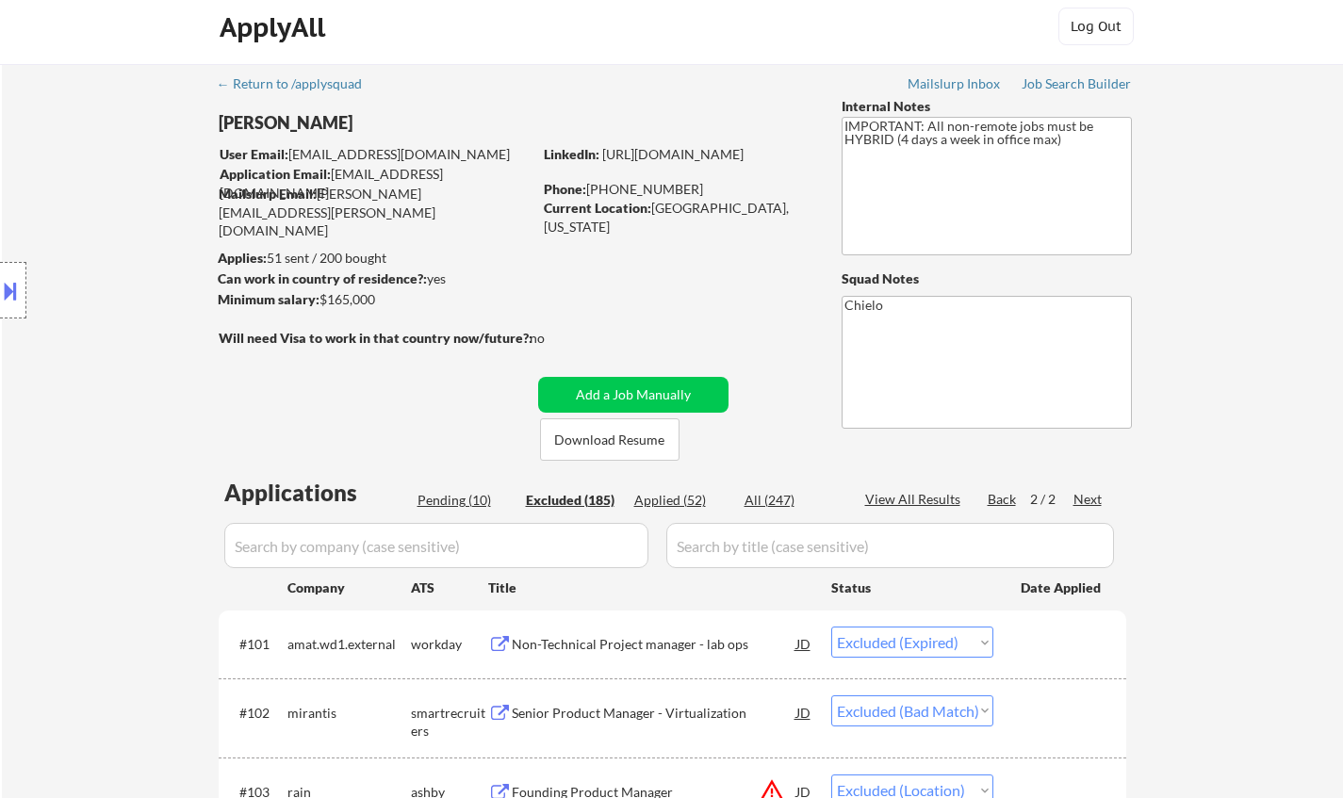
scroll to position [0, 0]
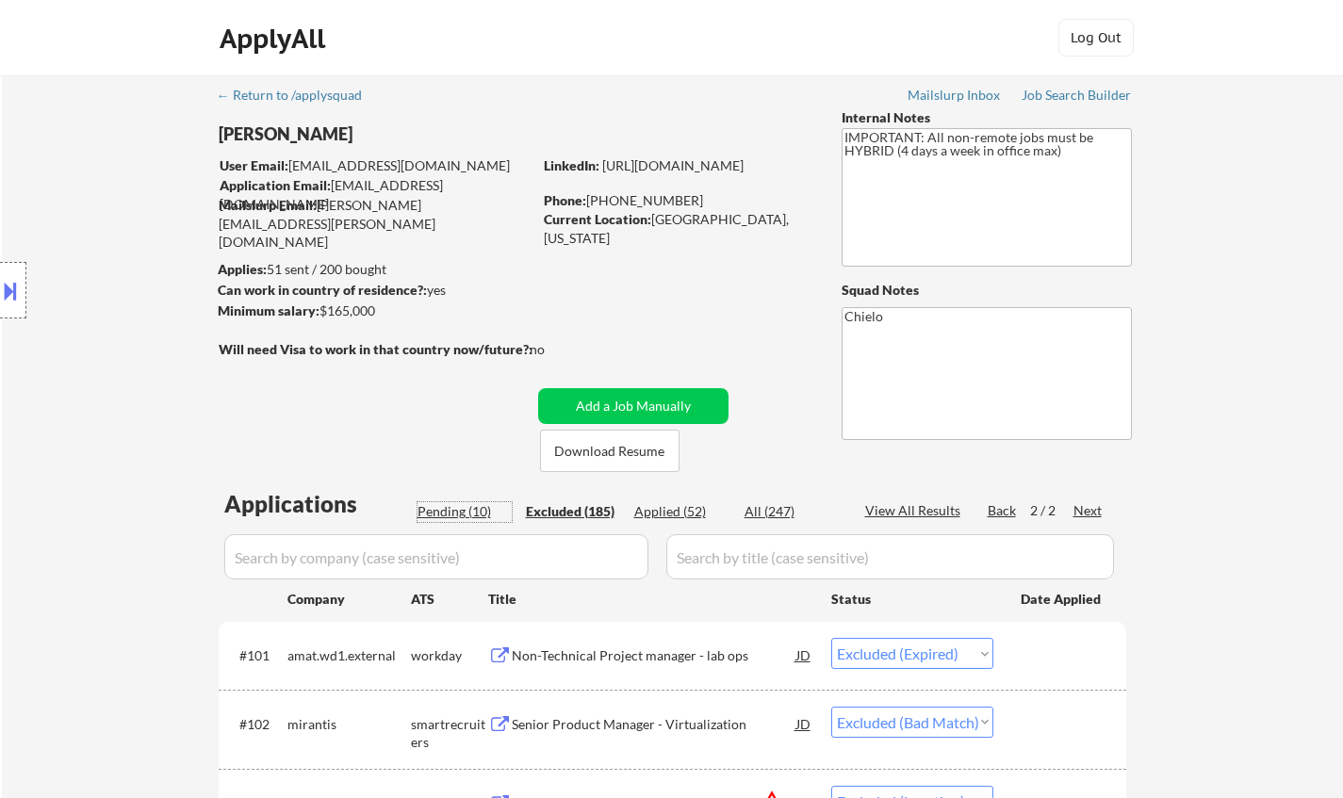
click at [459, 509] on div "Pending (10)" at bounding box center [464, 511] width 94 height 19
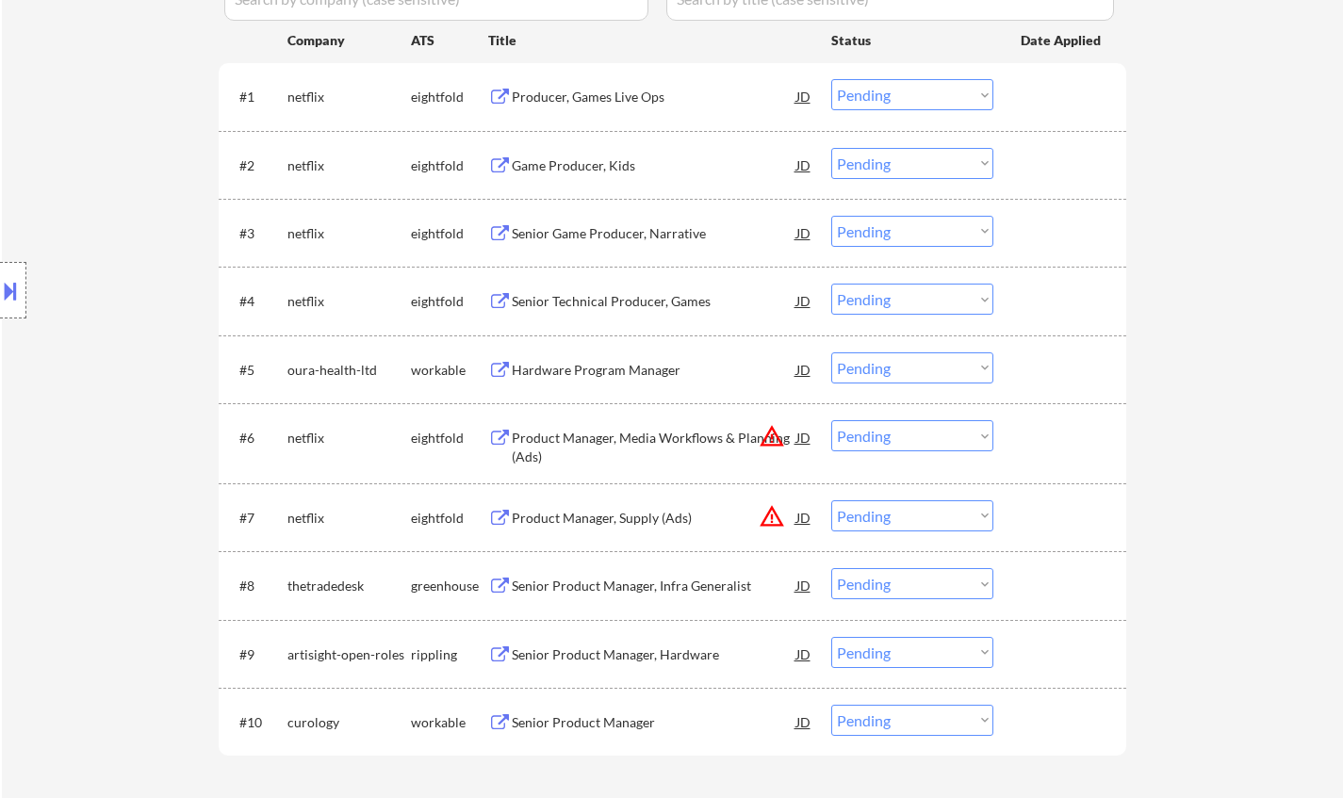
scroll to position [565, 0]
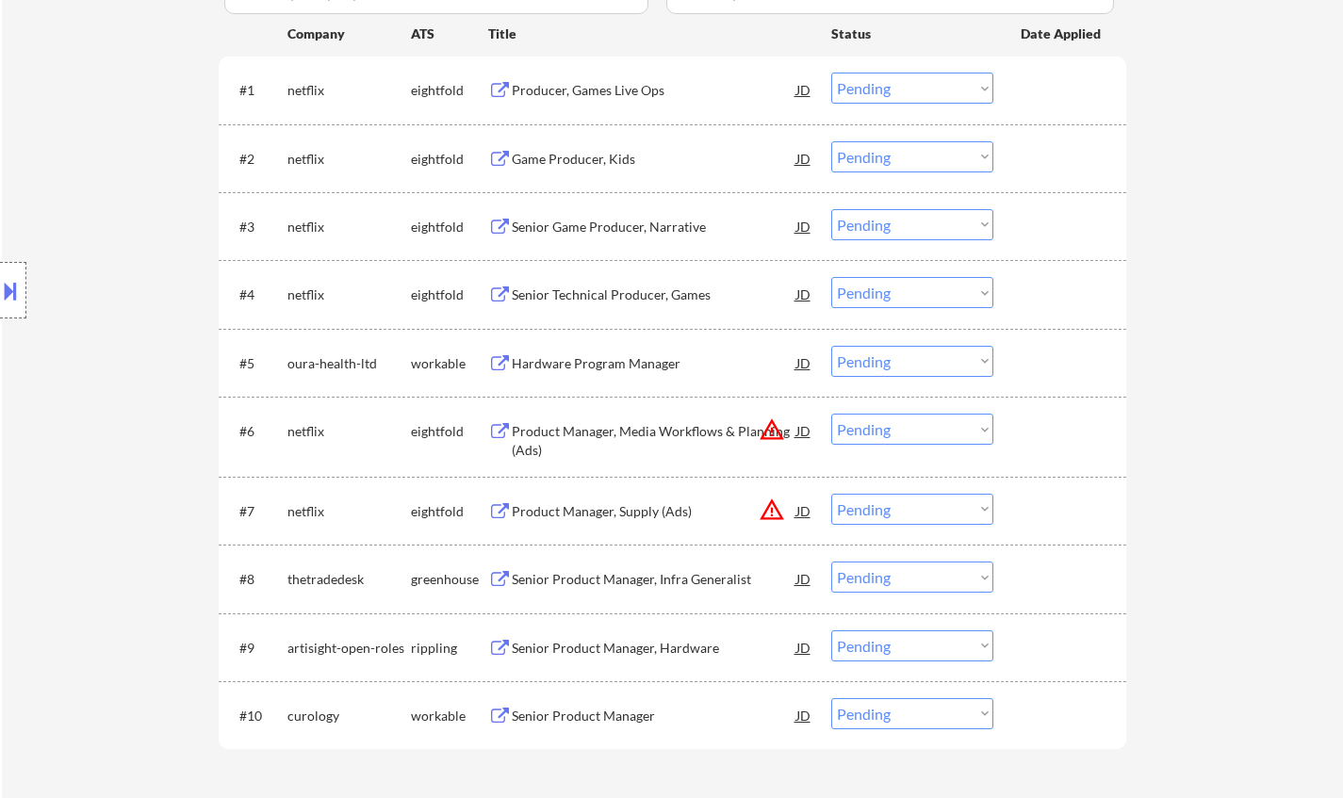
click at [1, 269] on div at bounding box center [13, 290] width 26 height 57
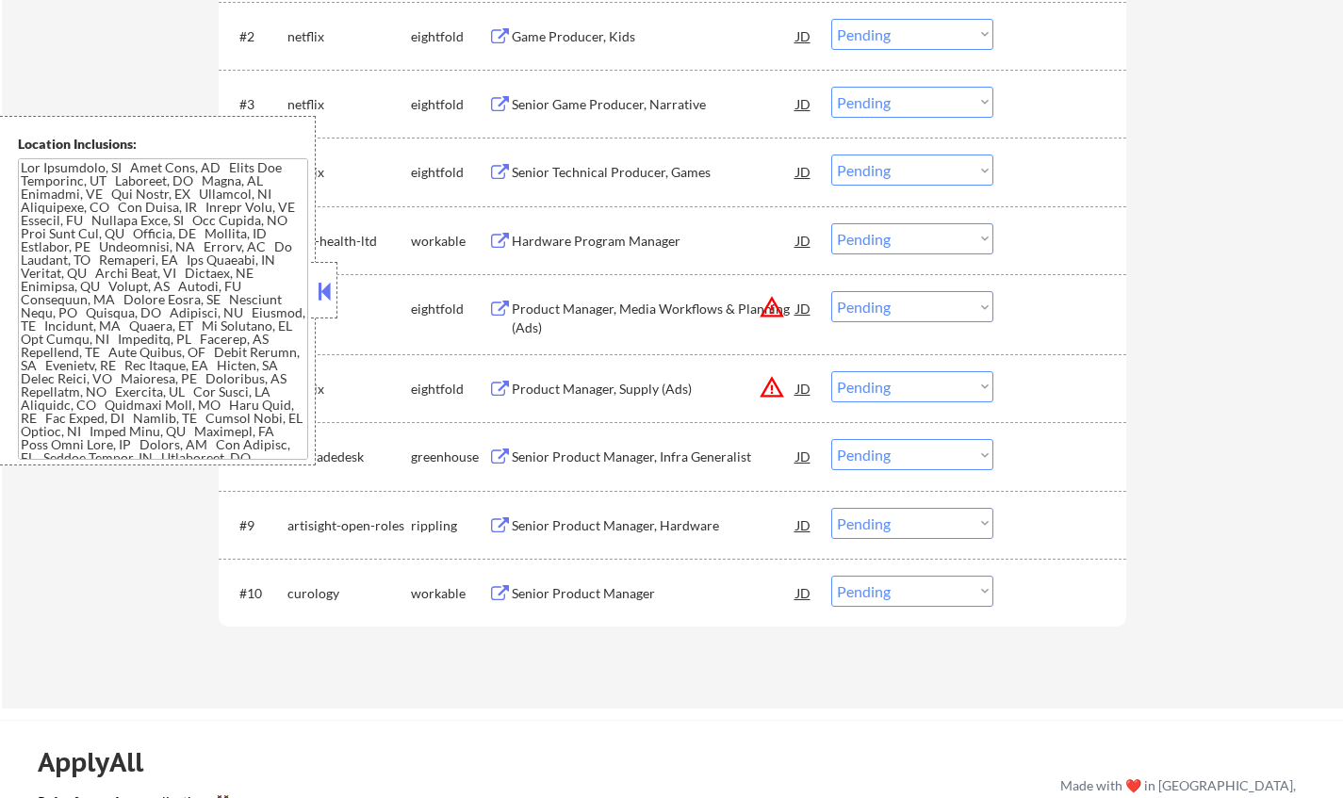
scroll to position [660, 0]
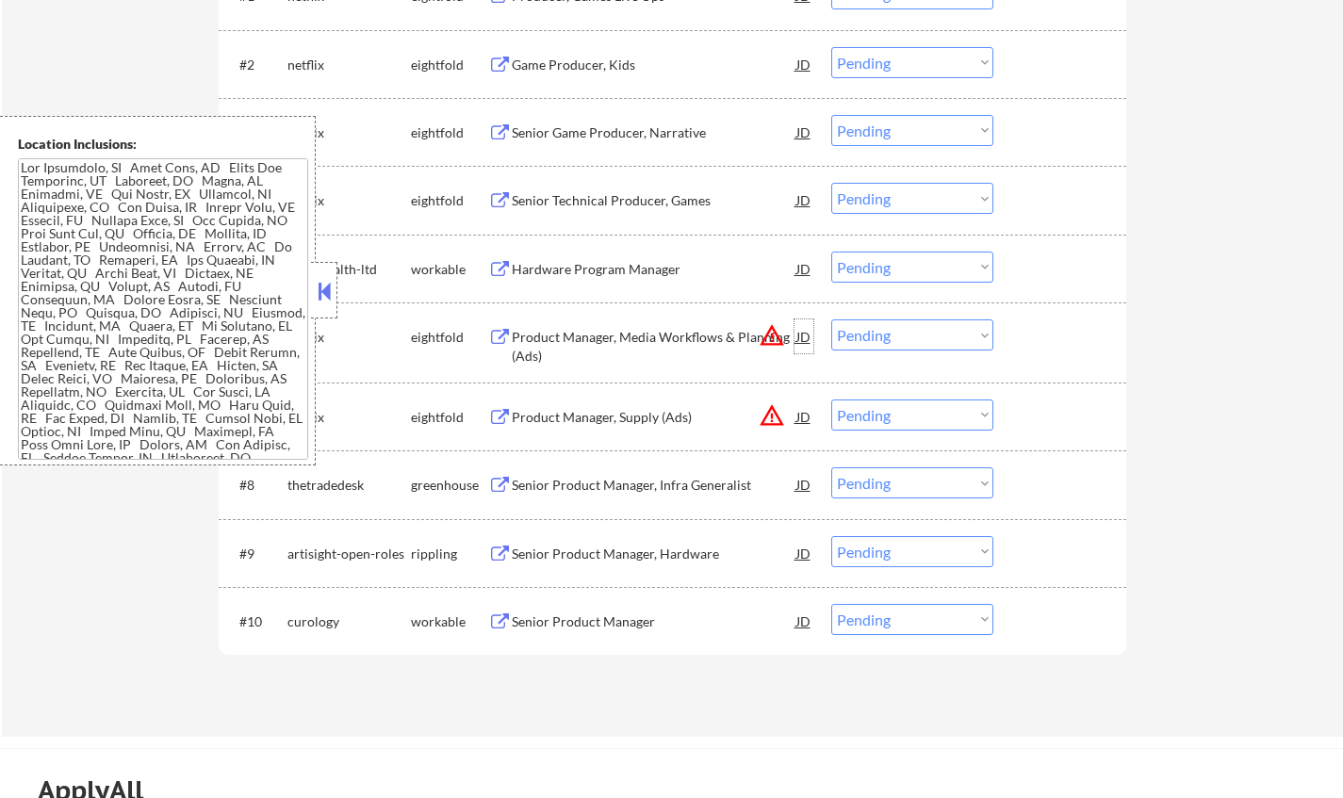
click at [807, 338] on div "JD" at bounding box center [803, 336] width 19 height 34
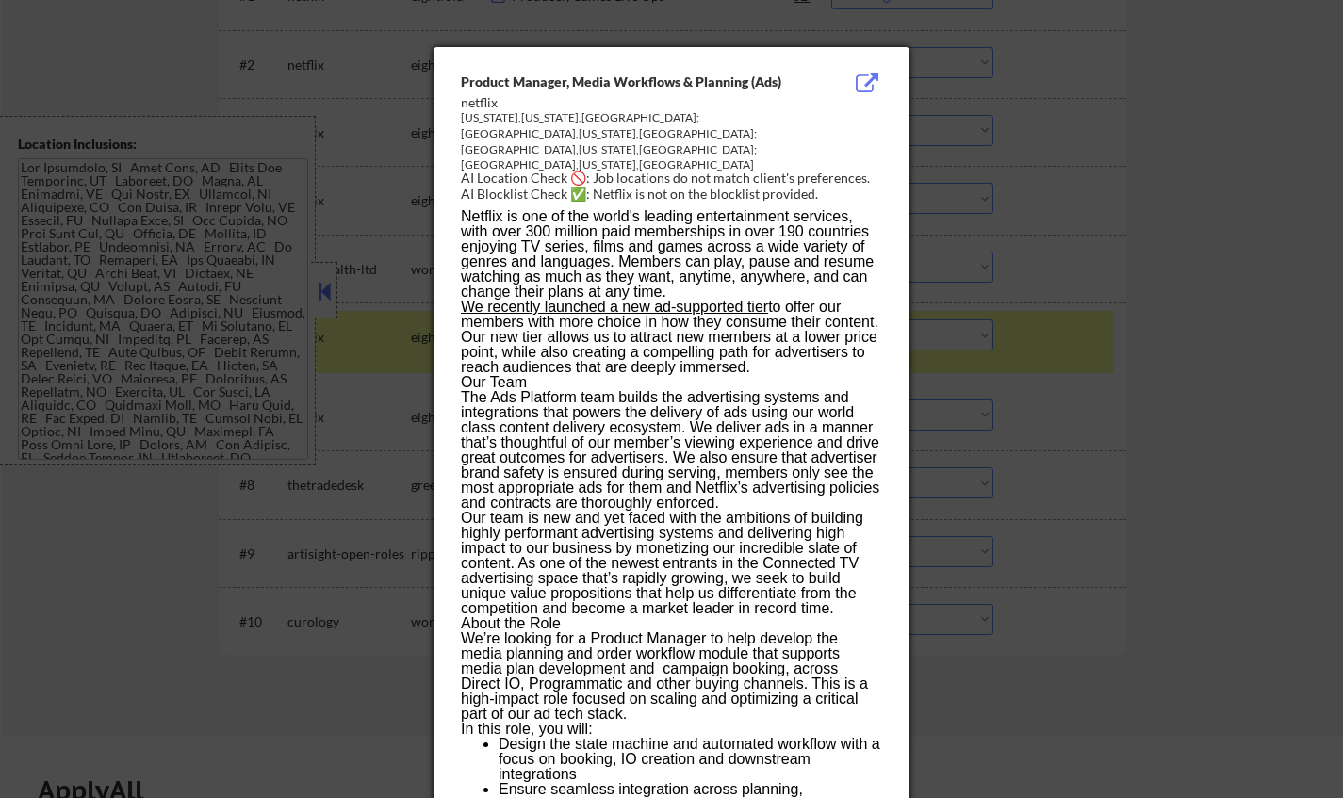
click at [1136, 465] on div at bounding box center [671, 399] width 1343 height 798
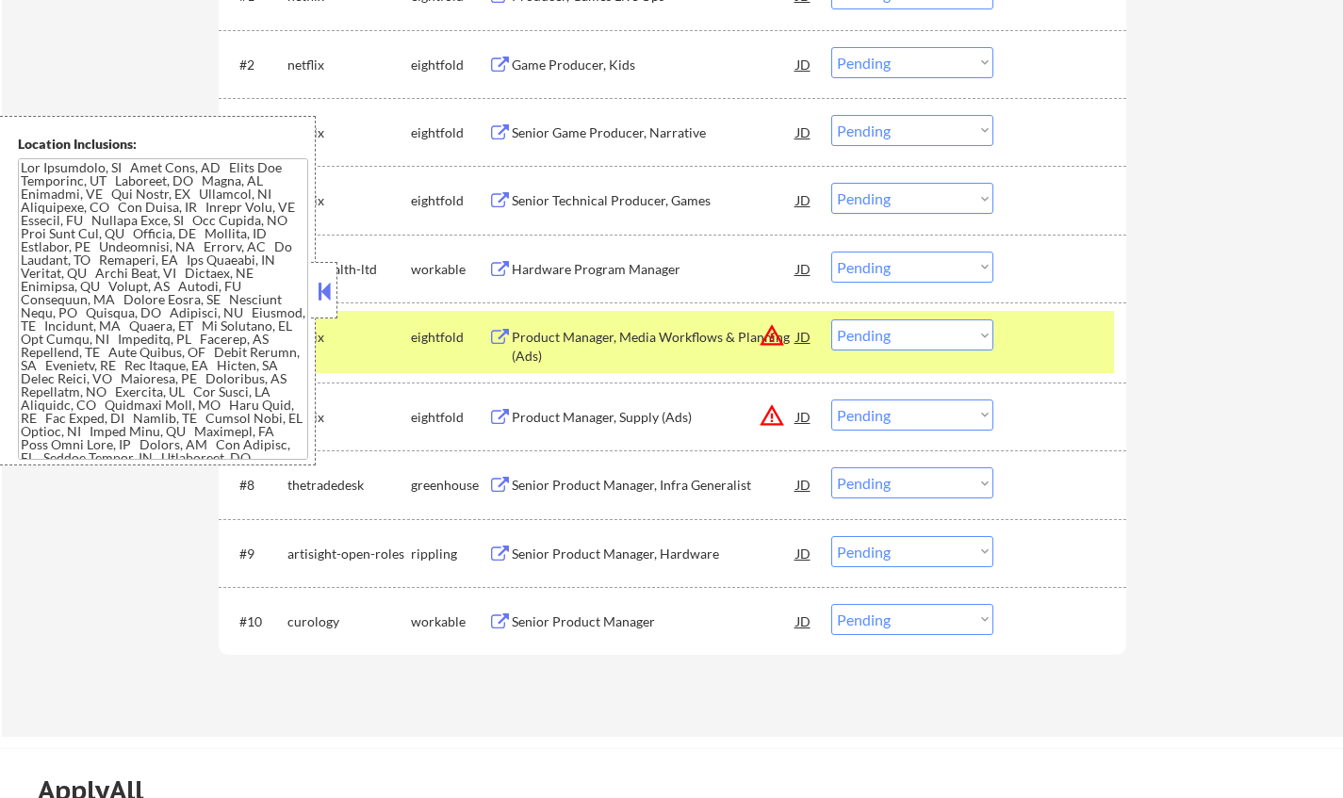
drag, startPoint x: 969, startPoint y: 330, endPoint x: 966, endPoint y: 346, distance: 16.3
click at [968, 331] on select "Choose an option... Pending Applied Excluded (Questions) Excluded (Expired) Exc…" at bounding box center [912, 334] width 162 height 31
click at [831, 319] on select "Choose an option... Pending Applied Excluded (Questions) Excluded (Expired) Exc…" at bounding box center [912, 334] width 162 height 31
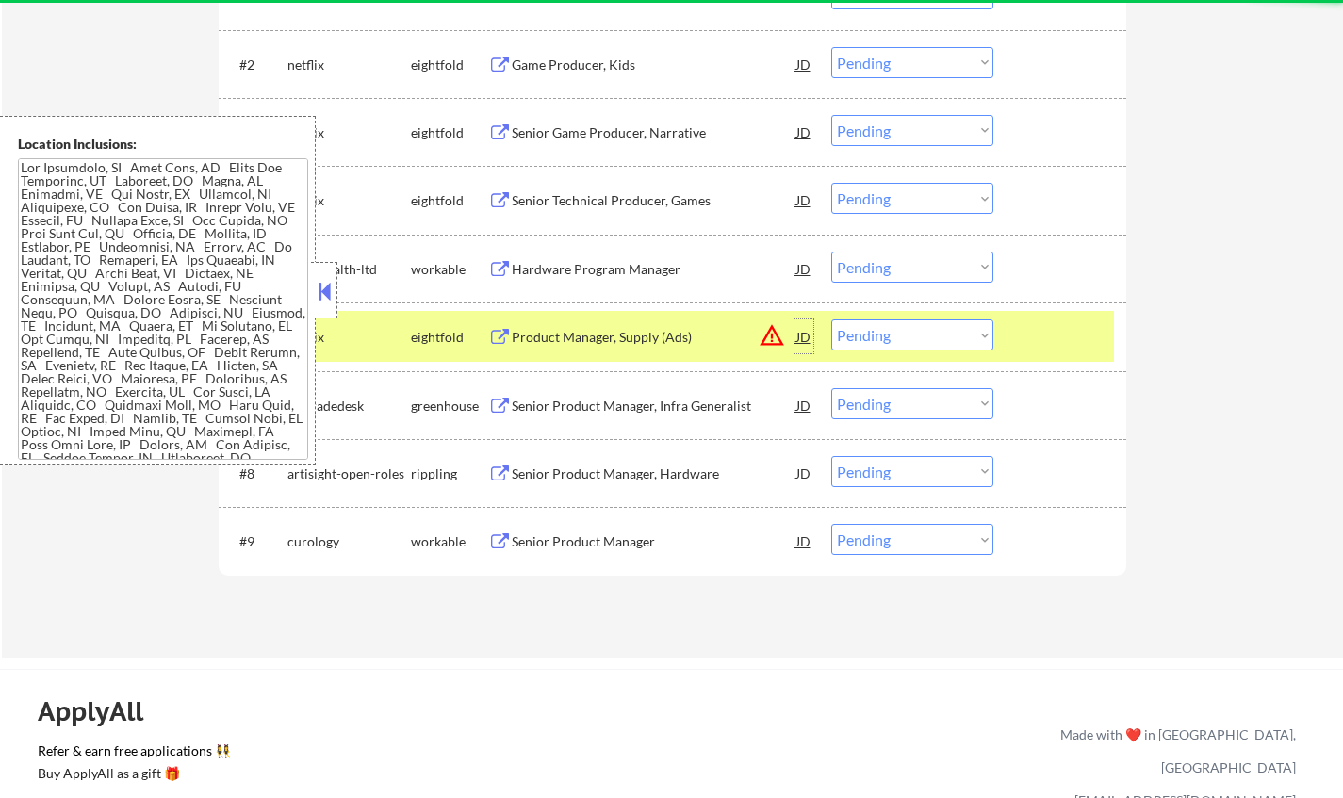
click at [794, 335] on div "JD" at bounding box center [803, 336] width 19 height 34
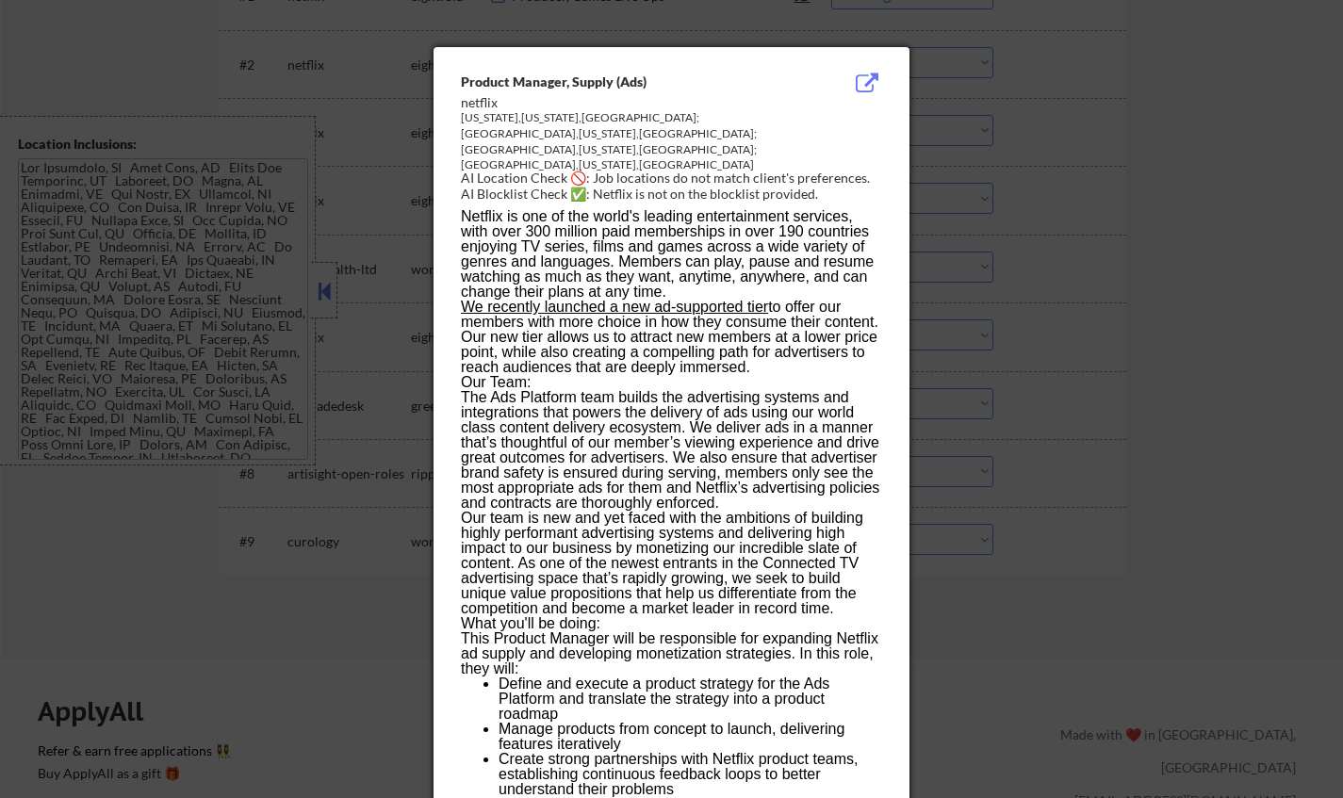
click at [1063, 399] on div at bounding box center [671, 399] width 1343 height 798
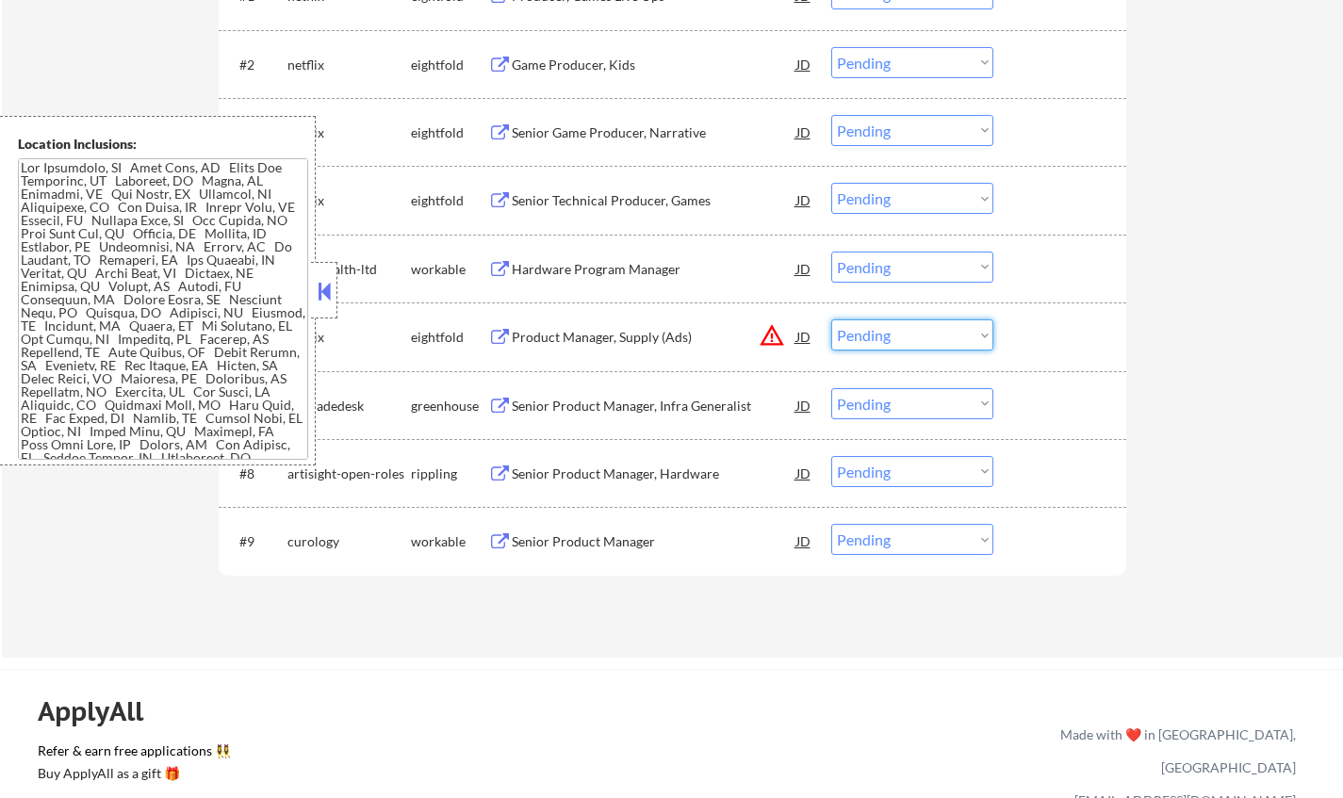
click at [900, 333] on select "Choose an option... Pending Applied Excluded (Questions) Excluded (Expired) Exc…" at bounding box center [912, 334] width 162 height 31
click at [831, 319] on select "Choose an option... Pending Applied Excluded (Questions) Excluded (Expired) Exc…" at bounding box center [912, 334] width 162 height 31
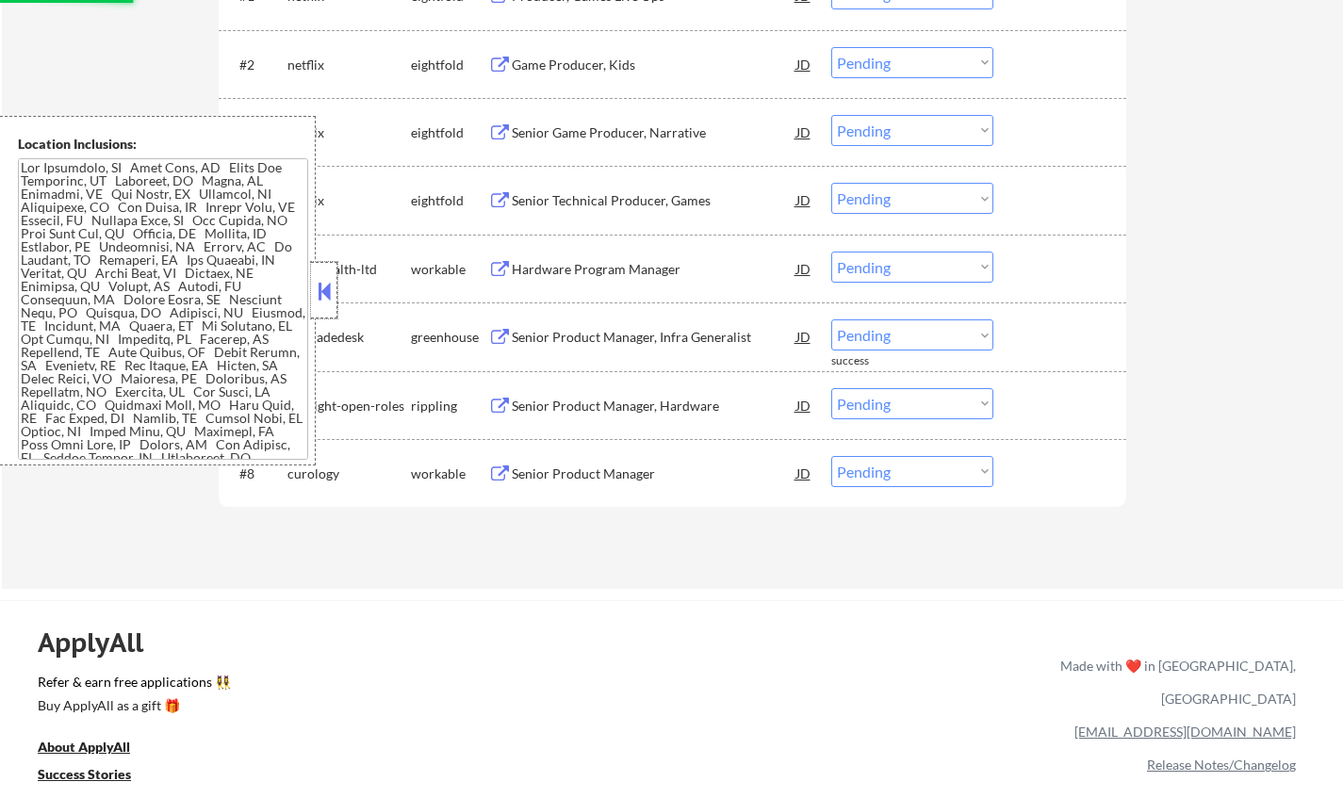
click at [331, 276] on div at bounding box center [324, 290] width 26 height 57
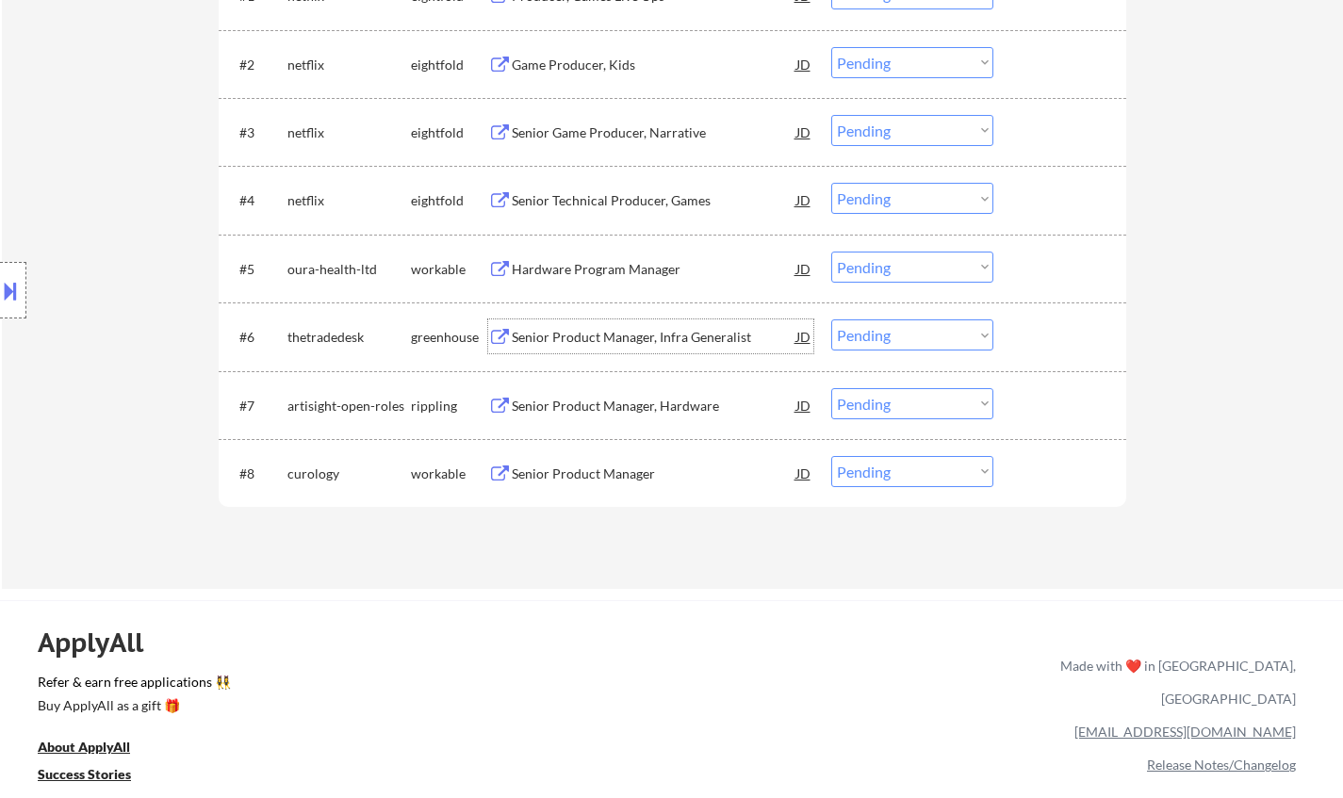
click at [655, 333] on div "Senior Product Manager, Infra Generalist" at bounding box center [654, 337] width 285 height 19
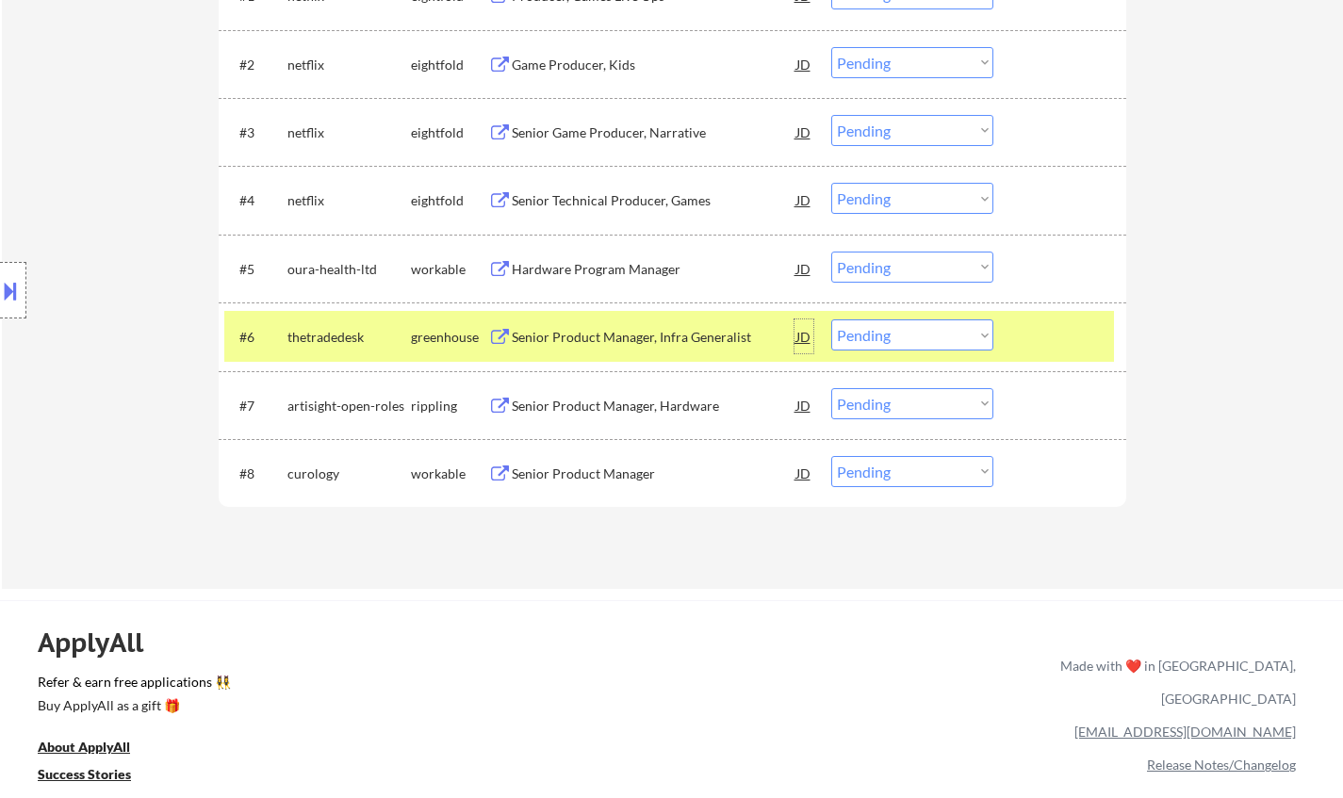
click at [808, 335] on div "JD" at bounding box center [803, 336] width 19 height 34
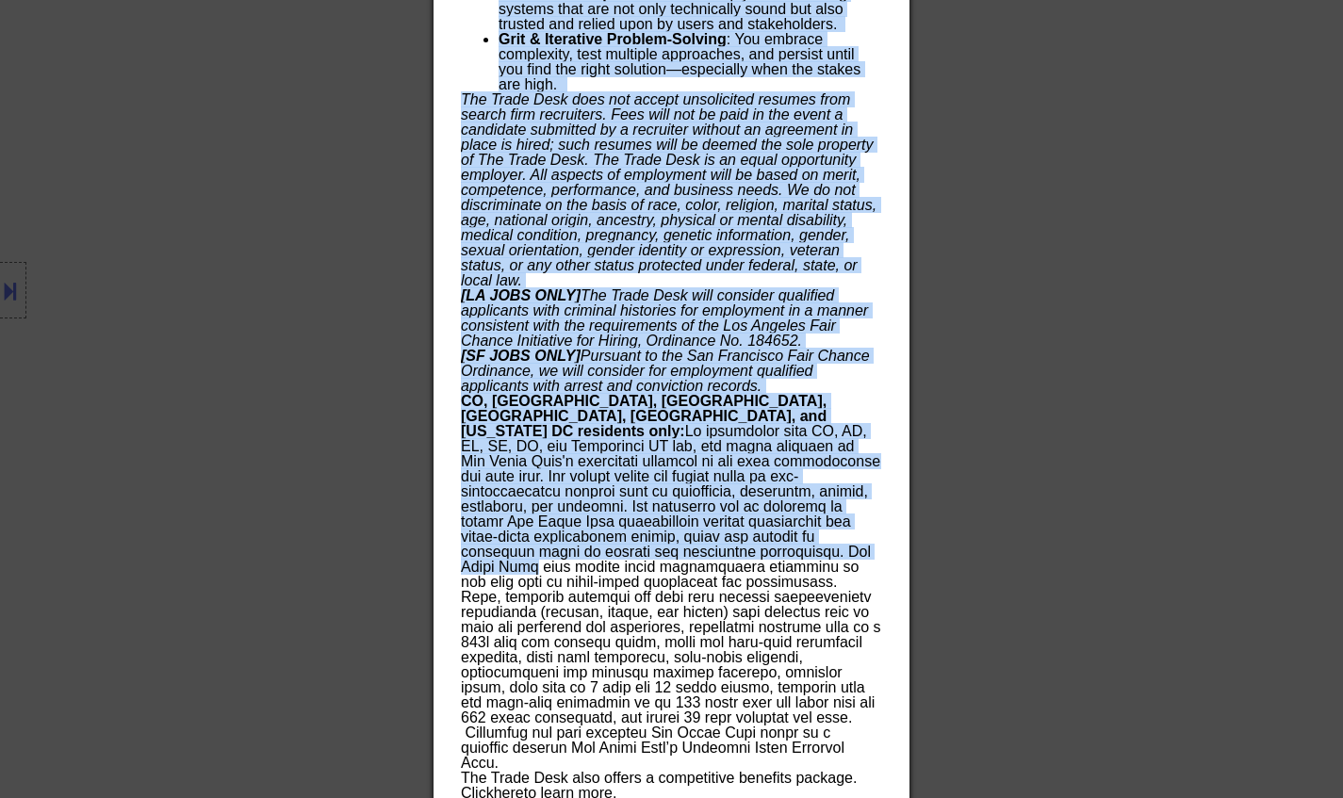
scroll to position [2336, 0]
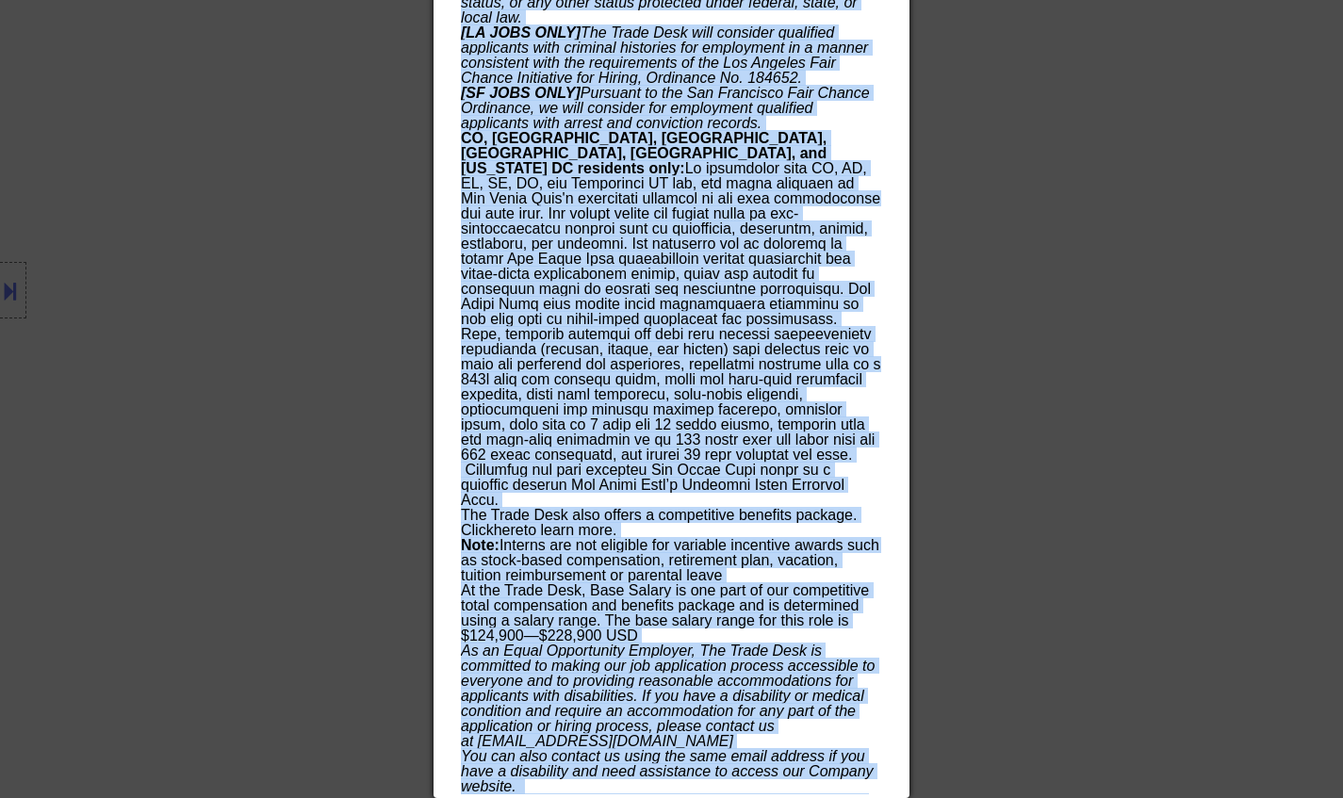
drag, startPoint x: 462, startPoint y: 266, endPoint x: 813, endPoint y: 789, distance: 630.1
copy div "Loremi Dolorsi Ametcon, Adipi Elitseddoe temporincidi Utlabore; Etdolo; Mag Ali…"
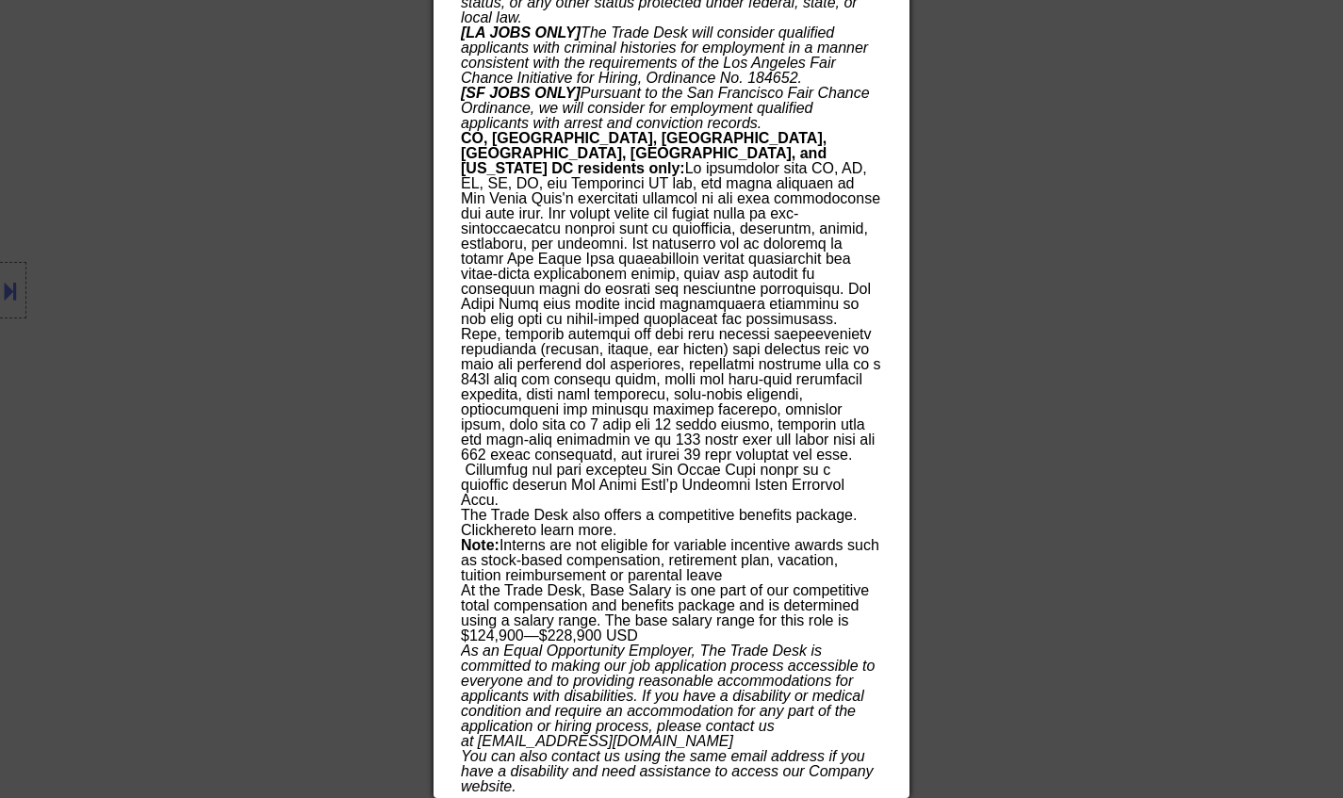
click at [1141, 386] on div at bounding box center [671, 399] width 1343 height 798
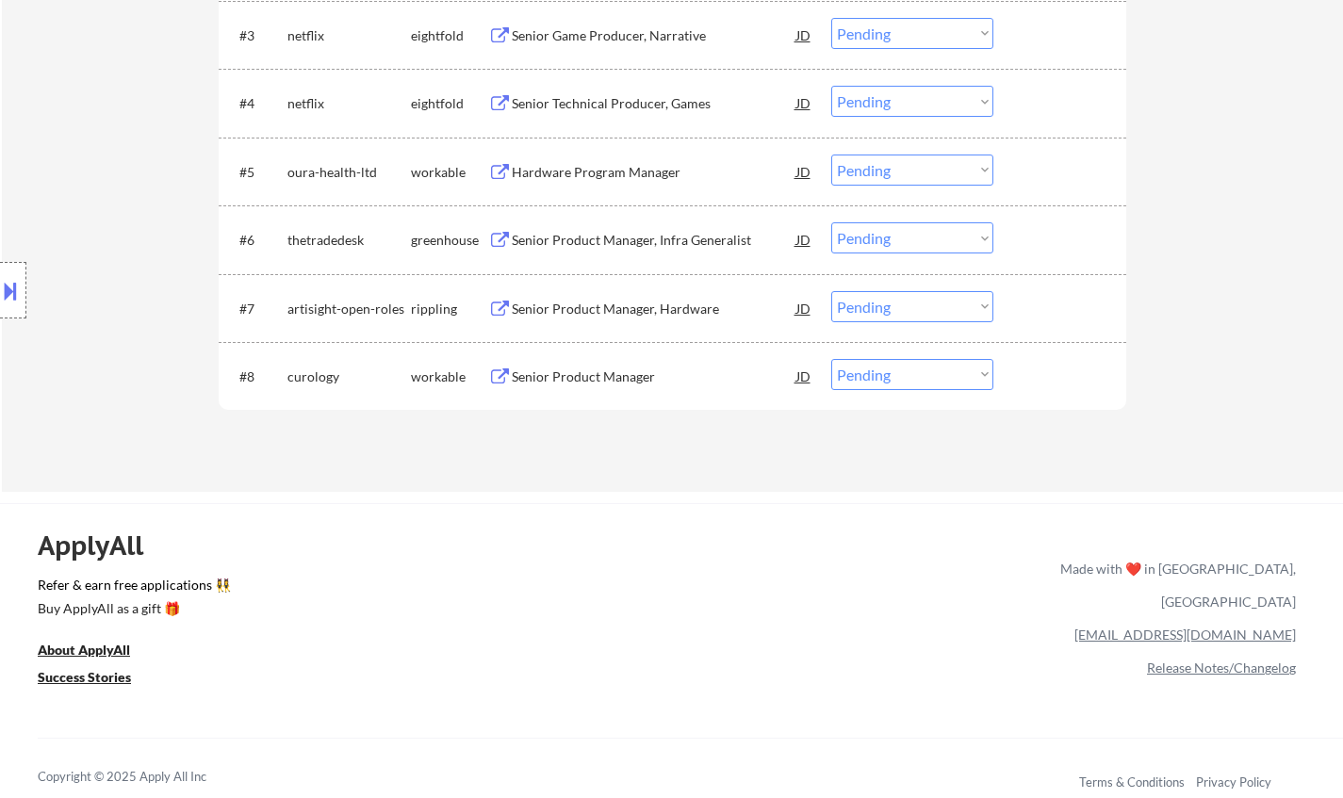
scroll to position [474, 0]
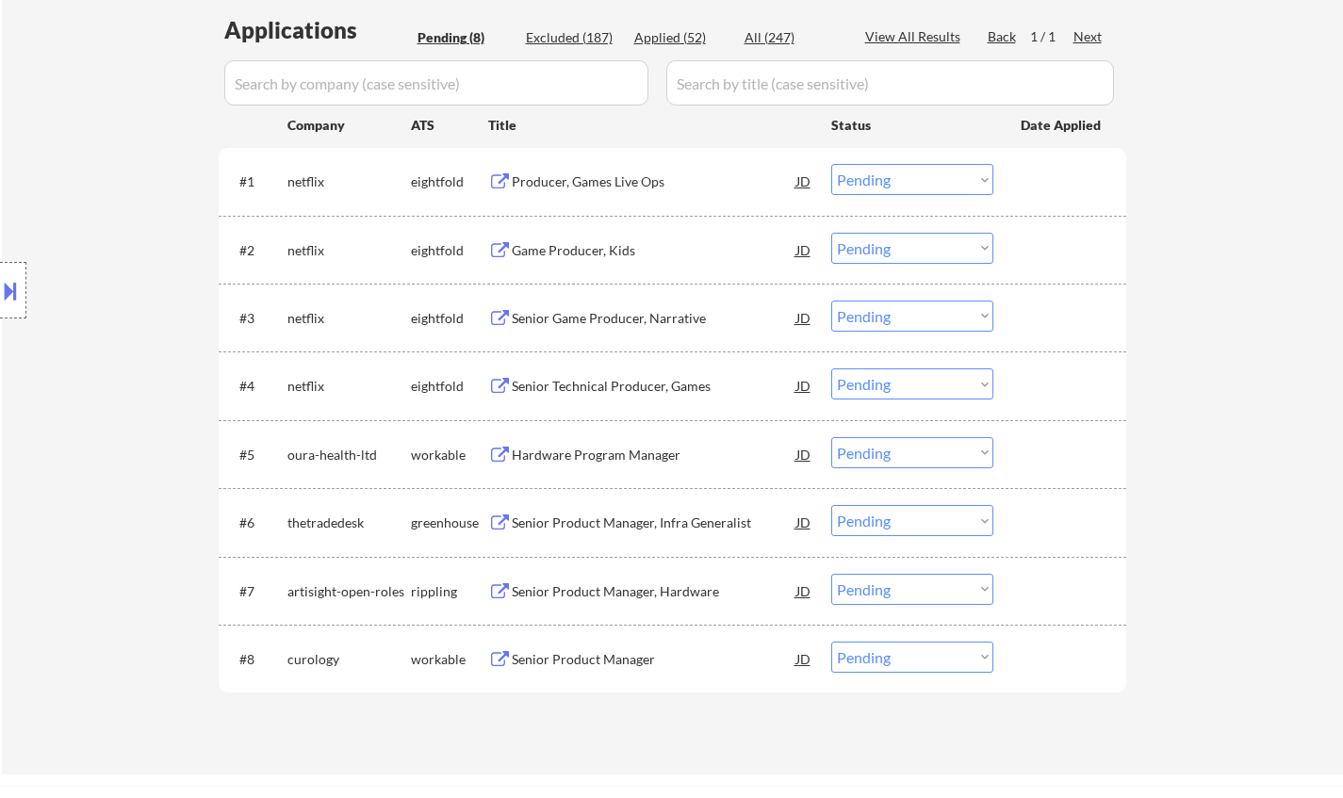
click at [908, 527] on select "Choose an option... Pending Applied Excluded (Questions) Excluded (Expired) Exc…" at bounding box center [912, 520] width 162 height 31
click at [831, 505] on select "Choose an option... Pending Applied Excluded (Questions) Excluded (Expired) Exc…" at bounding box center [912, 520] width 162 height 31
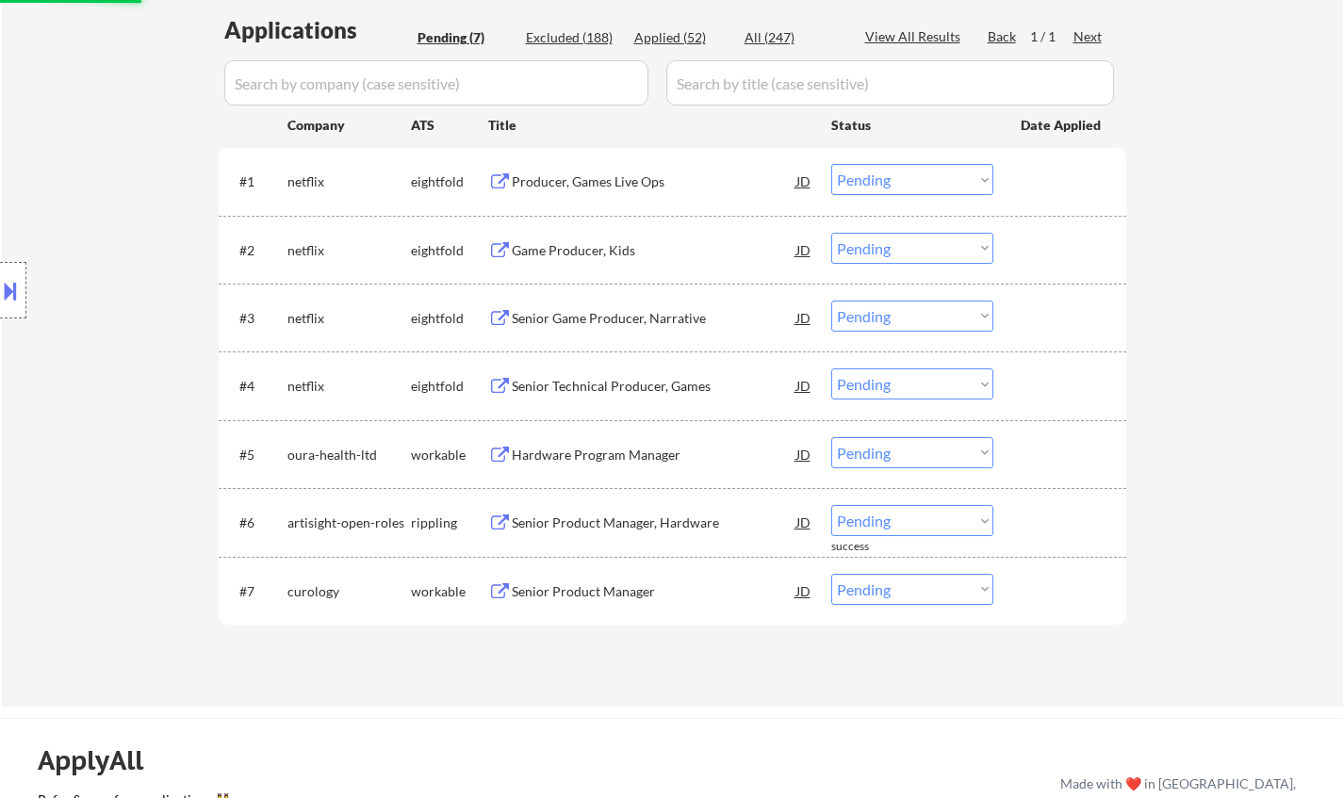
click at [616, 522] on div "Senior Product Manager, Hardware" at bounding box center [654, 523] width 285 height 19
